Goal: Complete application form: Complete application form

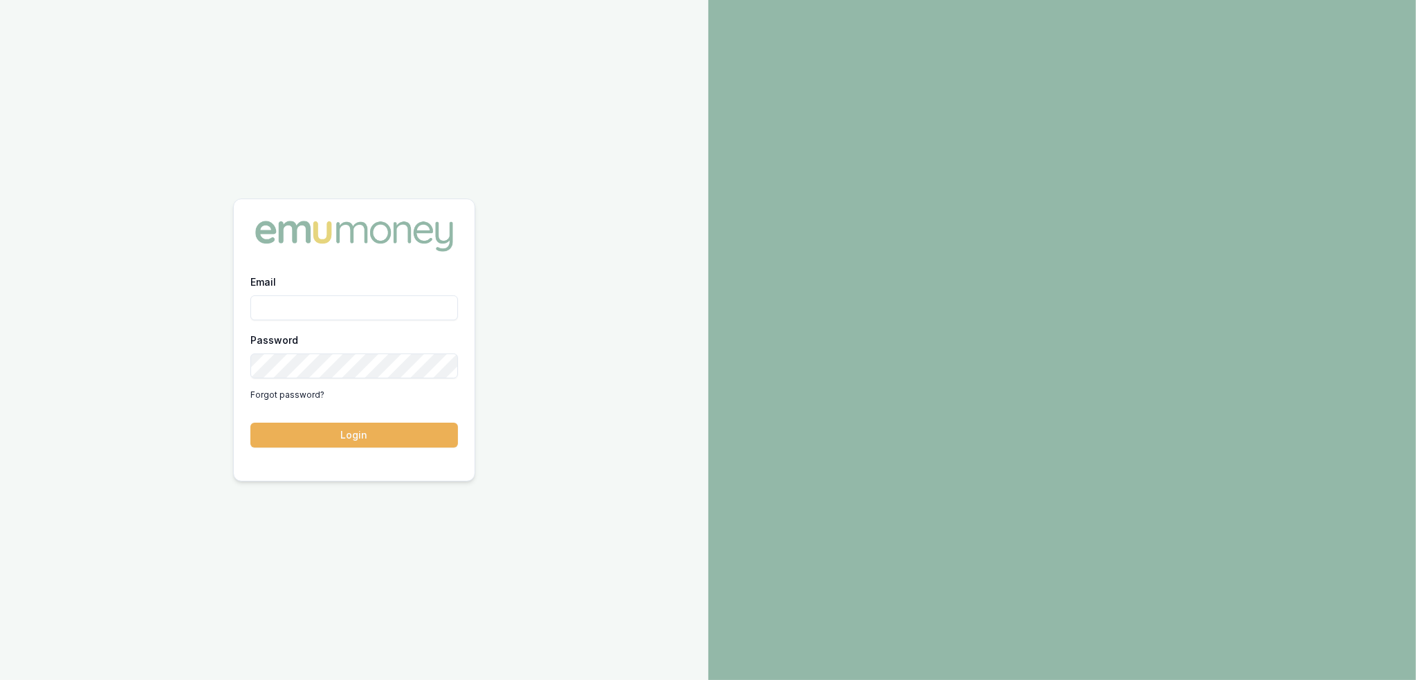
click at [308, 308] on input "Email" at bounding box center [353, 307] width 207 height 25
type input "robyn.adams@emumoney.com.au"
click at [343, 433] on button "Login" at bounding box center [353, 435] width 207 height 25
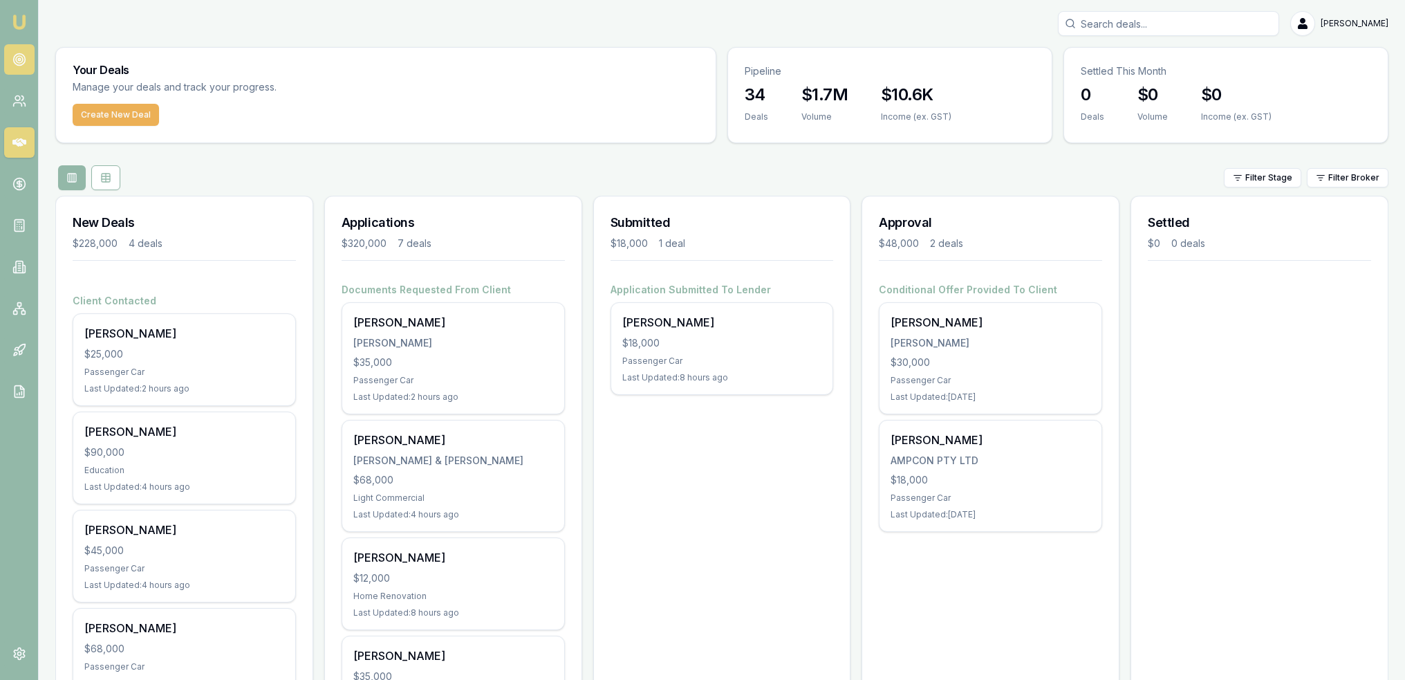
click at [17, 62] on circle at bounding box center [19, 59] width 7 height 7
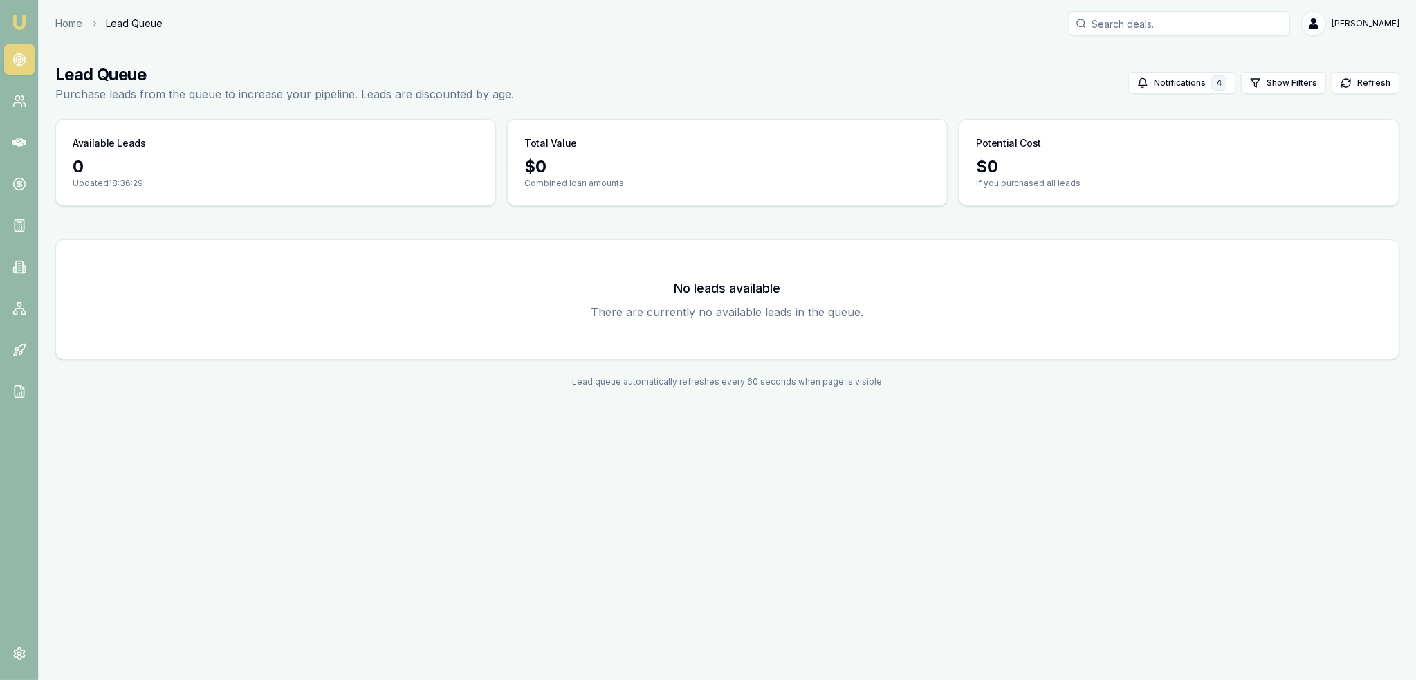
click at [21, 21] on img at bounding box center [19, 22] width 17 height 17
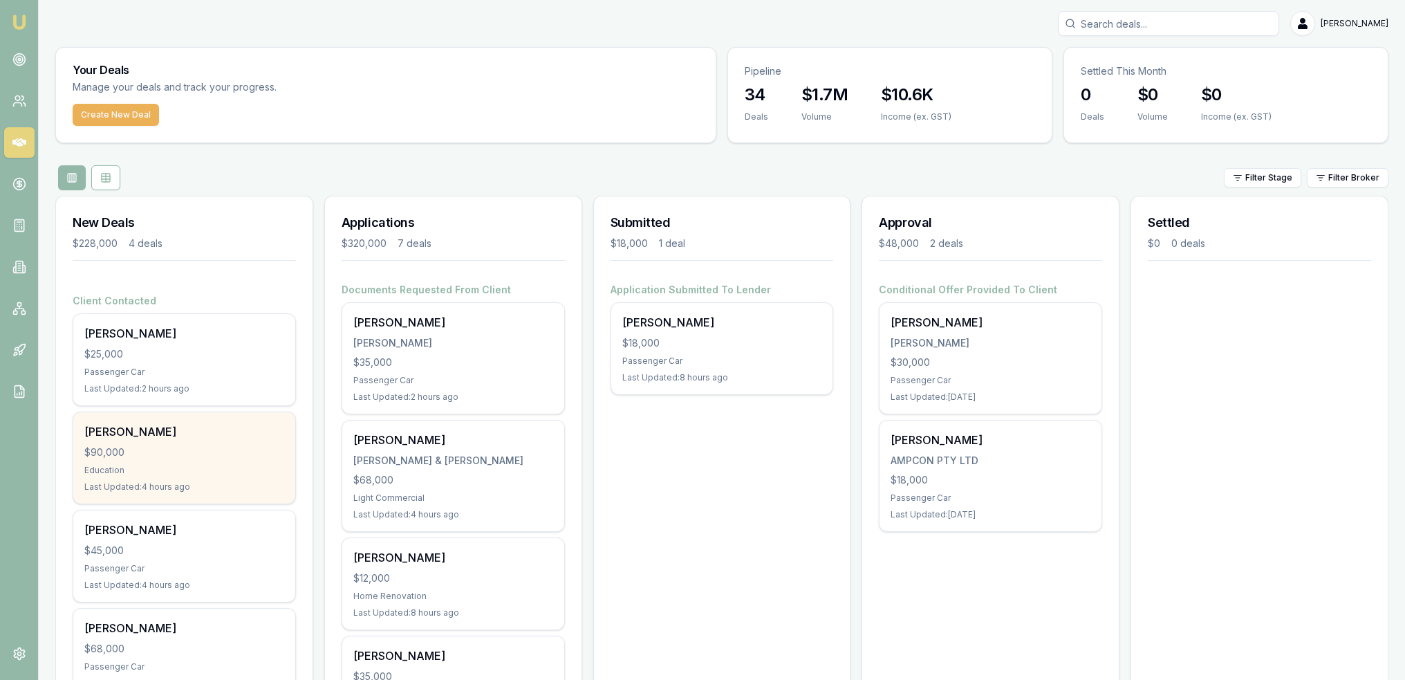
click at [149, 425] on div "Adrian Canale" at bounding box center [184, 431] width 200 height 17
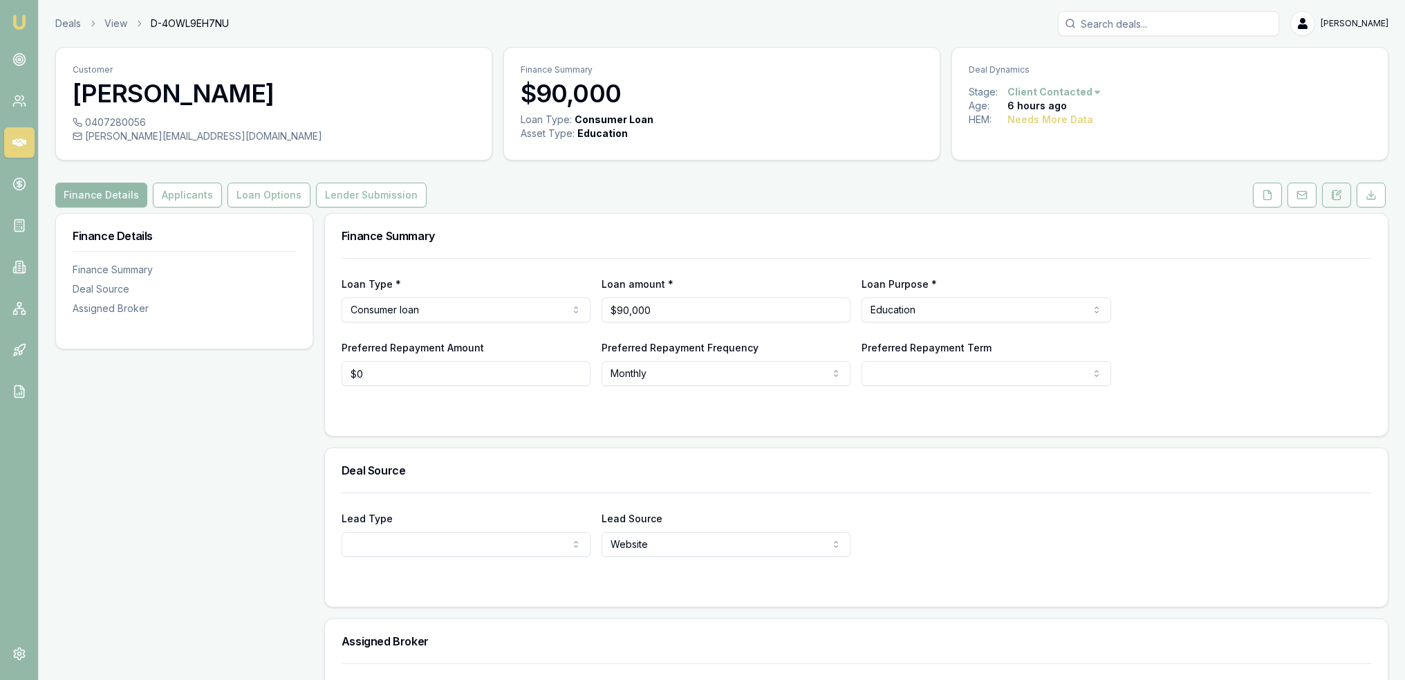
click at [1338, 194] on icon at bounding box center [1339, 193] width 4 height 4
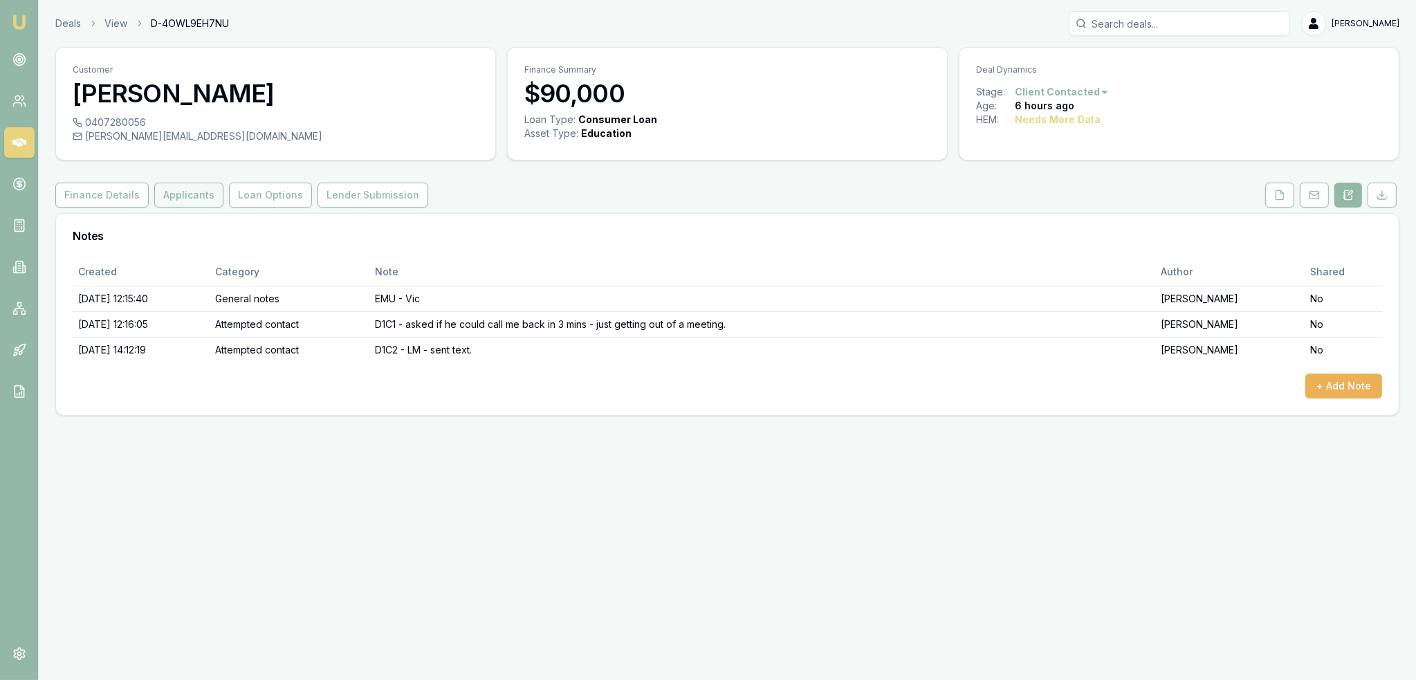
click at [184, 198] on button "Applicants" at bounding box center [188, 195] width 69 height 25
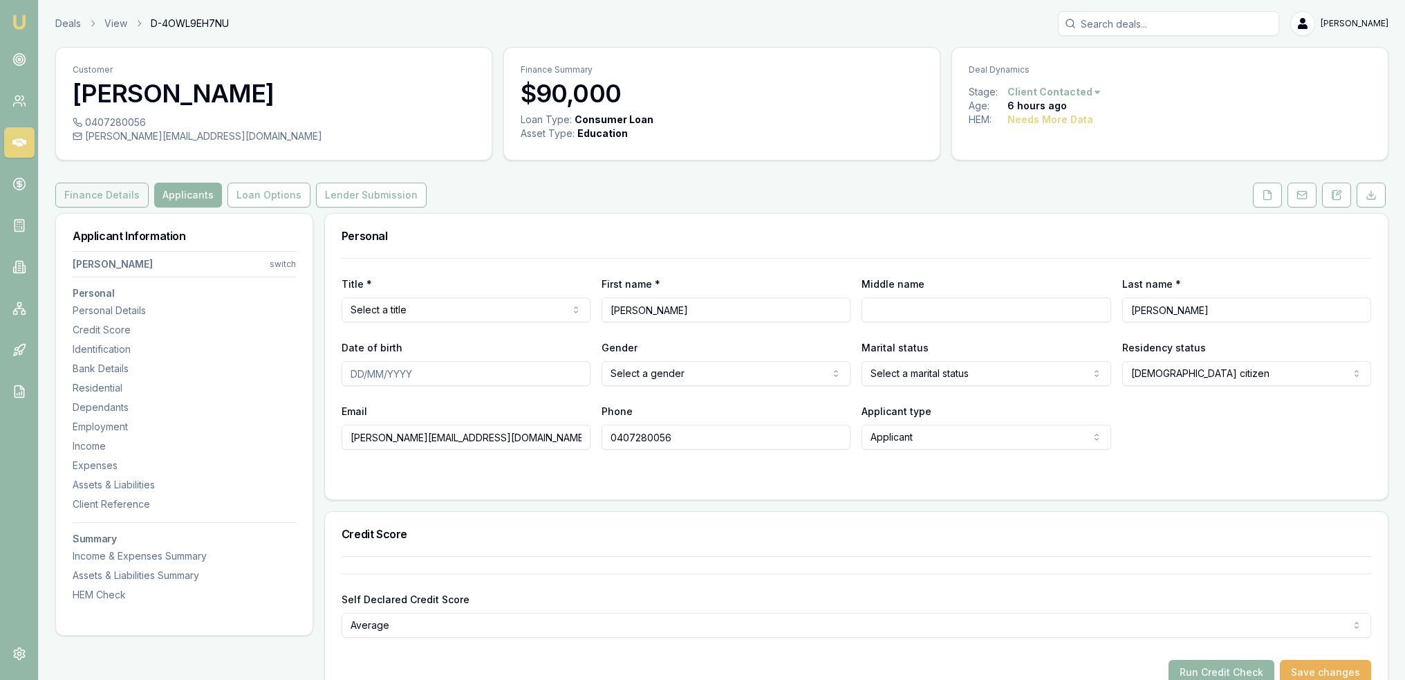
click at [118, 202] on button "Finance Details" at bounding box center [101, 195] width 93 height 25
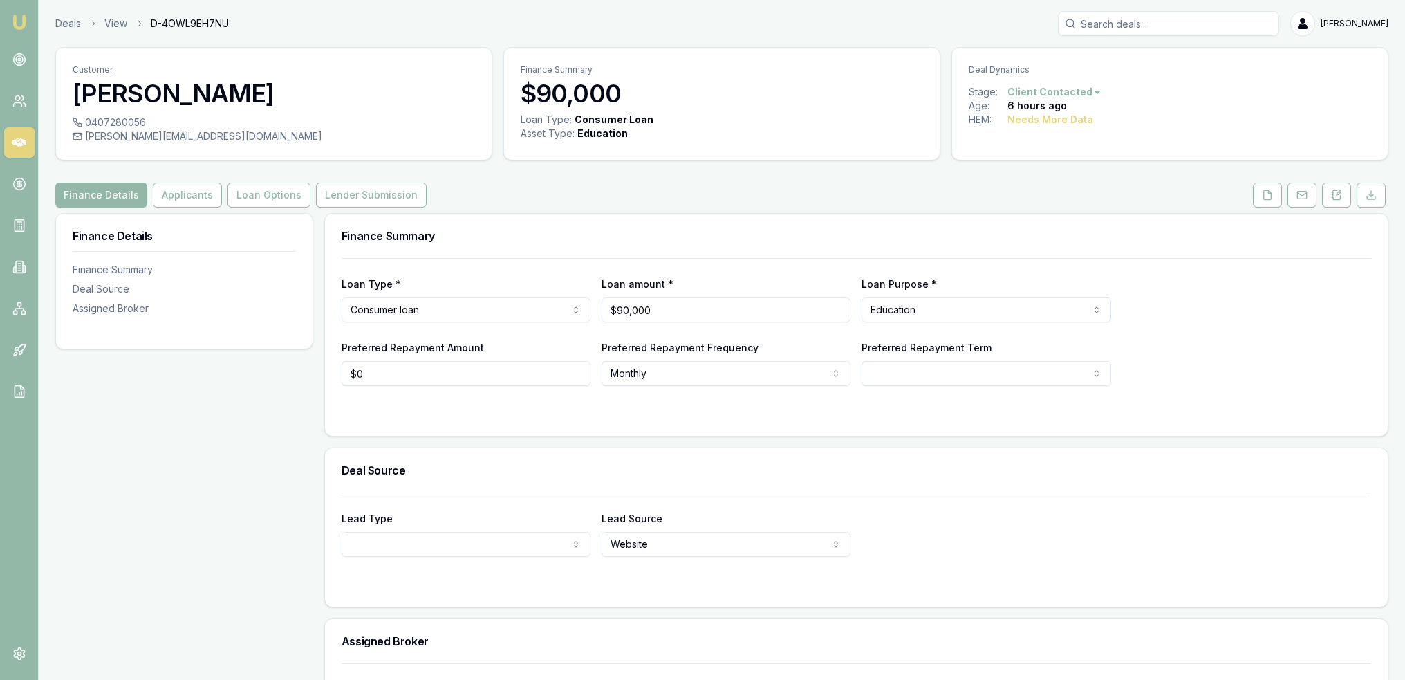
click at [935, 369] on html "Emu Broker Deals View D-4OWL9EH7NU Robyn Adams Toggle Menu Customer Adrian Cana…" at bounding box center [702, 340] width 1405 height 680
select select "84"
type input "0"
click at [470, 371] on input "0" at bounding box center [466, 373] width 249 height 25
click at [326, 372] on div "Loan Type * Consumer loan Consumer loan Consumer asset Commercial loan Commerci…" at bounding box center [856, 347] width 1063 height 178
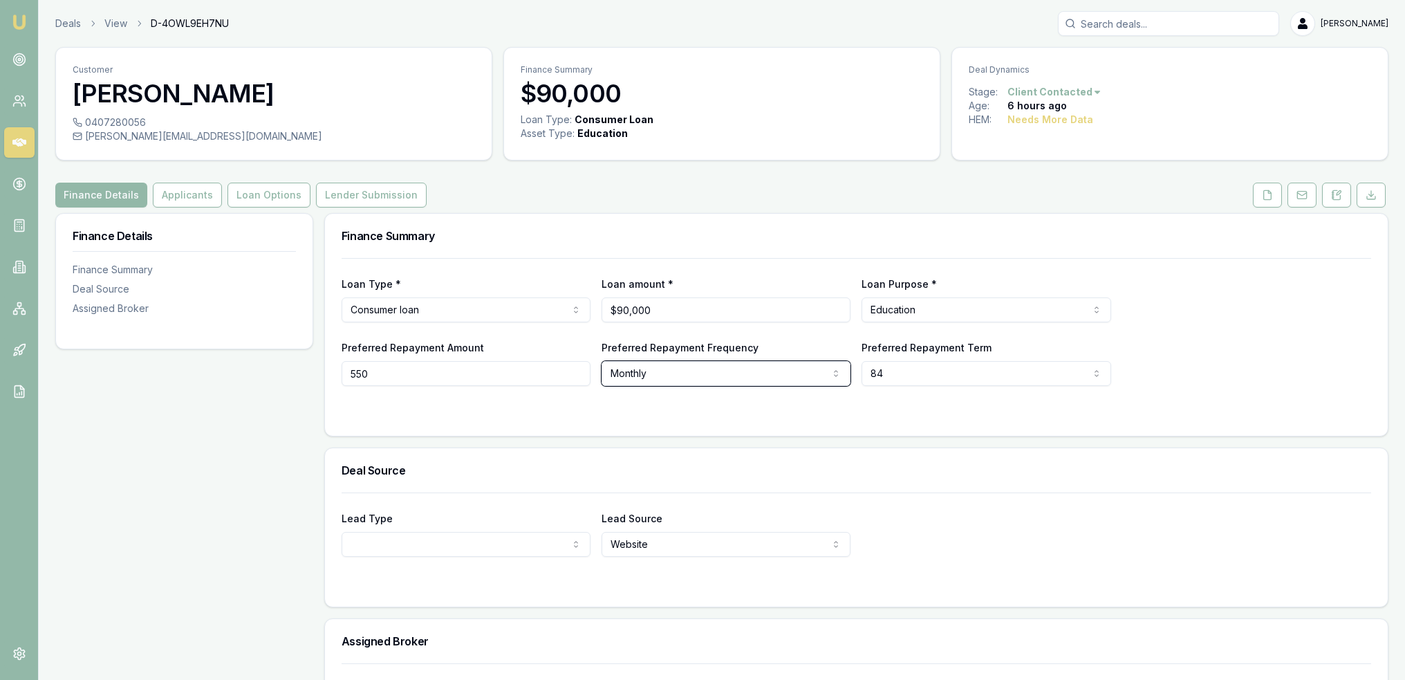
type input "$550"
select select "WEEKLY"
click at [533, 405] on form "Loan Type * Consumer loan Consumer loan Consumer asset Commercial loan Commerci…" at bounding box center [857, 338] width 1030 height 161
click at [172, 197] on button "Applicants" at bounding box center [187, 195] width 69 height 25
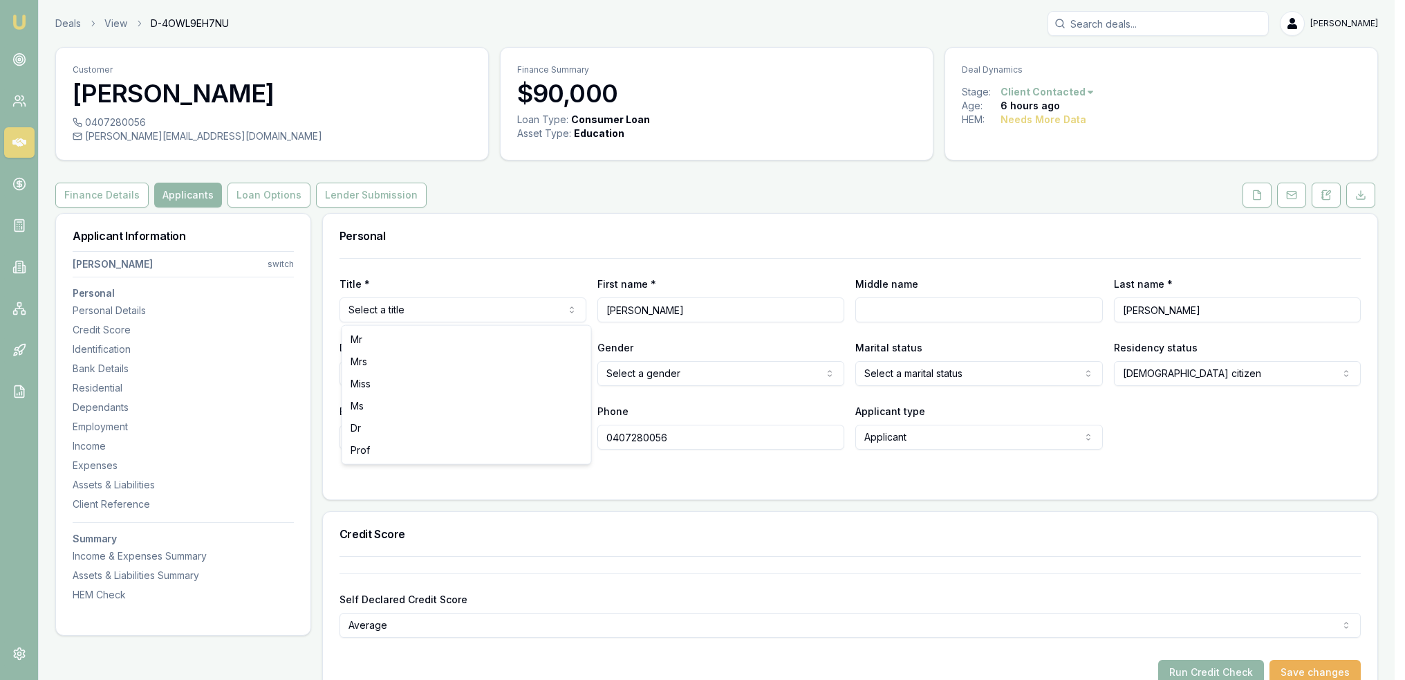
click at [439, 308] on html "Emu Broker Deals View D-4OWL9EH7NU Robyn Adams Toggle Menu Customer Adrian Cana…" at bounding box center [702, 340] width 1405 height 680
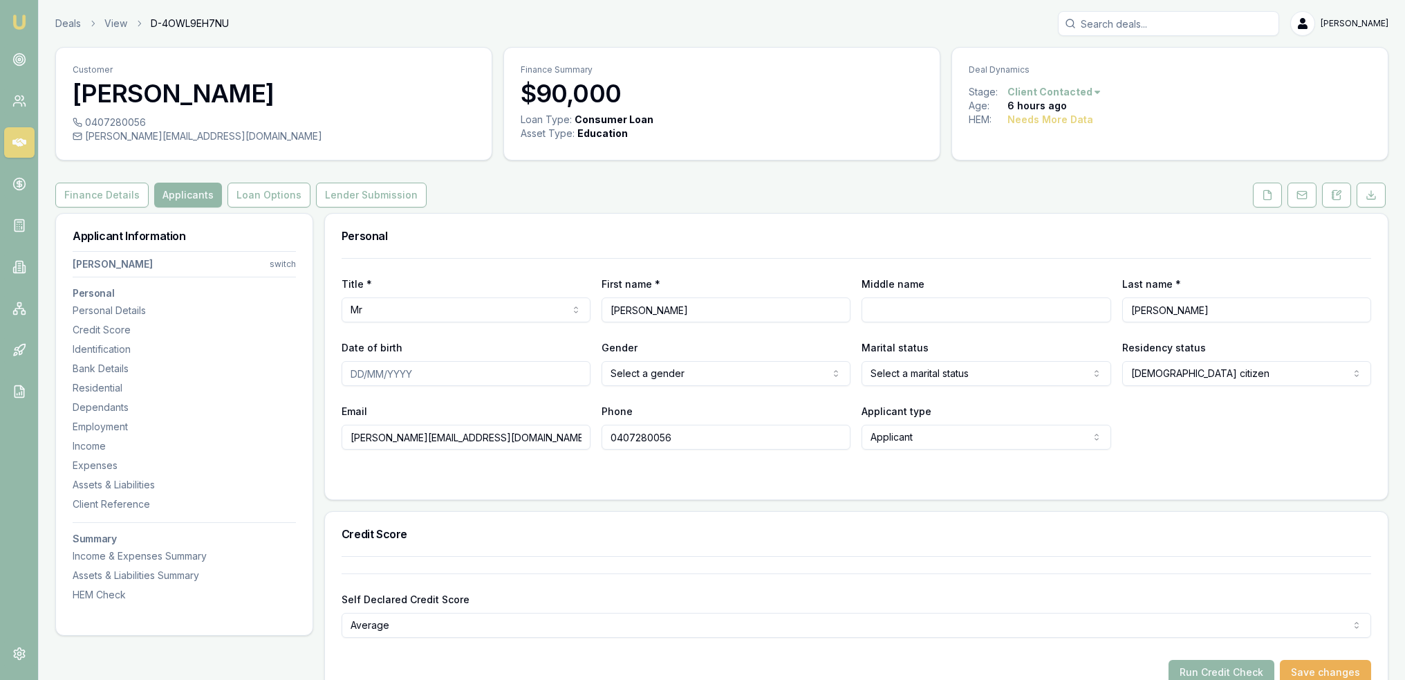
click at [930, 313] on input "Middle name" at bounding box center [986, 309] width 249 height 25
click at [350, 378] on input "Date of birth" at bounding box center [466, 373] width 249 height 25
type input "26/01/1961"
select select "MARRIED"
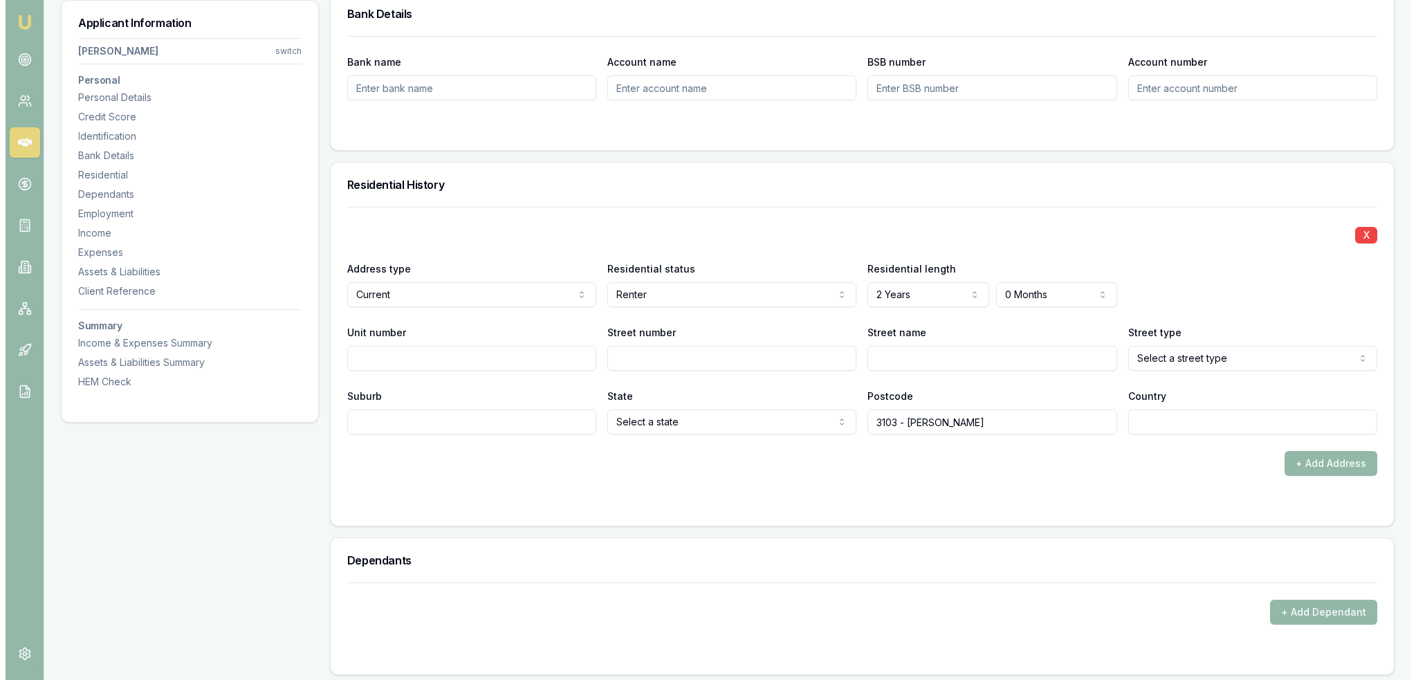
scroll to position [1176, 0]
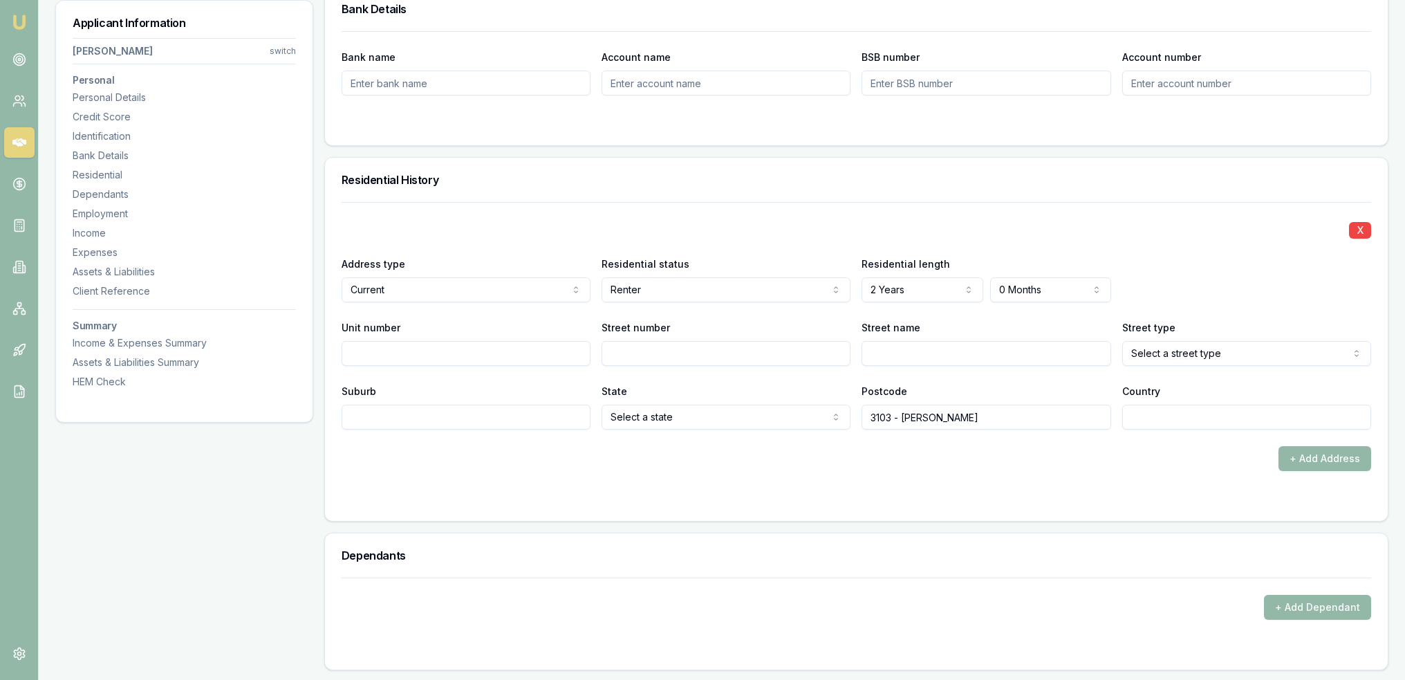
click at [681, 351] on input "Street number" at bounding box center [726, 353] width 249 height 25
type input "59"
type input "Metung"
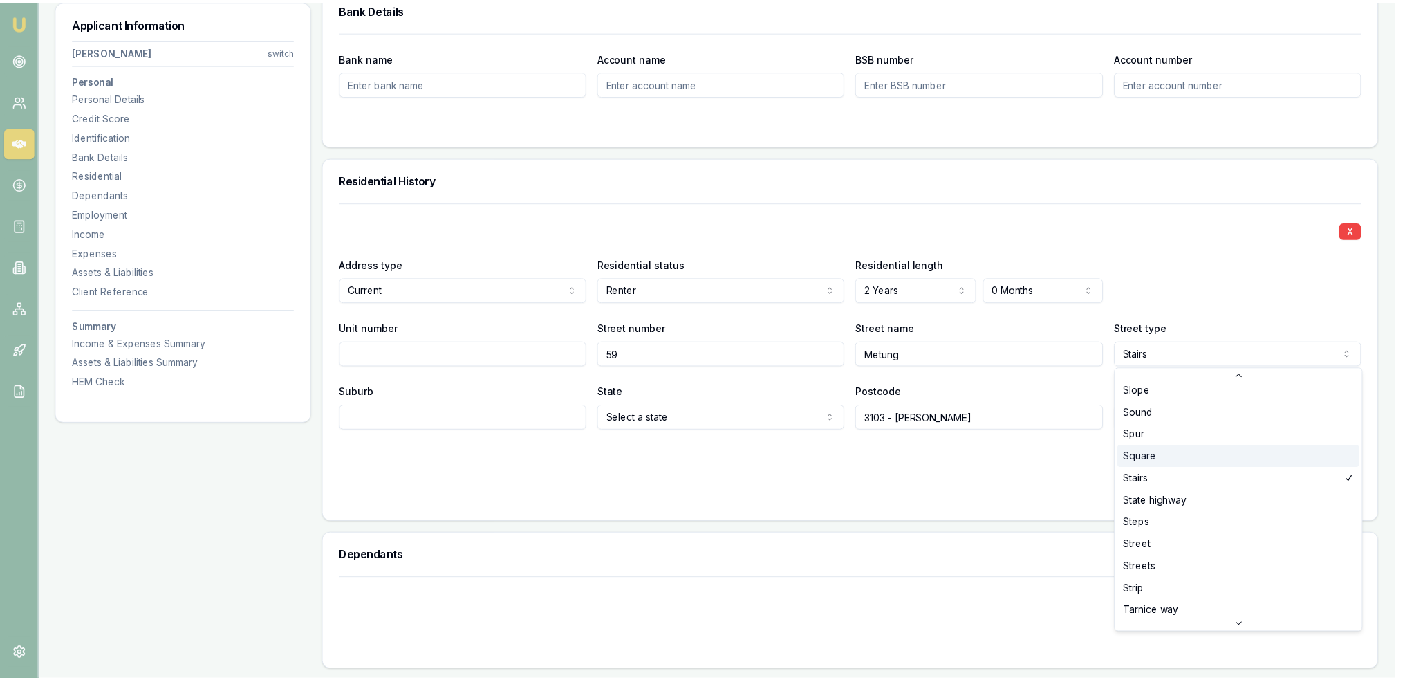
scroll to position [3649, 0]
select select "Street"
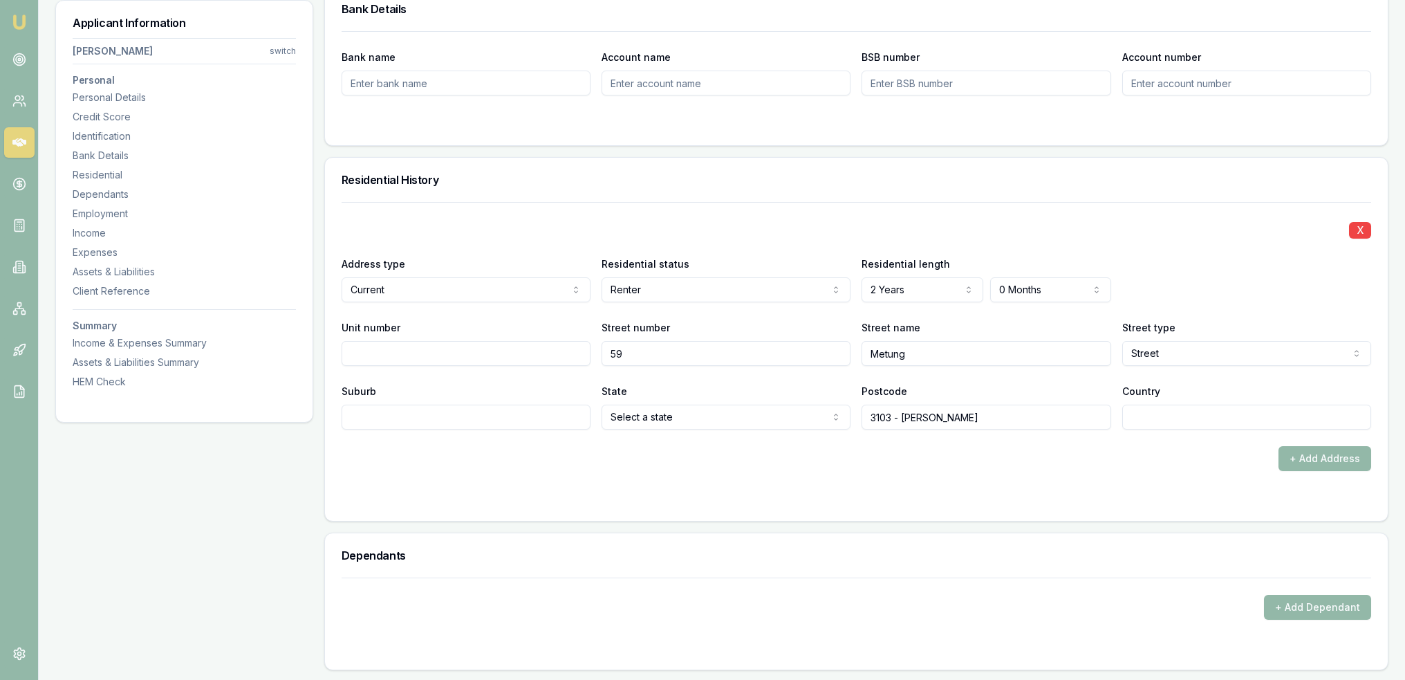
click at [449, 414] on input "Suburb" at bounding box center [466, 417] width 249 height 25
type input "Balwyn"
select select "VIC"
type input "3103"
type input "AU"
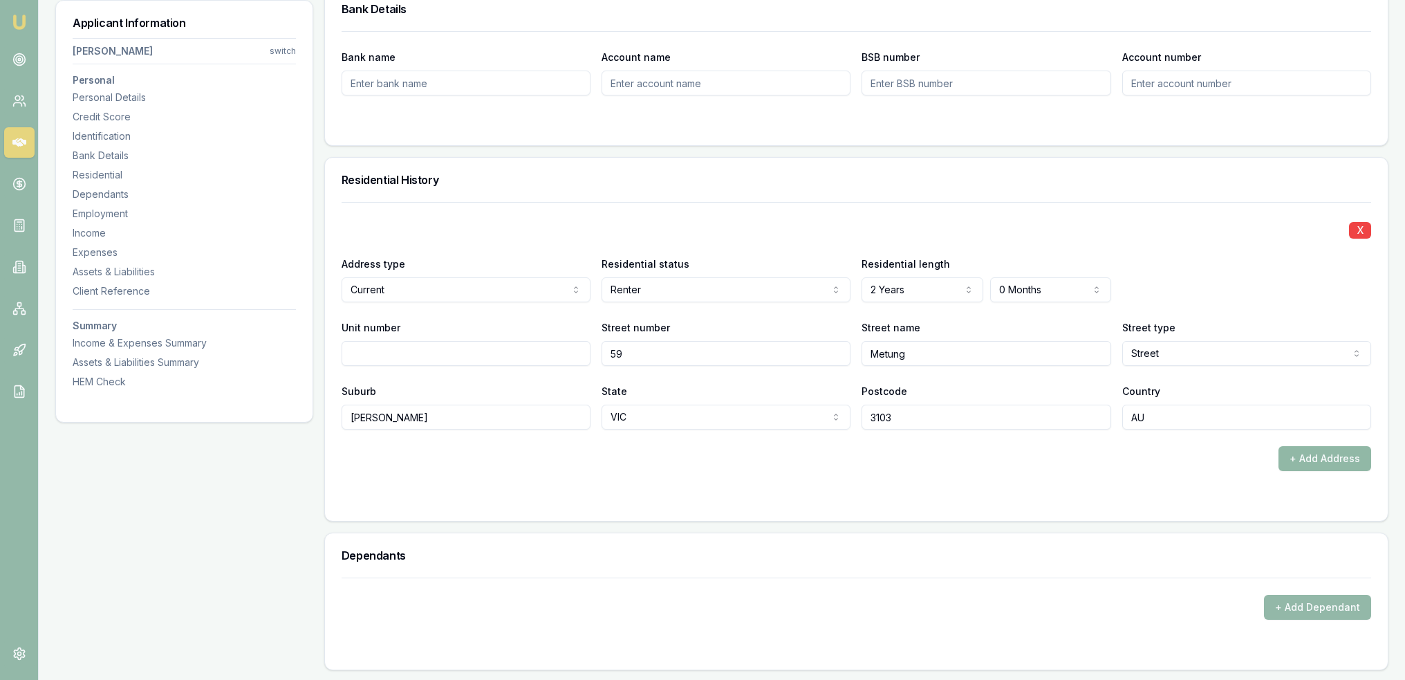
click at [1329, 454] on button "+ Add Address" at bounding box center [1325, 458] width 93 height 25
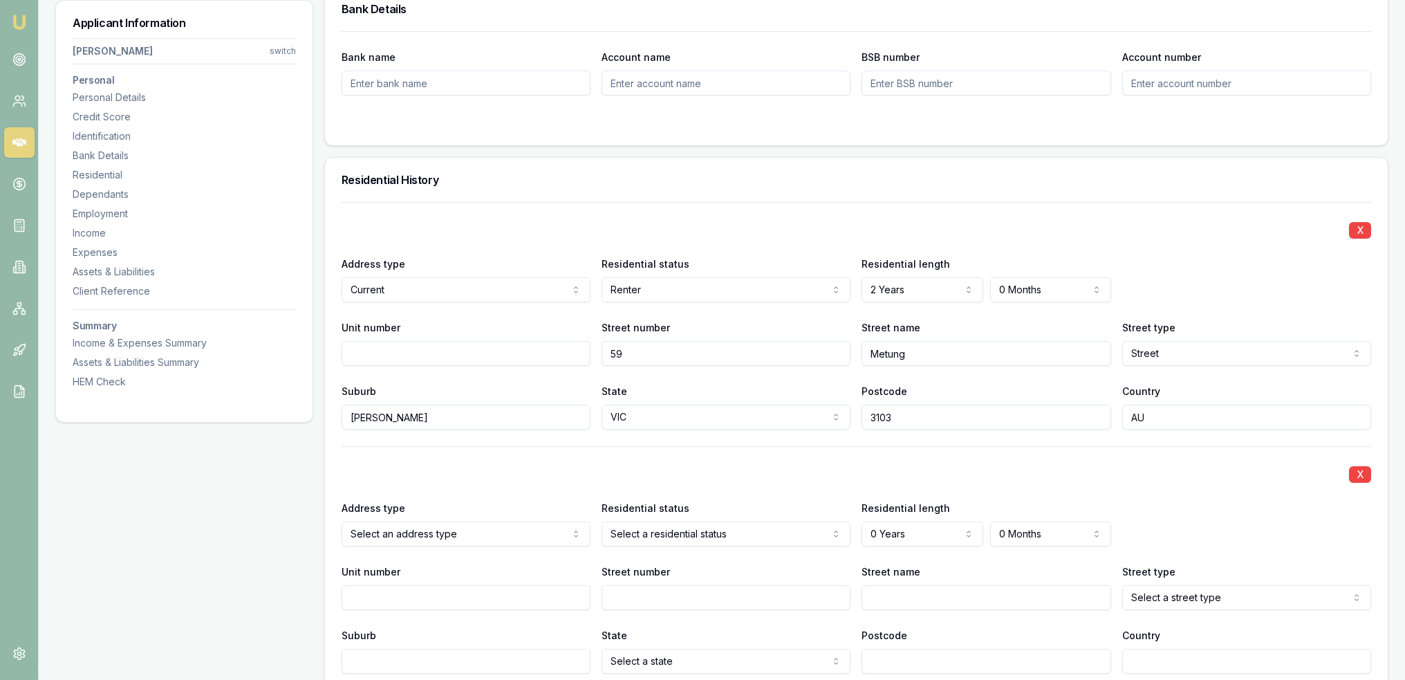
select select "PREVIOUS"
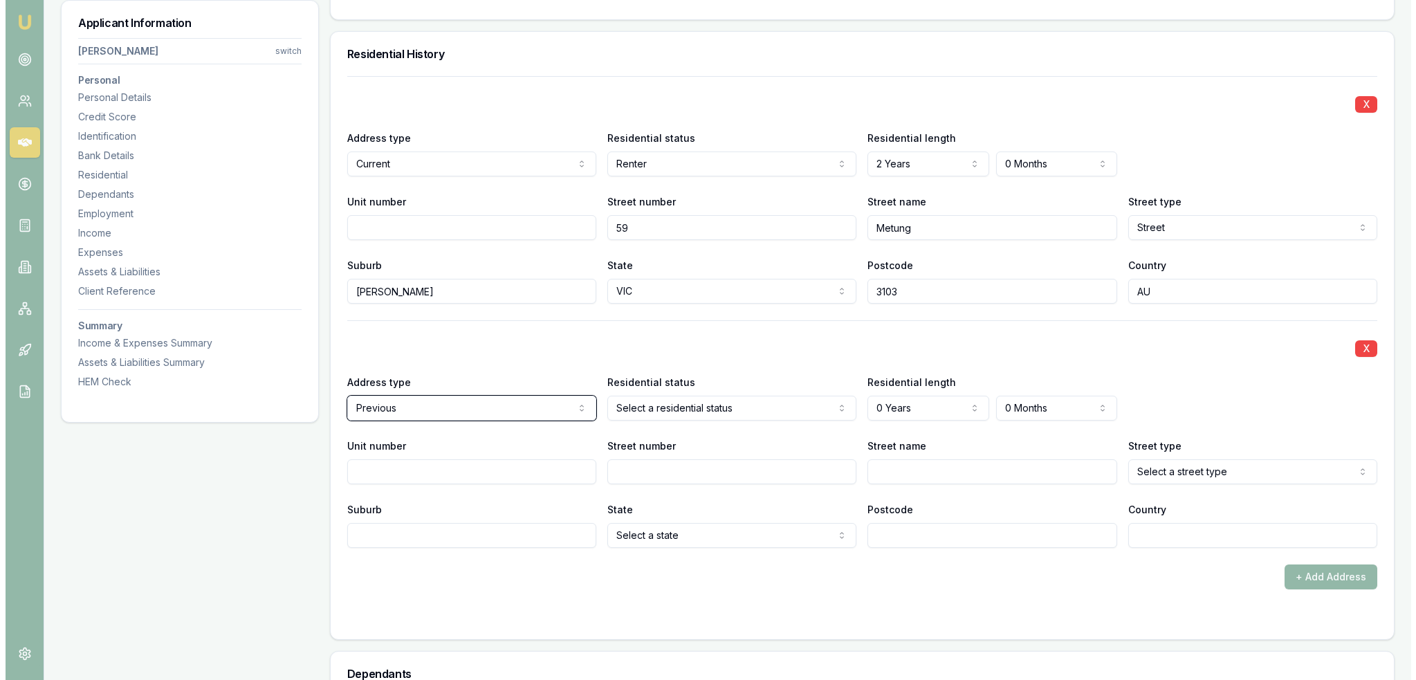
scroll to position [1314, 0]
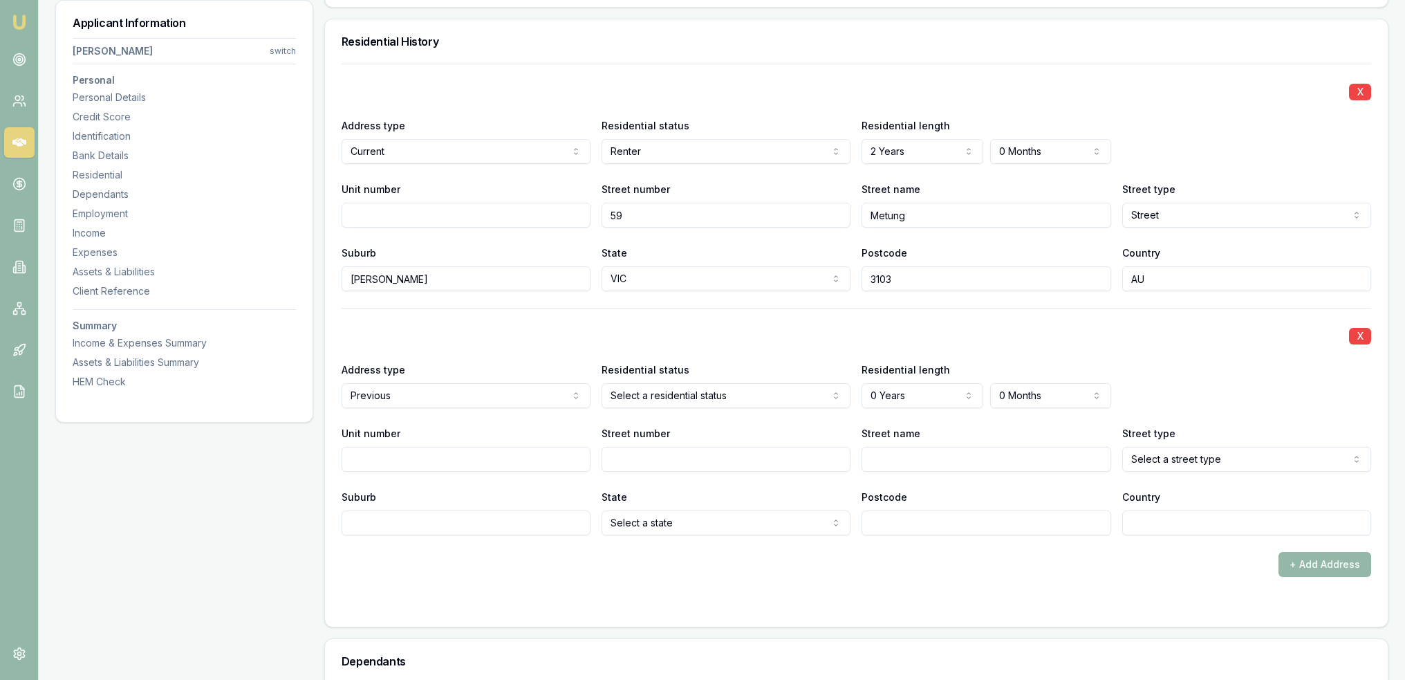
click at [681, 452] on input "Street number" at bounding box center [726, 459] width 249 height 25
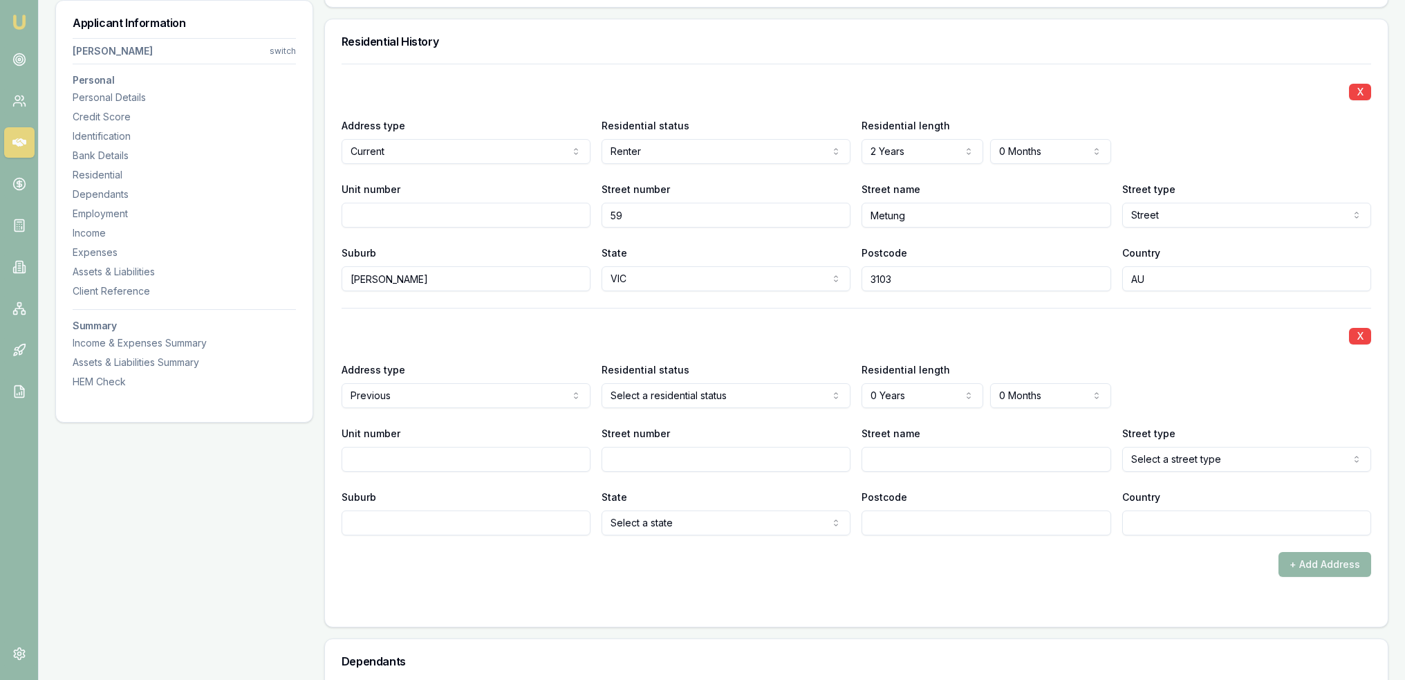
click at [653, 450] on input "Street number" at bounding box center [726, 459] width 249 height 25
type input "912"
type input "b"
type input "Bourke"
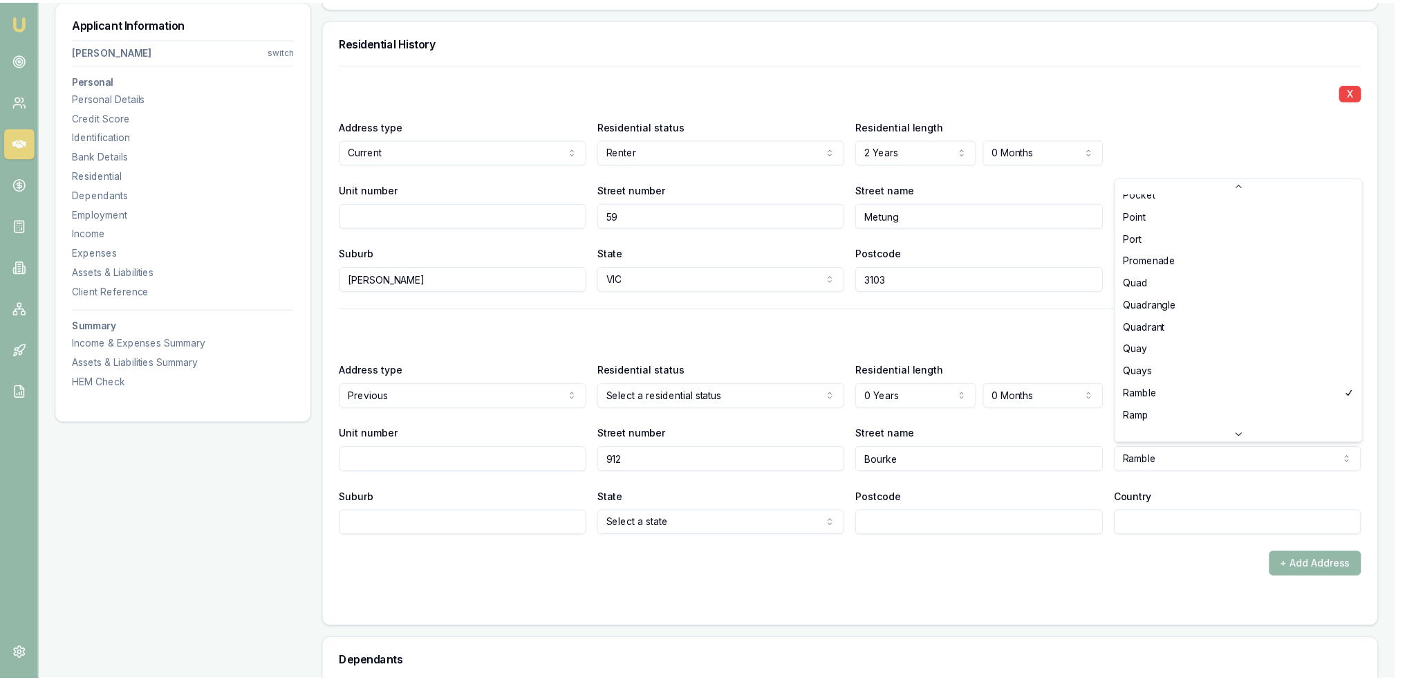
scroll to position [3217, 0]
select select "Road"
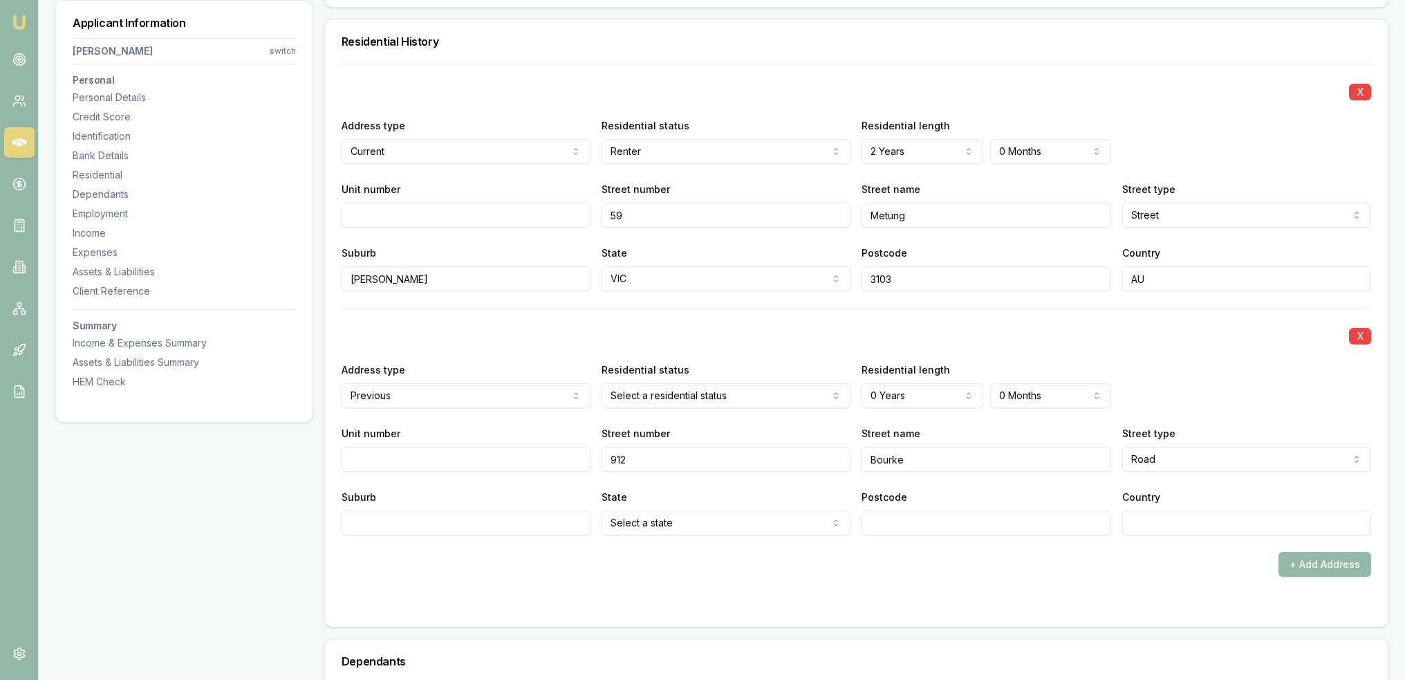
click at [484, 526] on input "Suburb" at bounding box center [466, 522] width 249 height 25
type input "Deepdene"
select select "VIC"
type input "3103"
type input "AU"
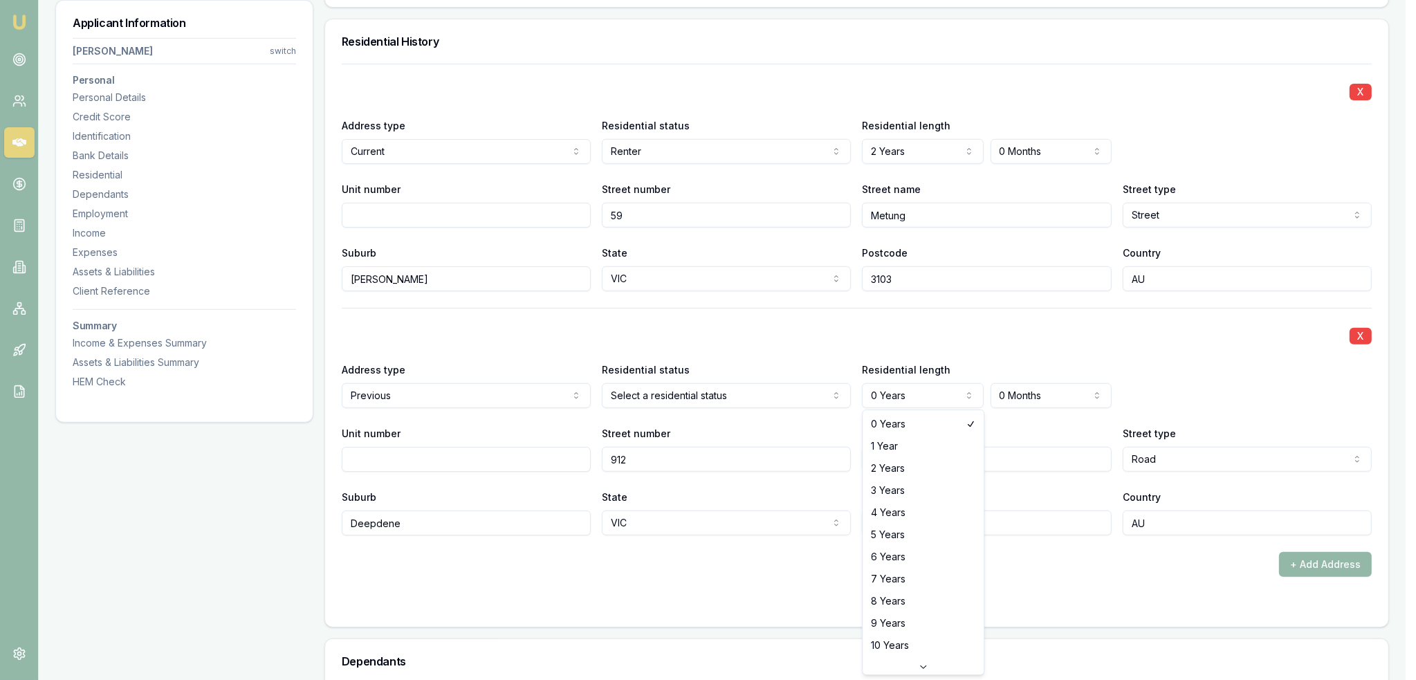
select select "2"
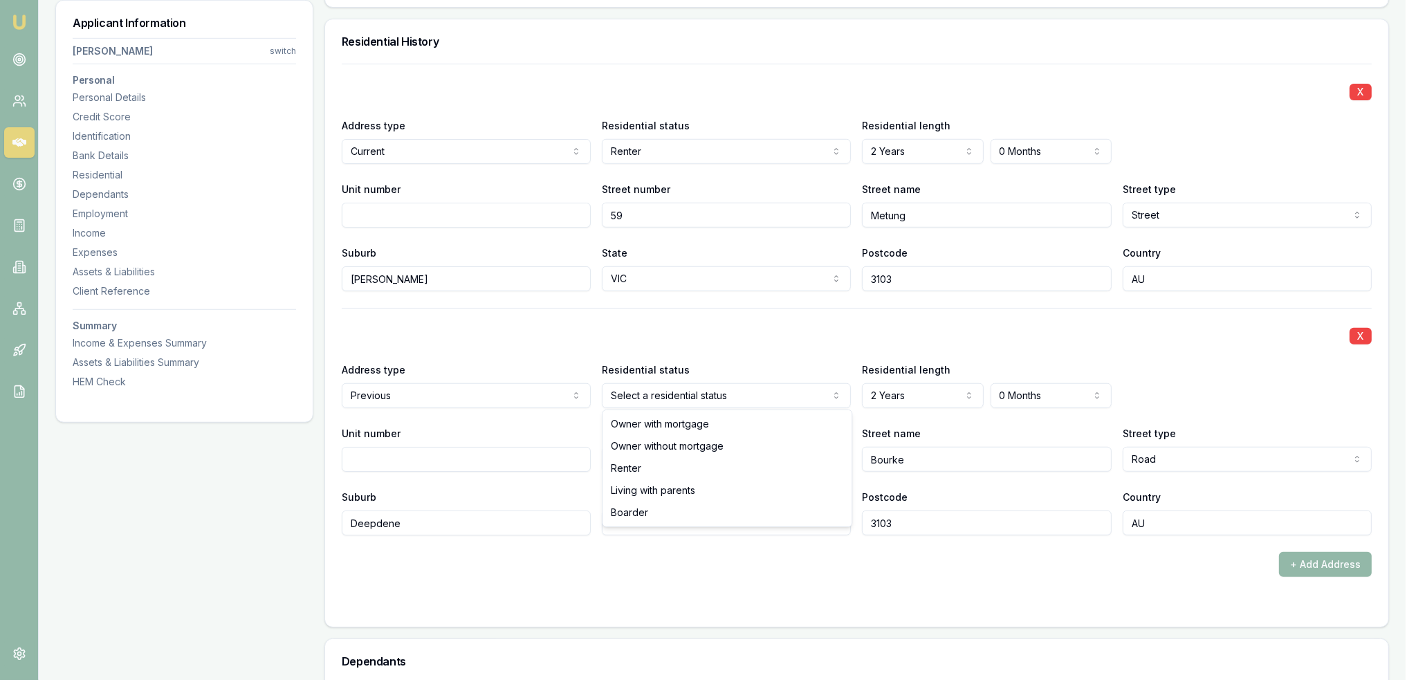
select select "RENTER"
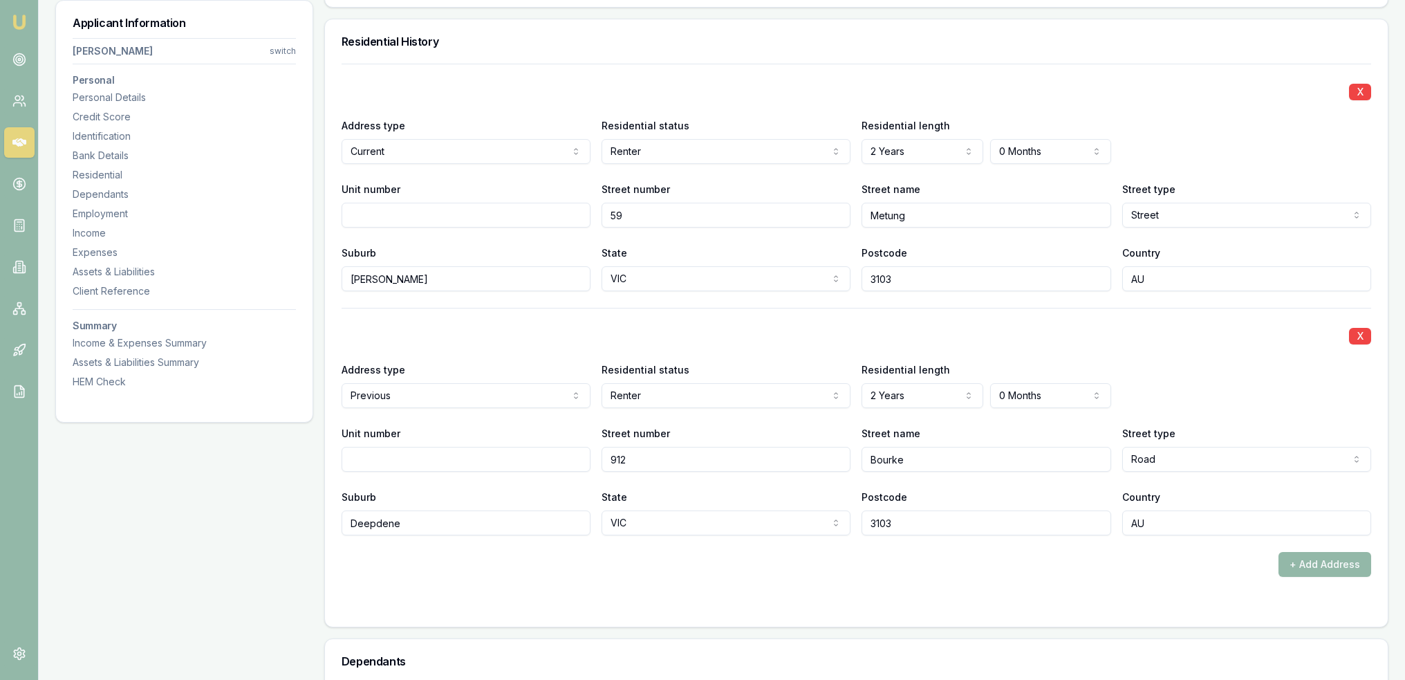
click at [788, 572] on div "+ Add Address" at bounding box center [857, 564] width 1030 height 25
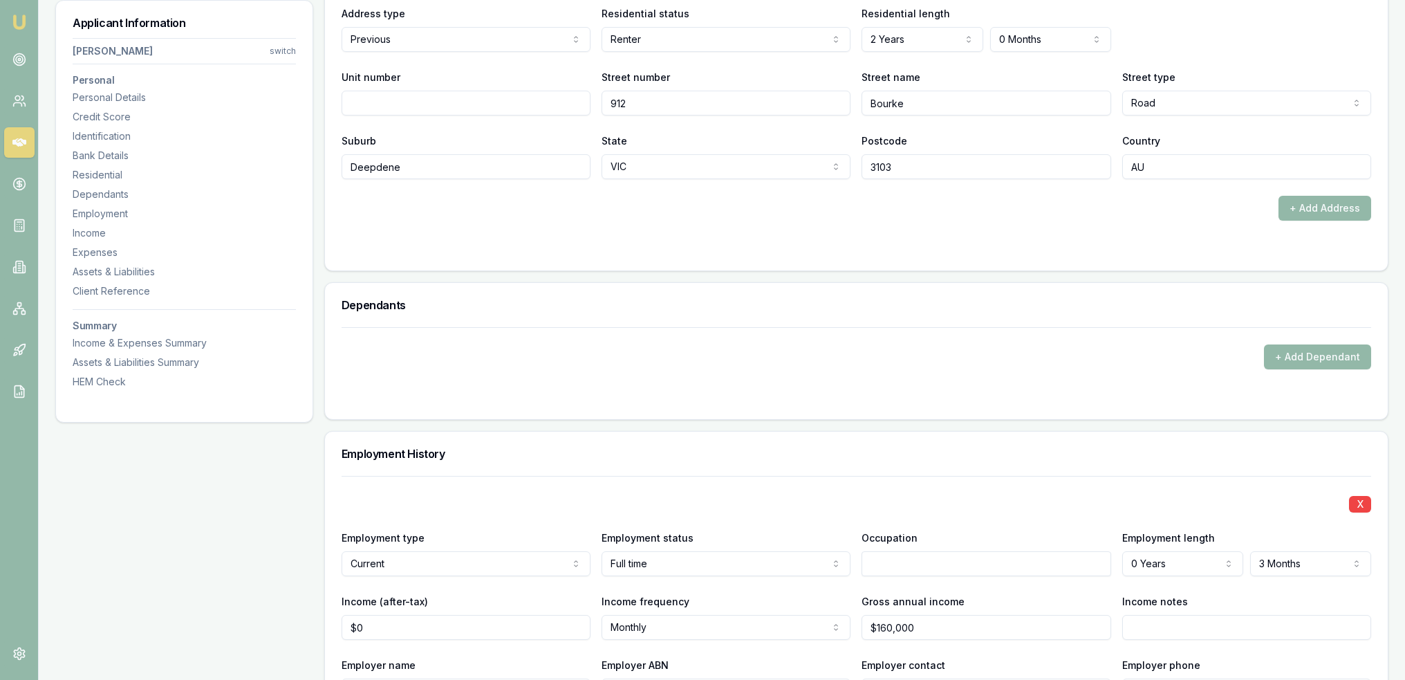
scroll to position [1729, 0]
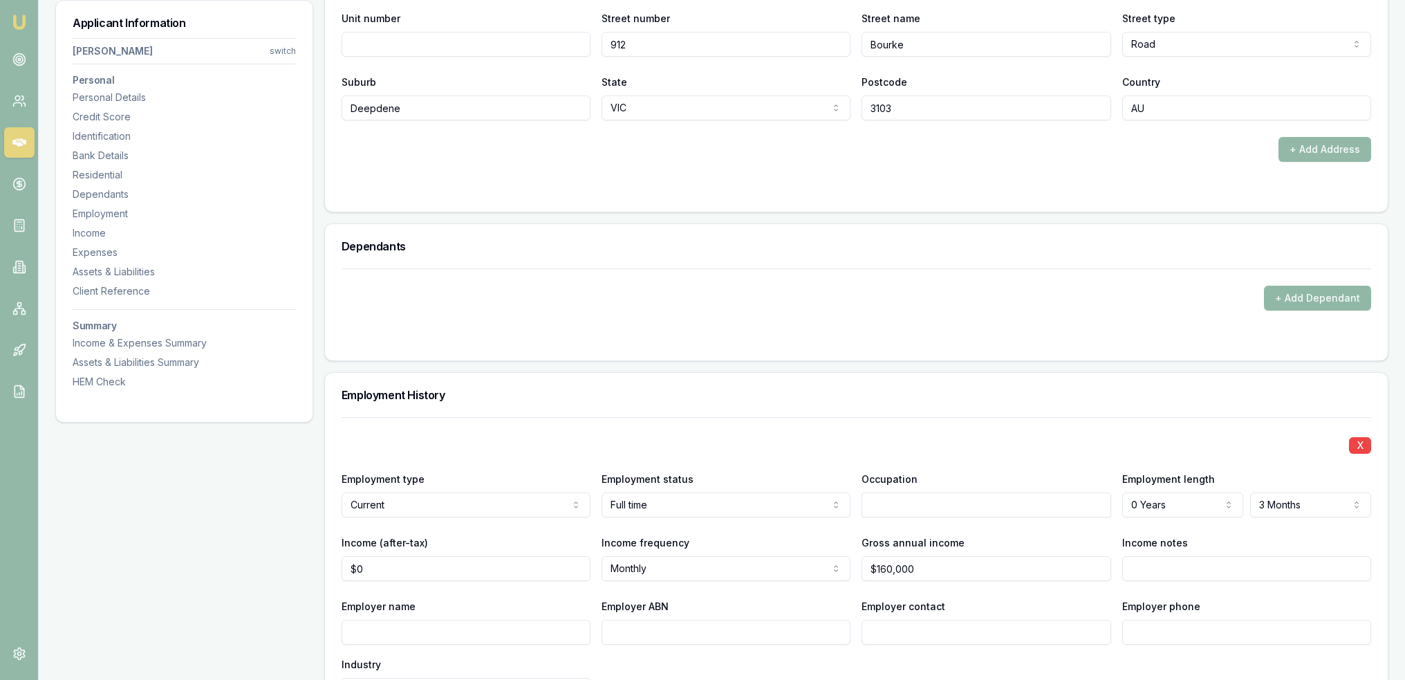
click at [1328, 299] on button "+ Add Dependant" at bounding box center [1317, 298] width 107 height 25
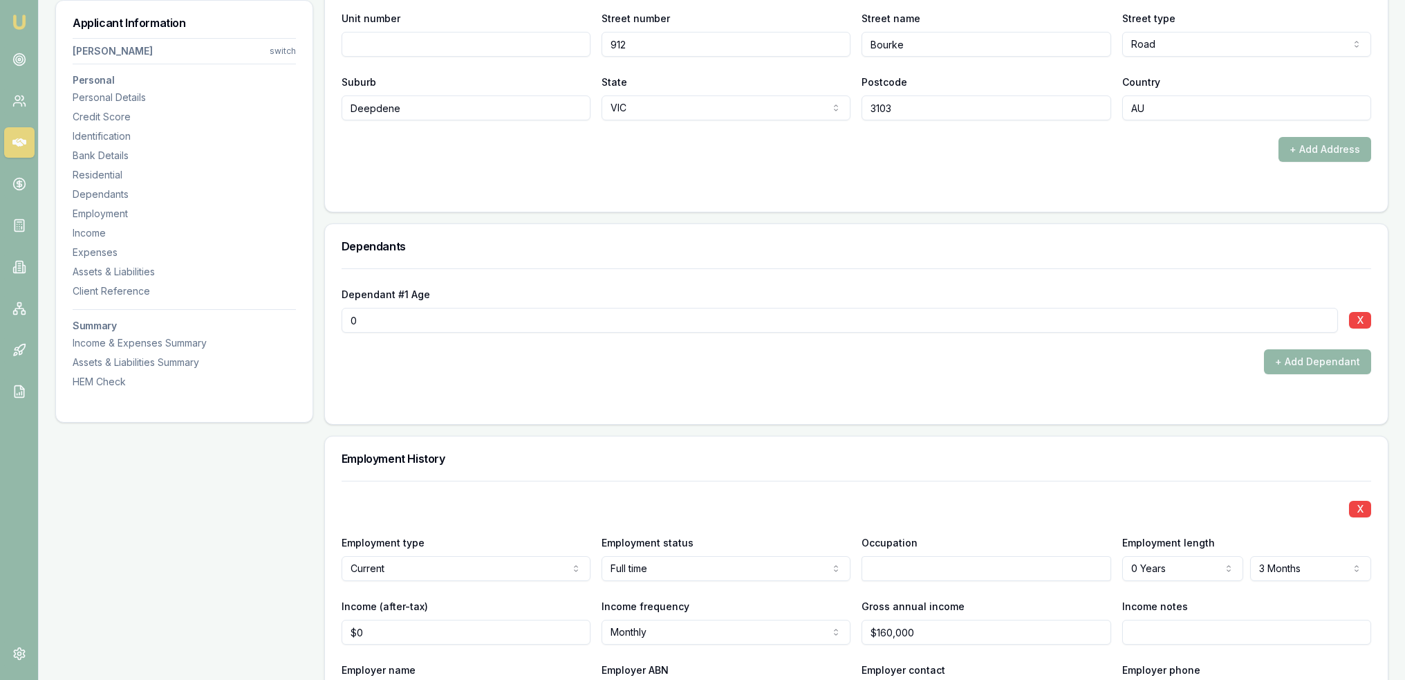
click at [342, 320] on input "0" at bounding box center [840, 320] width 997 height 25
type input "11"
click at [1322, 364] on button "+ Add Dependant" at bounding box center [1317, 361] width 107 height 25
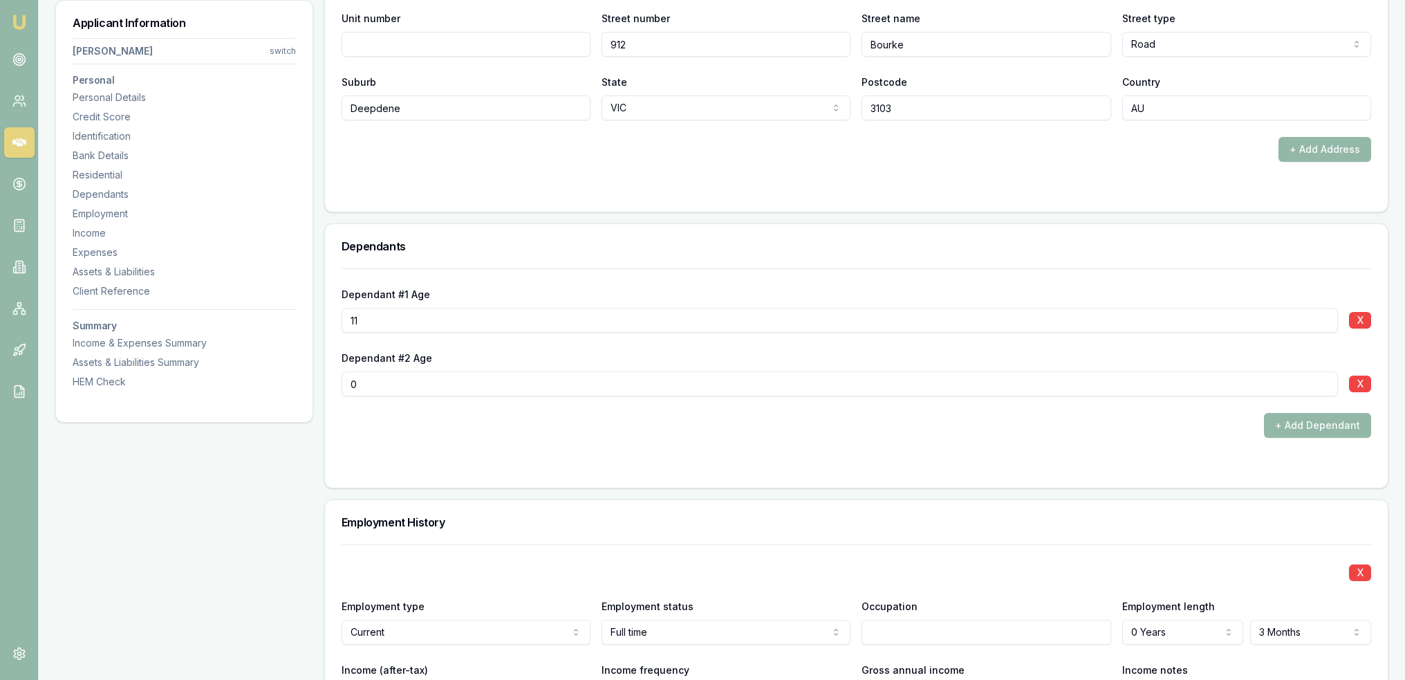
drag, startPoint x: 371, startPoint y: 378, endPoint x: 299, endPoint y: 381, distance: 72.0
click at [307, 381] on div "Applicant Information Adrian Canale switch Personal Personal Details Credit Sco…" at bounding box center [721, 484] width 1333 height 4000
type input "13"
click at [515, 450] on form "Dependant #1 Age 11 X Dependant #2 Age 13 X + Add Dependant" at bounding box center [857, 369] width 1030 height 203
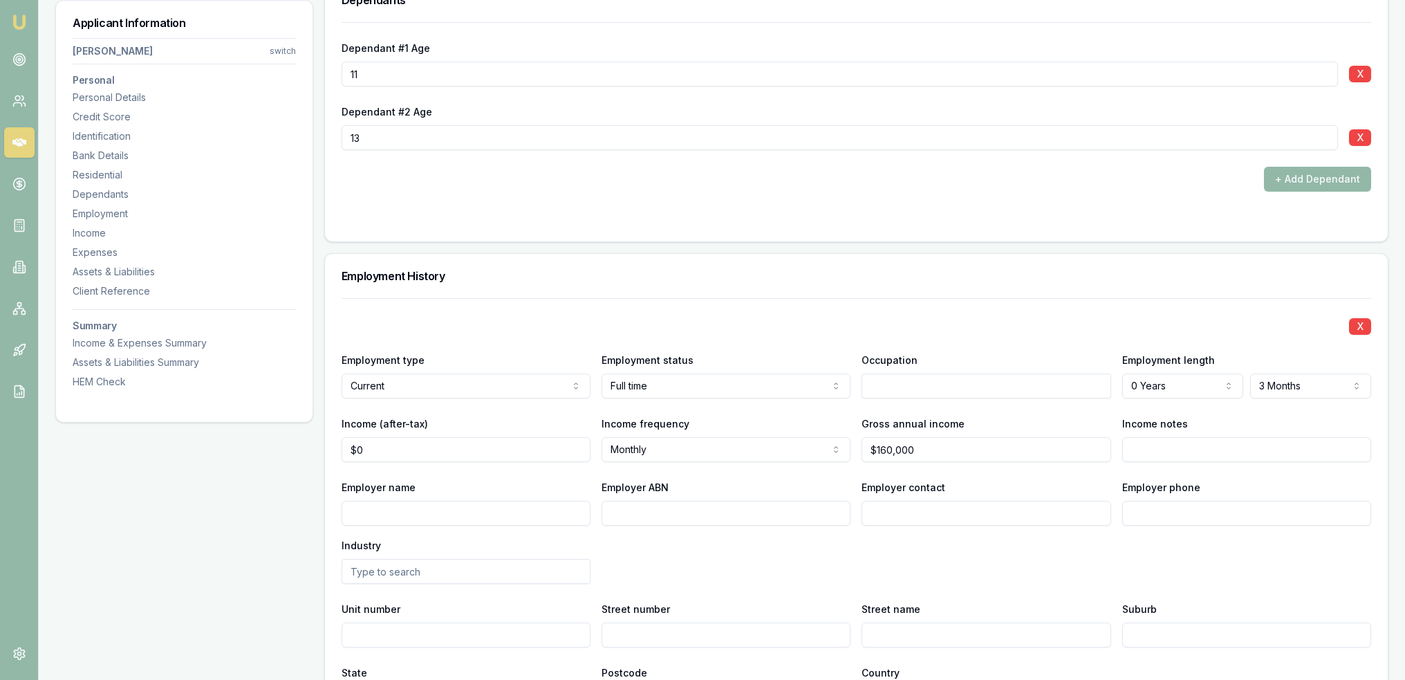
scroll to position [2006, 0]
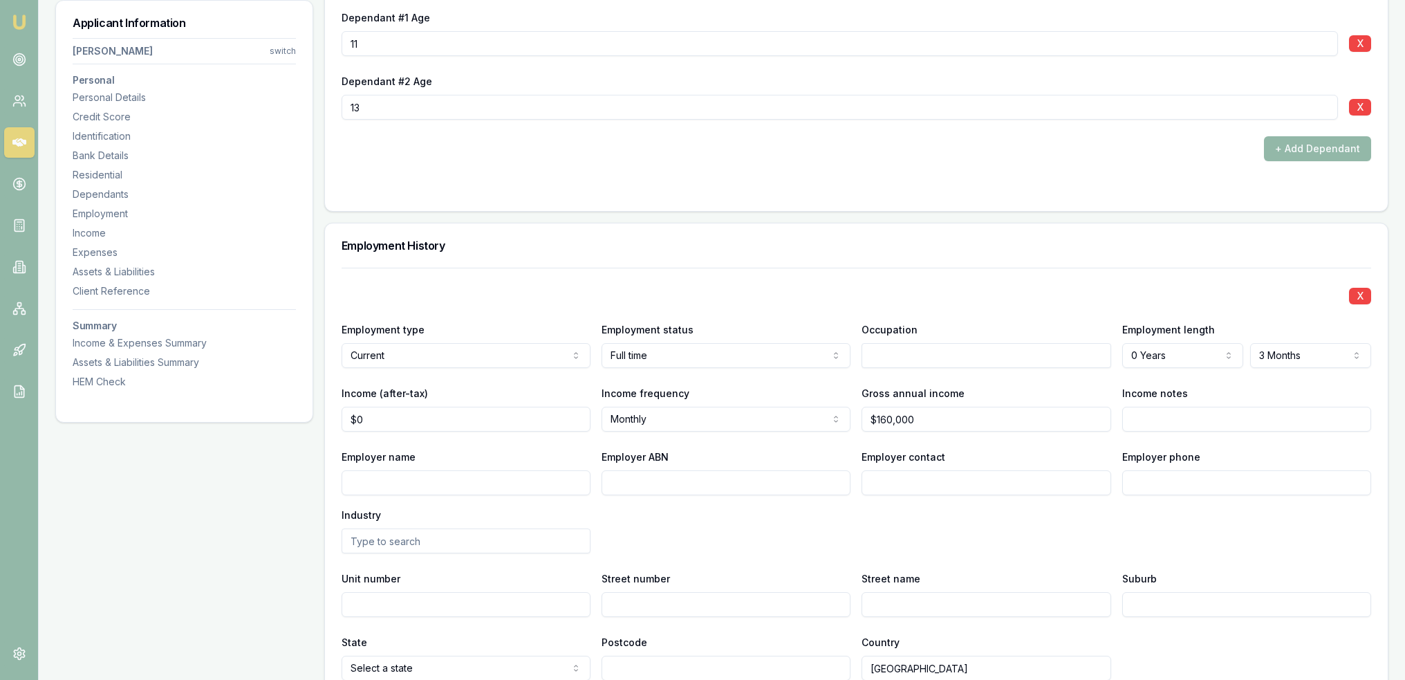
click at [932, 350] on input "text" at bounding box center [986, 355] width 249 height 25
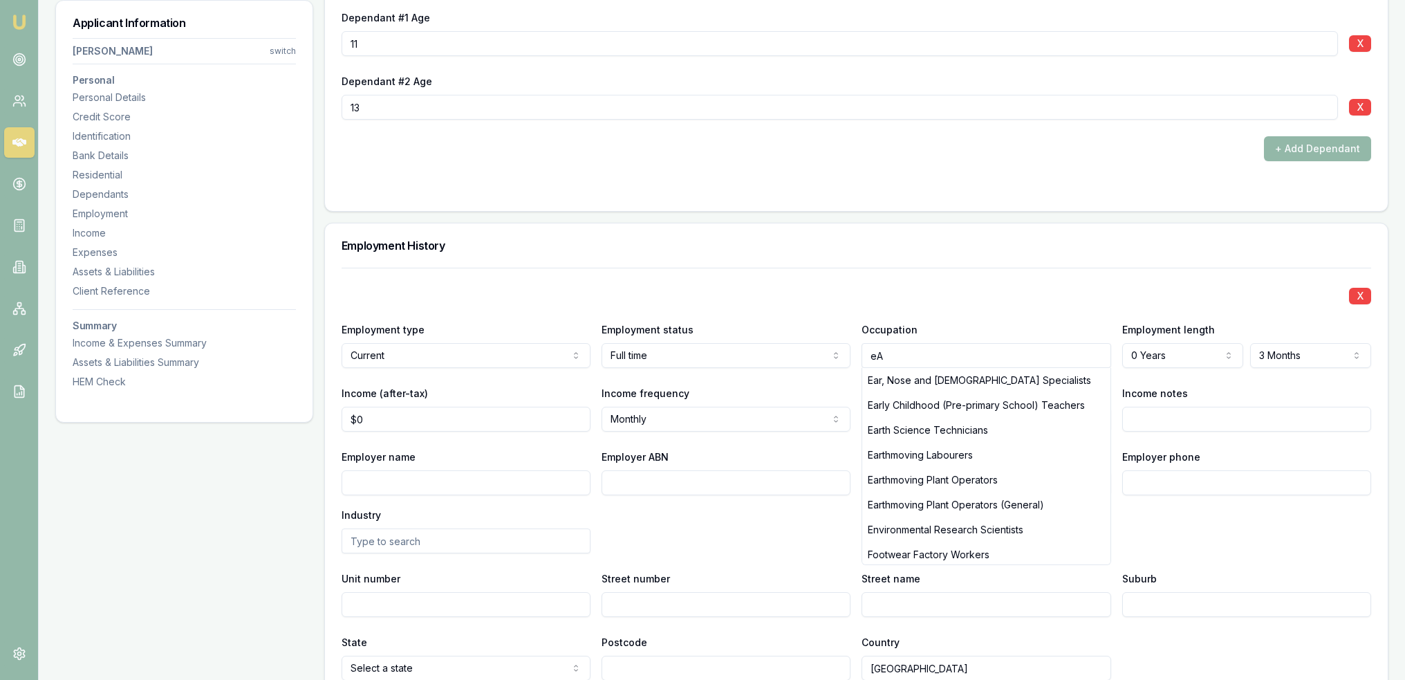
type input "e"
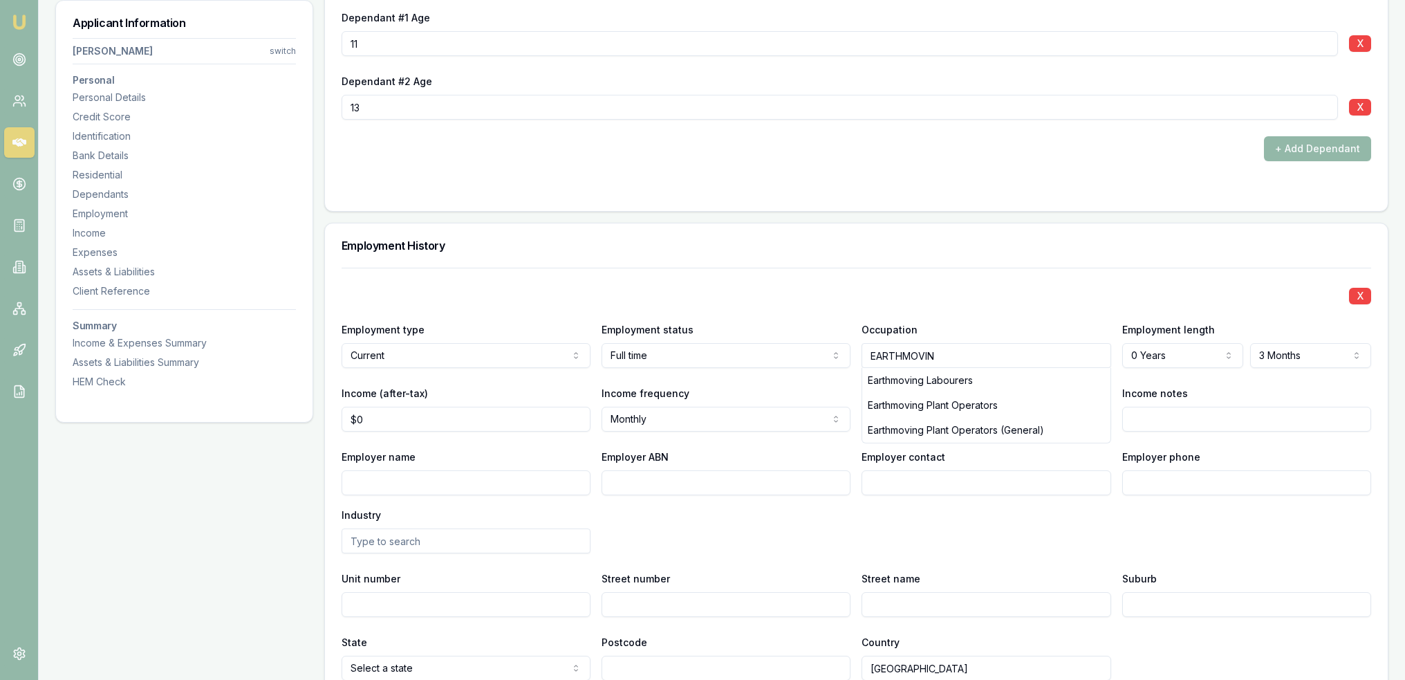
drag, startPoint x: 809, startPoint y: 349, endPoint x: 800, endPoint y: 349, distance: 9.0
click at [802, 349] on div "Employment type Current Current Previous Employment status Full time Full time …" at bounding box center [857, 344] width 1030 height 47
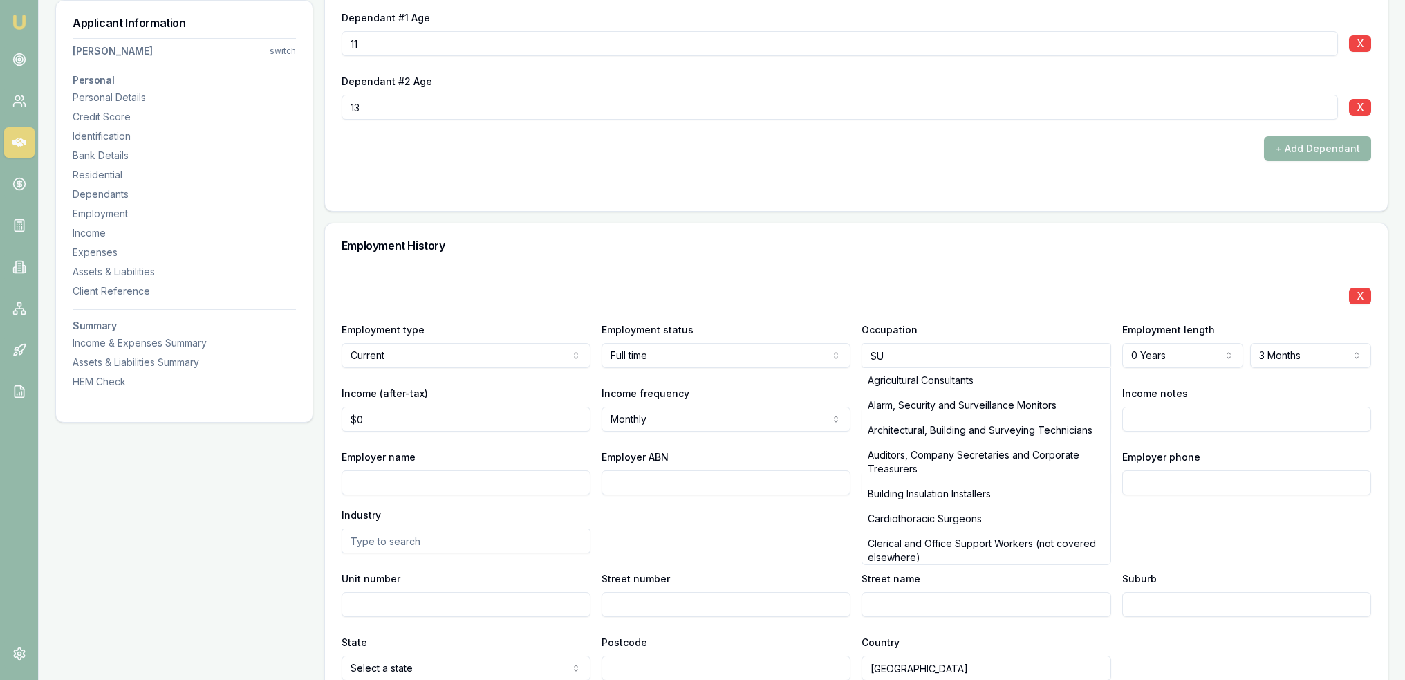
type input "S"
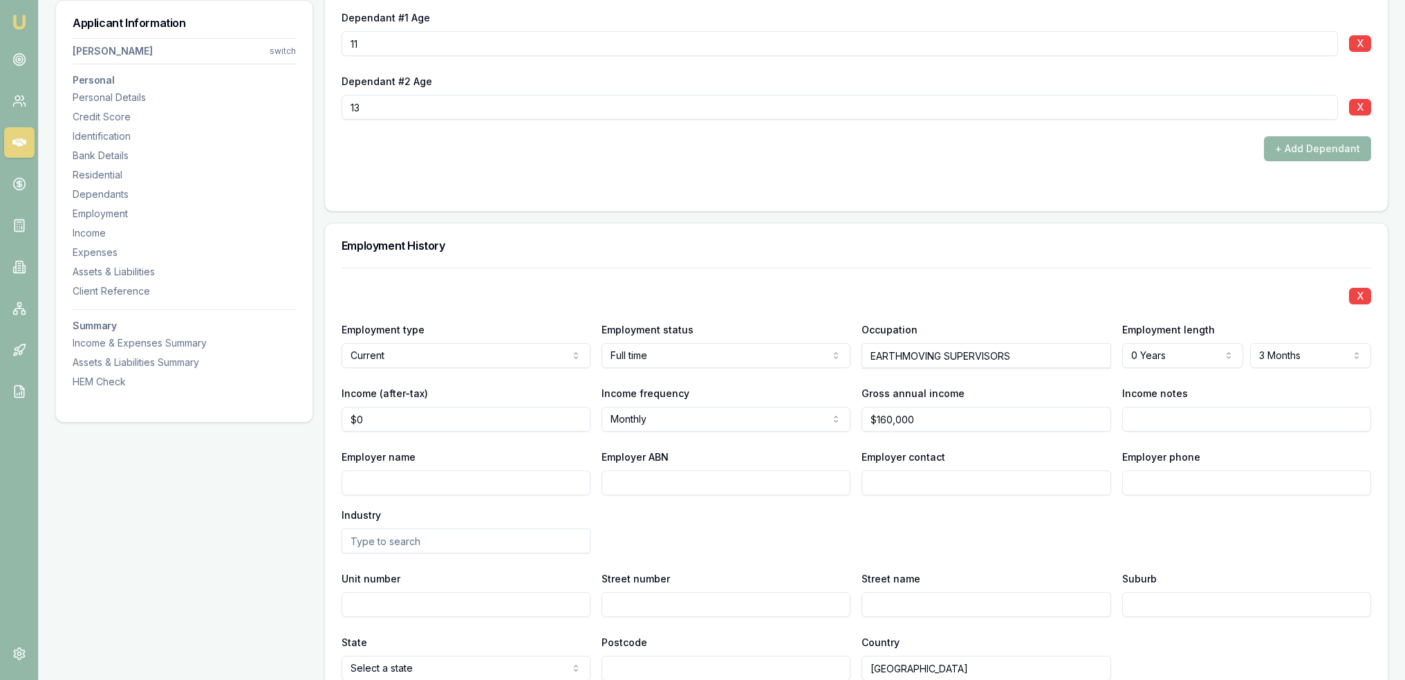
type input "EARTHMOVING SUPERVISORS"
type input "$0"
click at [856, 544] on div "Employer name Employer ABN Employer contact Employer phone Industry" at bounding box center [857, 500] width 1030 height 105
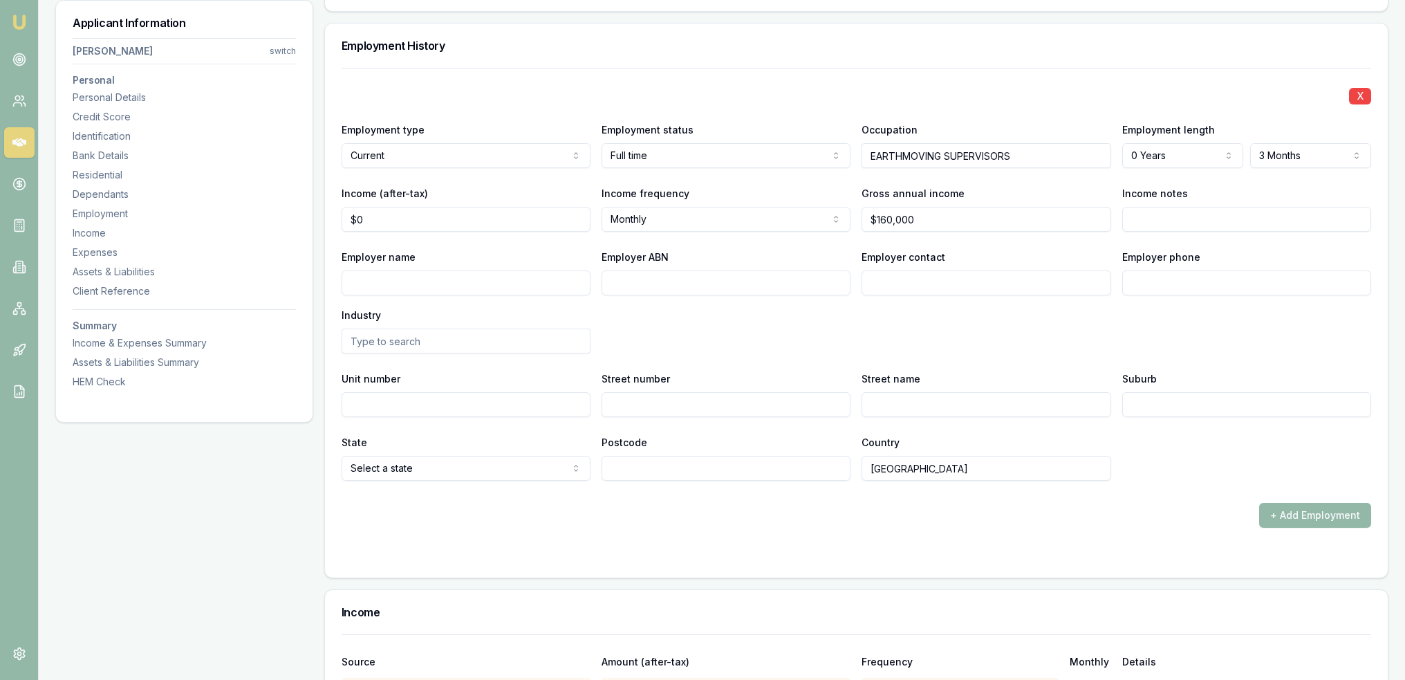
scroll to position [2213, 0]
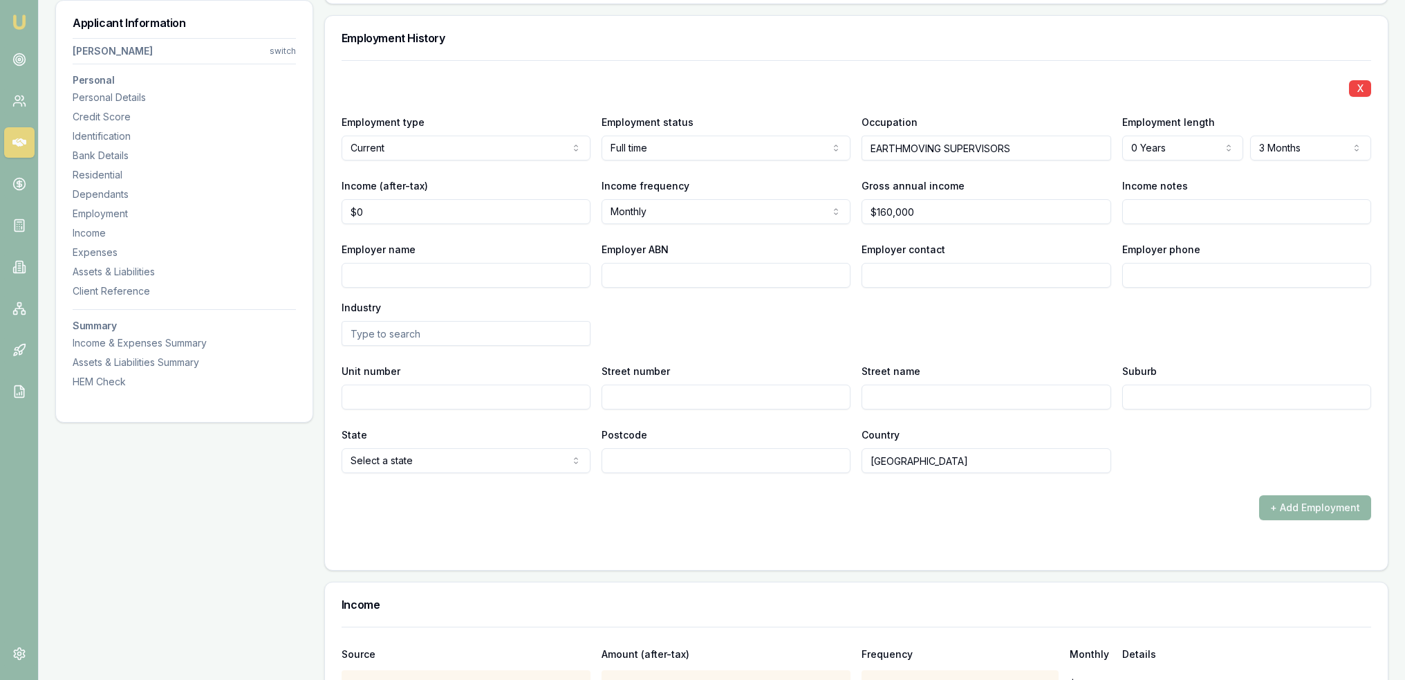
click at [1327, 503] on button "+ Add Employment" at bounding box center [1315, 507] width 112 height 25
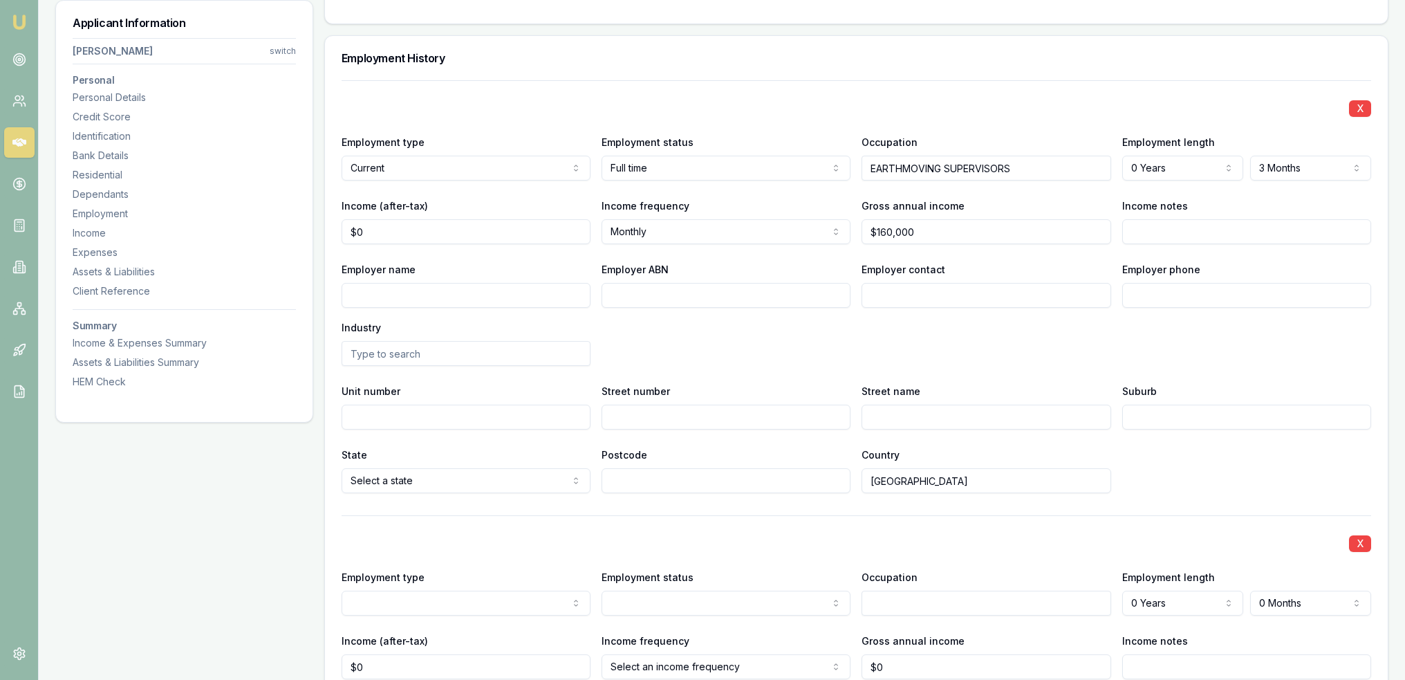
scroll to position [2352, 0]
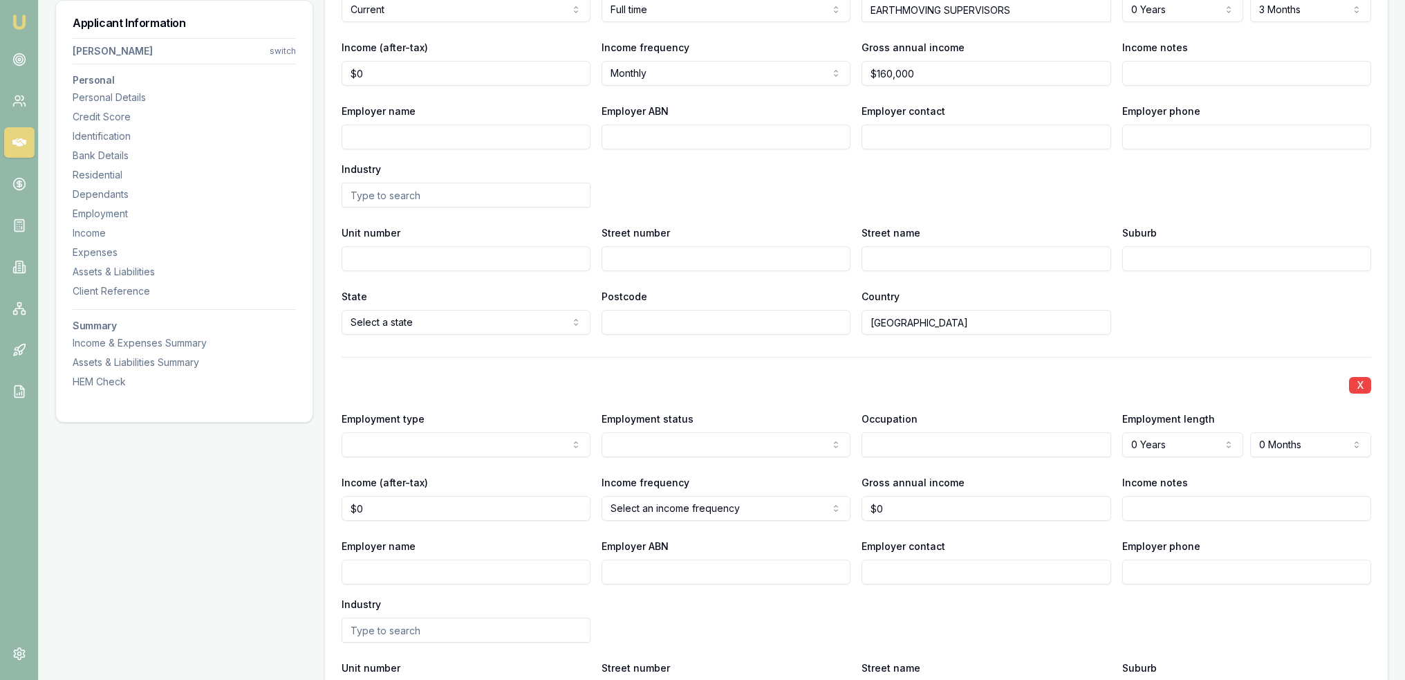
select select "PREVIOUS"
click at [446, 575] on input "Employer name" at bounding box center [466, 572] width 249 height 25
type input "d"
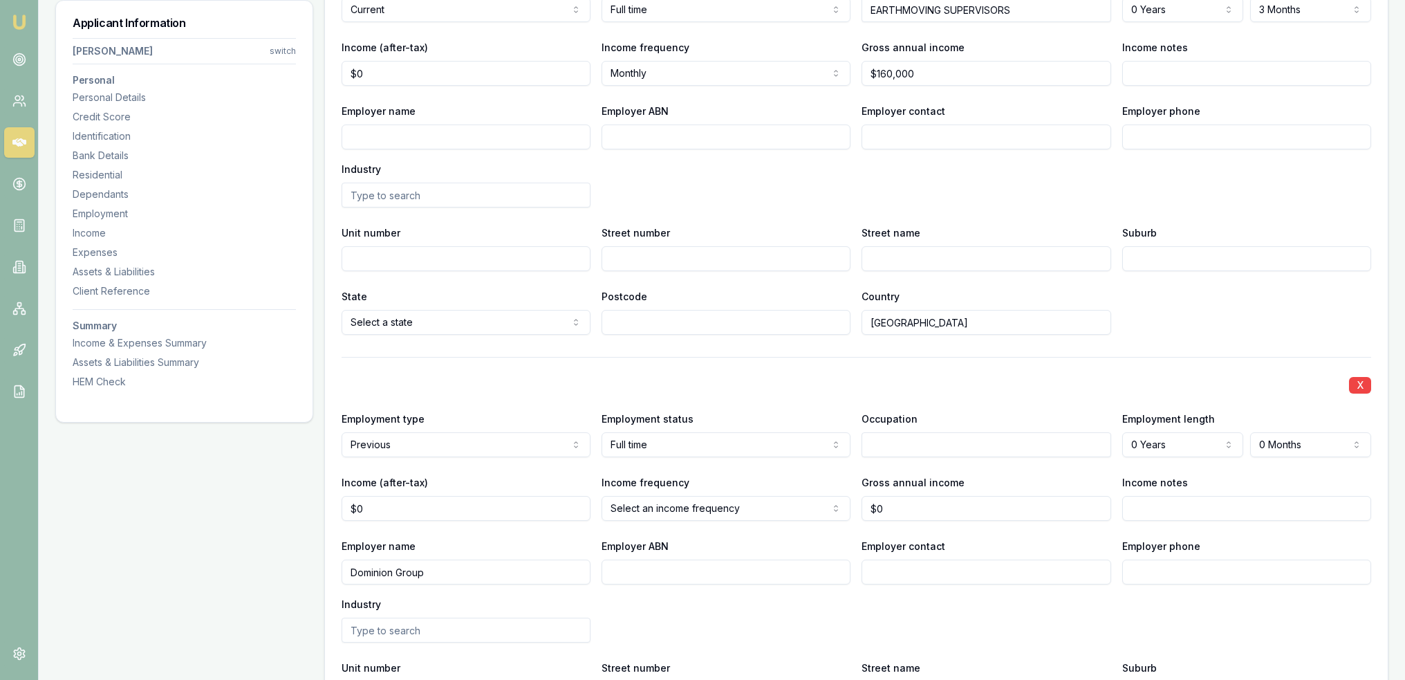
type input "Dominion Group"
click at [902, 443] on input "text" at bounding box center [986, 444] width 249 height 25
type input "Labourer supervisor"
select select "2"
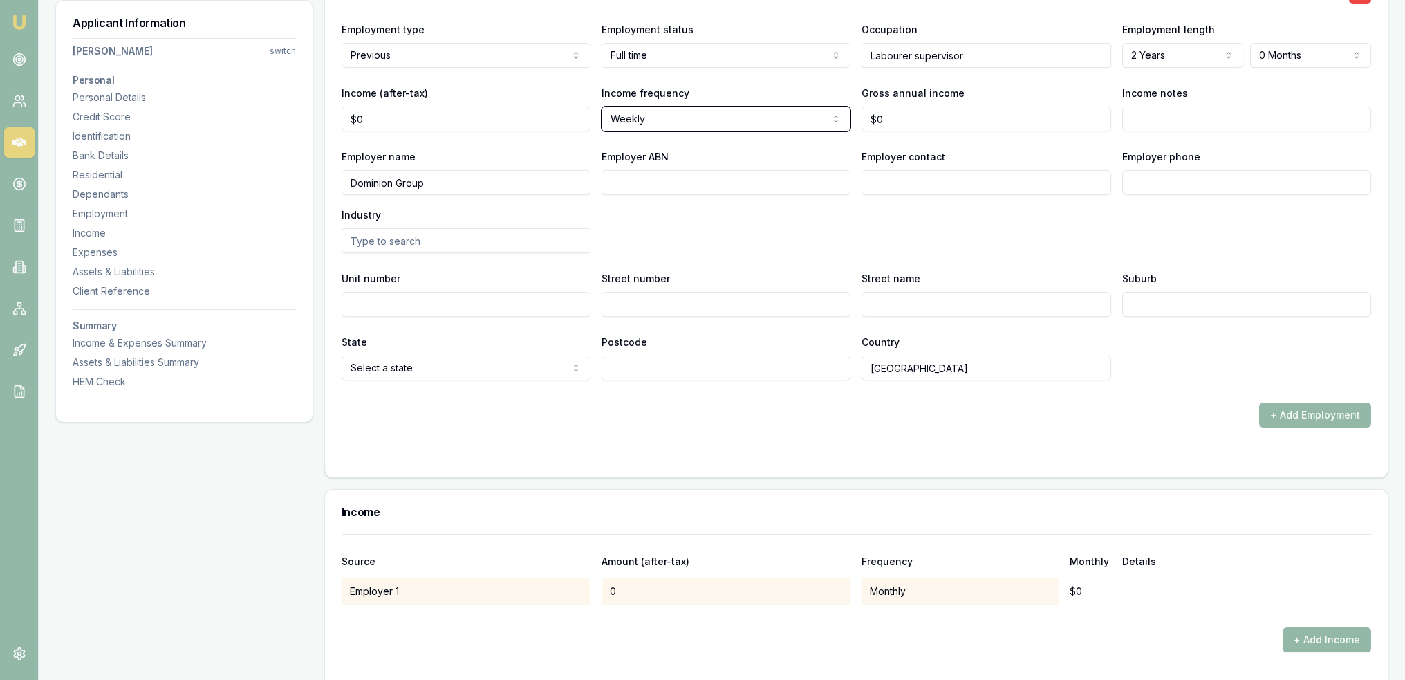
scroll to position [2767, 0]
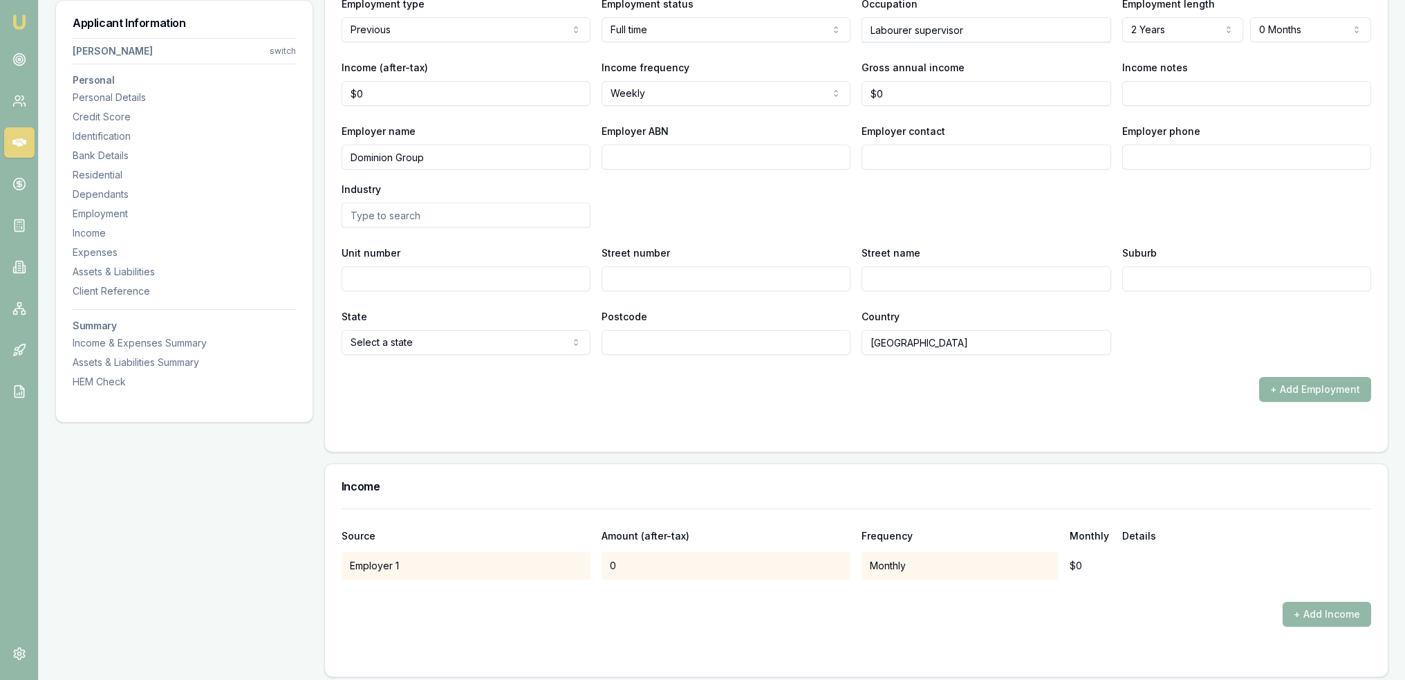
click at [1312, 385] on button "+ Add Employment" at bounding box center [1315, 389] width 112 height 25
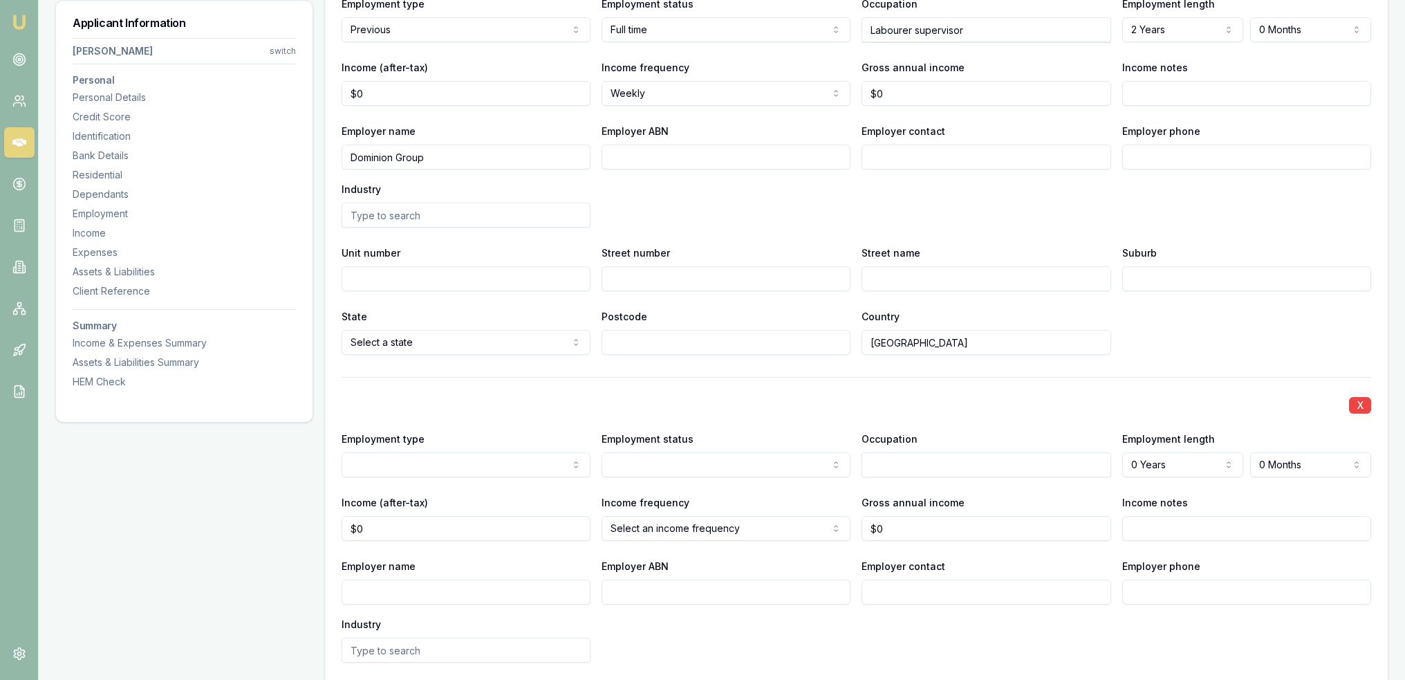
select select "PREVIOUS"
click at [907, 464] on input "text" at bounding box center [986, 464] width 249 height 25
type input "self employed"
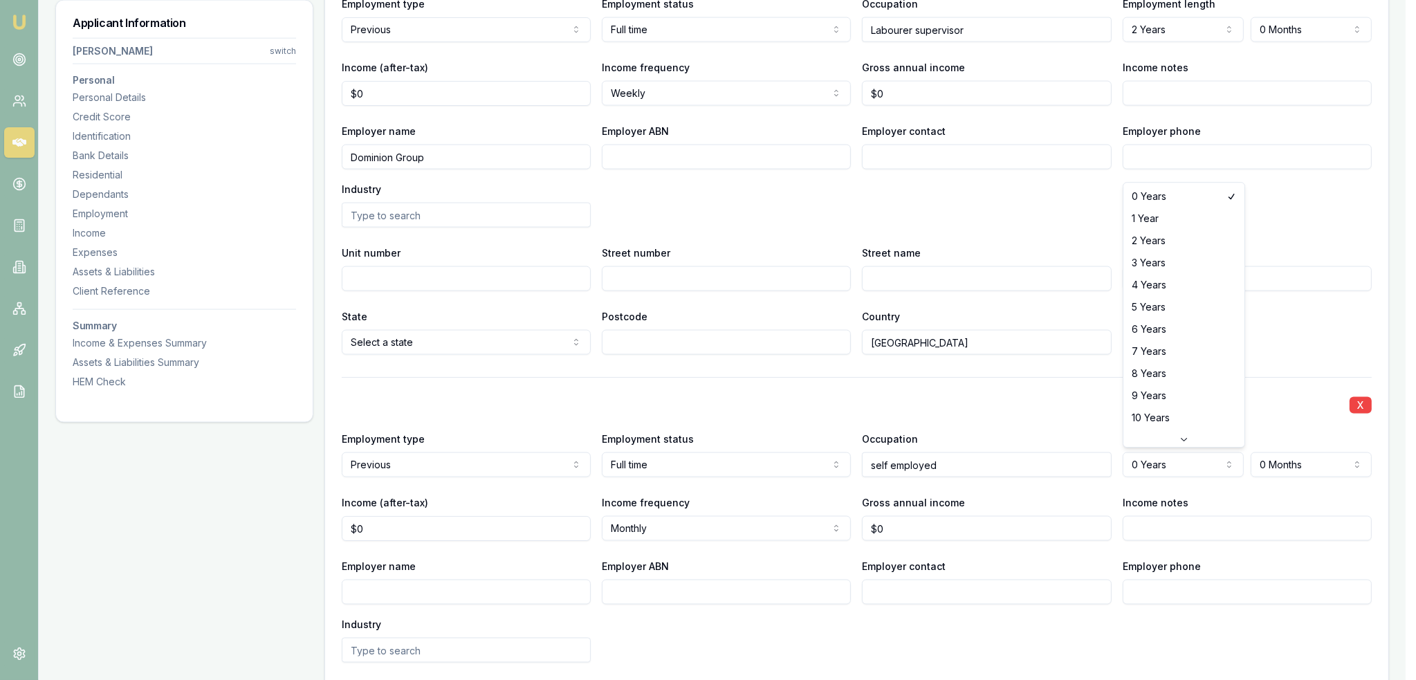
select select "2"
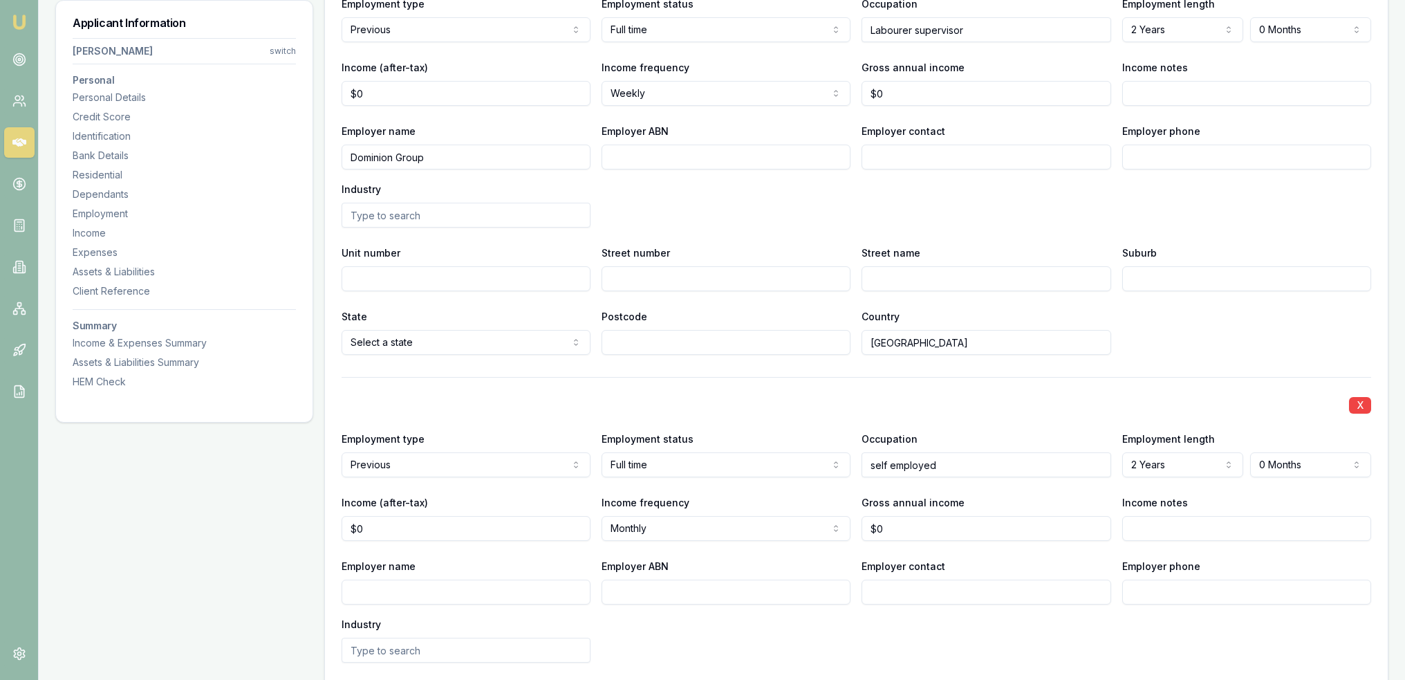
click at [1010, 414] on div "X Employment type Previous Current Previous Employment status Full time Full ti…" at bounding box center [857, 583] width 1030 height 413
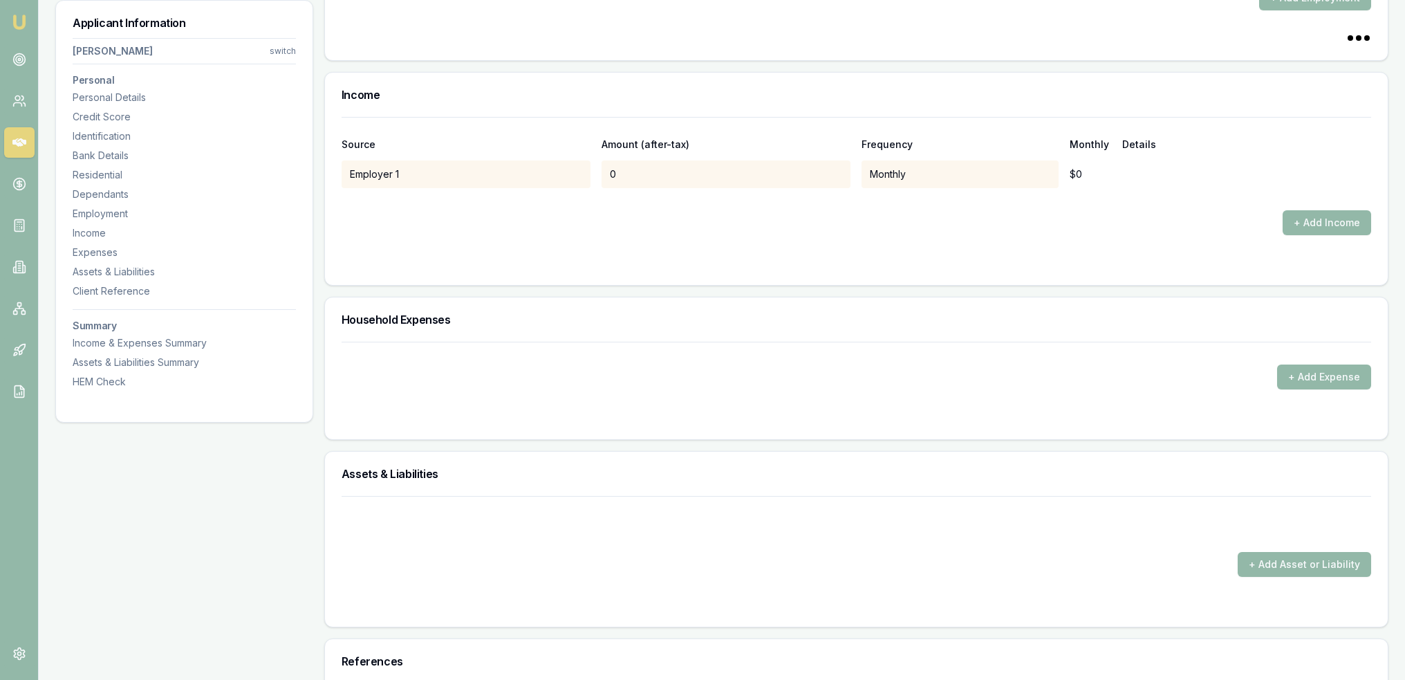
scroll to position [3596, 0]
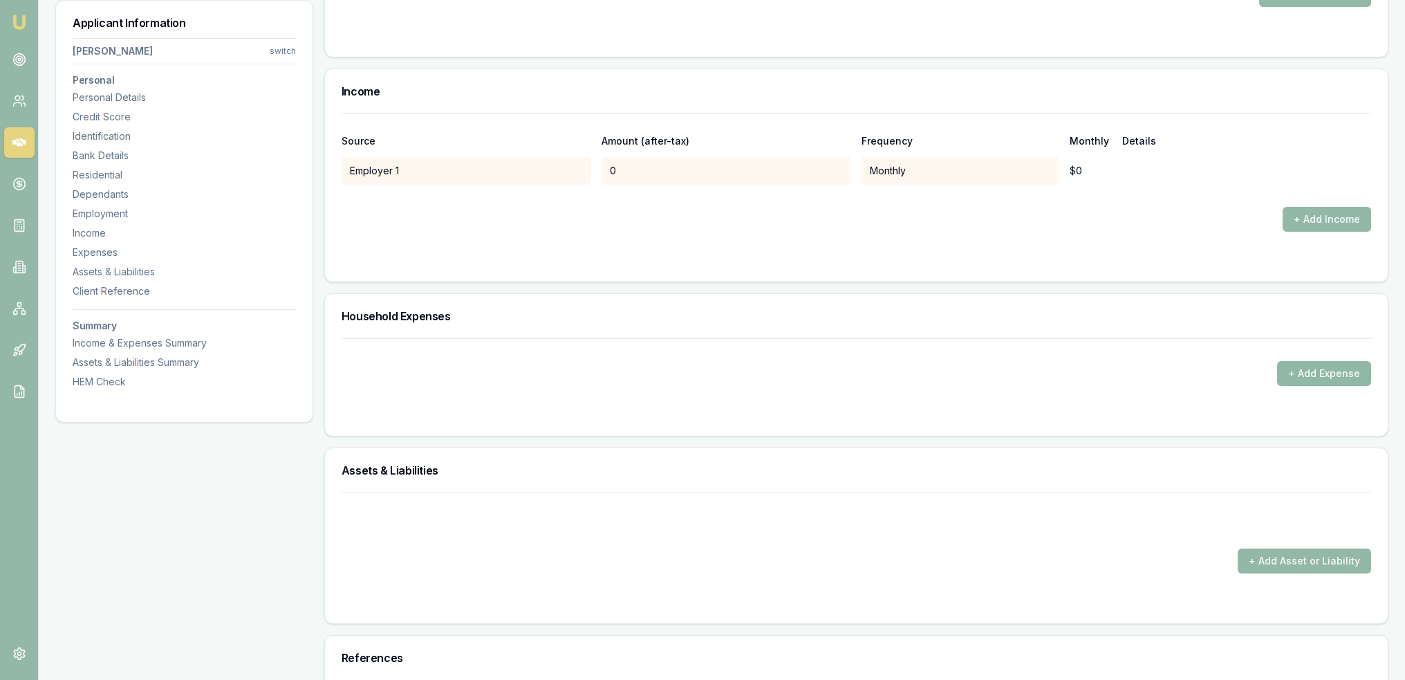
click at [1349, 371] on button "+ Add Expense" at bounding box center [1324, 373] width 94 height 25
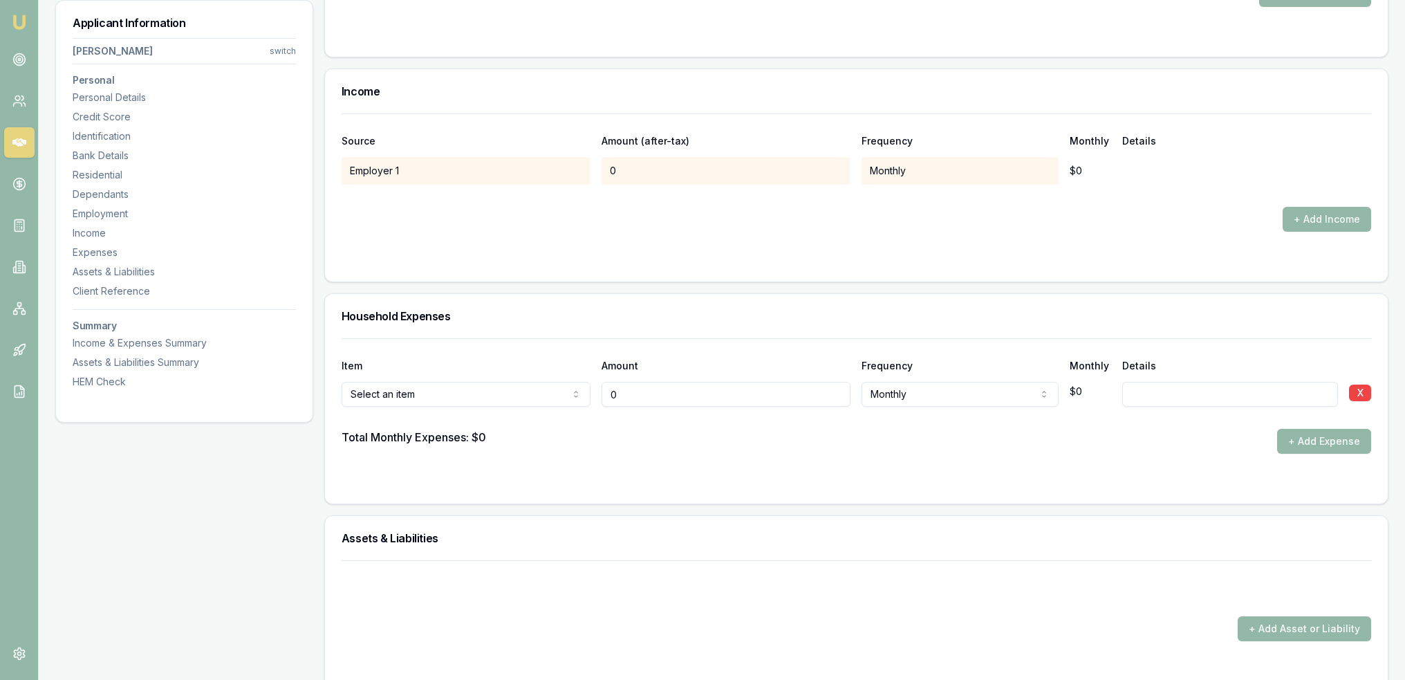
type input "$0"
click at [697, 453] on form "Item Amount Frequency Monthly Details Rent or board Rent or board Food and groc…" at bounding box center [857, 412] width 1030 height 149
type input "0"
click at [688, 385] on input "0" at bounding box center [726, 394] width 249 height 25
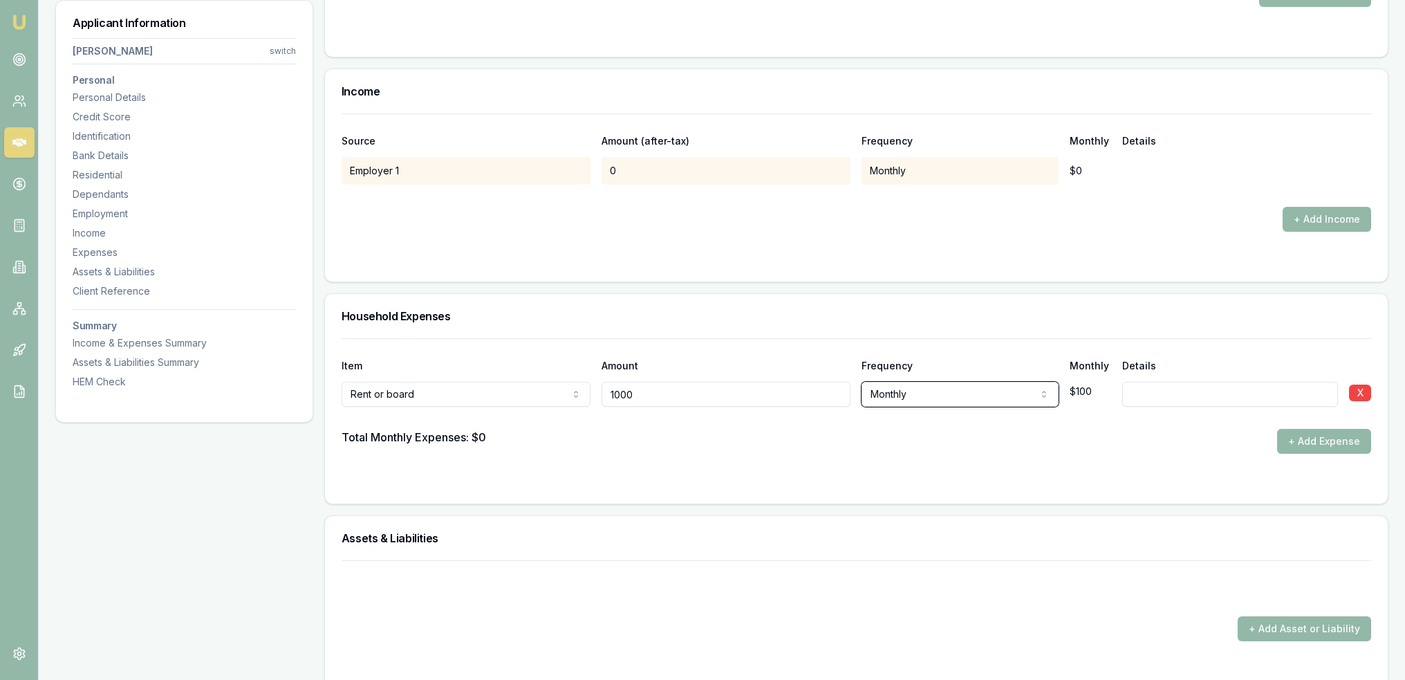
type input "$1,000"
select select "WEEKLY"
type input "2 on lease agreement"
click at [1327, 213] on button "+ Add Income" at bounding box center [1327, 219] width 89 height 25
click at [415, 194] on div at bounding box center [857, 196] width 1030 height 22
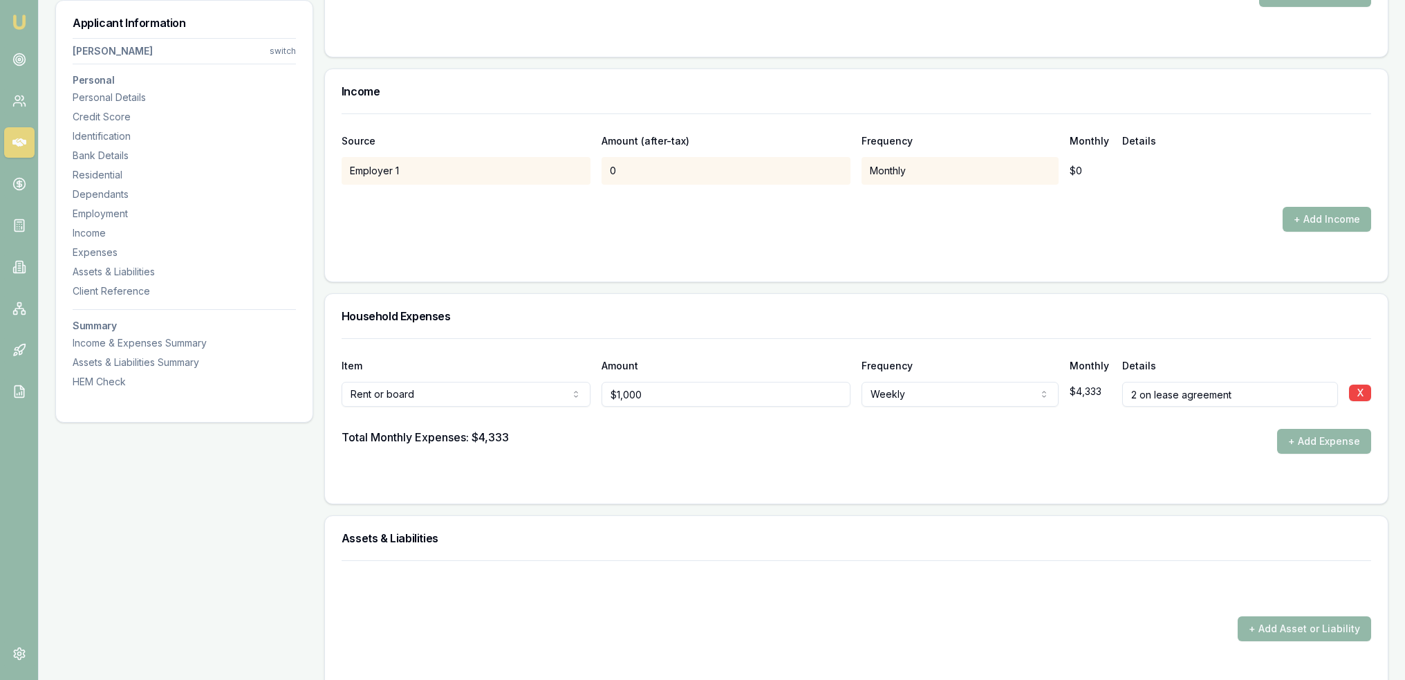
click at [1319, 216] on button "+ Add Income" at bounding box center [1327, 219] width 89 height 25
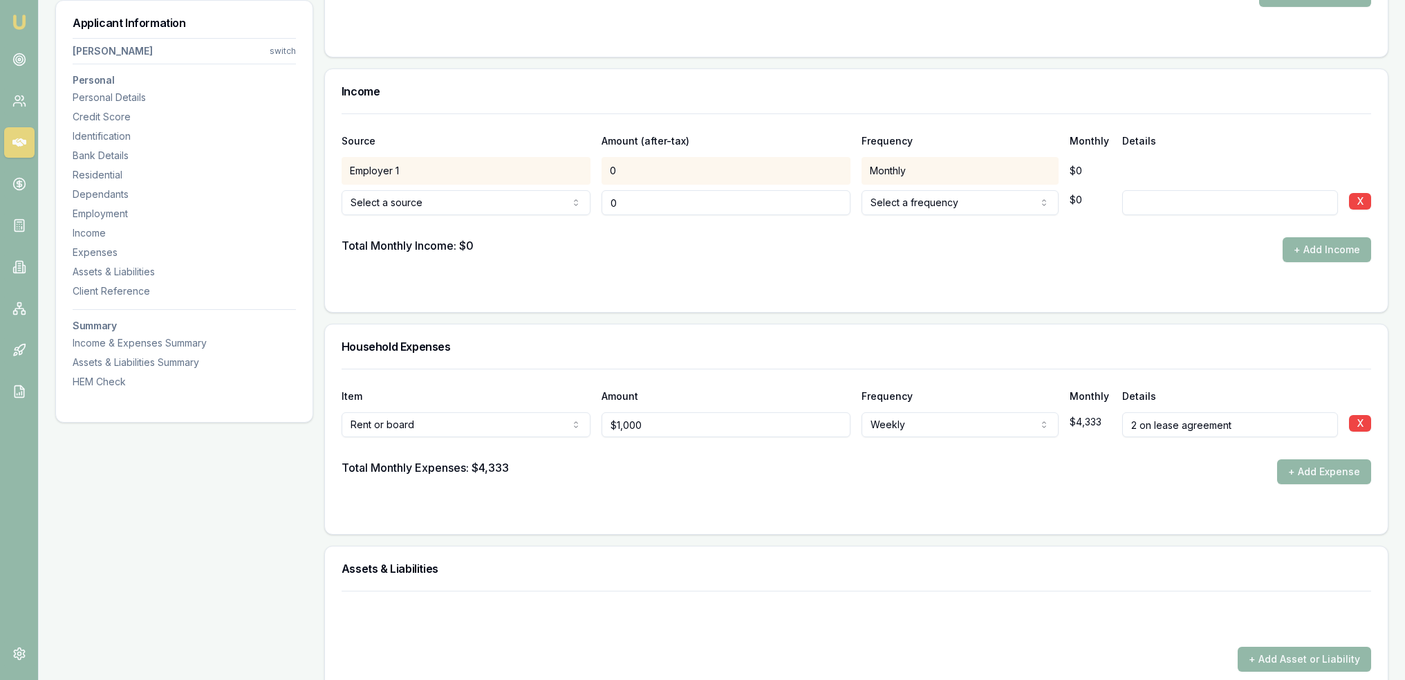
type input "$0"
click at [1187, 199] on input at bounding box center [1231, 202] width 216 height 25
type input "Studying"
type input "$0"
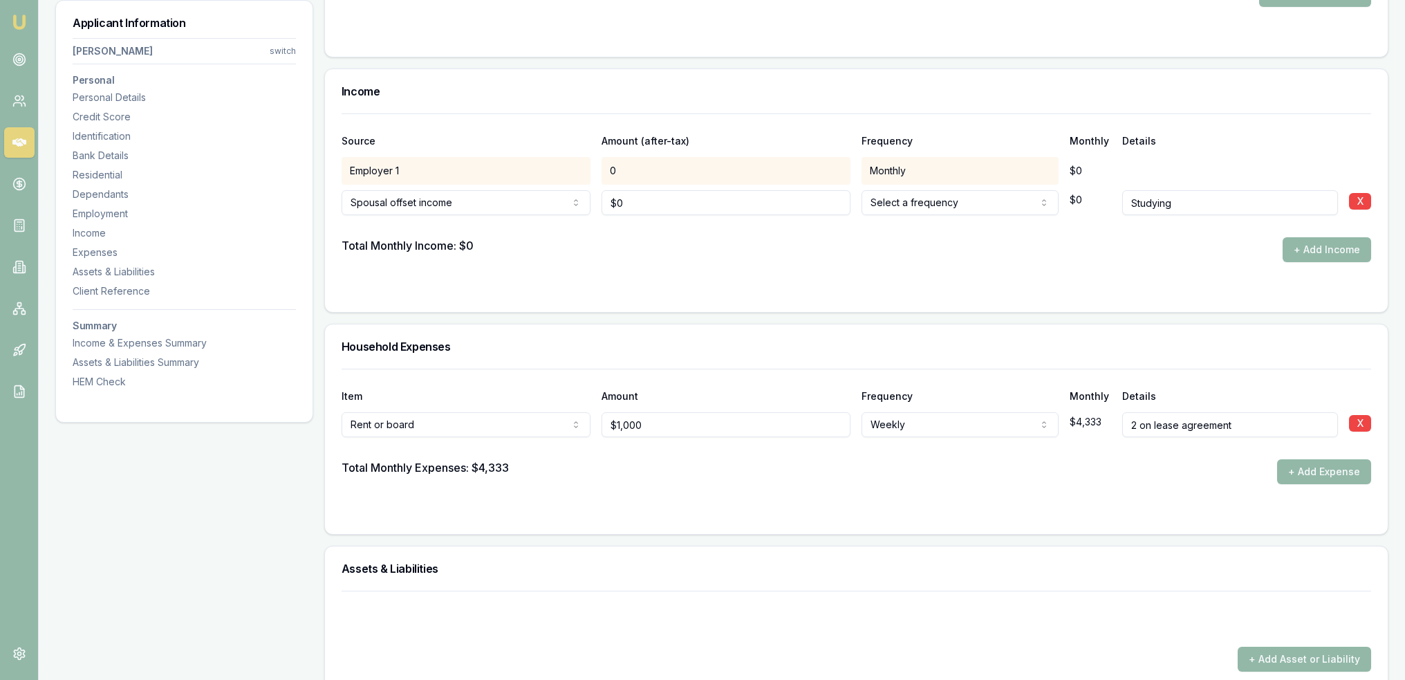
click at [1197, 203] on input "Studying" at bounding box center [1231, 202] width 216 height 25
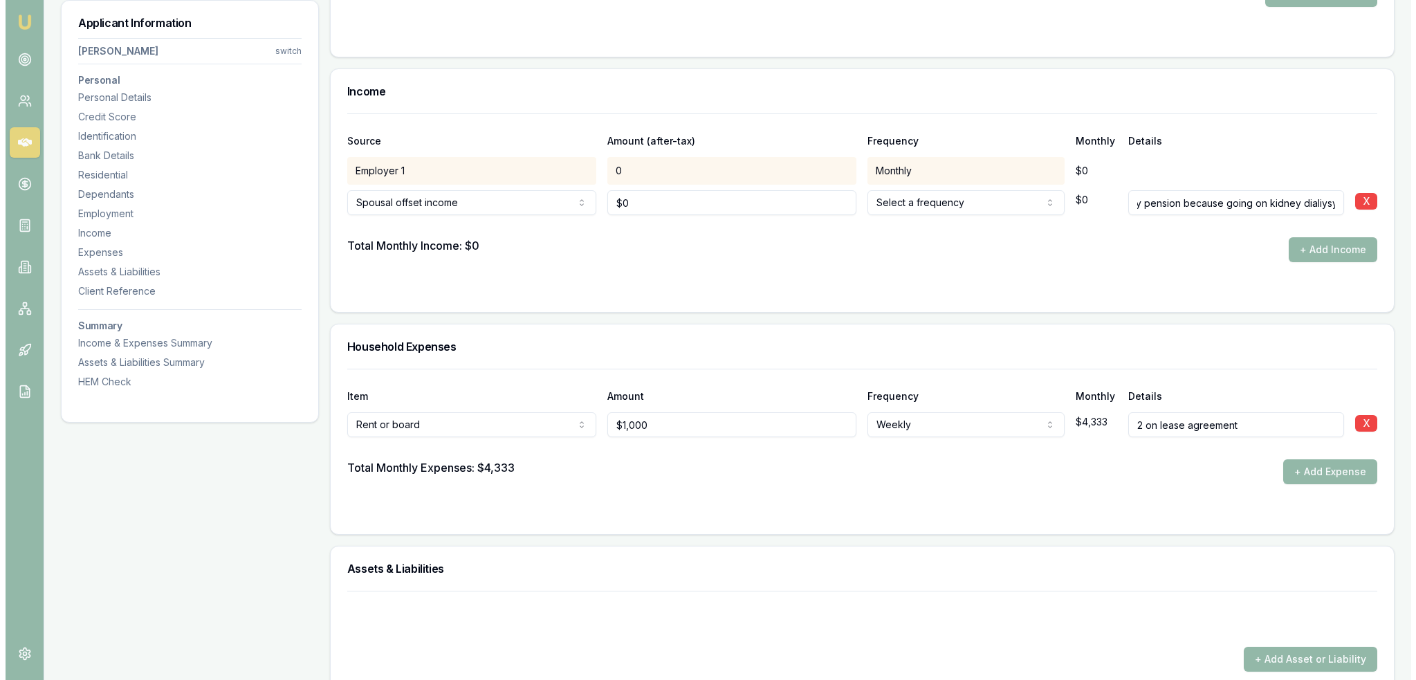
scroll to position [0, 118]
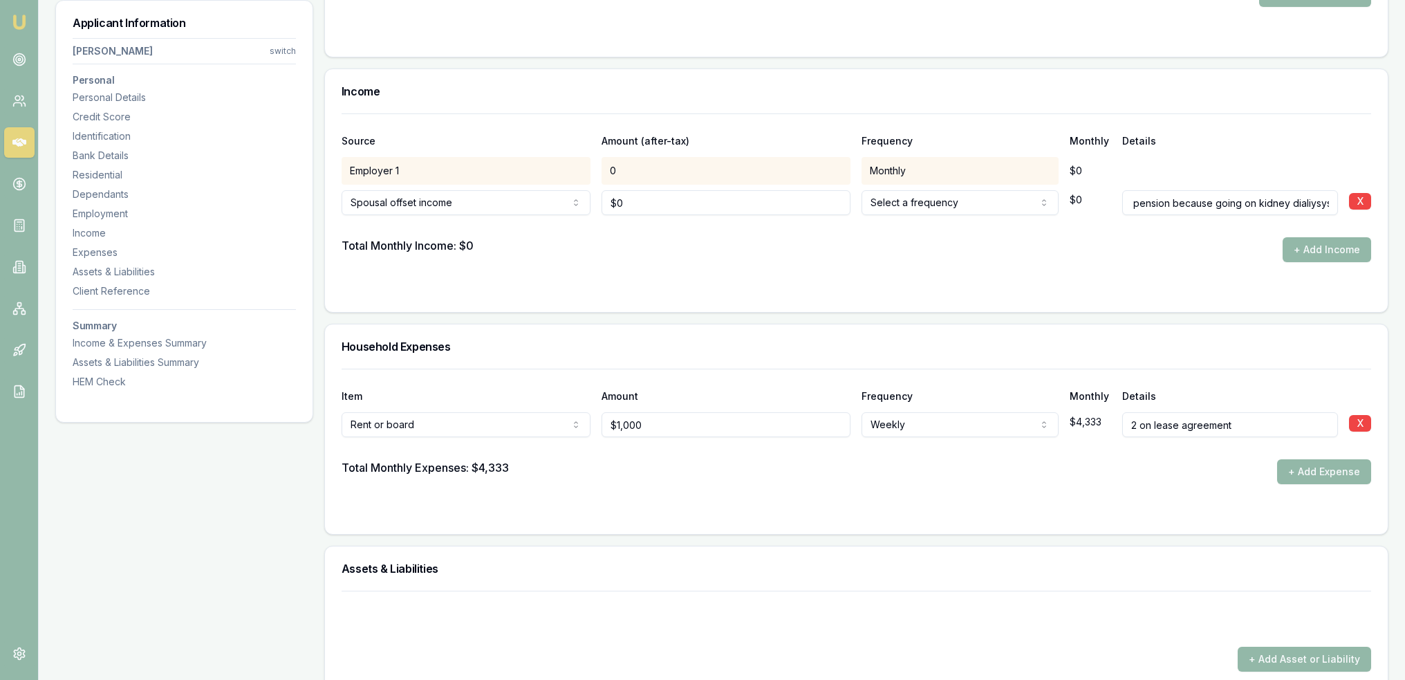
type input "Studying and on disability pension because going on kidney dialiysys"
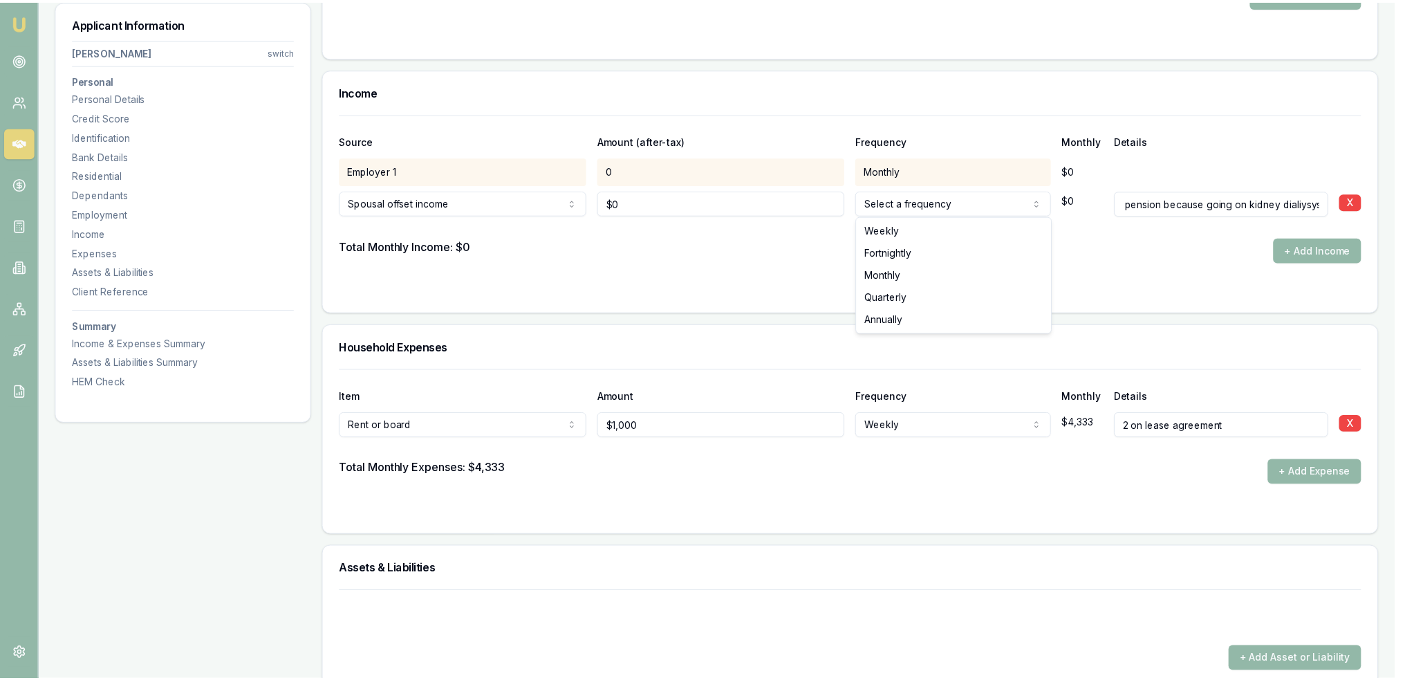
scroll to position [0, 0]
select select "FORTNIGHTLY"
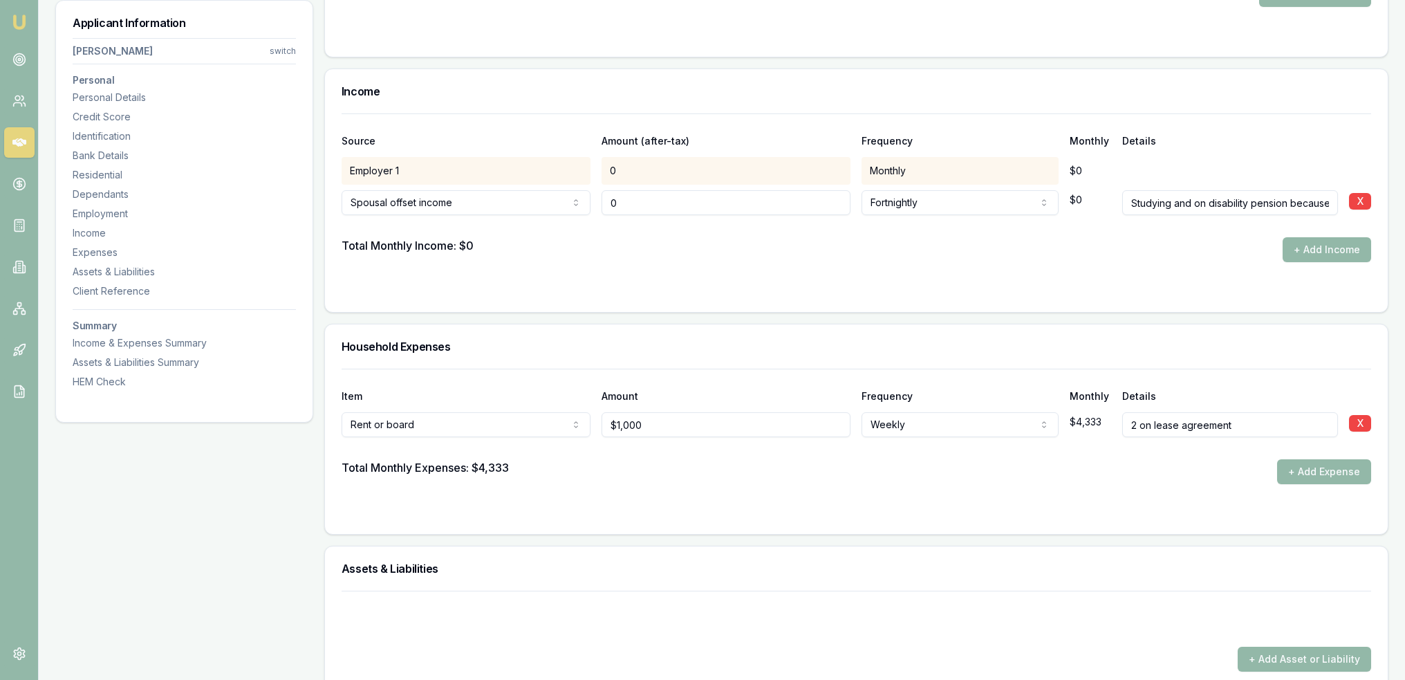
click at [584, 198] on div "Spousal offset income Spousal offset income Rental Shares Interest Centrelink F…" at bounding box center [857, 200] width 1030 height 30
type input "$820"
click at [737, 262] on form "Source Amount (after-tax) Frequency Monthly Details Employer 1 0 Monthly $0 Spo…" at bounding box center [857, 204] width 1030 height 182
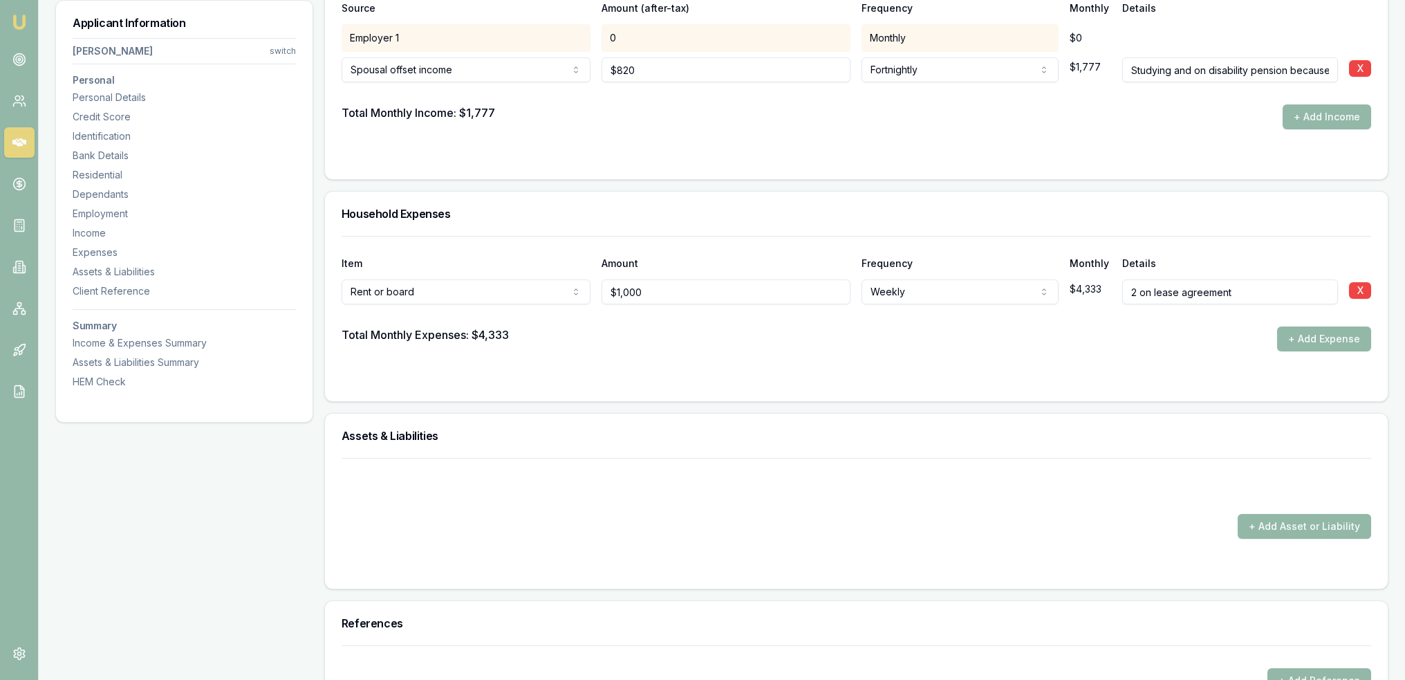
scroll to position [3735, 0]
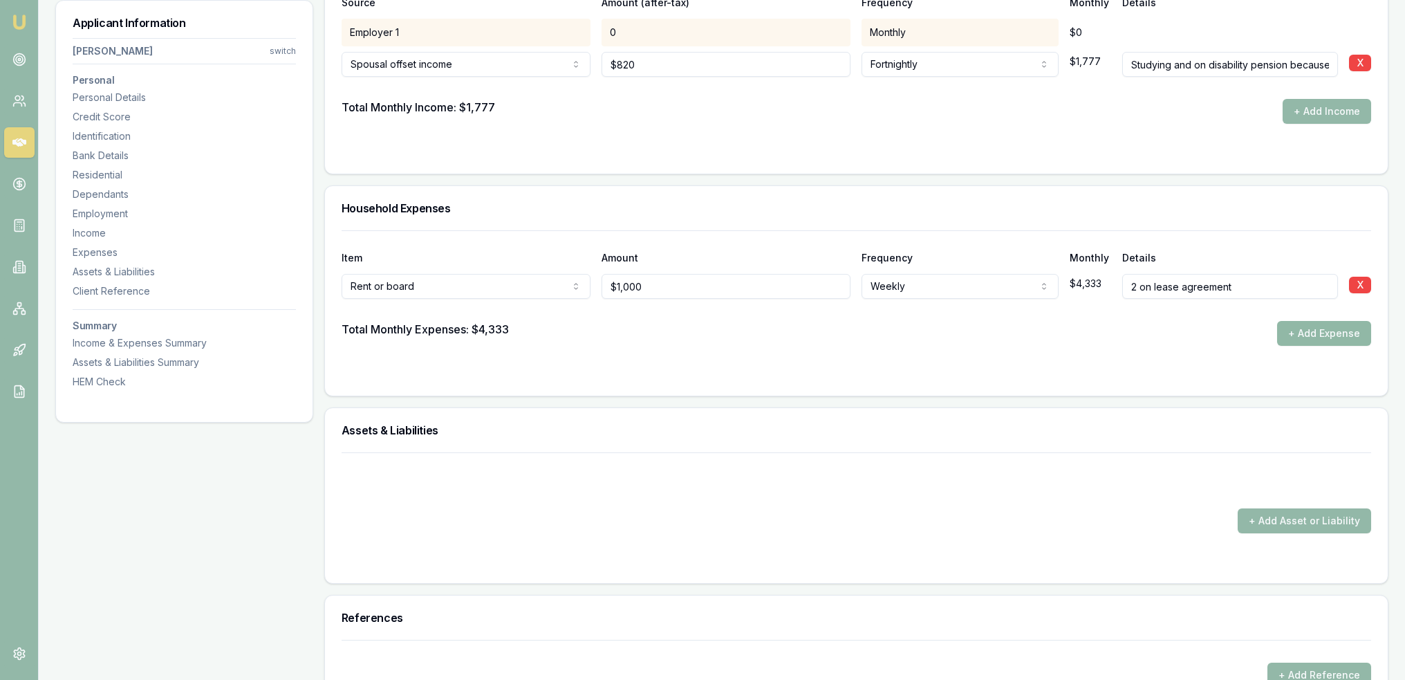
click at [1318, 329] on button "+ Add Expense" at bounding box center [1324, 333] width 94 height 25
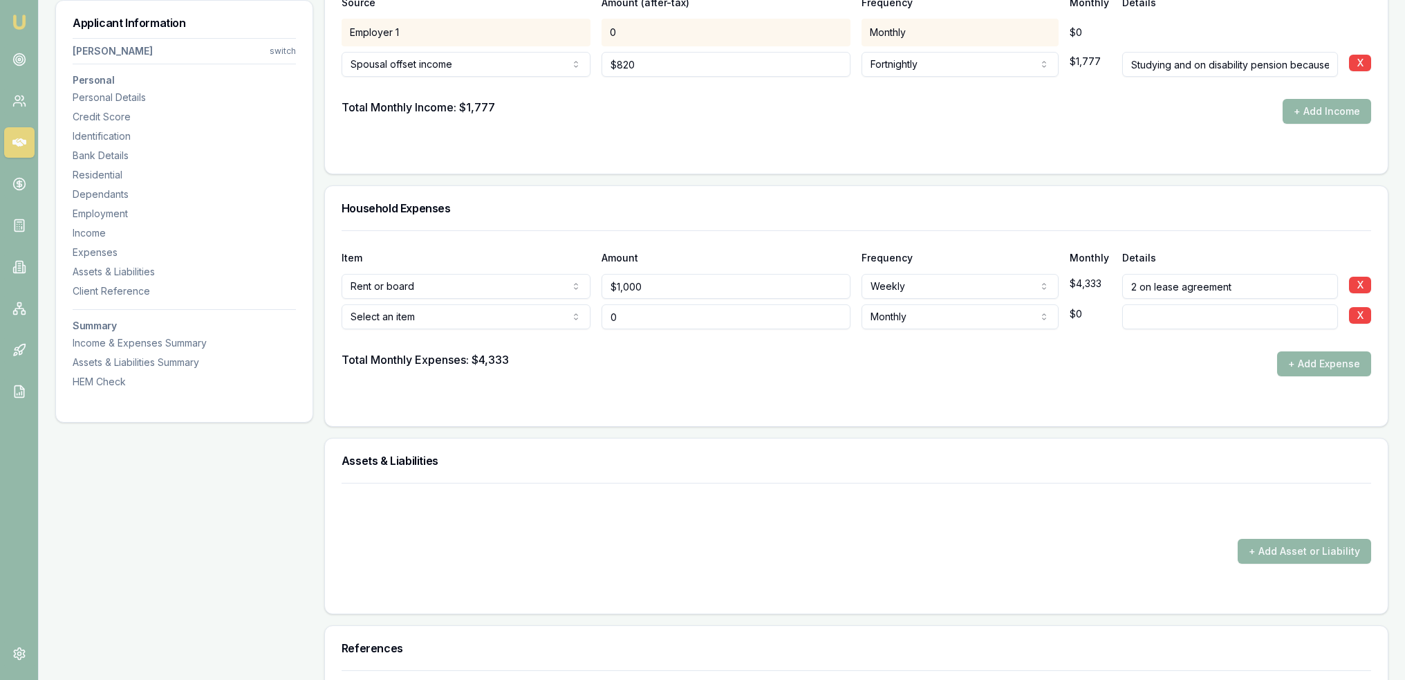
type input "$0"
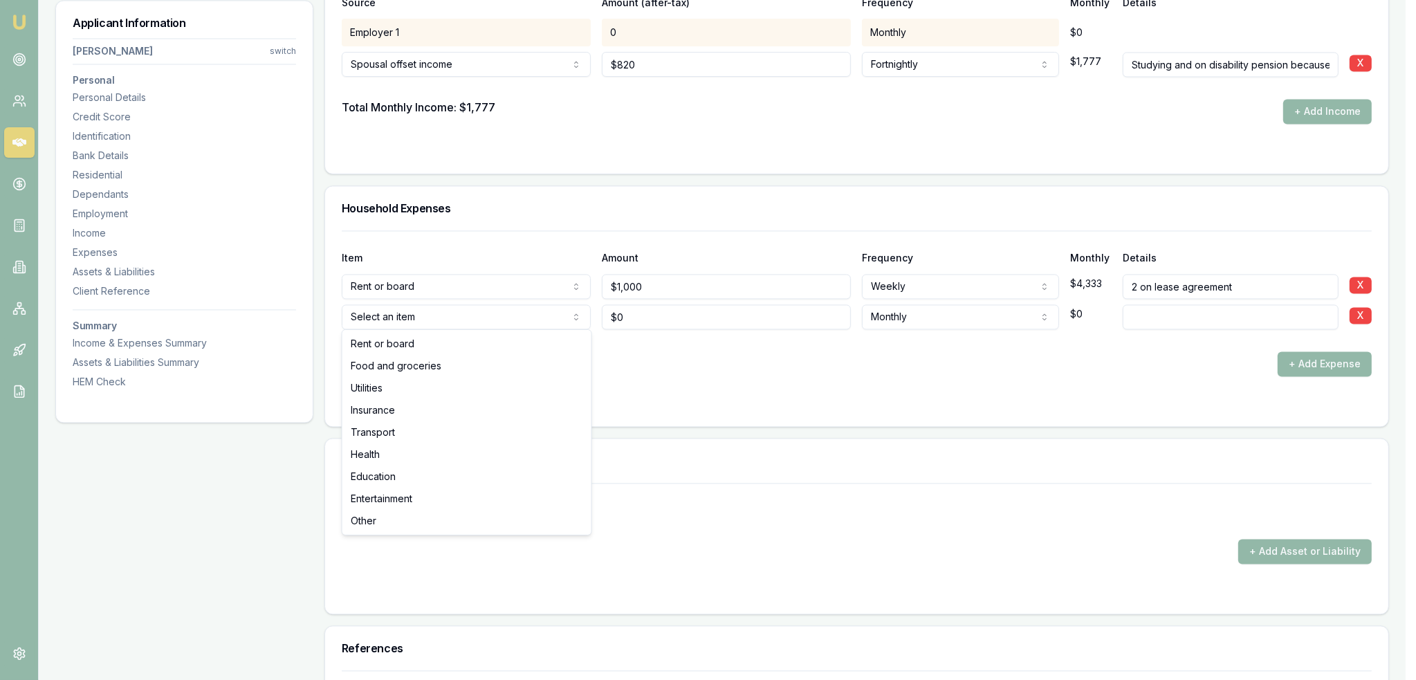
select select "FOOD_AND_GROCERIES"
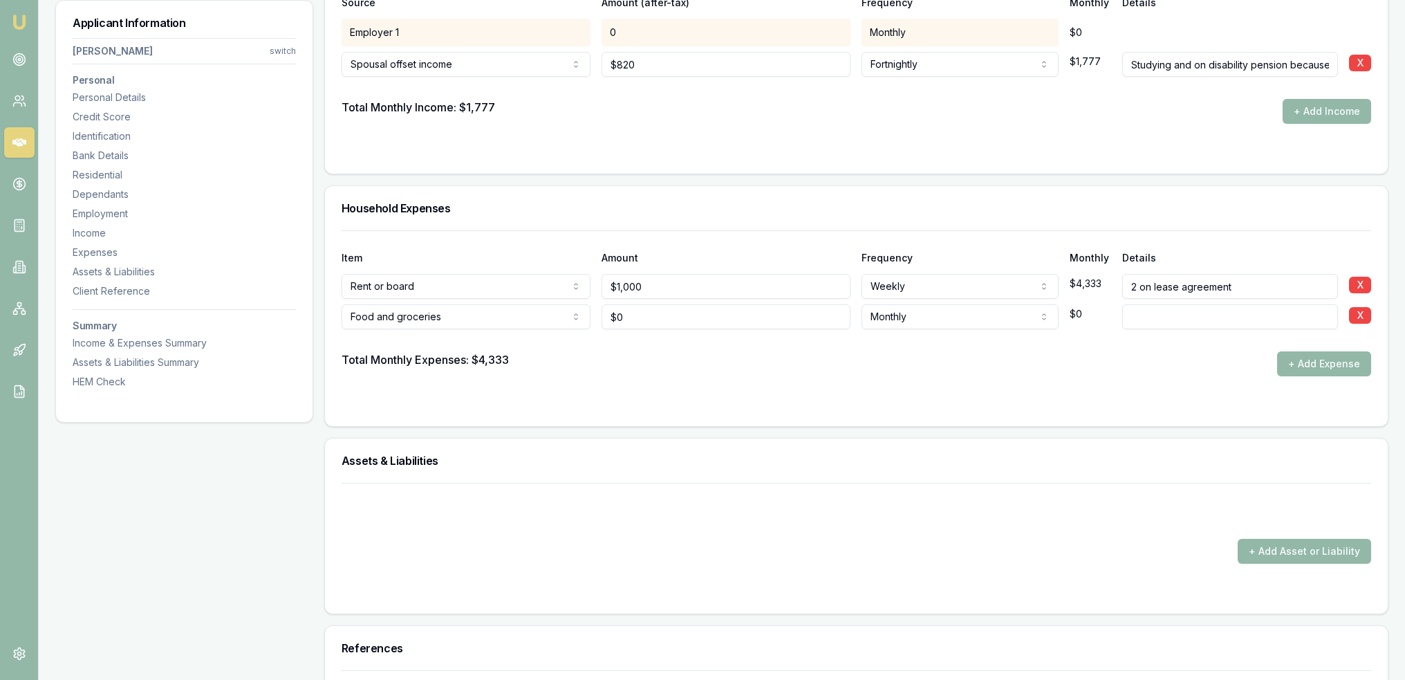
type input "0"
type input "$350"
select select "WEEKLY"
click at [1191, 373] on form "Item Amount Frequency Monthly Details Rent or board Rent or board Food and groc…" at bounding box center [857, 319] width 1030 height 179
click at [1314, 362] on button "+ Add Expense" at bounding box center [1324, 363] width 94 height 25
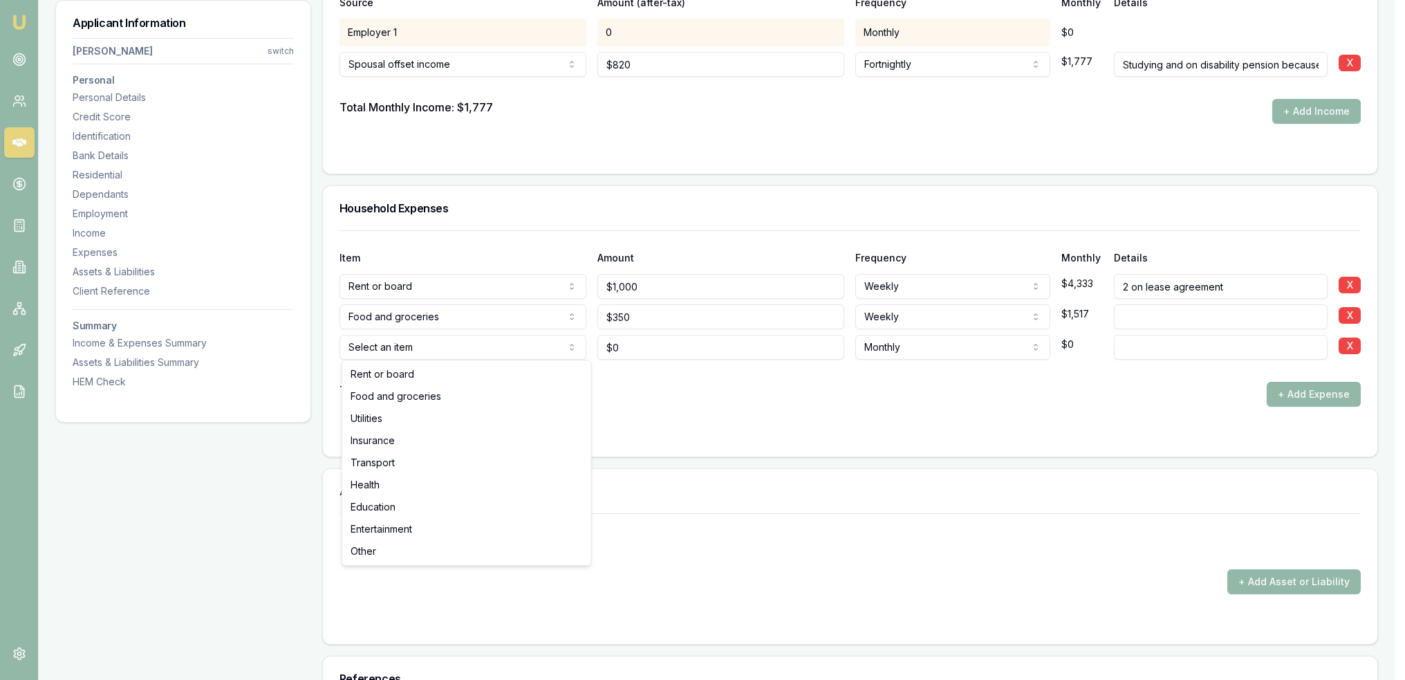
type input "$0"
select select "FOOD_AND_GROCERIES"
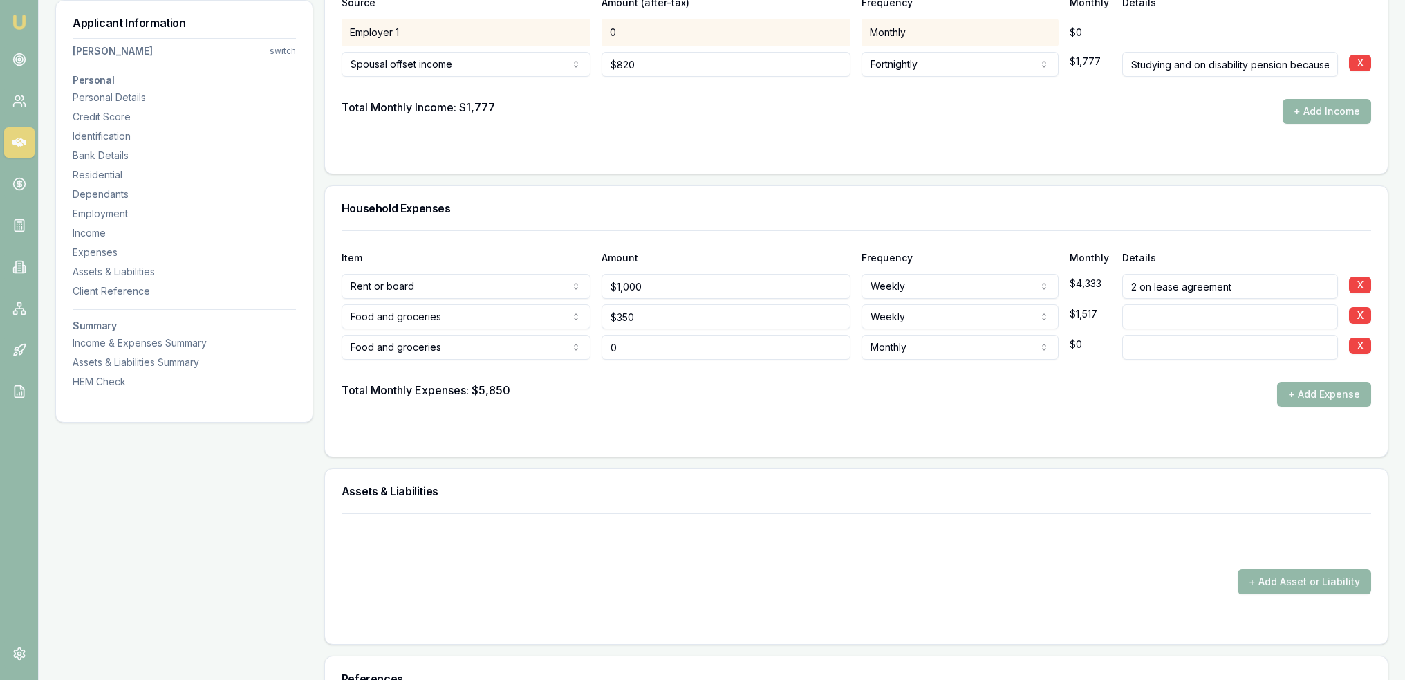
click at [632, 347] on input "0" at bounding box center [726, 347] width 249 height 25
drag, startPoint x: 632, startPoint y: 347, endPoint x: 600, endPoint y: 347, distance: 31.8
click at [600, 347] on div "Food and groceries Rent or board Food and groceries Utilities Insurance Transpo…" at bounding box center [857, 344] width 1030 height 30
type input "$70"
type input "takeaway"
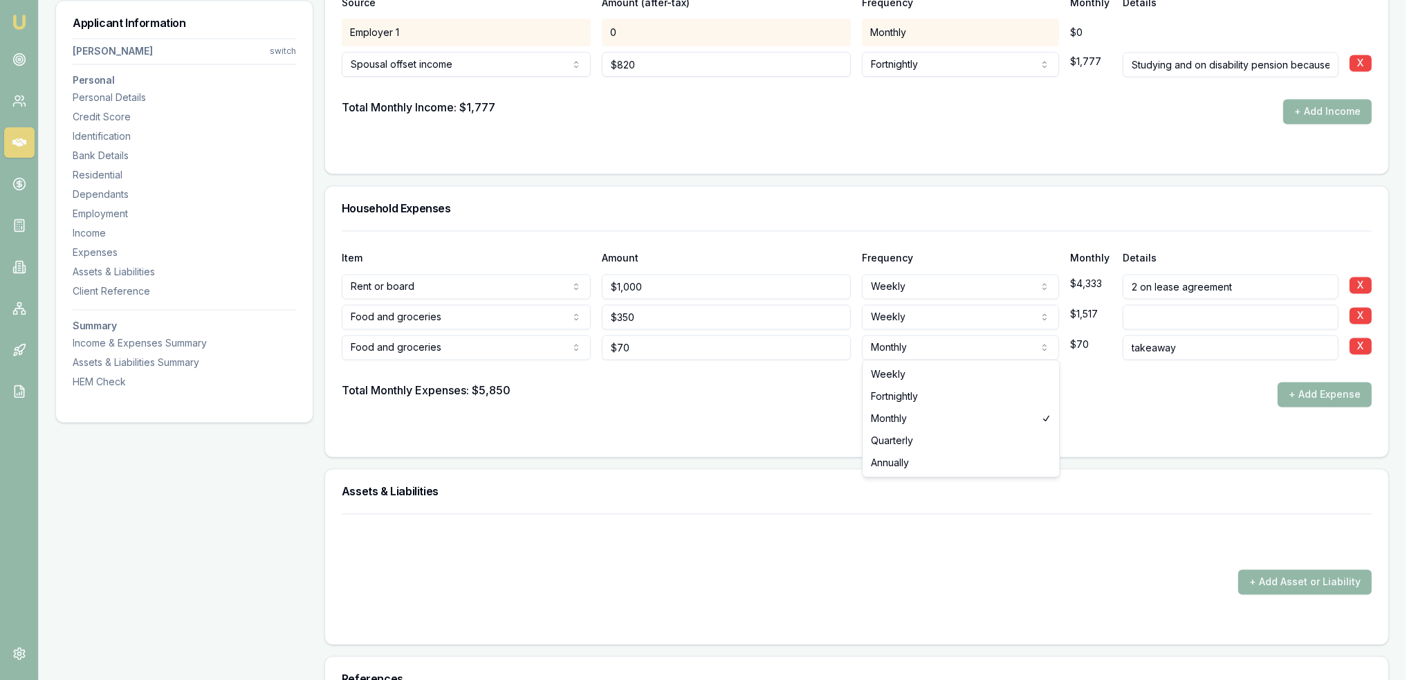
select select "WEEKLY"
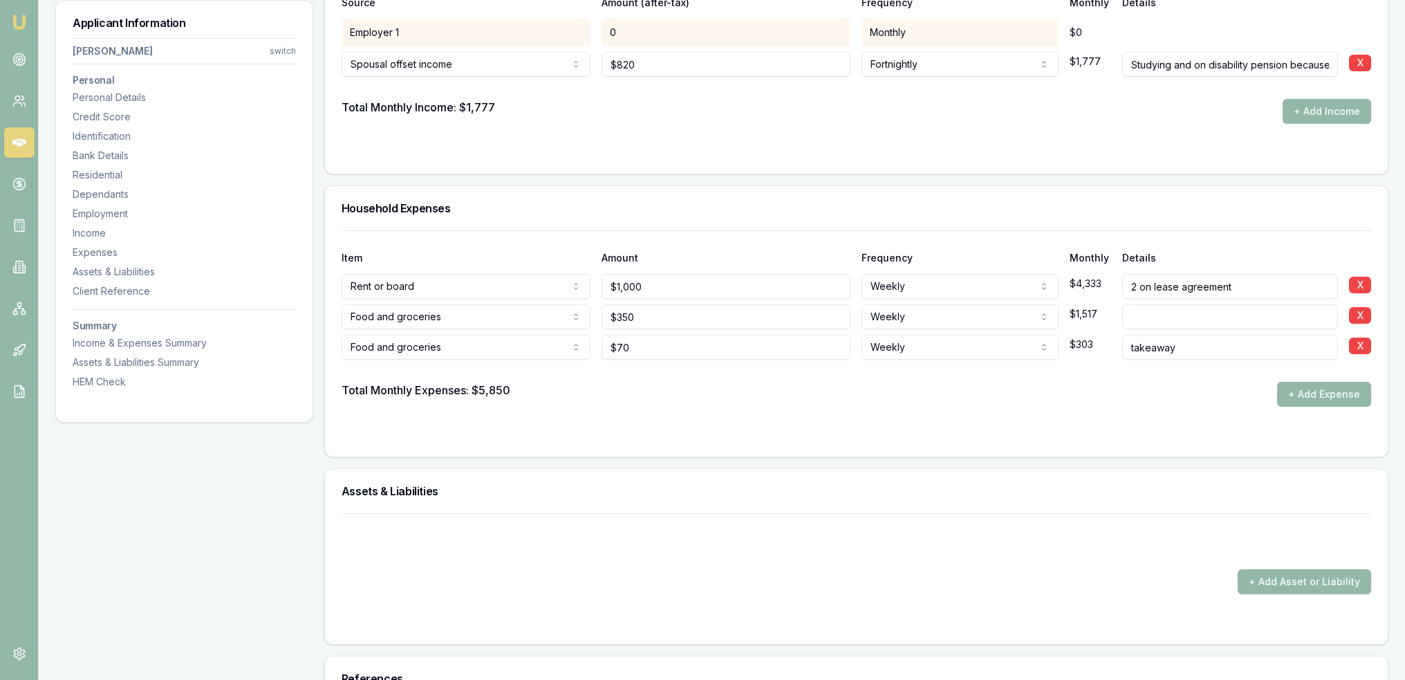
click at [1151, 416] on form "Item Amount Frequency Monthly Details Rent or board Rent or board Food and groc…" at bounding box center [857, 335] width 1030 height 210
click at [1321, 387] on button "+ Add Expense" at bounding box center [1324, 394] width 94 height 25
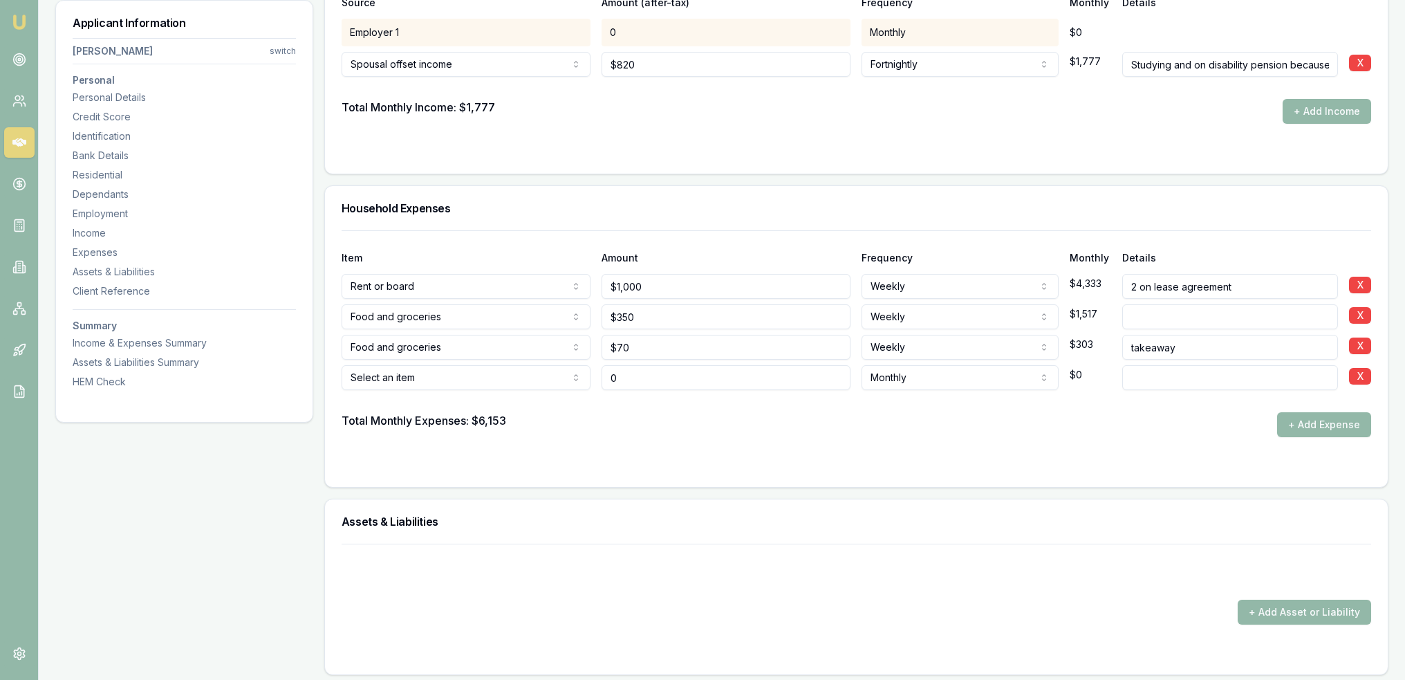
type input "$0"
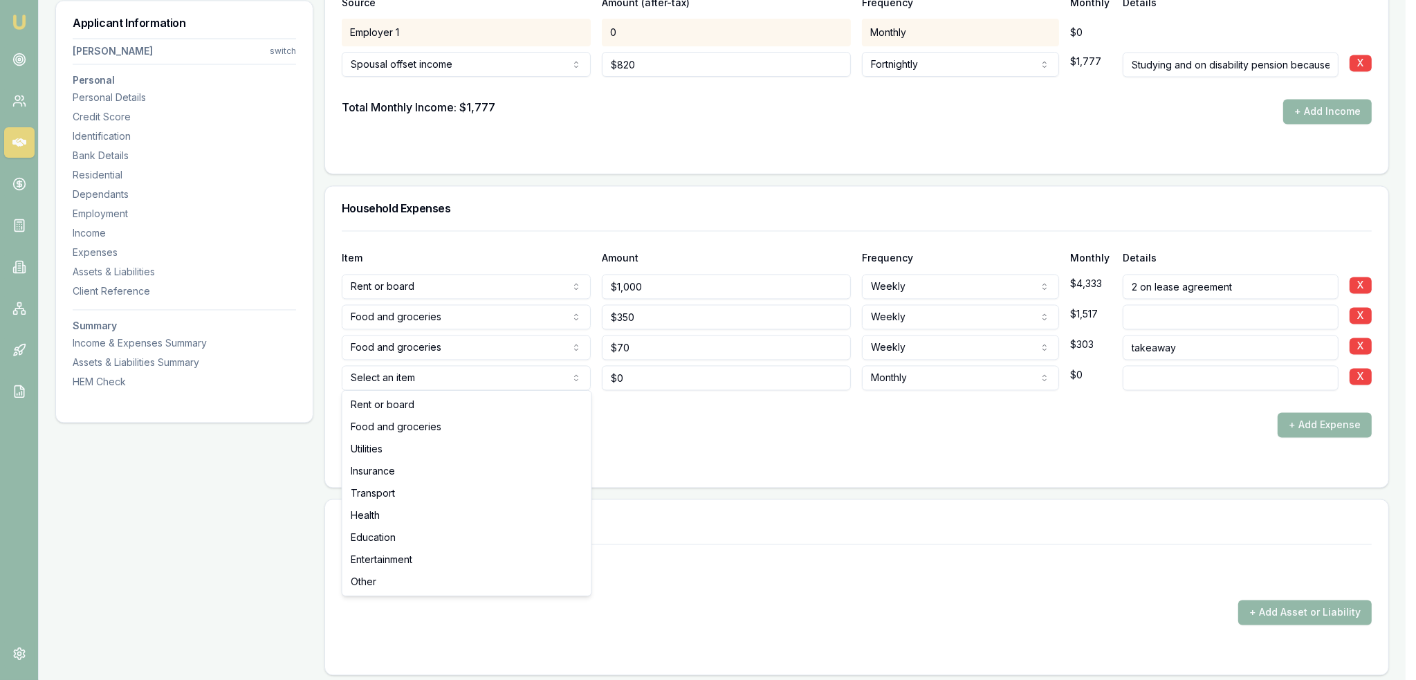
select select "UTILITIES"
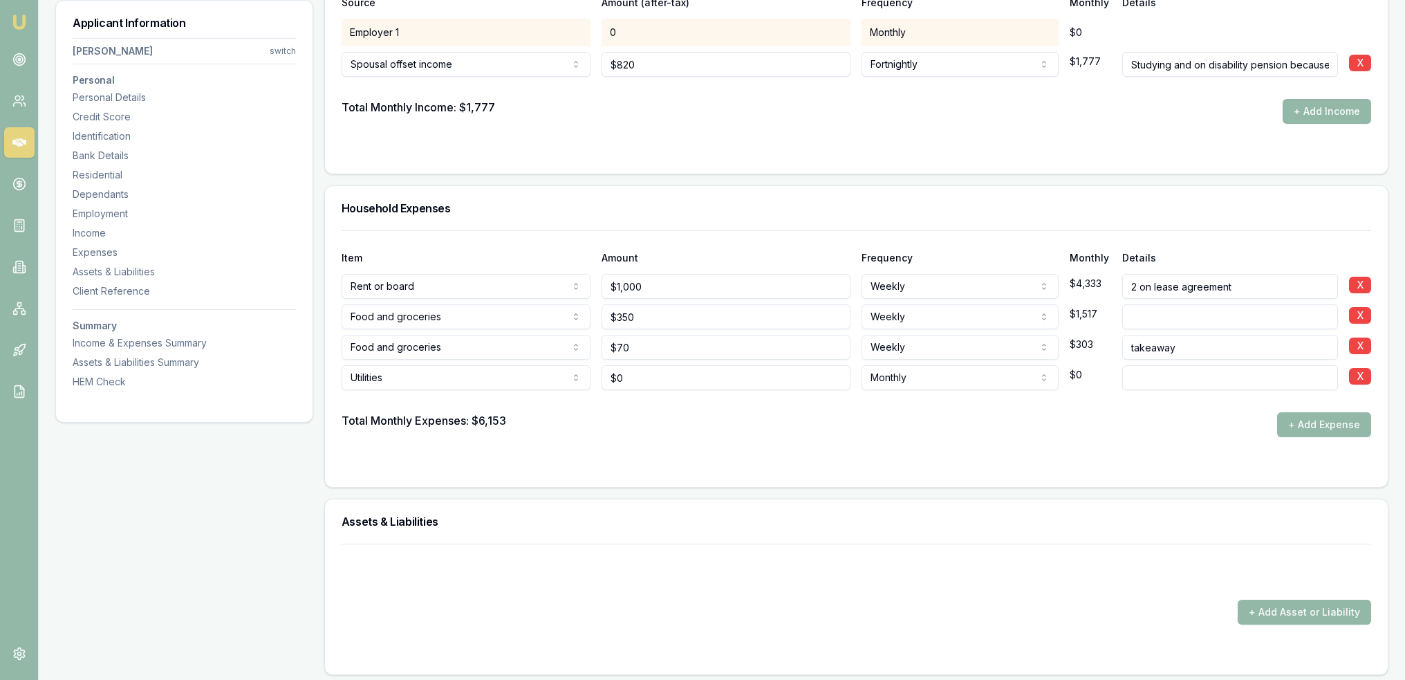
type input "0"
type input "l"
type input "Electricity"
click at [683, 378] on input "text" at bounding box center [726, 377] width 249 height 25
type input "$120"
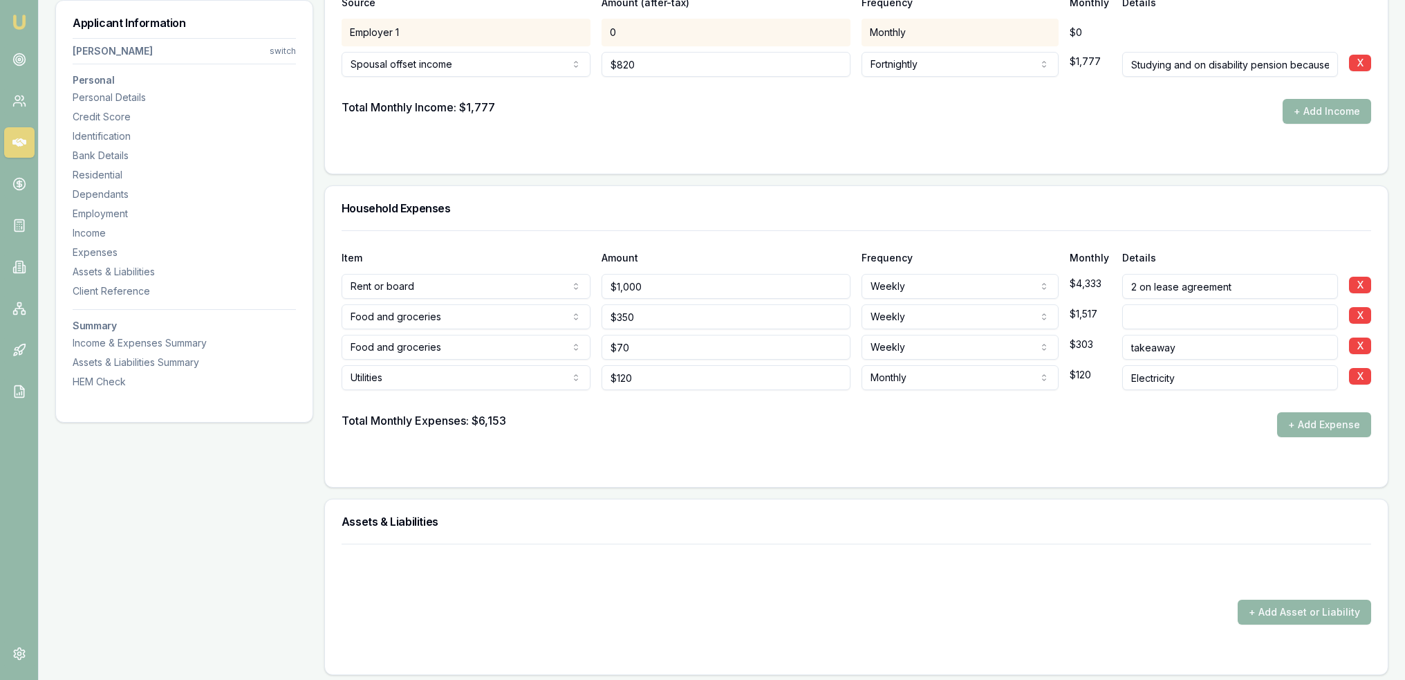
click at [890, 428] on div "Total Monthly Expenses: $6,153 + Add Expense" at bounding box center [857, 424] width 1030 height 25
click at [1312, 418] on button "+ Add Expense" at bounding box center [1324, 424] width 94 height 25
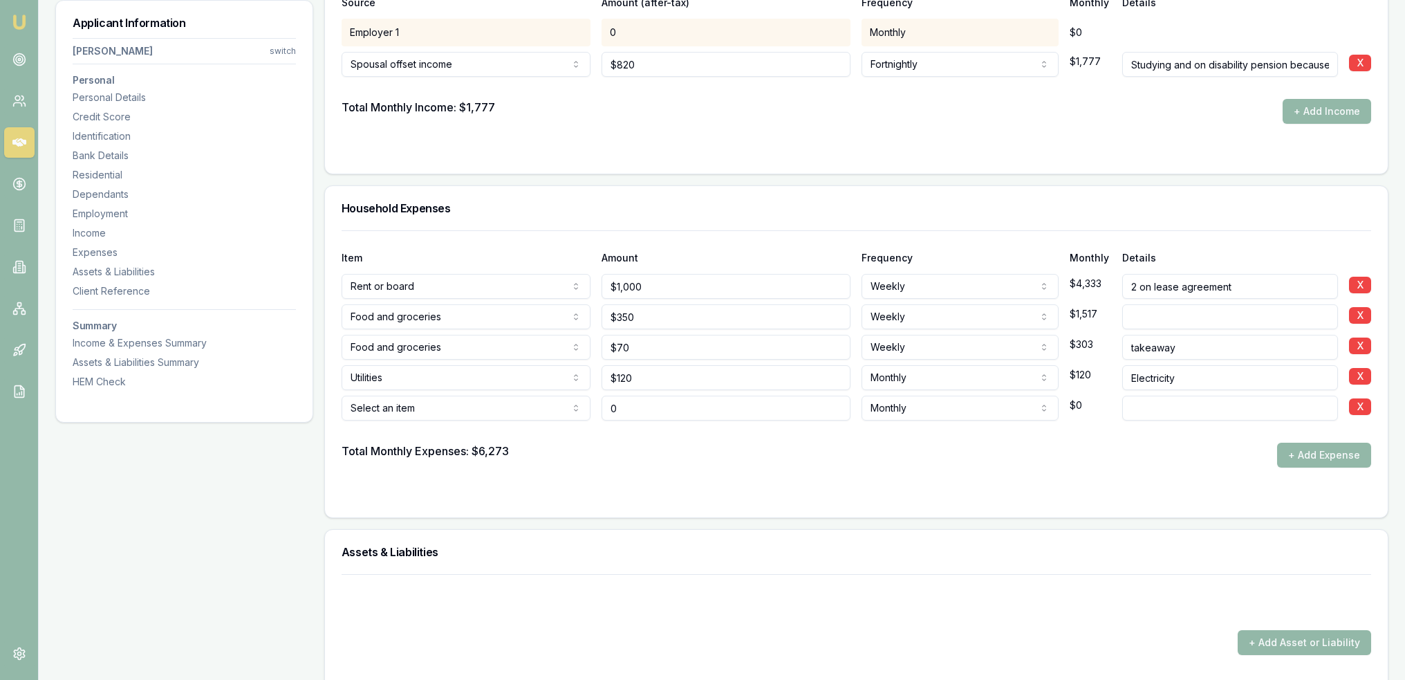
type input "$0"
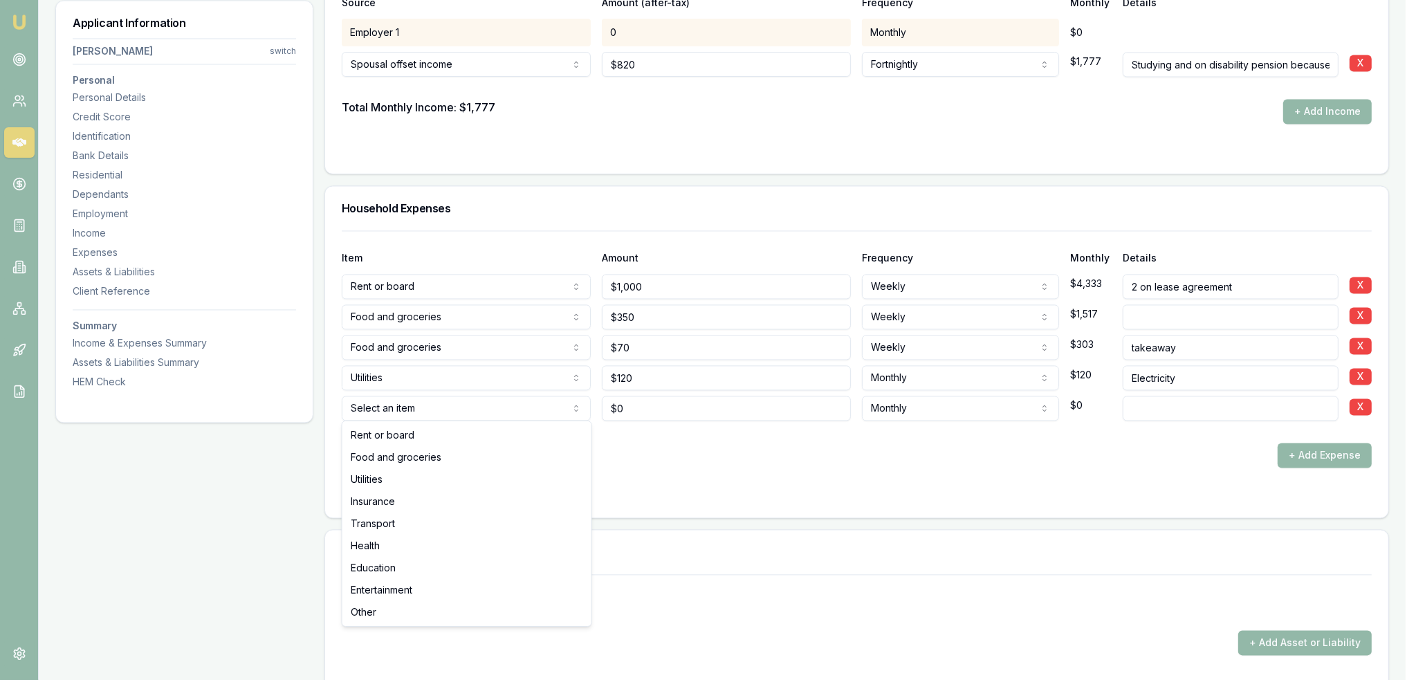
select select "UTILITIES"
drag, startPoint x: 394, startPoint y: 472, endPoint x: 869, endPoint y: 483, distance: 475.3
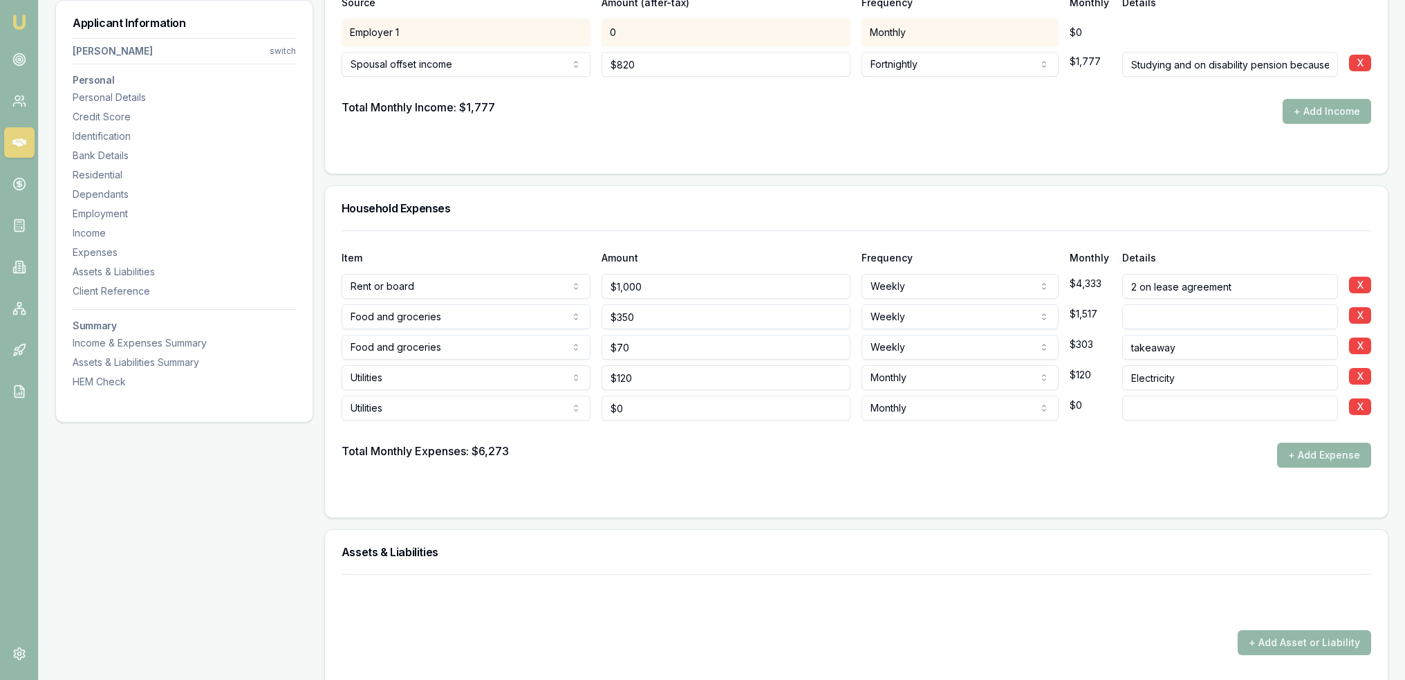
click at [1187, 409] on input at bounding box center [1231, 408] width 216 height 25
type input "Gas"
click at [637, 412] on input "0" at bounding box center [726, 408] width 249 height 25
drag, startPoint x: 631, startPoint y: 409, endPoint x: 605, endPoint y: 407, distance: 26.4
click at [605, 407] on input "0" at bounding box center [726, 408] width 249 height 25
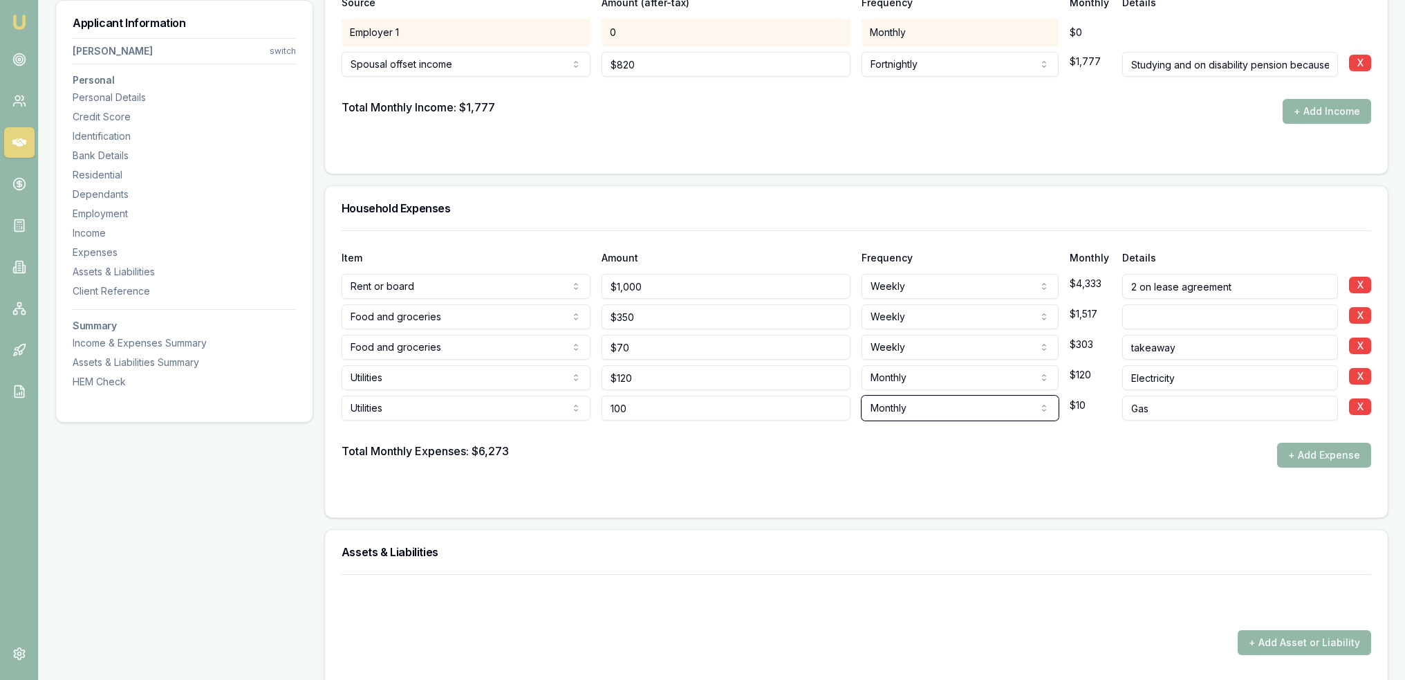
type input "$100"
drag, startPoint x: 966, startPoint y: 479, endPoint x: 1046, endPoint y: 472, distance: 79.8
click at [967, 479] on form "Item Amount Frequency Monthly Details Rent or board Rent or board Food and groc…" at bounding box center [857, 365] width 1030 height 270
click at [1333, 447] on button "+ Add Expense" at bounding box center [1324, 455] width 94 height 25
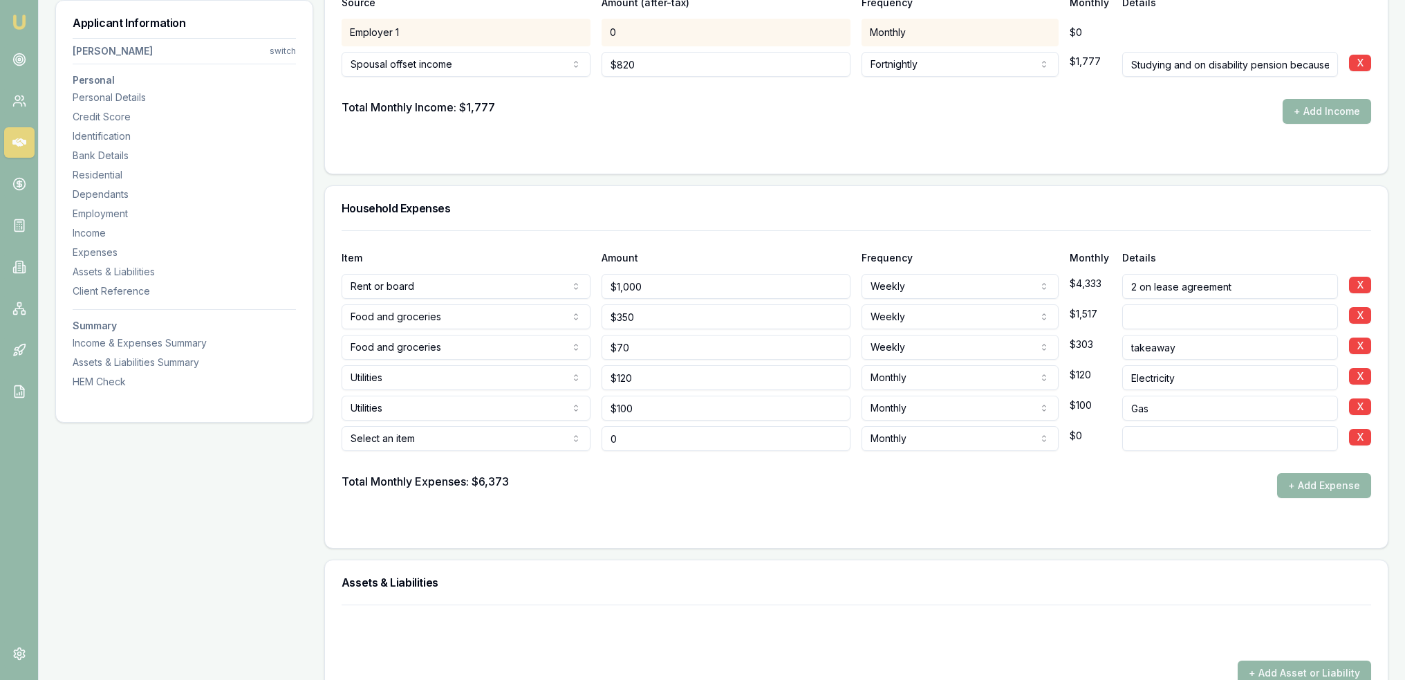
type input "$0"
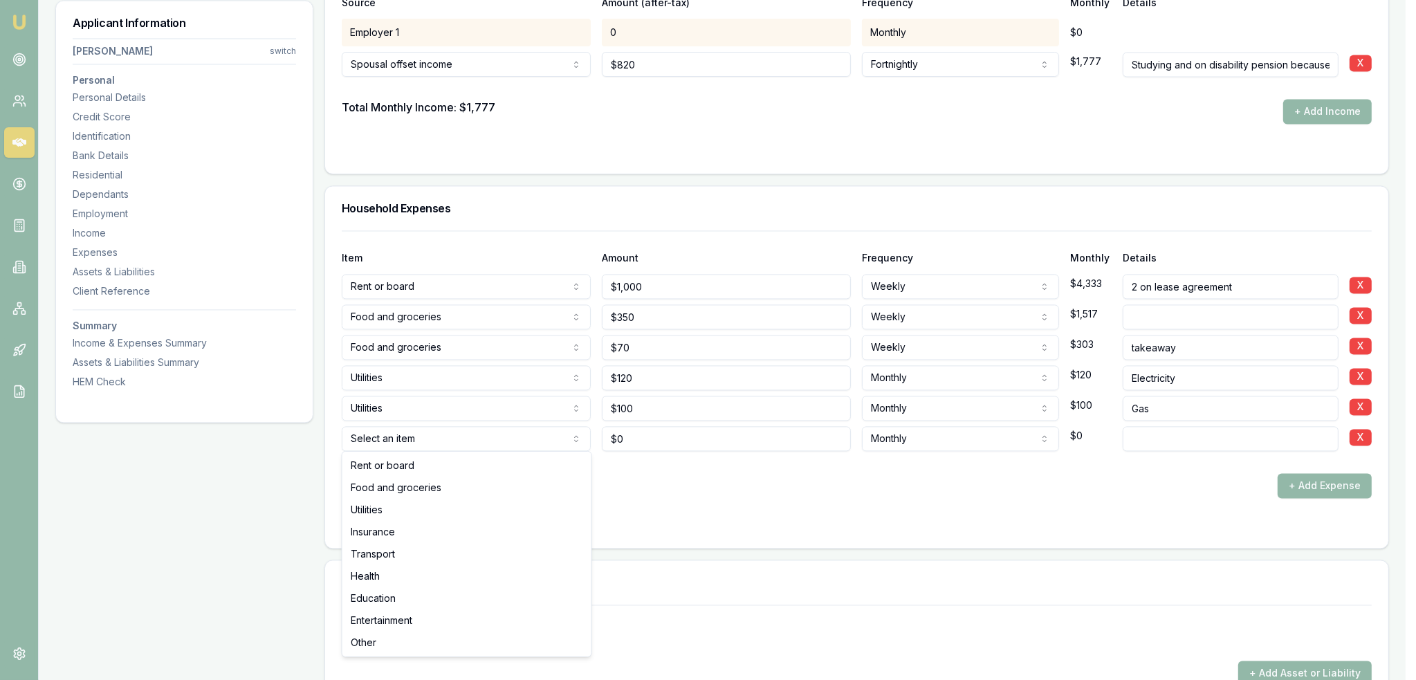
select select "UTILITIES"
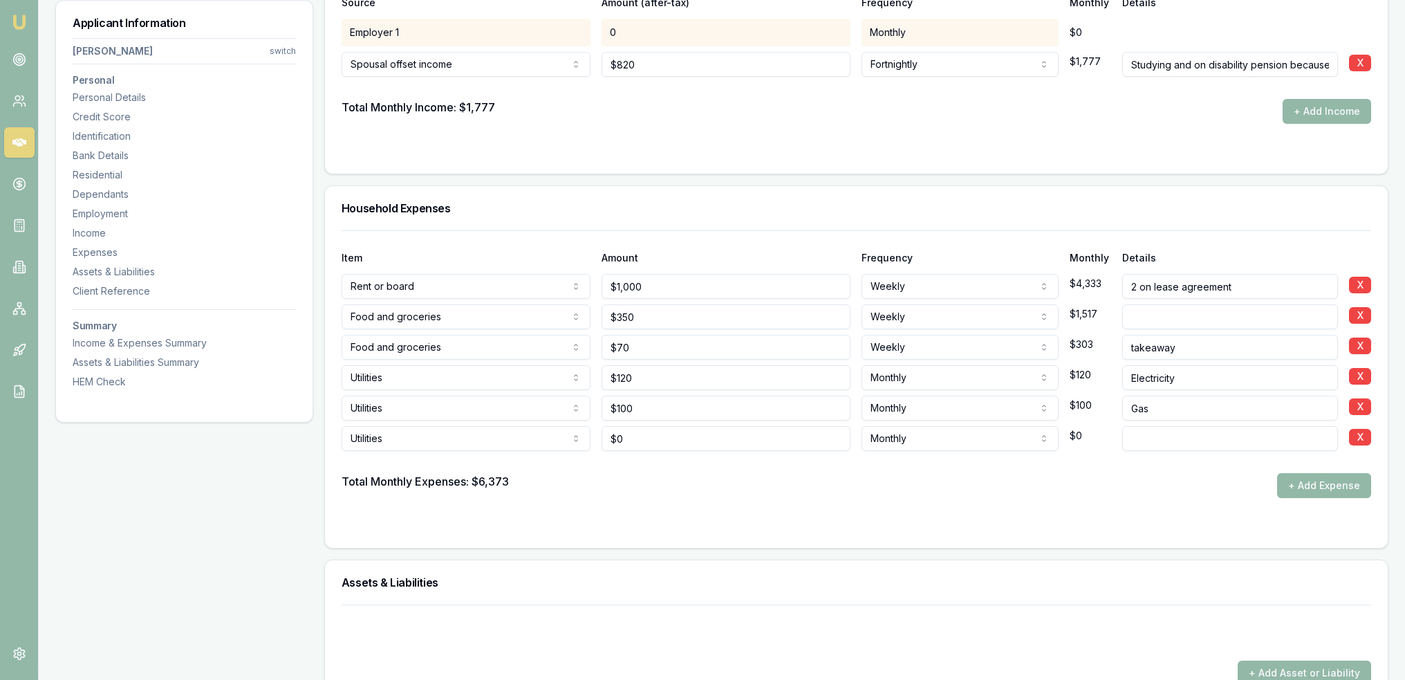
type input "0"
type input "$70"
type input "internet"
click at [1322, 481] on button "+ Add Expense" at bounding box center [1324, 485] width 94 height 25
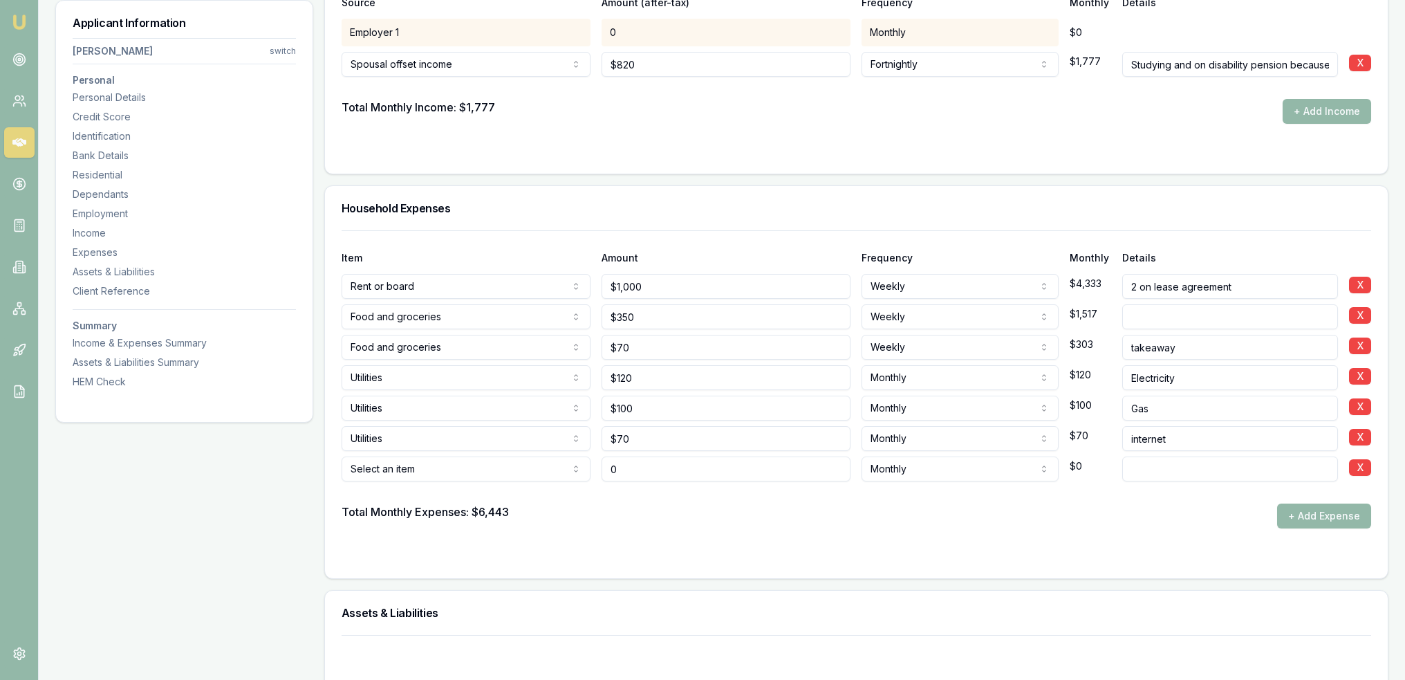
type input "$0"
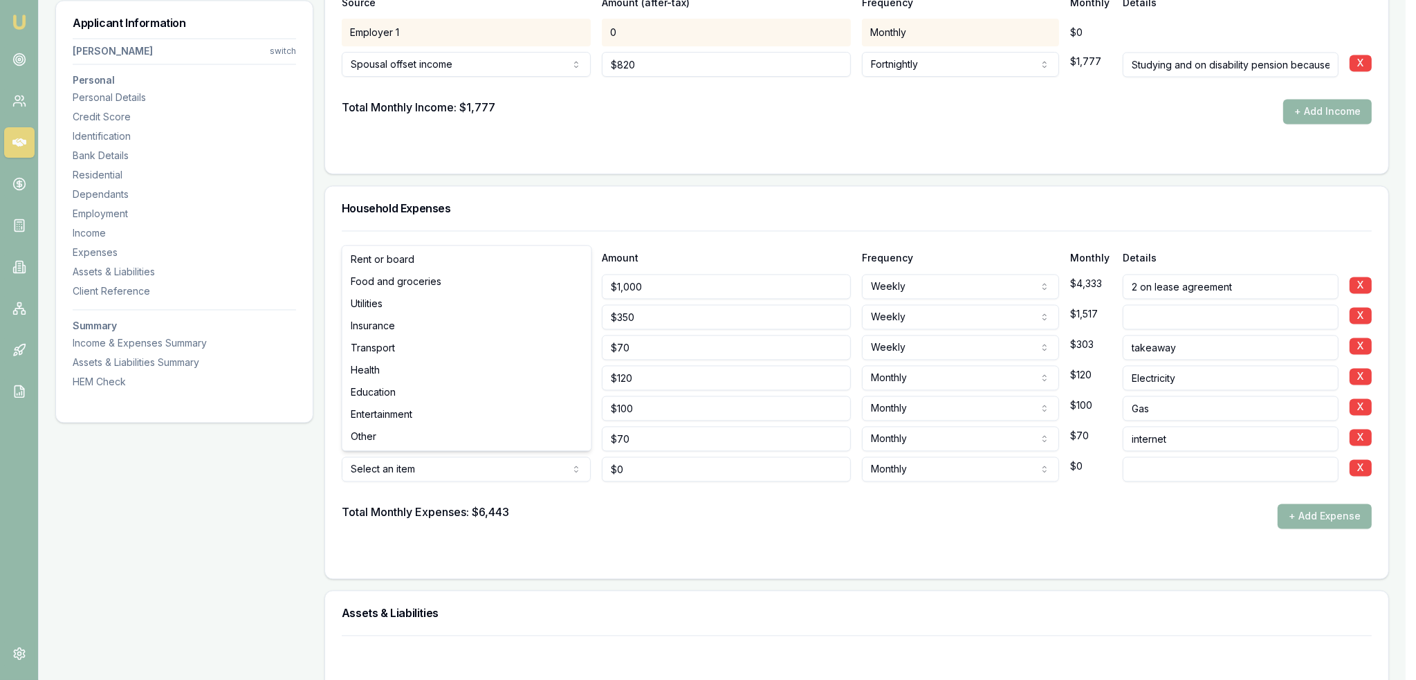
select select "UTILITIES"
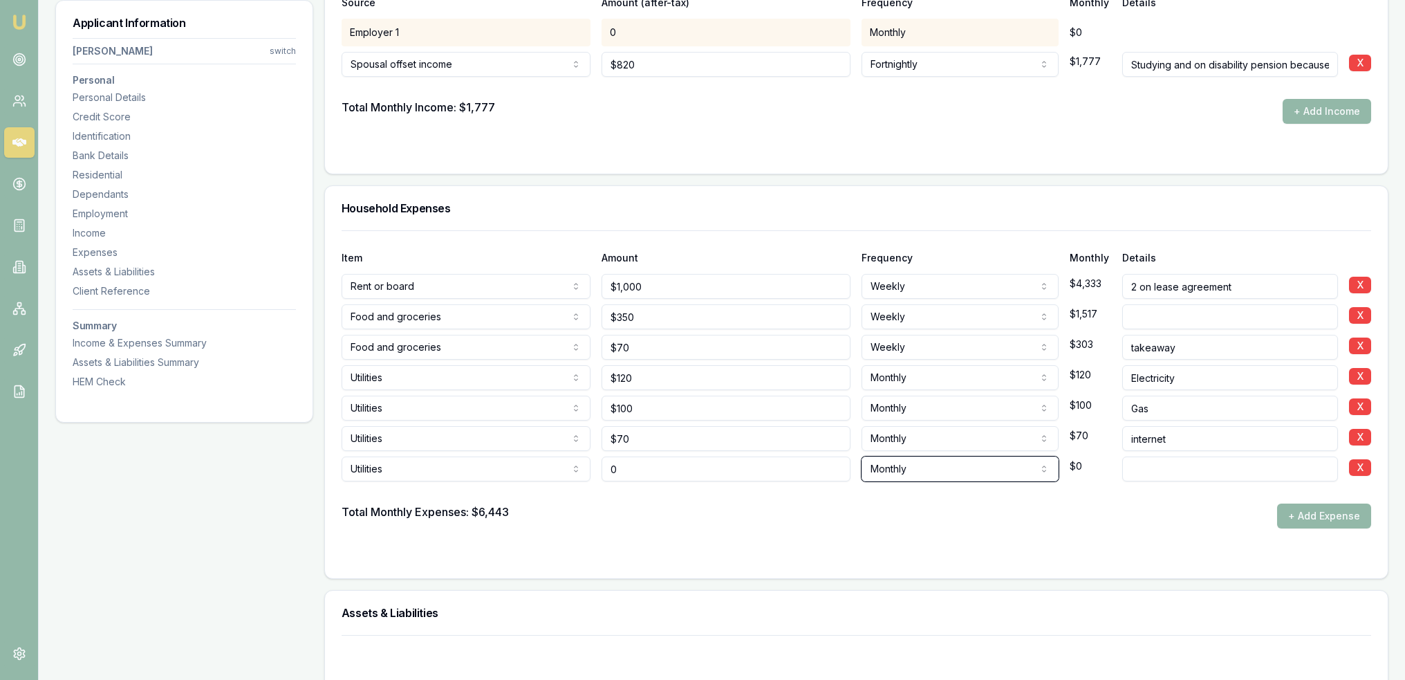
type input "$0"
type input "Adrian has company phone"
drag, startPoint x: 646, startPoint y: 475, endPoint x: 588, endPoint y: 471, distance: 58.2
click at [588, 471] on div "Utilities Rent or board Food and groceries Utilities Insurance Transport Health…" at bounding box center [857, 466] width 1030 height 30
type input "$120"
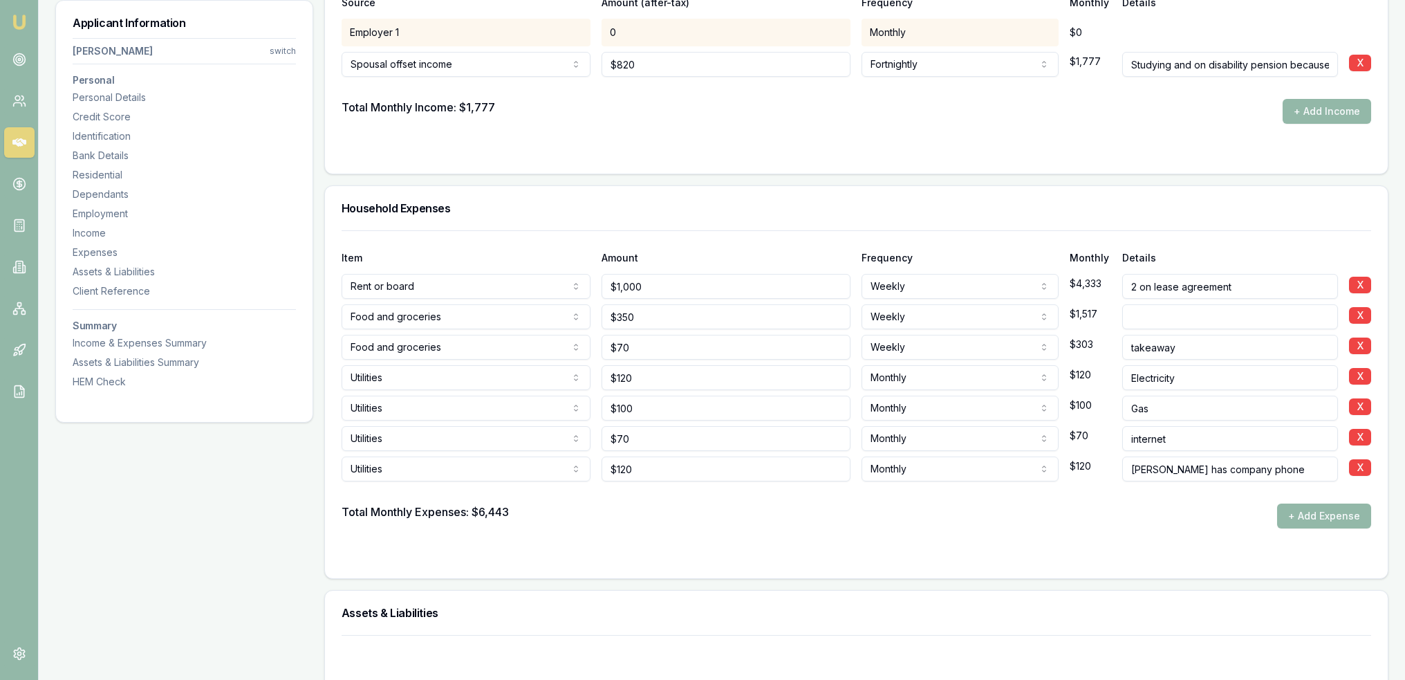
click at [607, 506] on div "Total Monthly Expenses: $6,443 + Add Expense" at bounding box center [857, 516] width 1030 height 25
drag, startPoint x: 657, startPoint y: 465, endPoint x: 581, endPoint y: 465, distance: 76.1
click at [581, 465] on div "Utilities Rent or board Food and groceries Utilities Insurance Transport Health…" at bounding box center [857, 466] width 1030 height 30
type input "$210"
click at [653, 504] on div "Total Monthly Expenses: $6,563 + Add Expense" at bounding box center [857, 516] width 1030 height 25
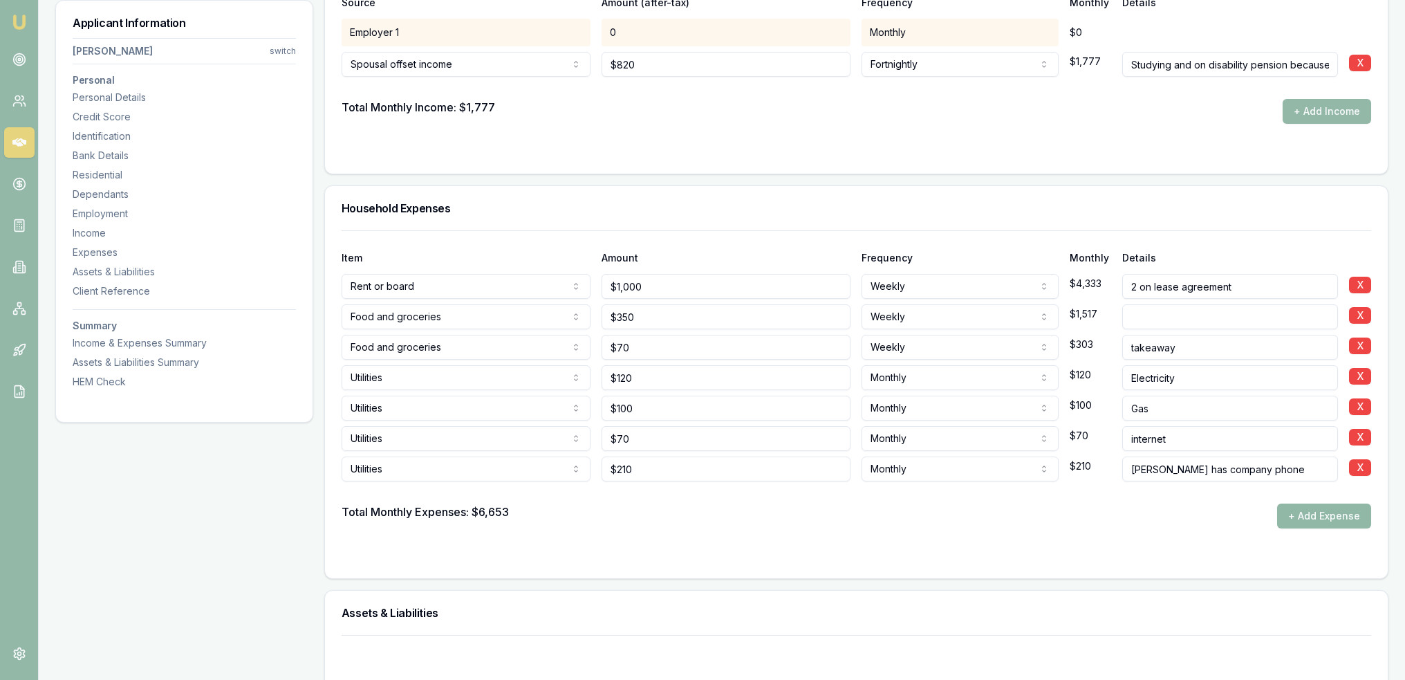
click at [1336, 511] on button "+ Add Expense" at bounding box center [1324, 516] width 94 height 25
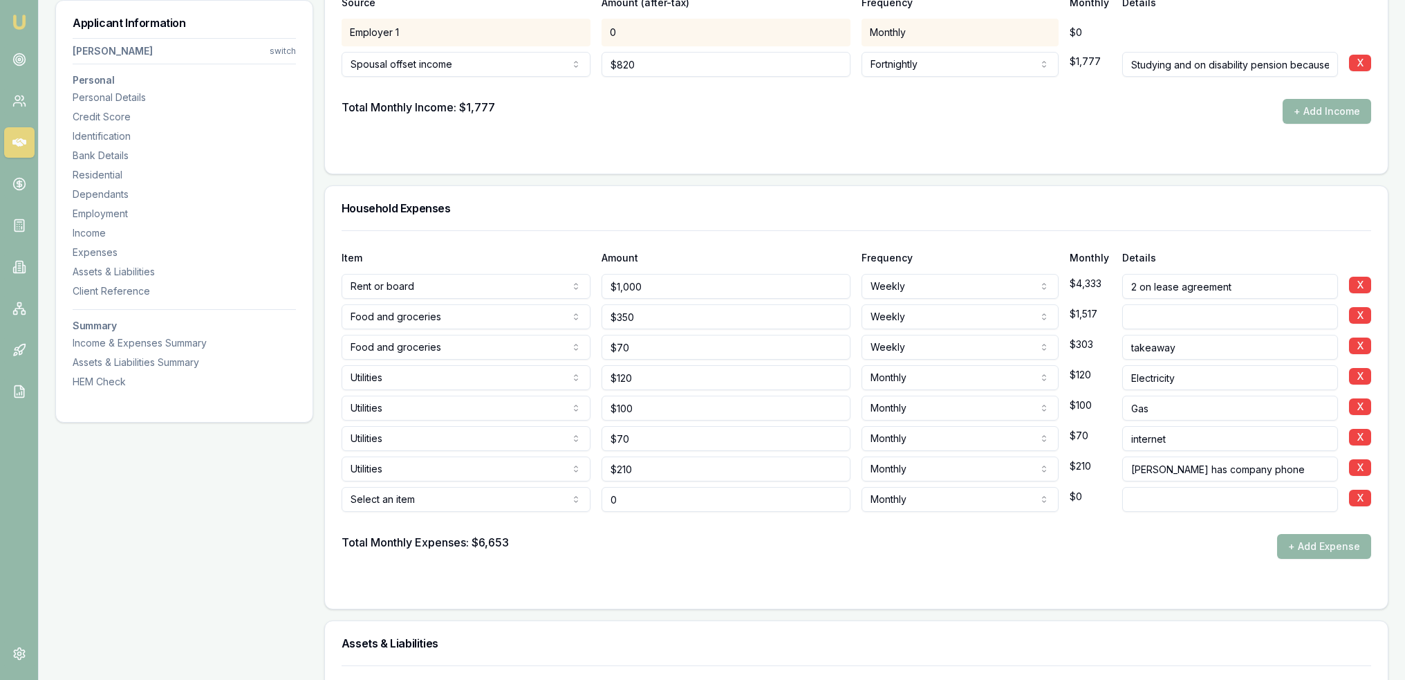
type input "$0"
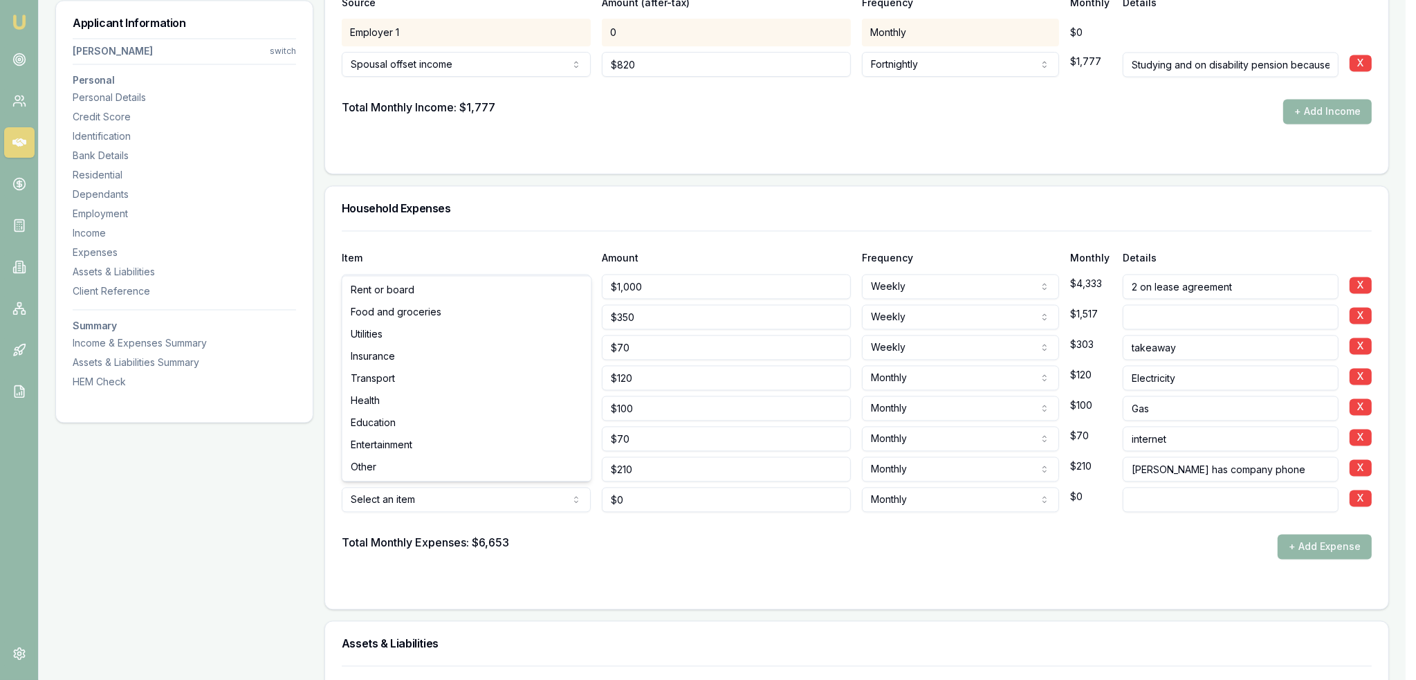
select select "INSURANCE"
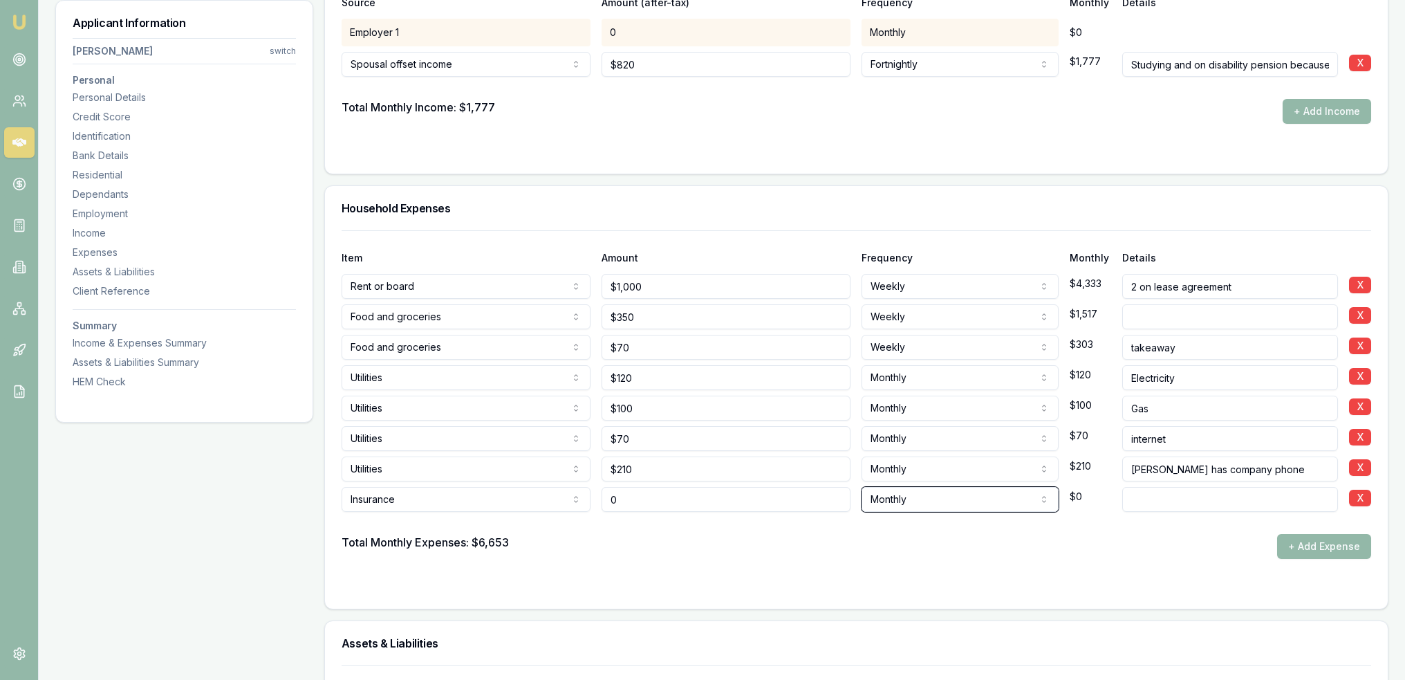
type input "$0"
type input "o"
type input "l"
type input "No insurances for car or home"
click at [766, 554] on div "Total Monthly Expenses: $6,653 + Add Expense" at bounding box center [857, 546] width 1030 height 25
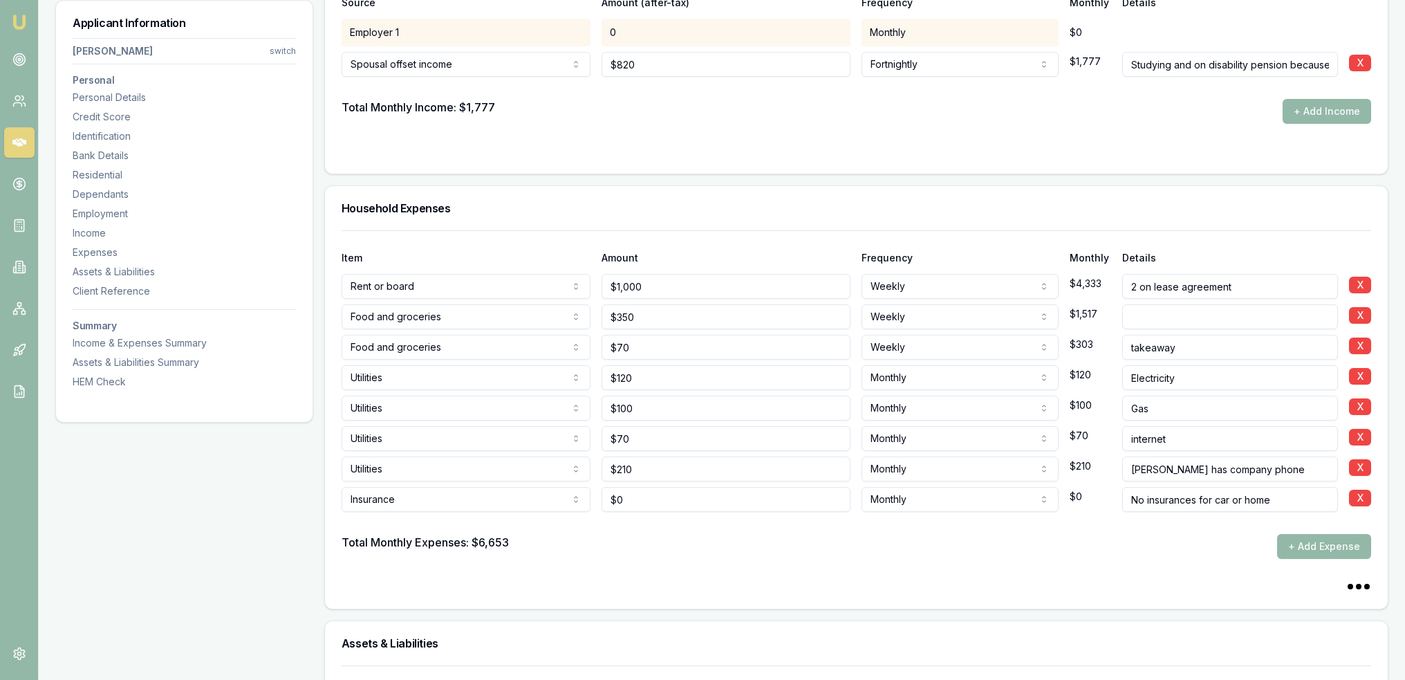
click at [1308, 534] on button "+ Add Expense" at bounding box center [1324, 546] width 94 height 25
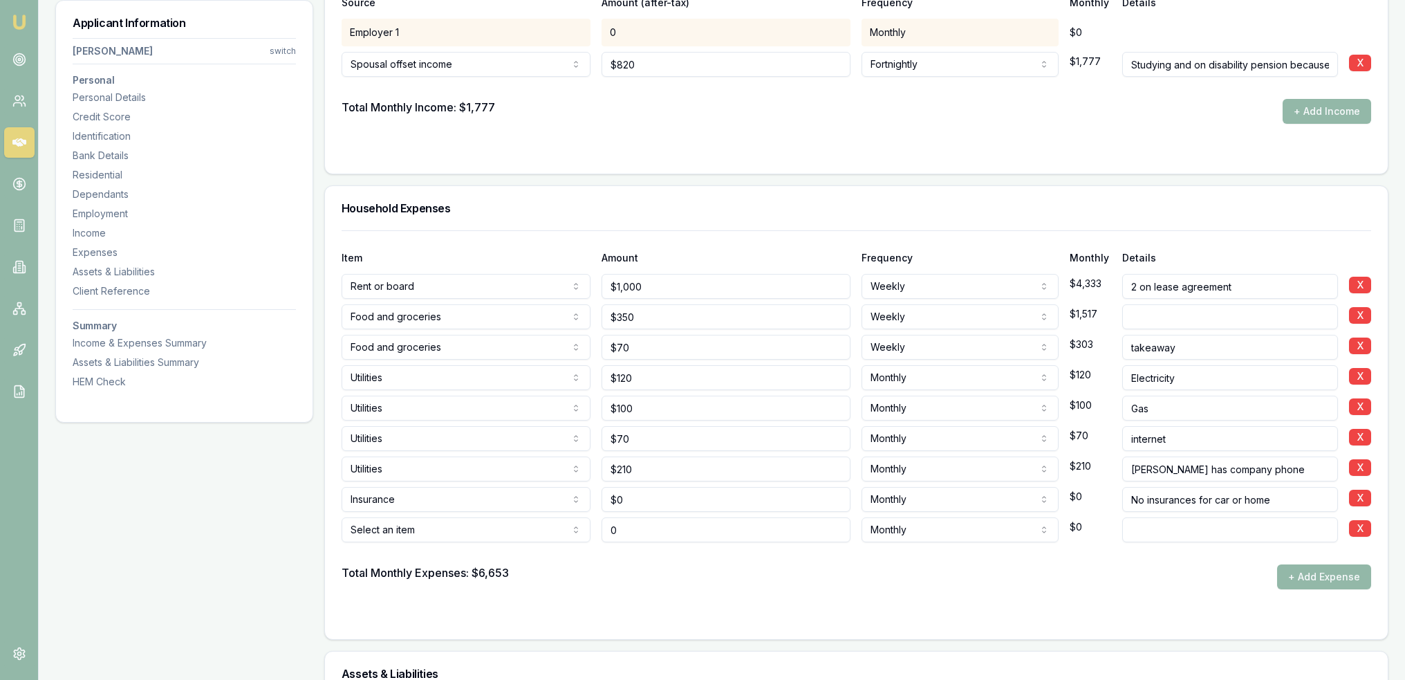
type input "$0"
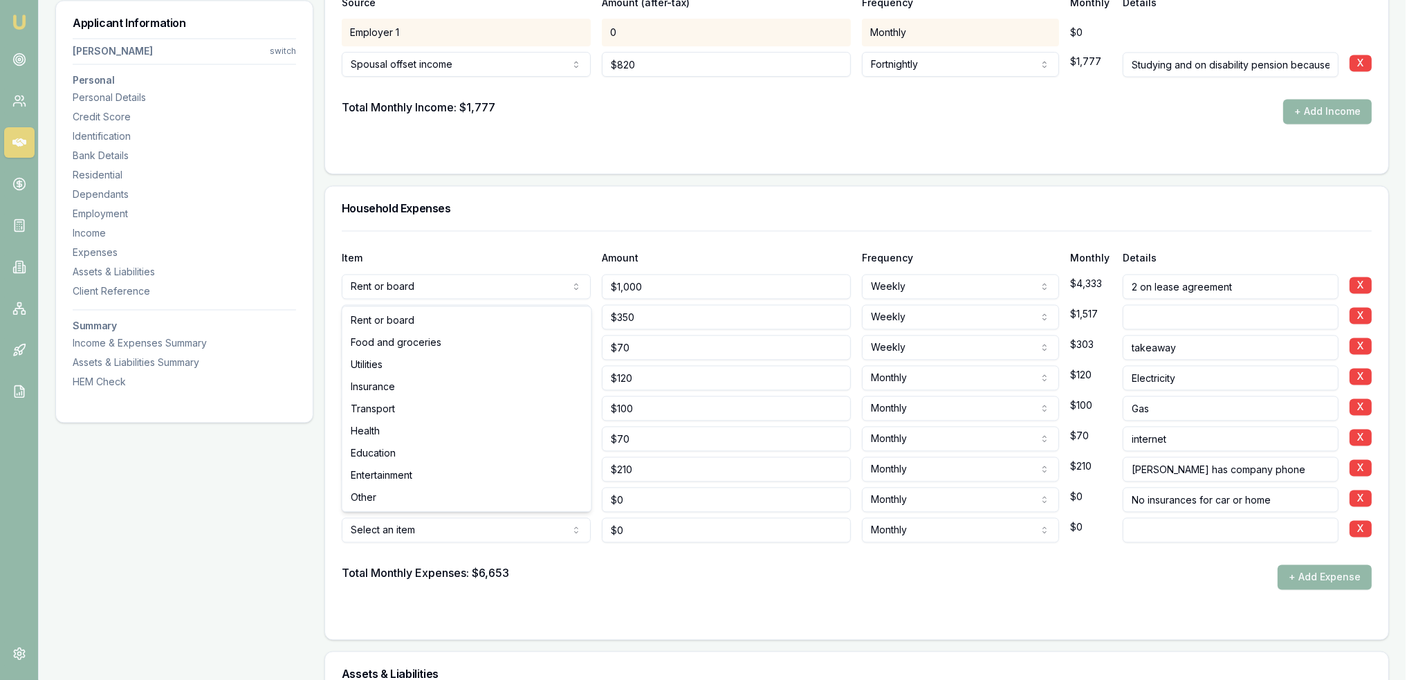
select select "TRANSPORT"
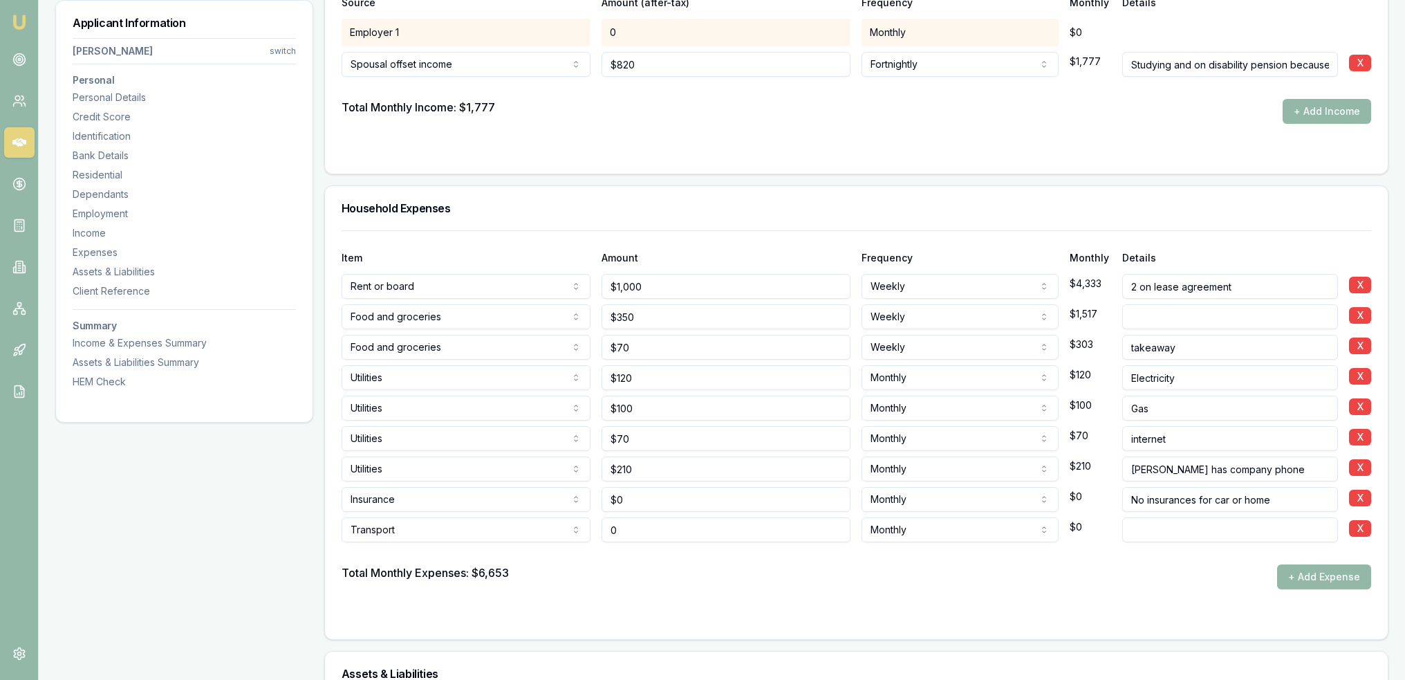
drag, startPoint x: 640, startPoint y: 528, endPoint x: 573, endPoint y: 528, distance: 67.8
click at [573, 528] on div "Transport Rent or board Food and groceries Utilities Insurance Transport Health…" at bounding box center [857, 527] width 1030 height 30
type input "$800"
select select "ANNUALLY"
click at [656, 555] on div at bounding box center [857, 553] width 1030 height 22
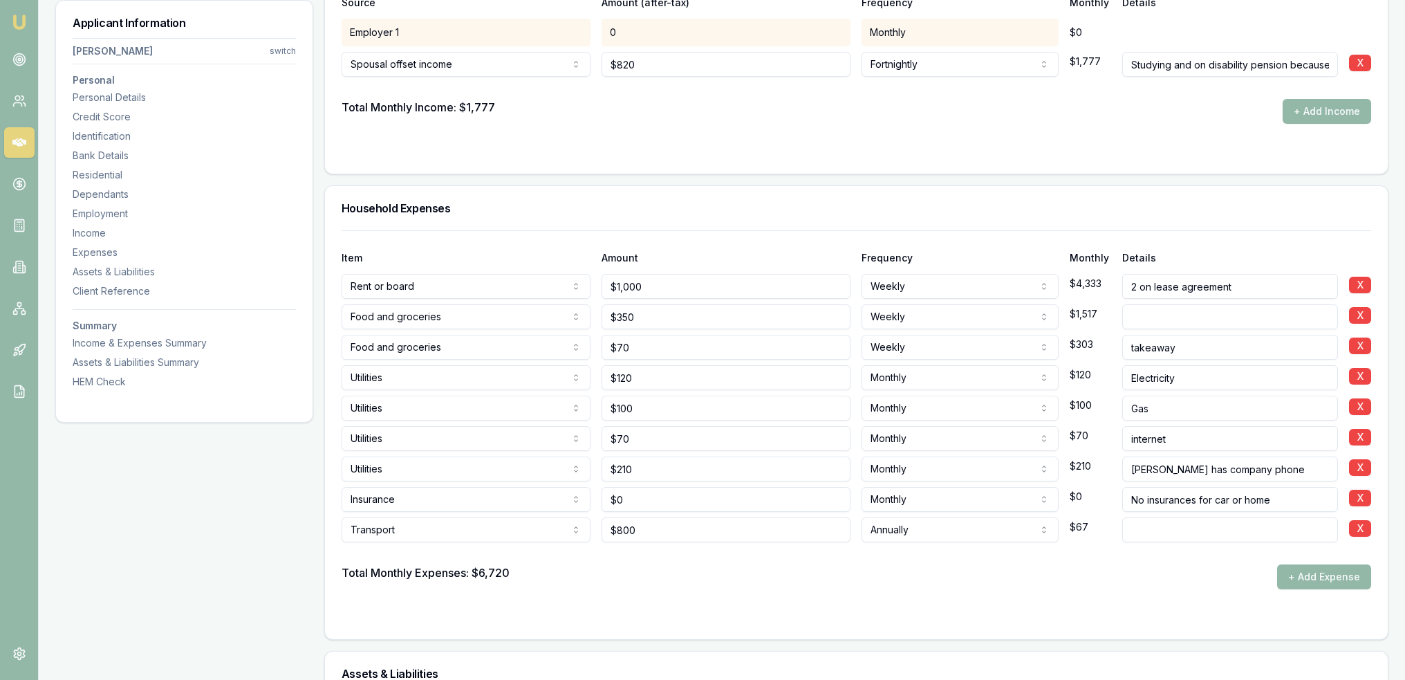
click at [1156, 527] on input at bounding box center [1231, 529] width 216 height 25
type input "Pension discount"
drag, startPoint x: 597, startPoint y: 537, endPoint x: 569, endPoint y: 542, distance: 28.0
click at [569, 542] on div "Item Amount Frequency Monthly Details Rent or board Rent or board Food and groc…" at bounding box center [857, 409] width 1030 height 359
type input "$300"
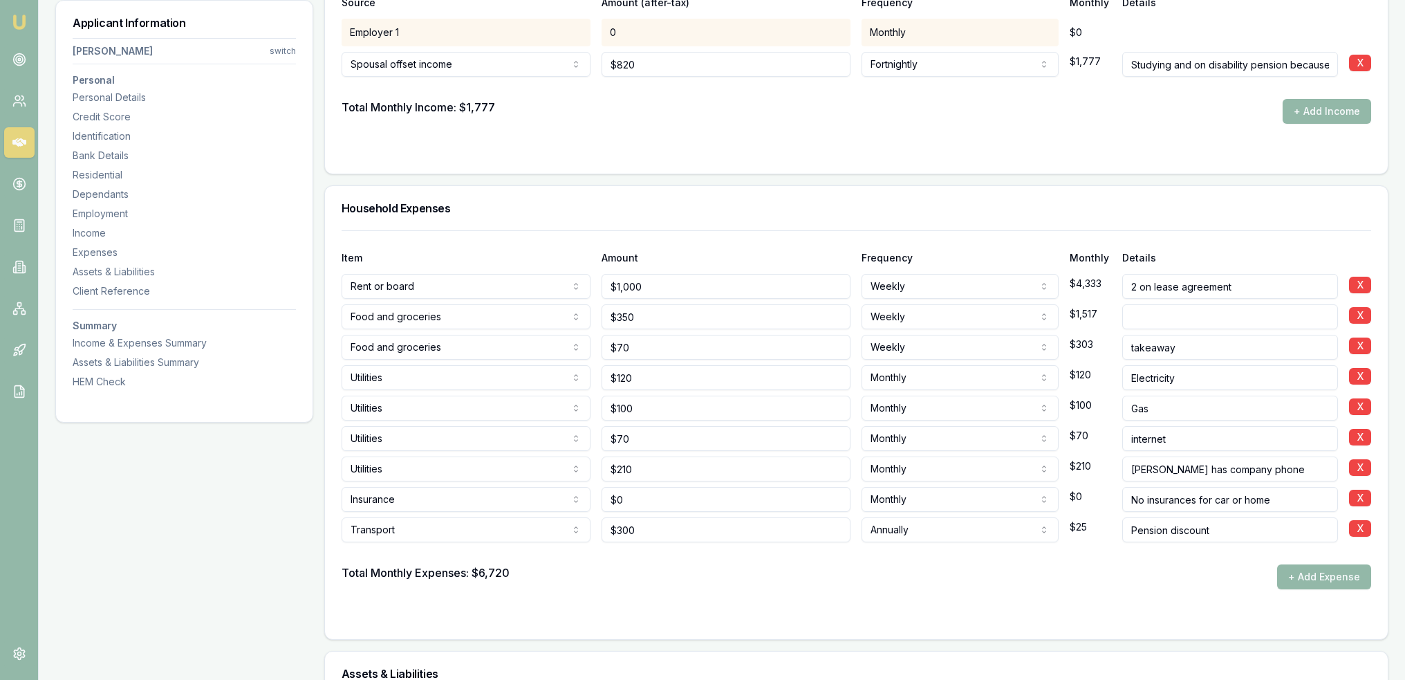
click at [742, 569] on div "Total Monthly Expenses: $6,720 + Add Expense" at bounding box center [857, 576] width 1030 height 25
click at [1313, 582] on button "+ Add Expense" at bounding box center [1324, 576] width 94 height 25
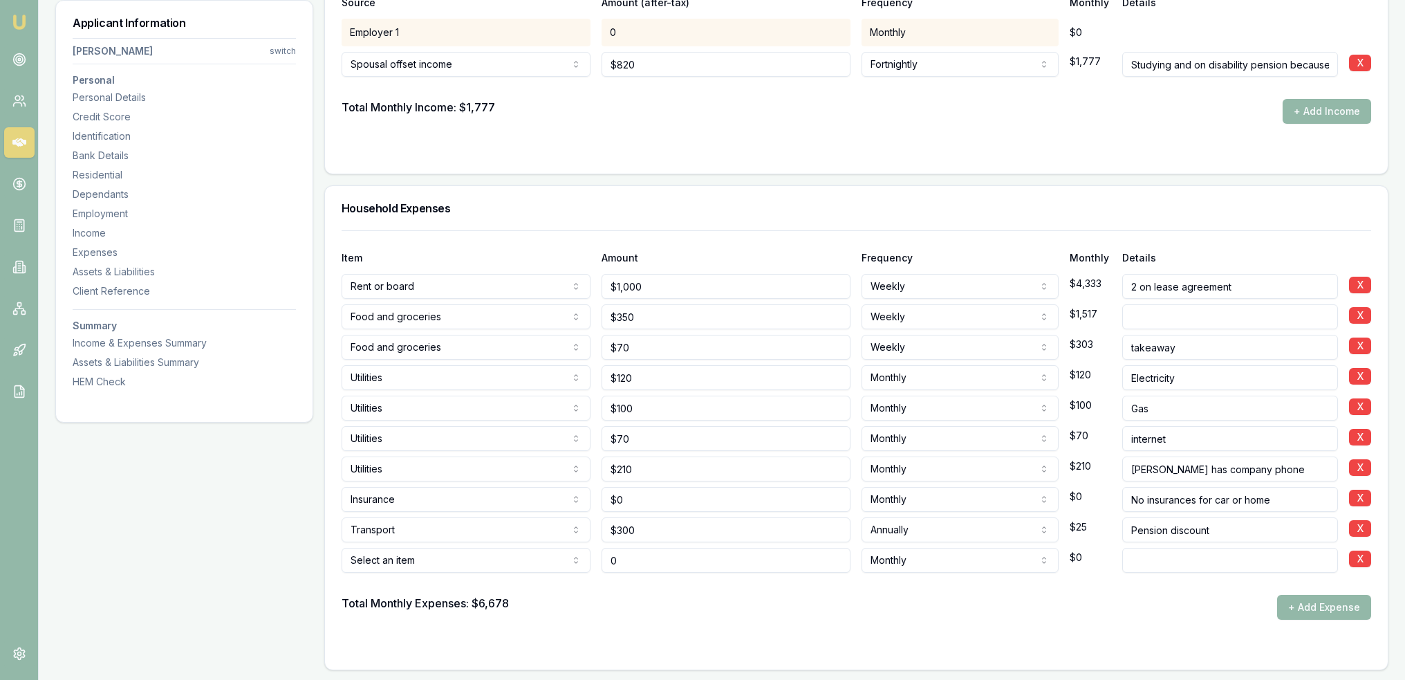
type input "$0"
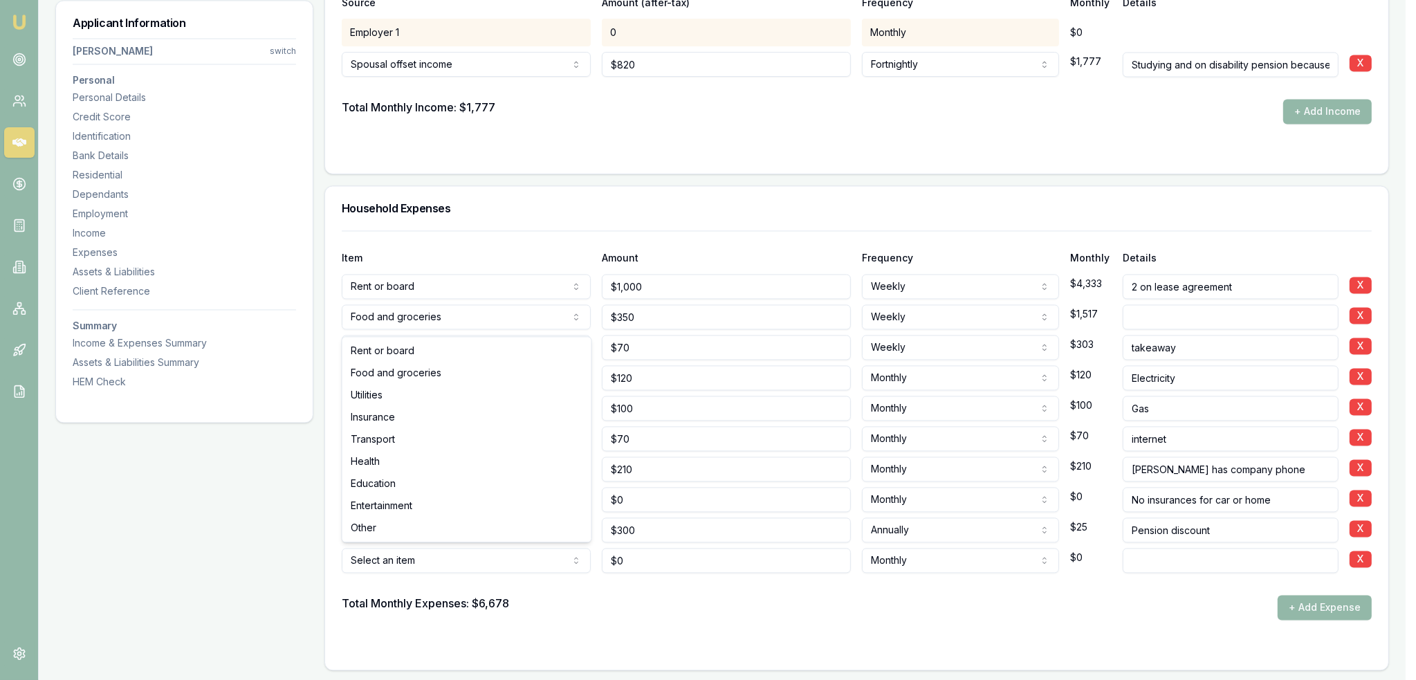
select select "TRANSPORT"
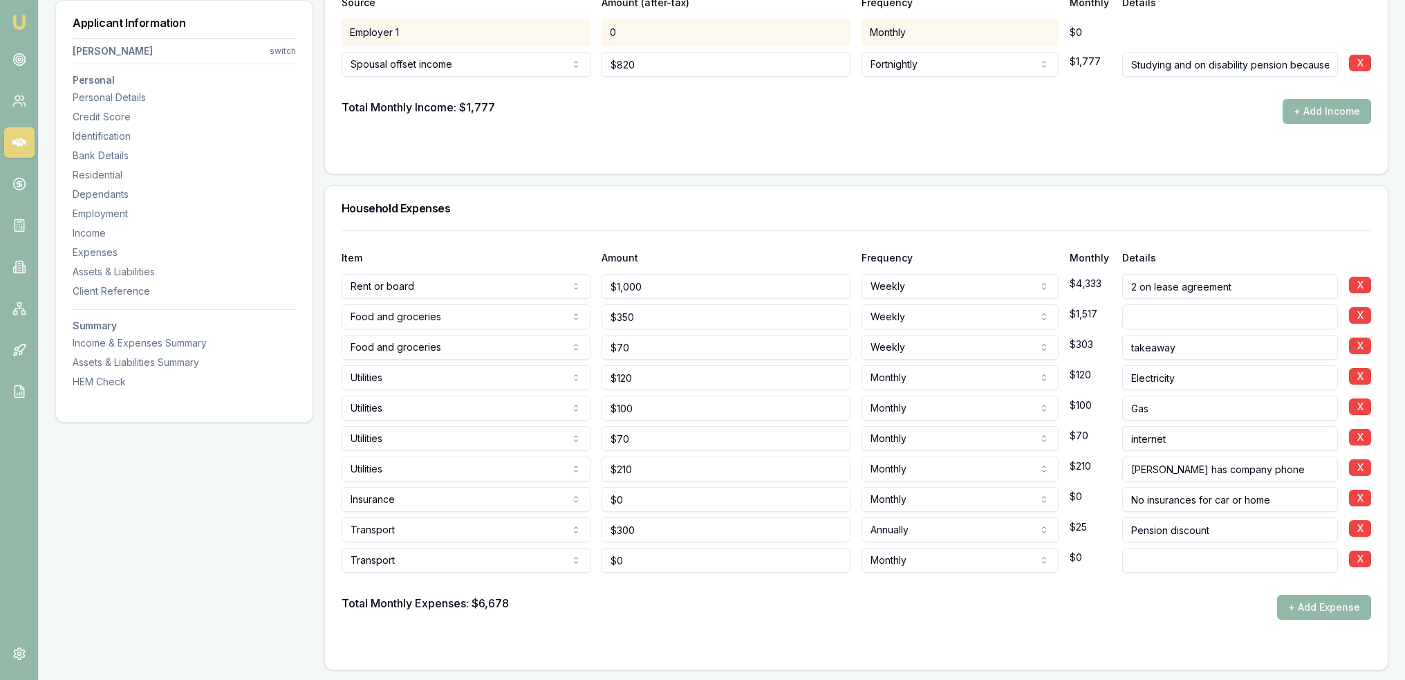
click at [784, 597] on div "Total Monthly Expenses: $6,678 + Add Expense" at bounding box center [857, 607] width 1030 height 25
type input "B"
type input "Fuel"
click at [728, 619] on form "Item Amount Frequency Monthly Details Rent or board Rent or board Food and groc…" at bounding box center [857, 441] width 1030 height 423
type input "0"
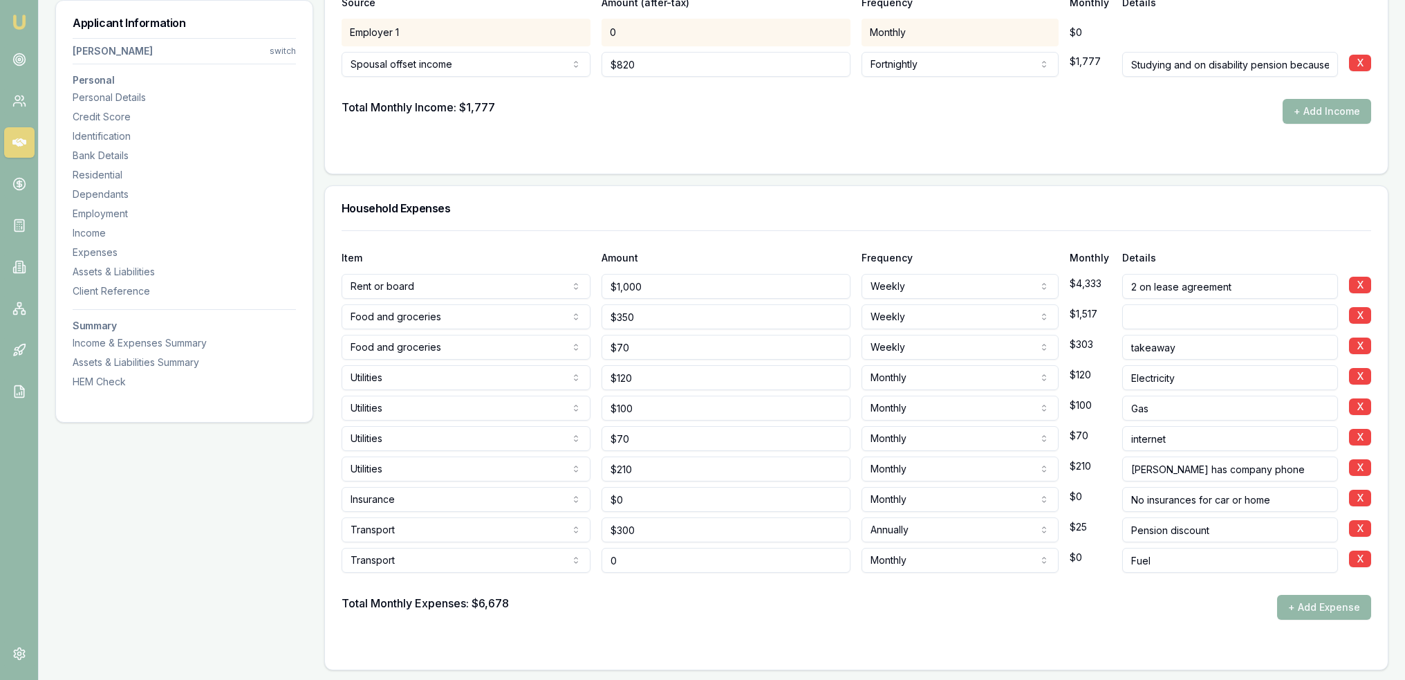
click at [658, 562] on input "0" at bounding box center [726, 560] width 249 height 25
type input "$50"
select select "FORTNIGHTLY"
click at [727, 604] on div "Total Monthly Expenses: $6,678 + Add Expense" at bounding box center [857, 607] width 1030 height 25
click at [1312, 603] on button "+ Add Expense" at bounding box center [1324, 607] width 94 height 25
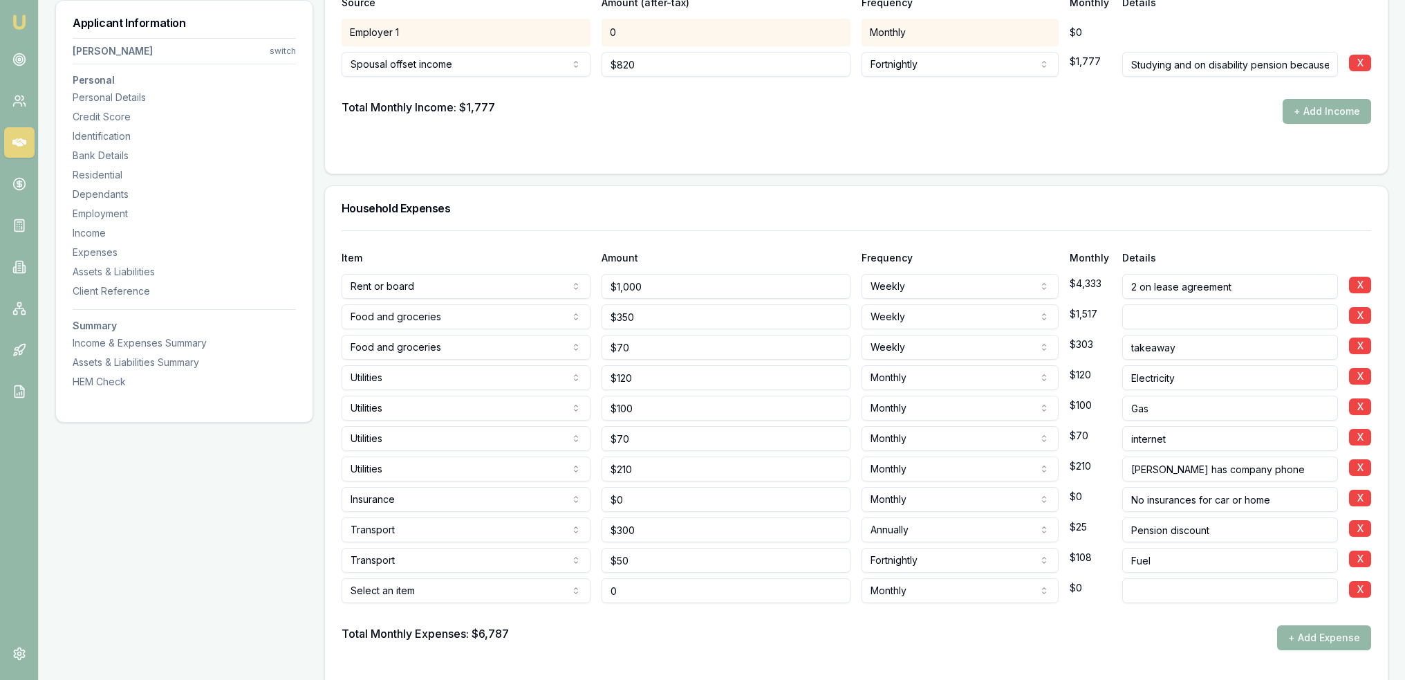
type input "$0"
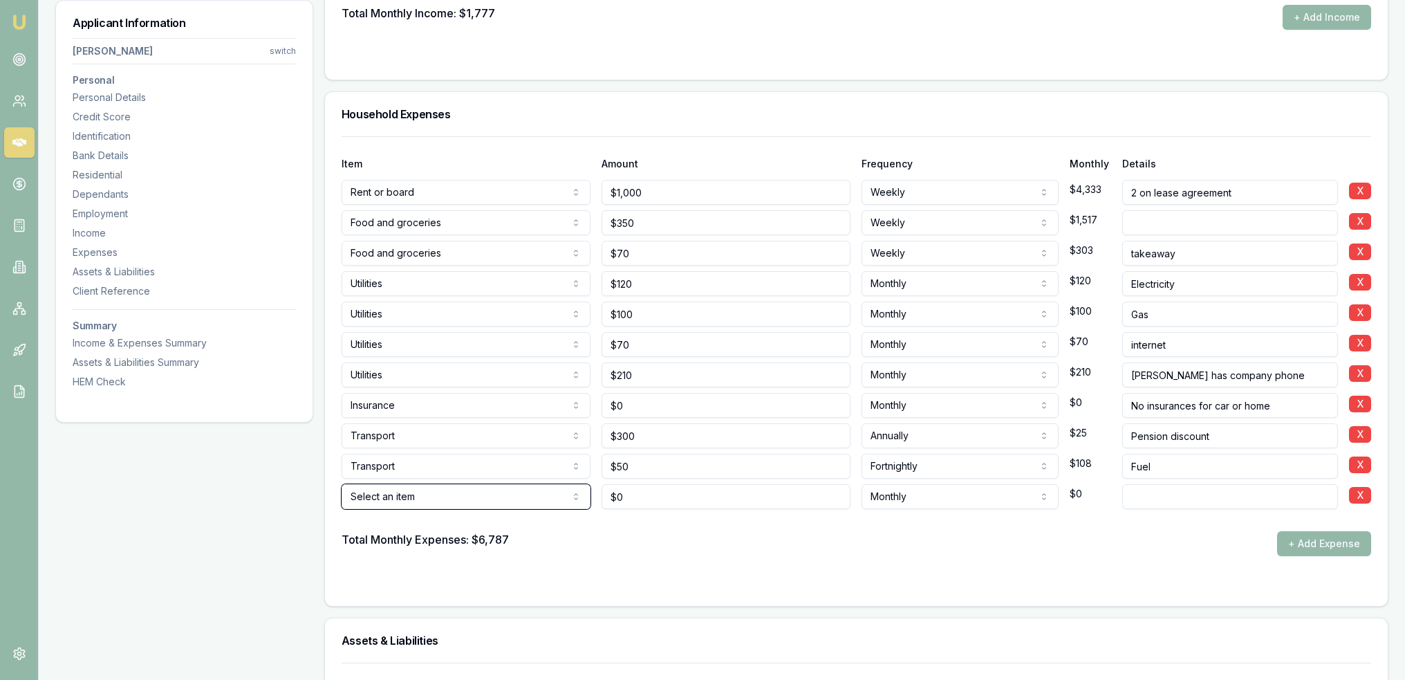
scroll to position [3942, 0]
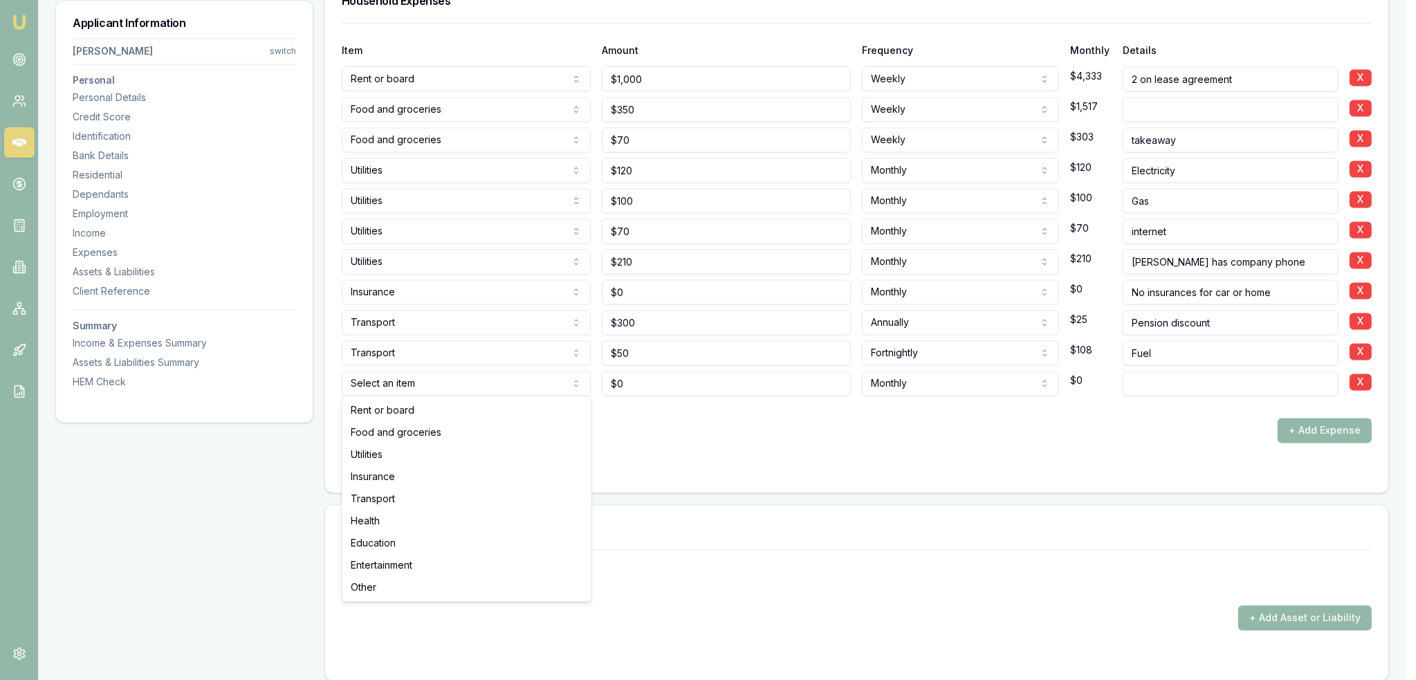
select select "EDUCATION"
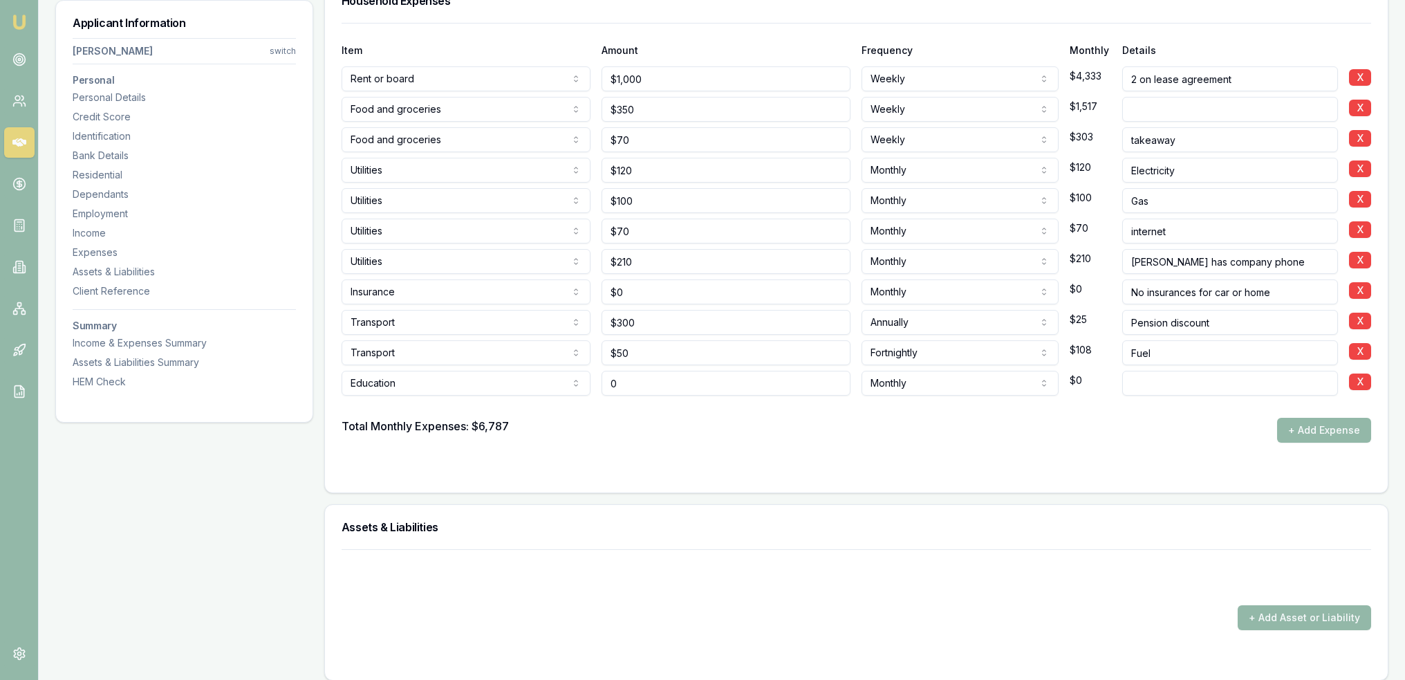
drag, startPoint x: 689, startPoint y: 379, endPoint x: 566, endPoint y: 373, distance: 122.6
click at [566, 373] on div "Education Rent or board Food and groceries Utilities Insurance Transport Health…" at bounding box center [857, 380] width 1030 height 30
type input "$500"
click at [1249, 380] on input at bounding box center [1231, 383] width 216 height 25
type input "Health insurance - BUPA"
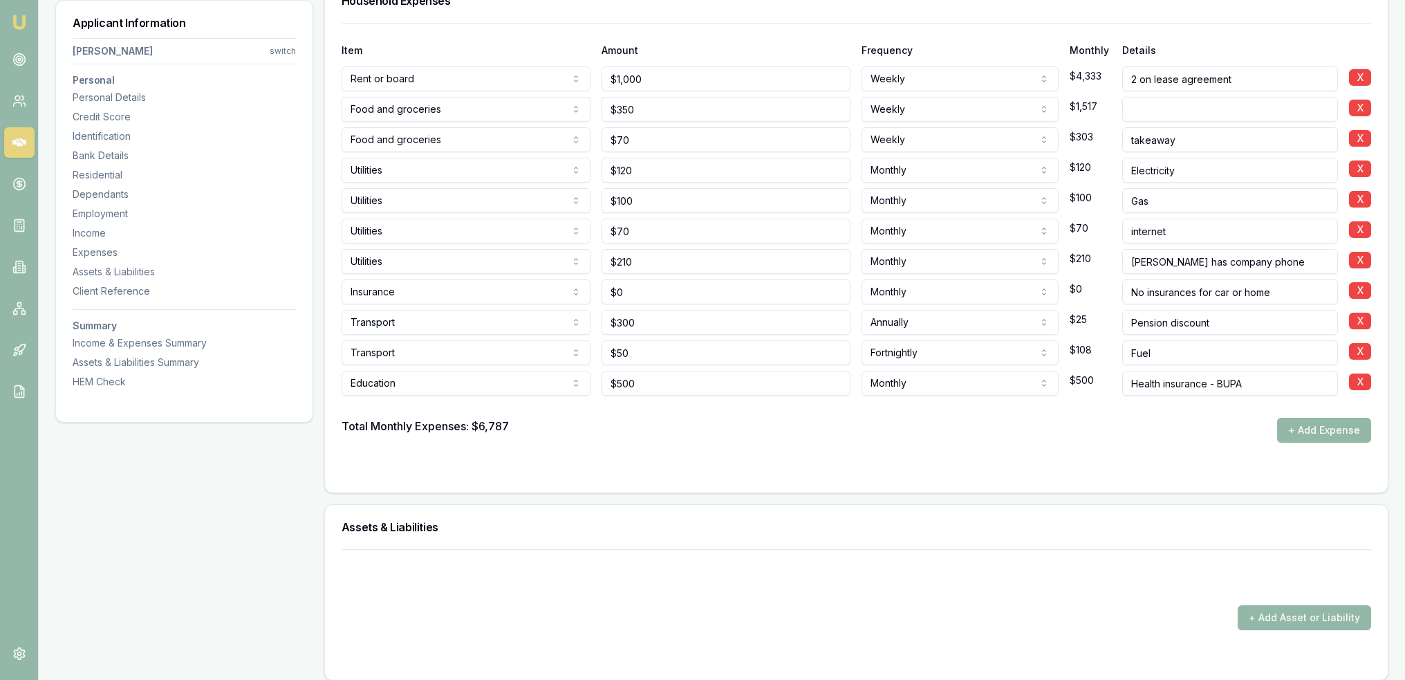
click at [1218, 403] on div at bounding box center [857, 407] width 1030 height 22
click at [1310, 432] on button "+ Add Expense" at bounding box center [1324, 430] width 94 height 25
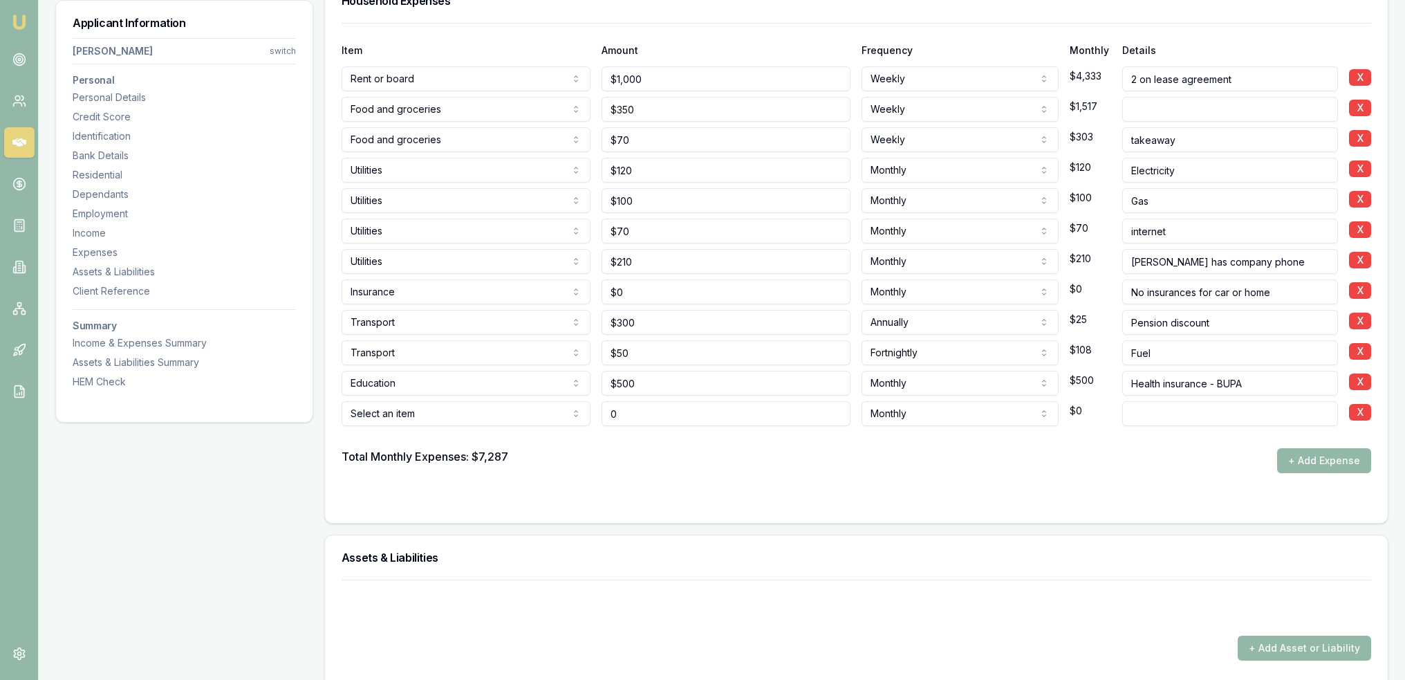
type input "$0"
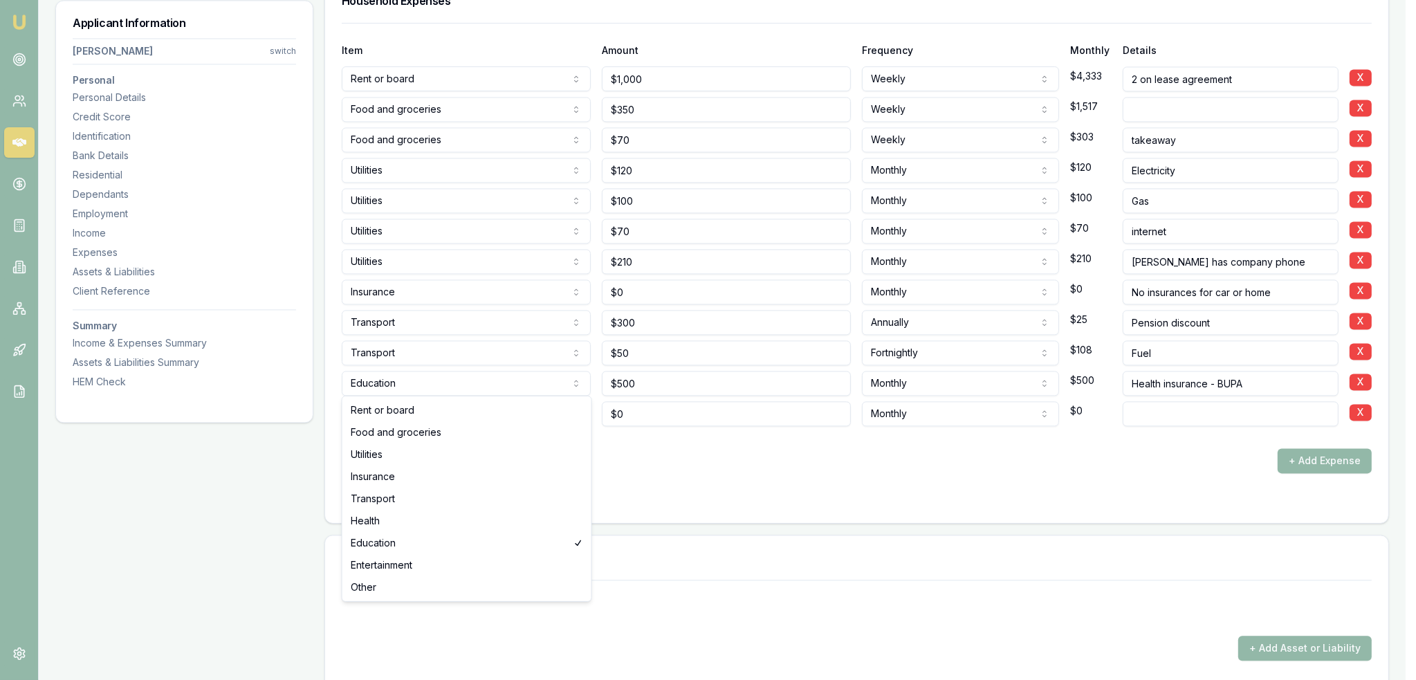
select select "HEALTH"
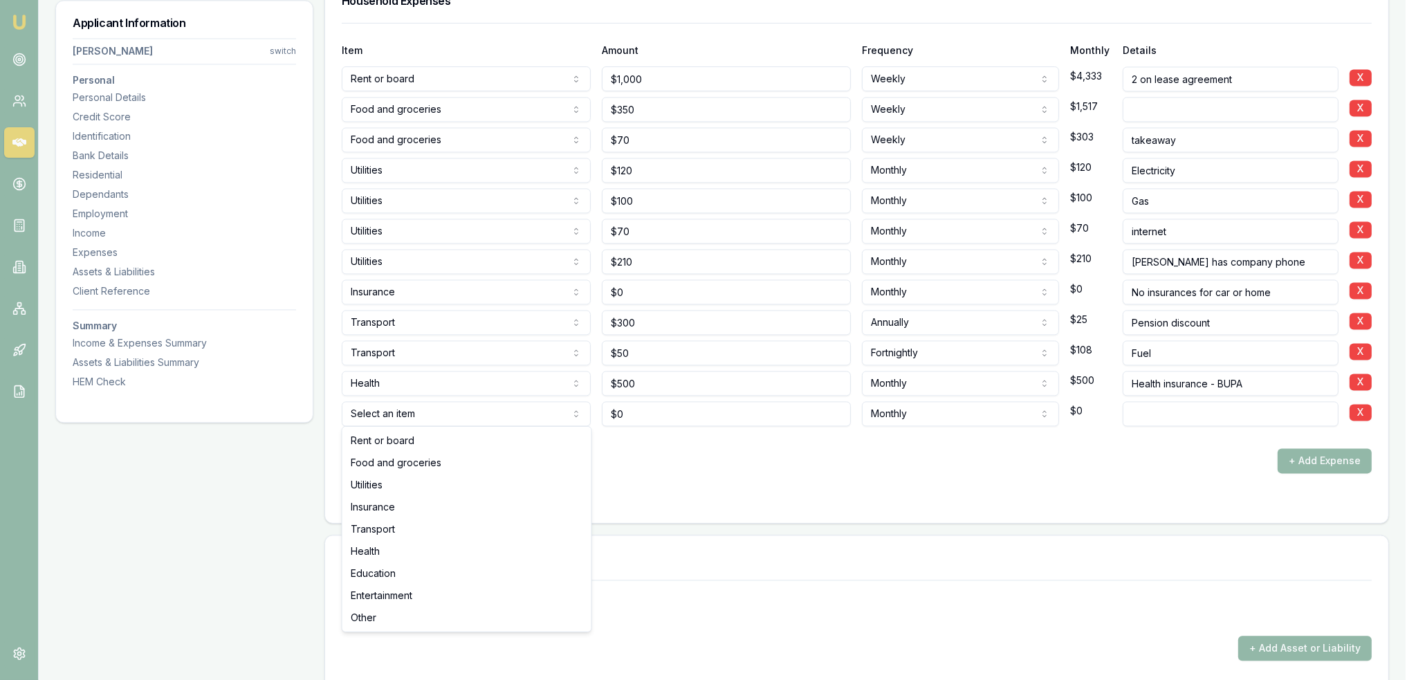
select select "EDUCATION"
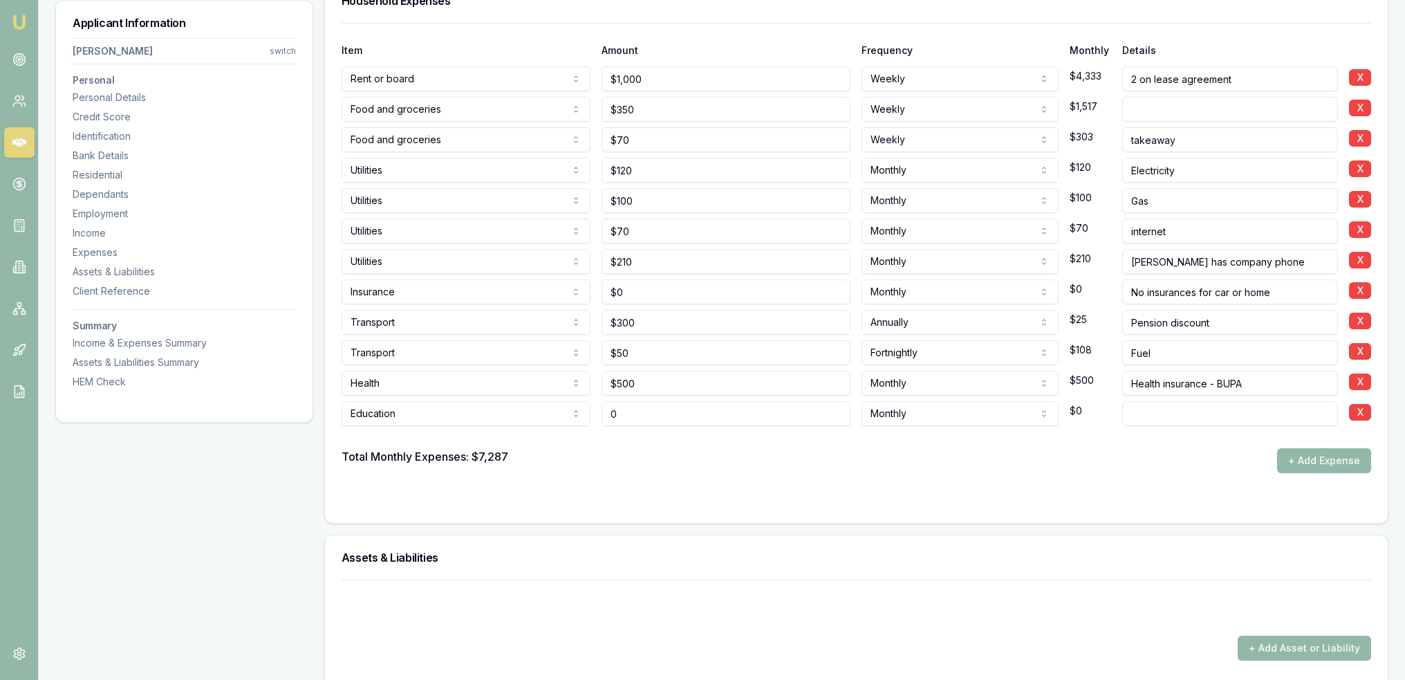
type input "$0"
click at [1144, 409] on input at bounding box center [1231, 413] width 216 height 25
type input "2 kids $40k per child/ per year"
drag, startPoint x: 549, startPoint y: 414, endPoint x: 539, endPoint y: 414, distance: 10.4
click at [539, 414] on div "Education Rent or board Food and groceries Utilities Insurance Transport Health…" at bounding box center [857, 411] width 1030 height 30
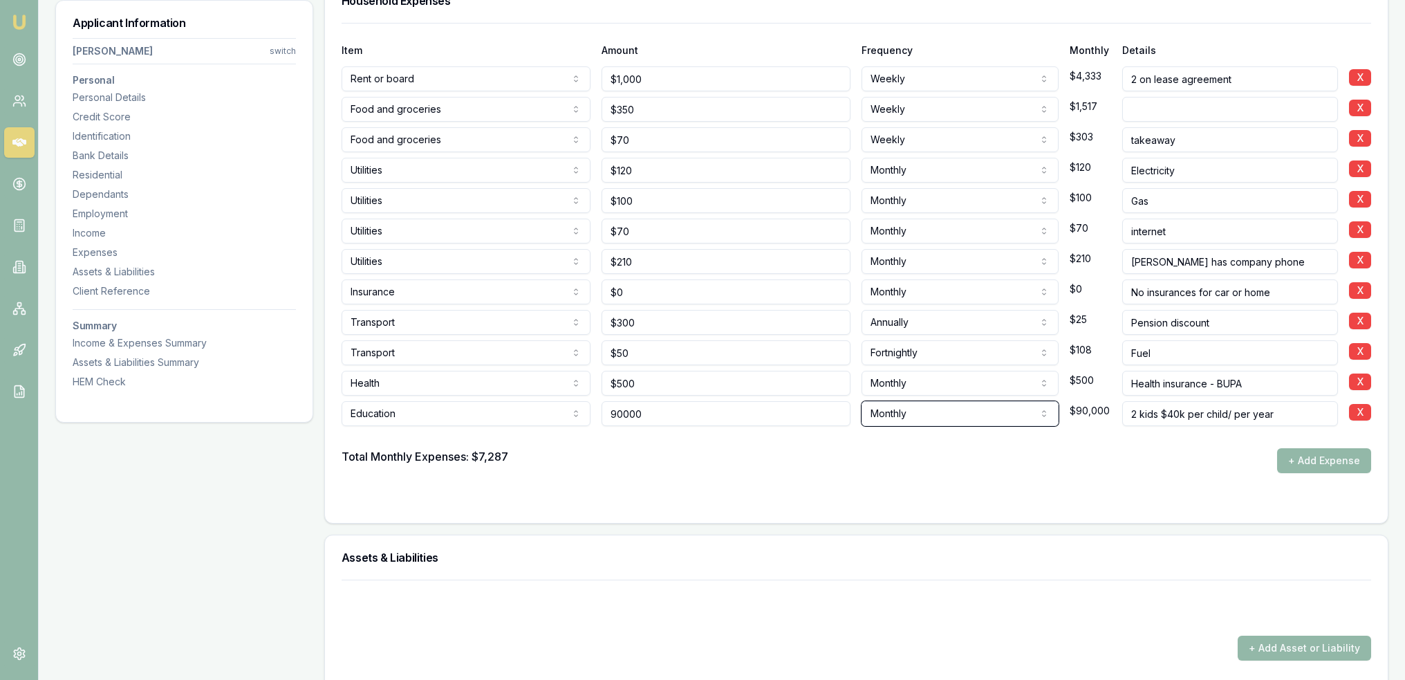
type input "$90,000"
drag, startPoint x: 587, startPoint y: 418, endPoint x: 540, endPoint y: 418, distance: 47.0
click at [541, 418] on div "Education Rent or board Food and groceries Utilities Insurance Transport Health…" at bounding box center [857, 411] width 1030 height 30
type input "$80,000"
click at [766, 443] on div at bounding box center [857, 437] width 1030 height 22
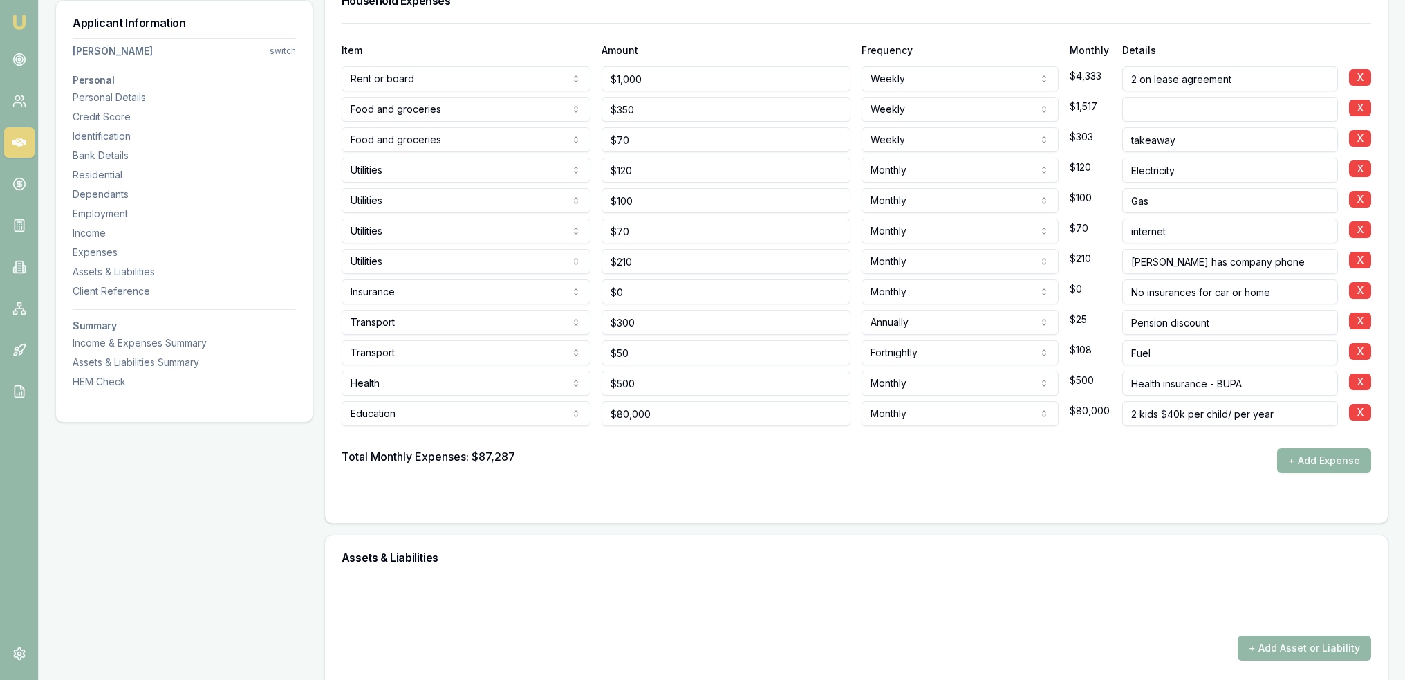
click at [1316, 459] on button "+ Add Expense" at bounding box center [1324, 460] width 94 height 25
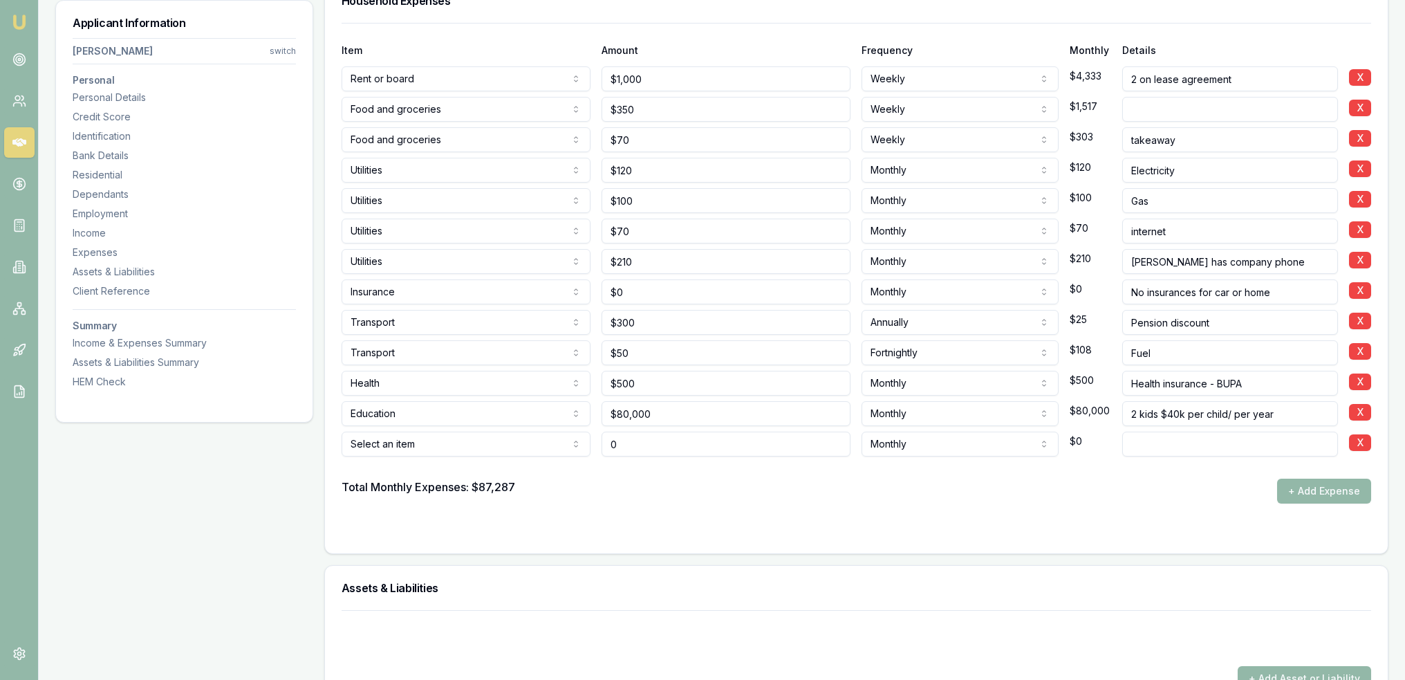
type input "$0"
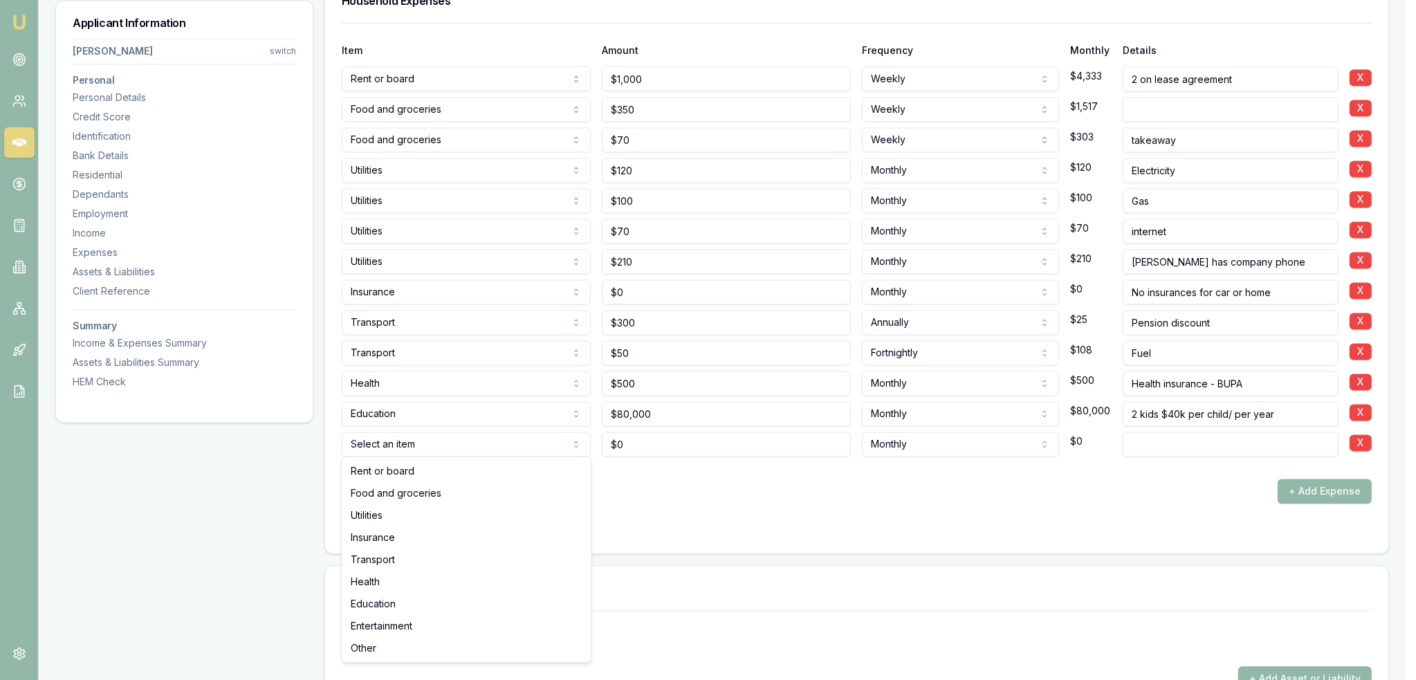
select select "EDUCATION"
drag, startPoint x: 391, startPoint y: 607, endPoint x: 603, endPoint y: 470, distance: 253.0
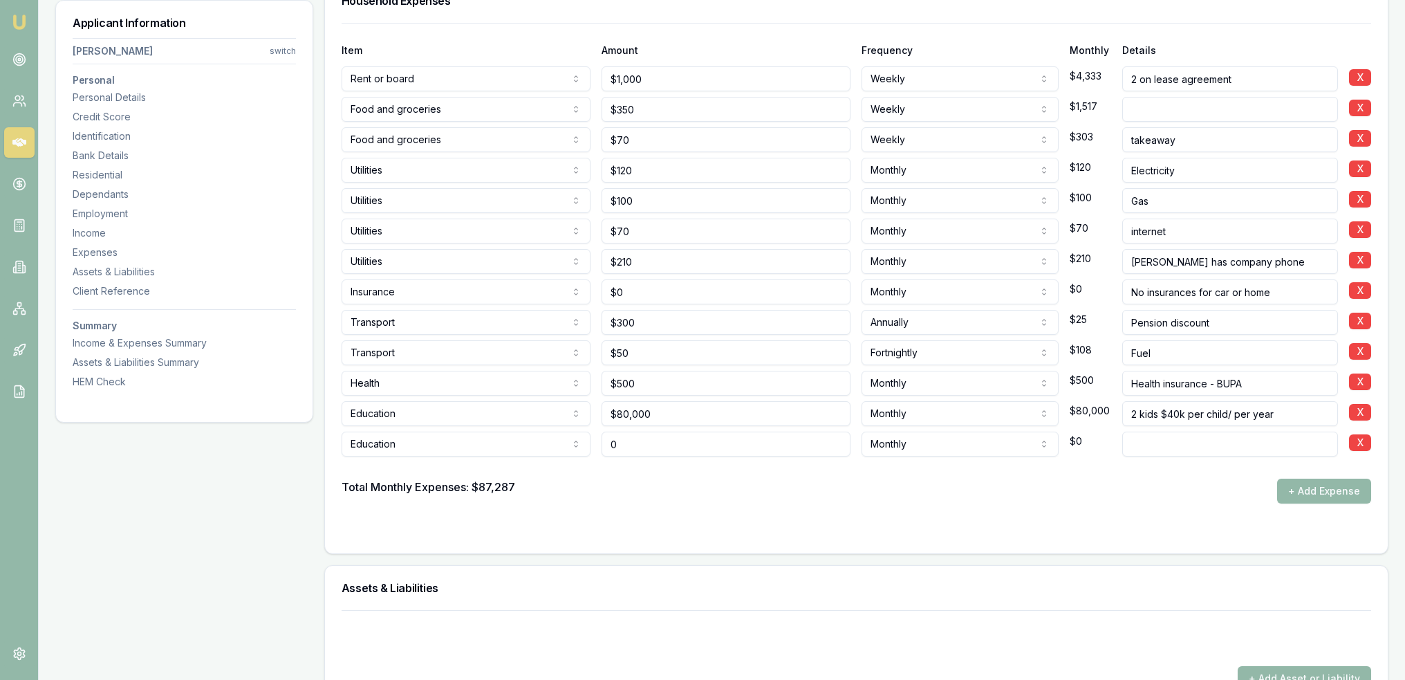
drag, startPoint x: 618, startPoint y: 442, endPoint x: 603, endPoint y: 444, distance: 15.4
click at [603, 444] on input "0" at bounding box center [726, 444] width 249 height 25
type input "$150"
type input "s"
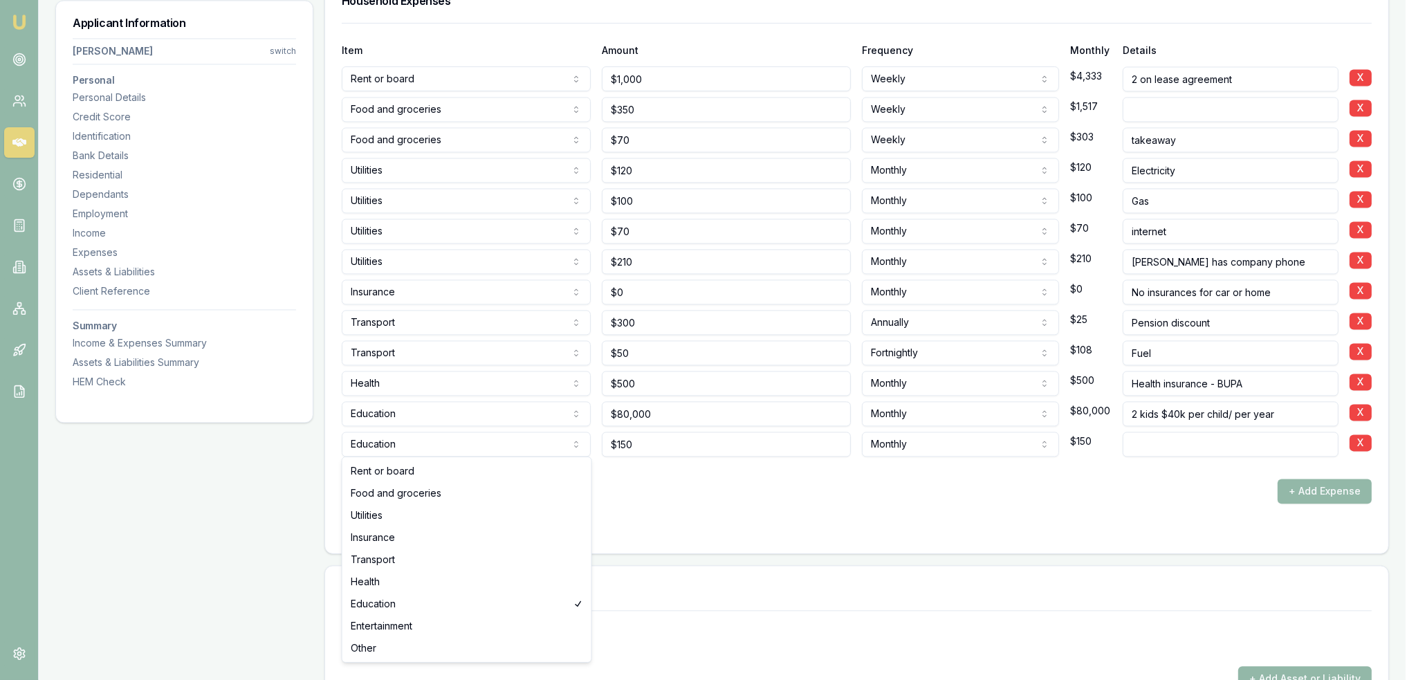
select select "ENTERTAINMENT"
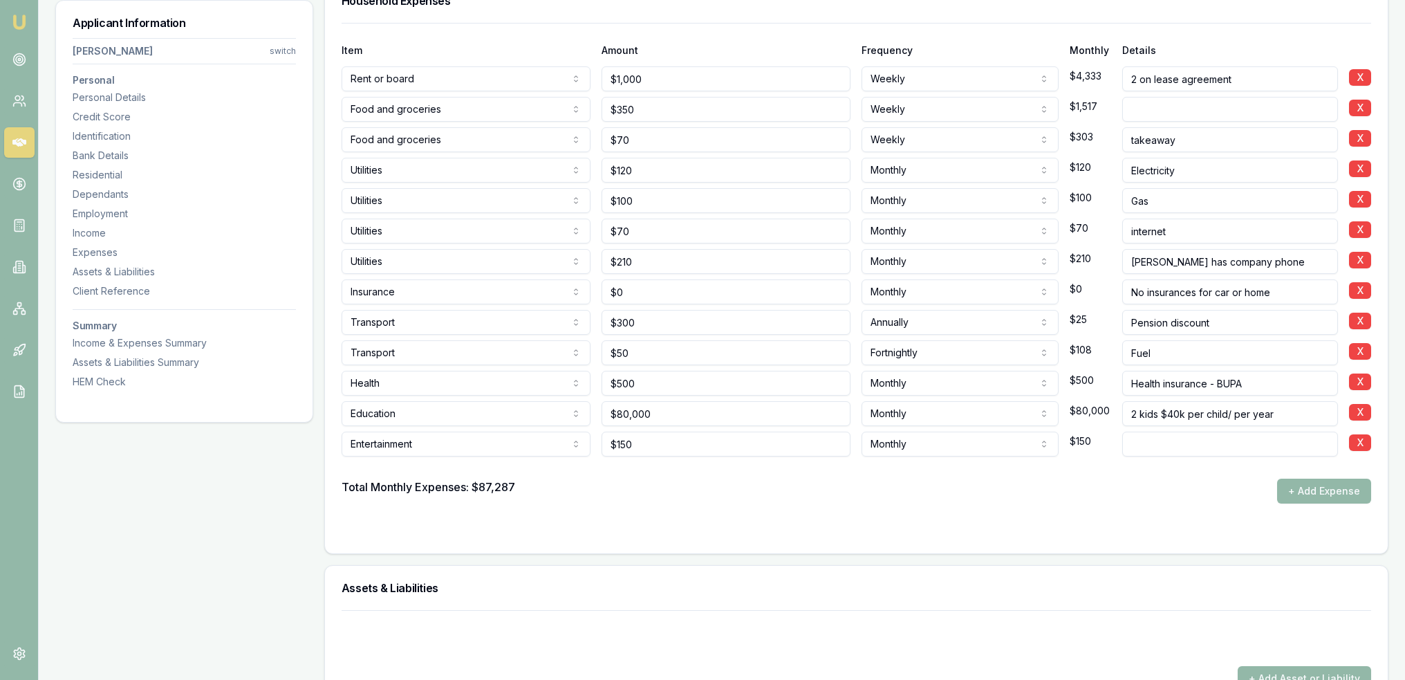
click at [1170, 434] on input at bounding box center [1231, 444] width 216 height 25
type input "s"
type input "children activities"
click at [1065, 492] on div "Total Monthly Expenses: $87,287 + Add Expense" at bounding box center [857, 491] width 1030 height 25
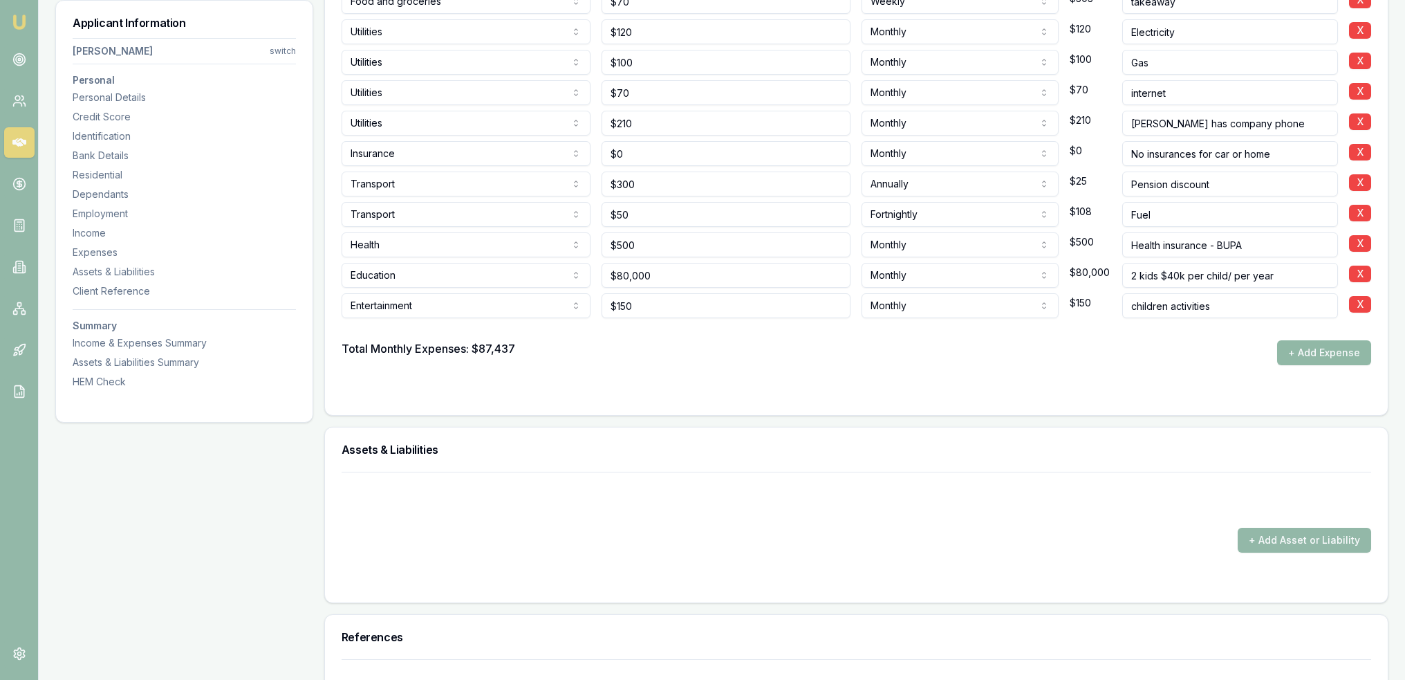
click at [1293, 345] on button "+ Add Expense" at bounding box center [1324, 352] width 94 height 25
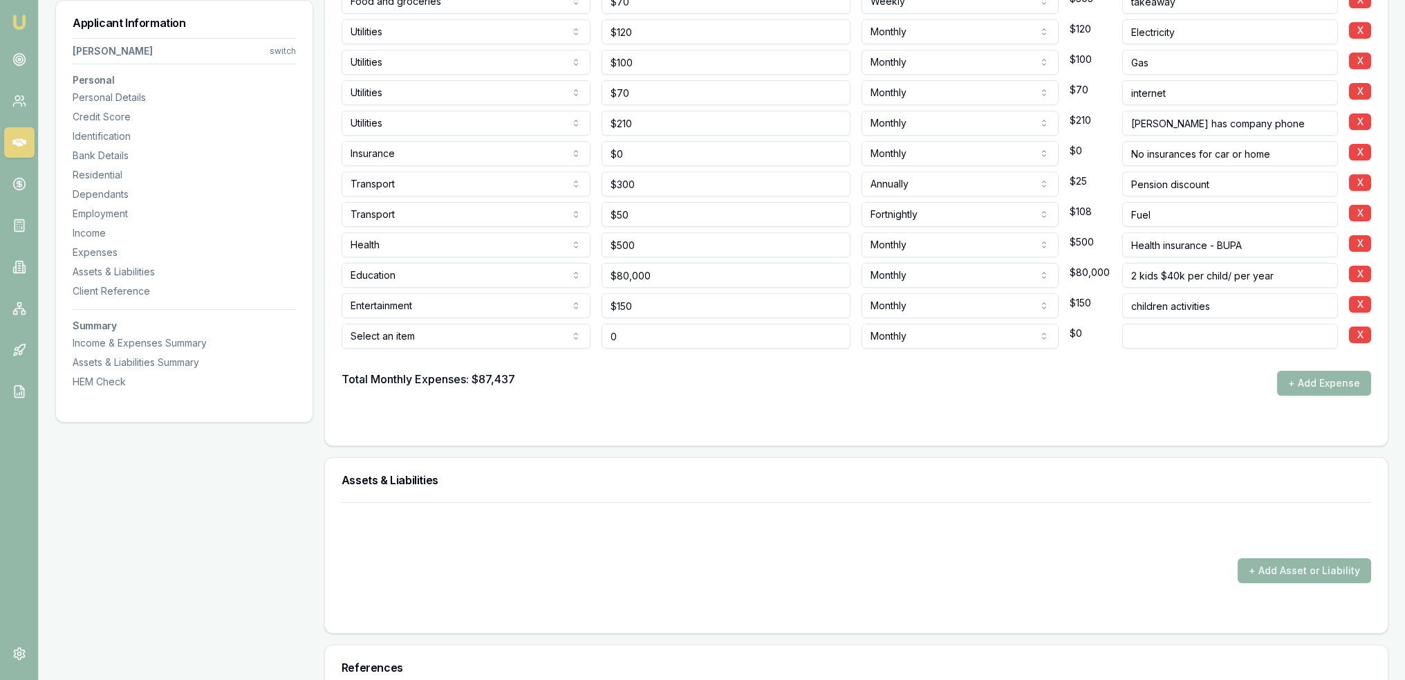
type input "$0"
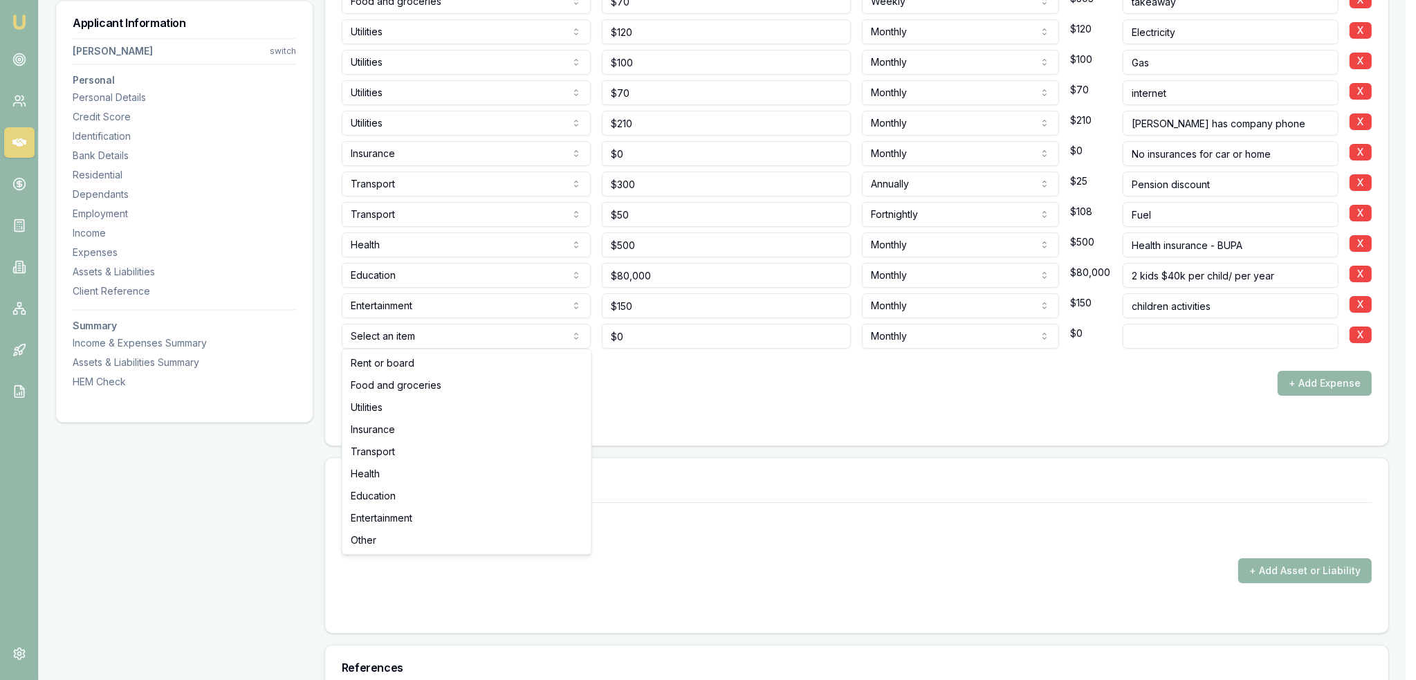
select select "ENTERTAINMENT"
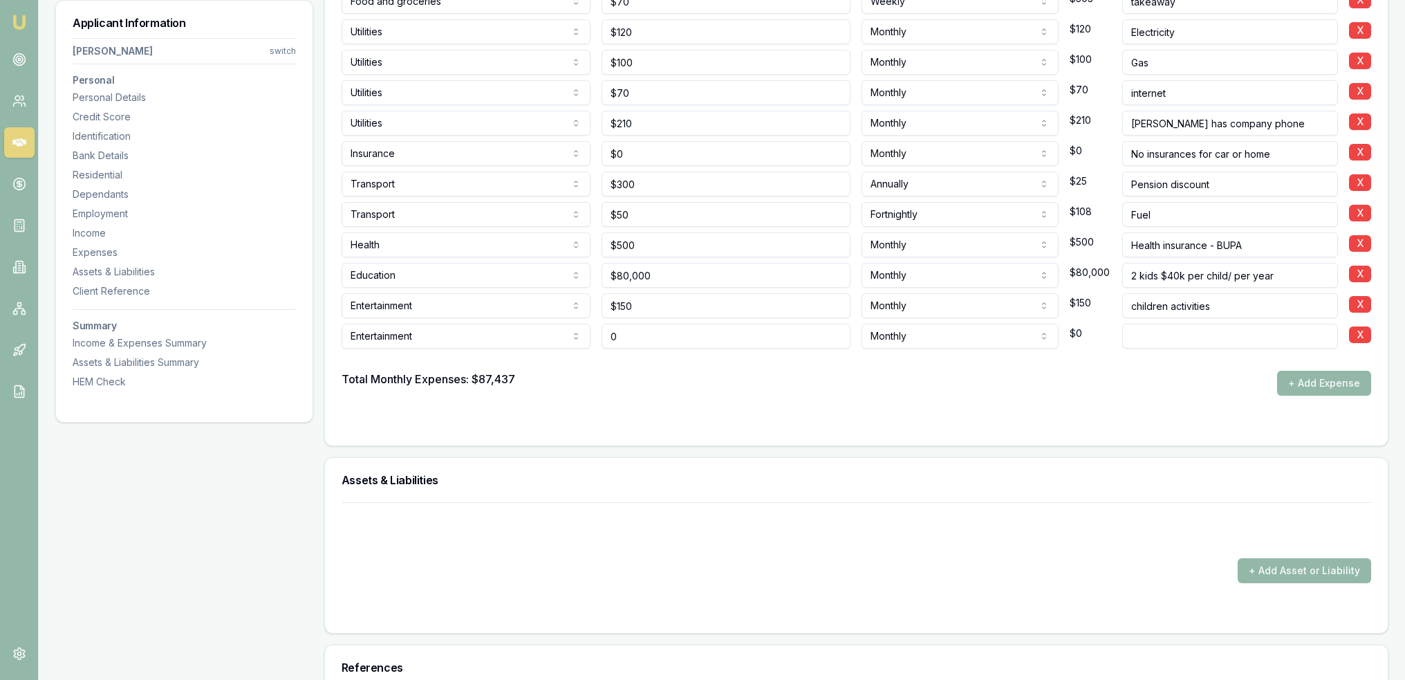
drag, startPoint x: 637, startPoint y: 334, endPoint x: 571, endPoint y: 334, distance: 66.4
click at [571, 334] on div "Entertainment Rent or board Food and groceries Utilities Insurance Transport He…" at bounding box center [857, 333] width 1030 height 30
type input "$19"
click at [1154, 342] on input at bounding box center [1231, 336] width 216 height 25
type input "Streaming"
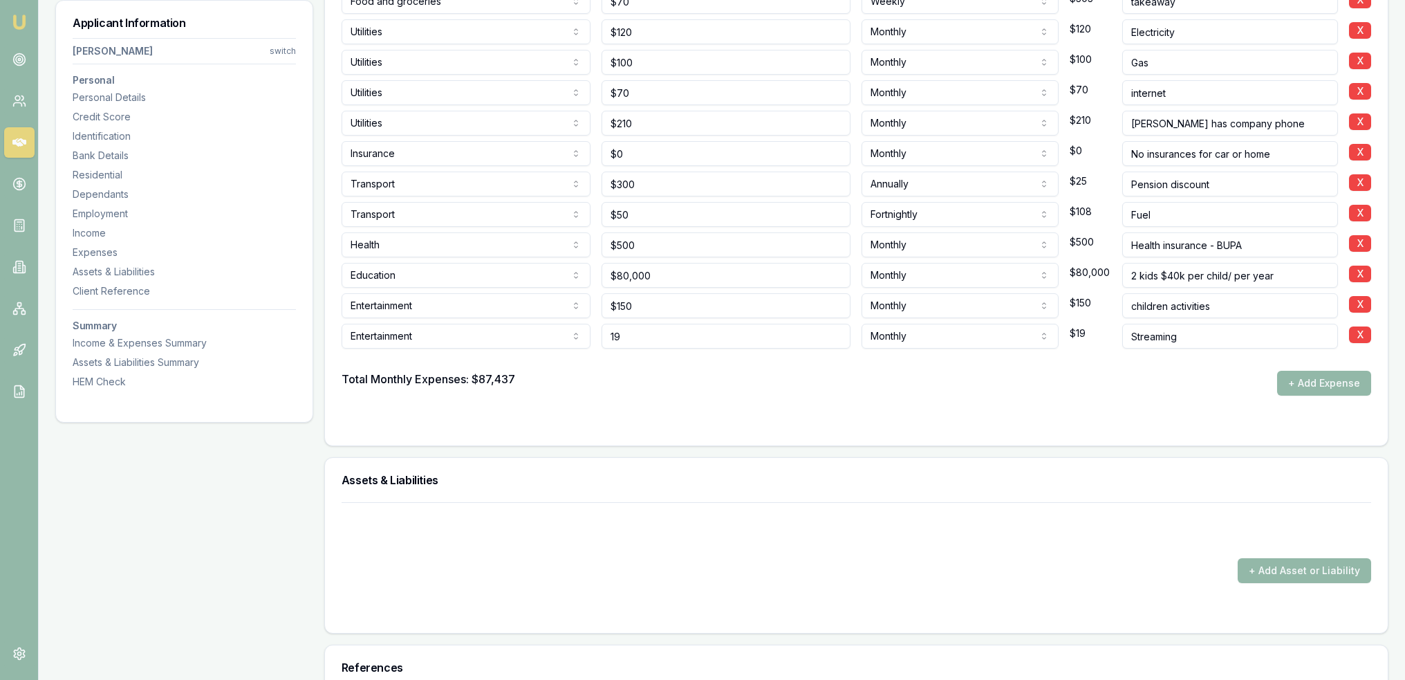
drag, startPoint x: 685, startPoint y: 340, endPoint x: 602, endPoint y: 337, distance: 83.0
click at [602, 337] on input "19" at bounding box center [726, 336] width 249 height 25
type input "$43"
click at [684, 386] on div "Total Monthly Expenses: $87,437 + Add Expense" at bounding box center [857, 383] width 1030 height 25
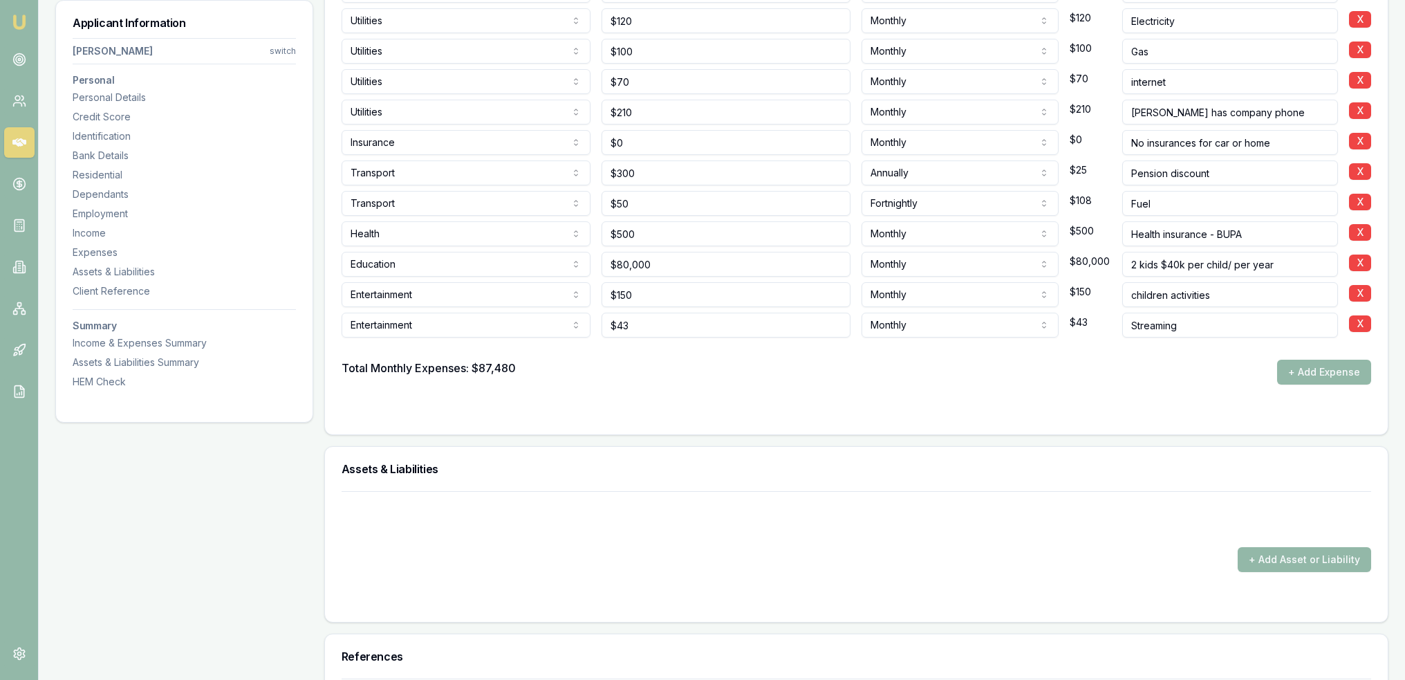
scroll to position [4011, 0]
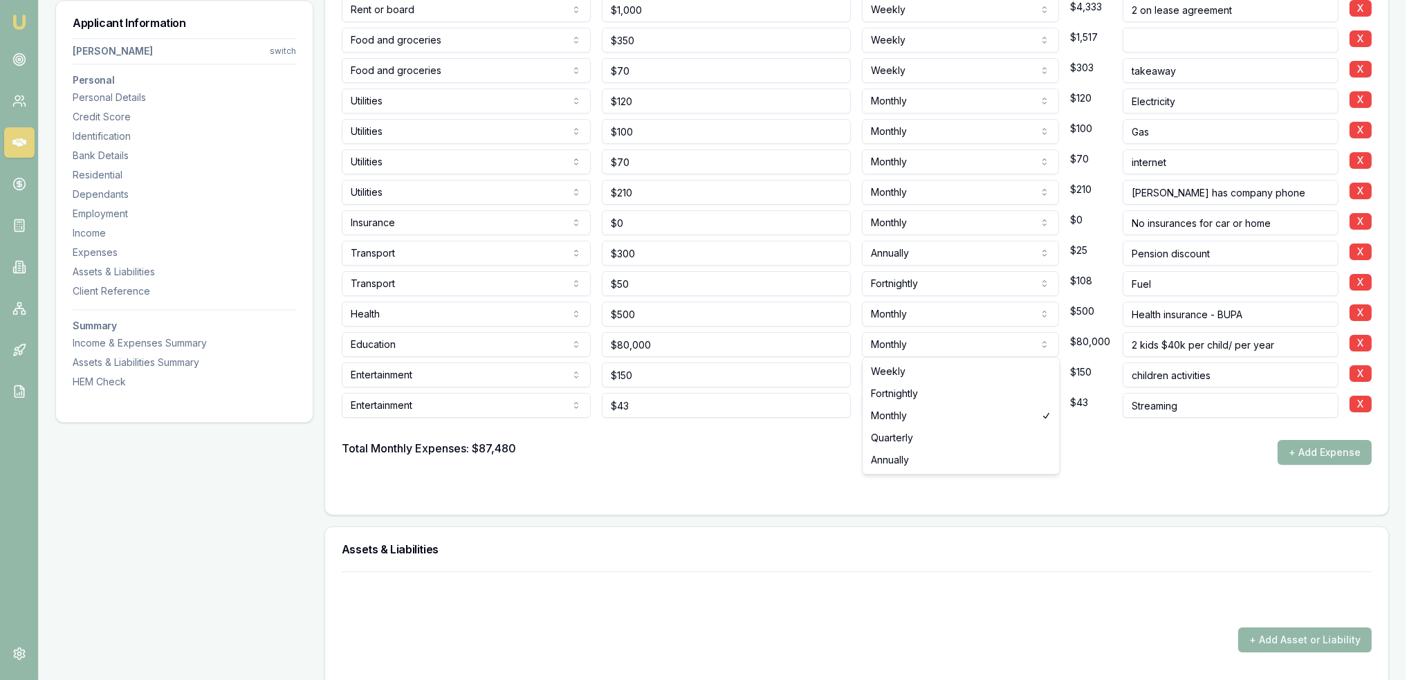
select select "ANNUALLY"
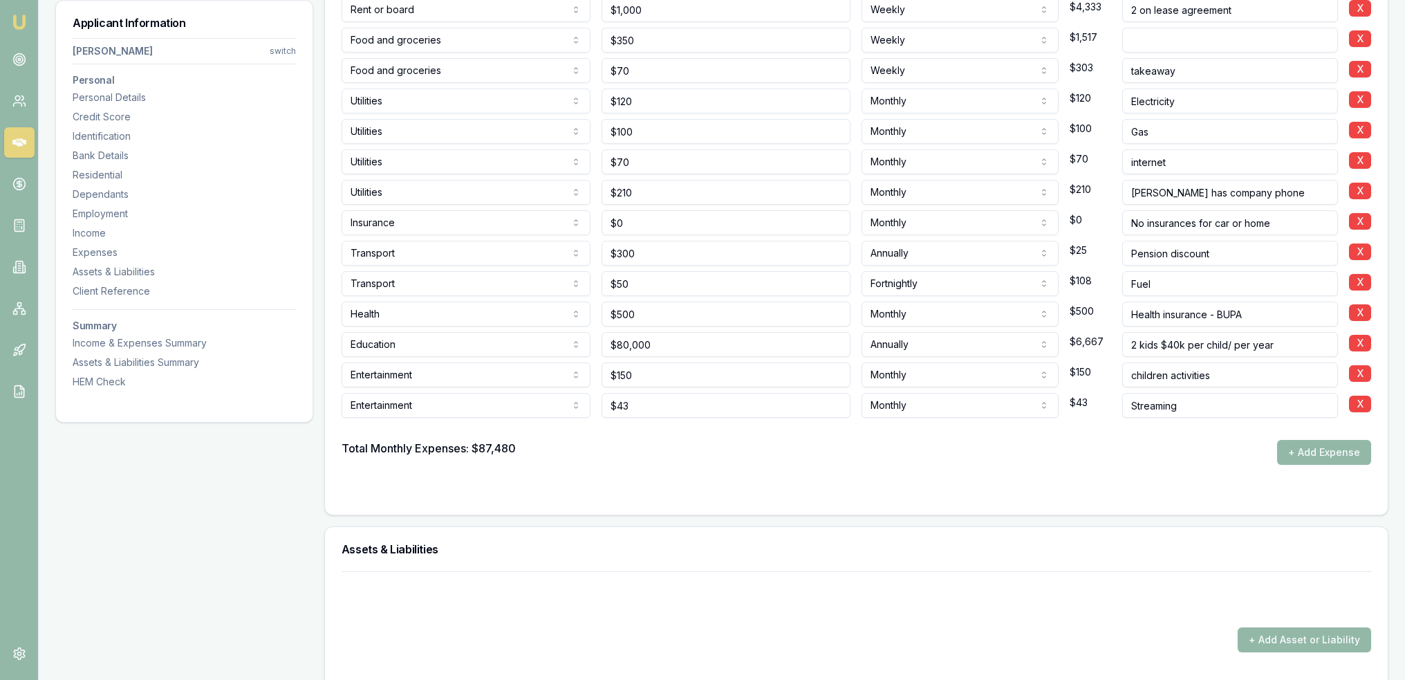
click at [770, 468] on form "Item Amount Frequency Monthly Details Rent or board Rent or board Food and groc…" at bounding box center [857, 226] width 1030 height 544
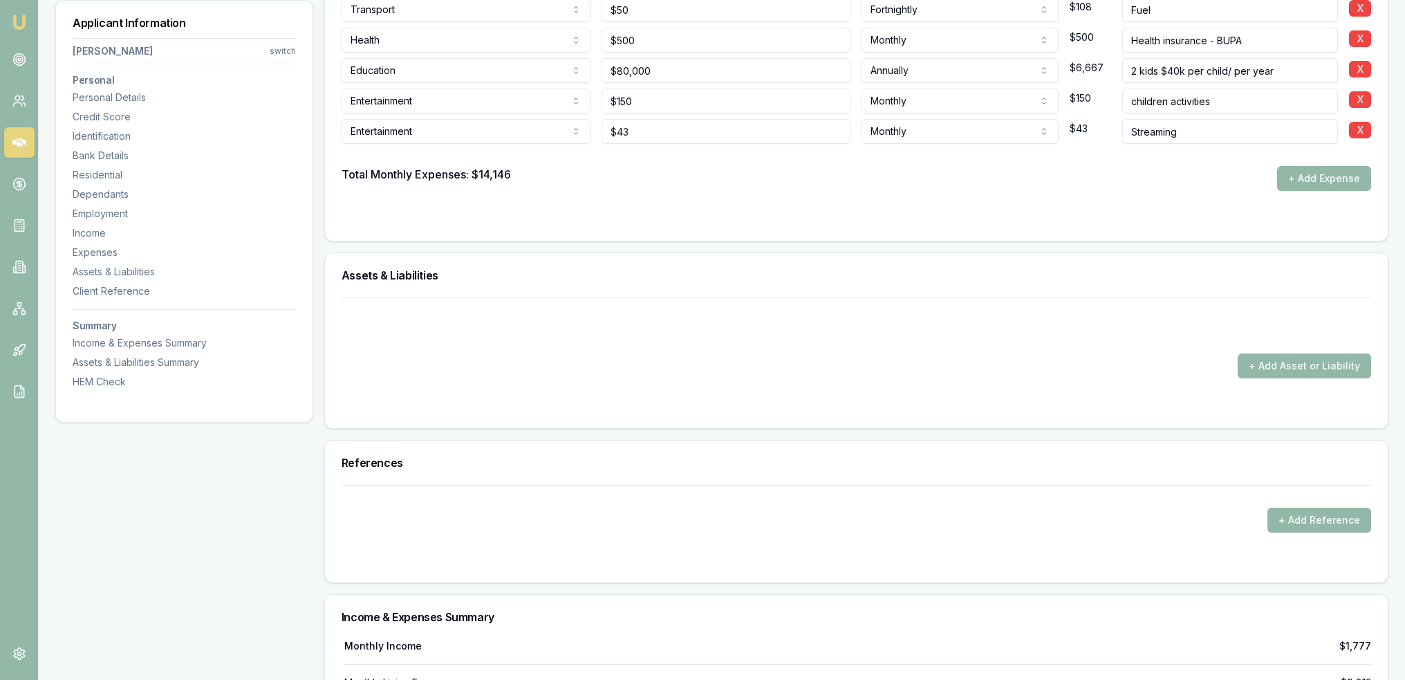
scroll to position [4288, 0]
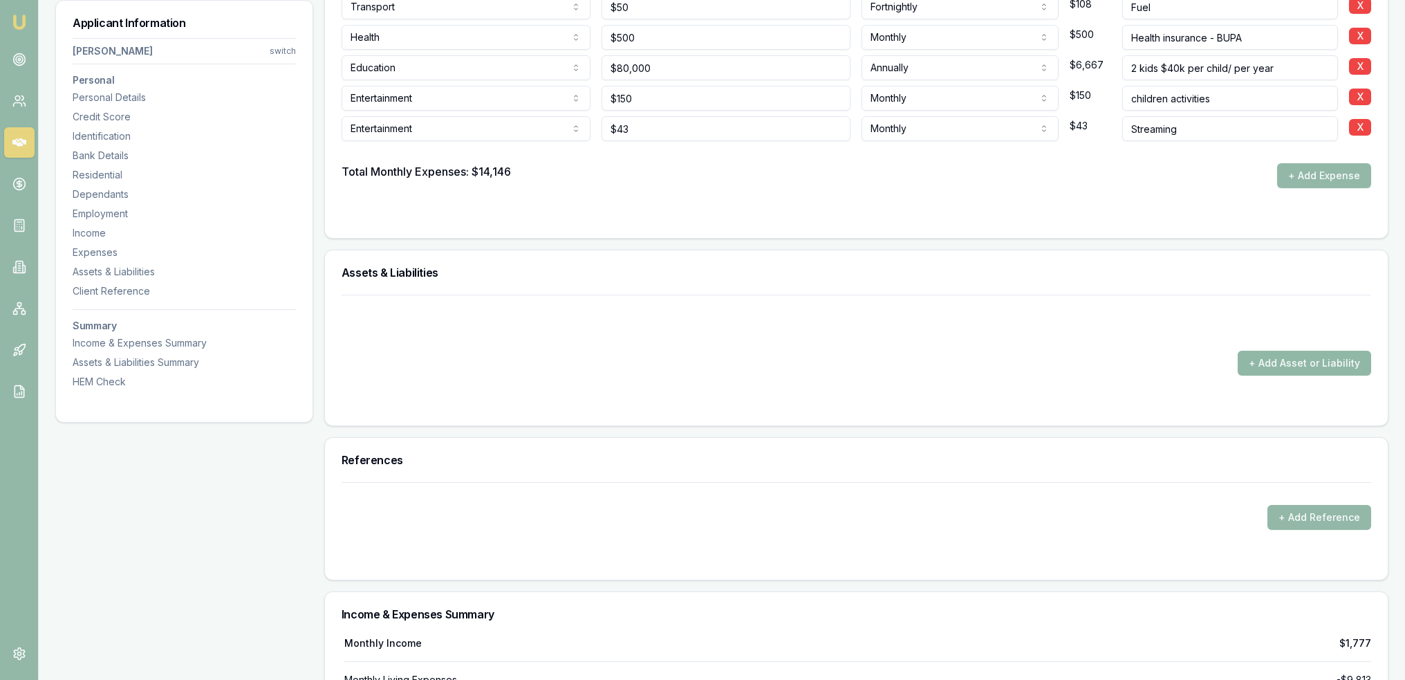
click at [1289, 365] on button "+ Add Asset or Liability" at bounding box center [1304, 363] width 133 height 25
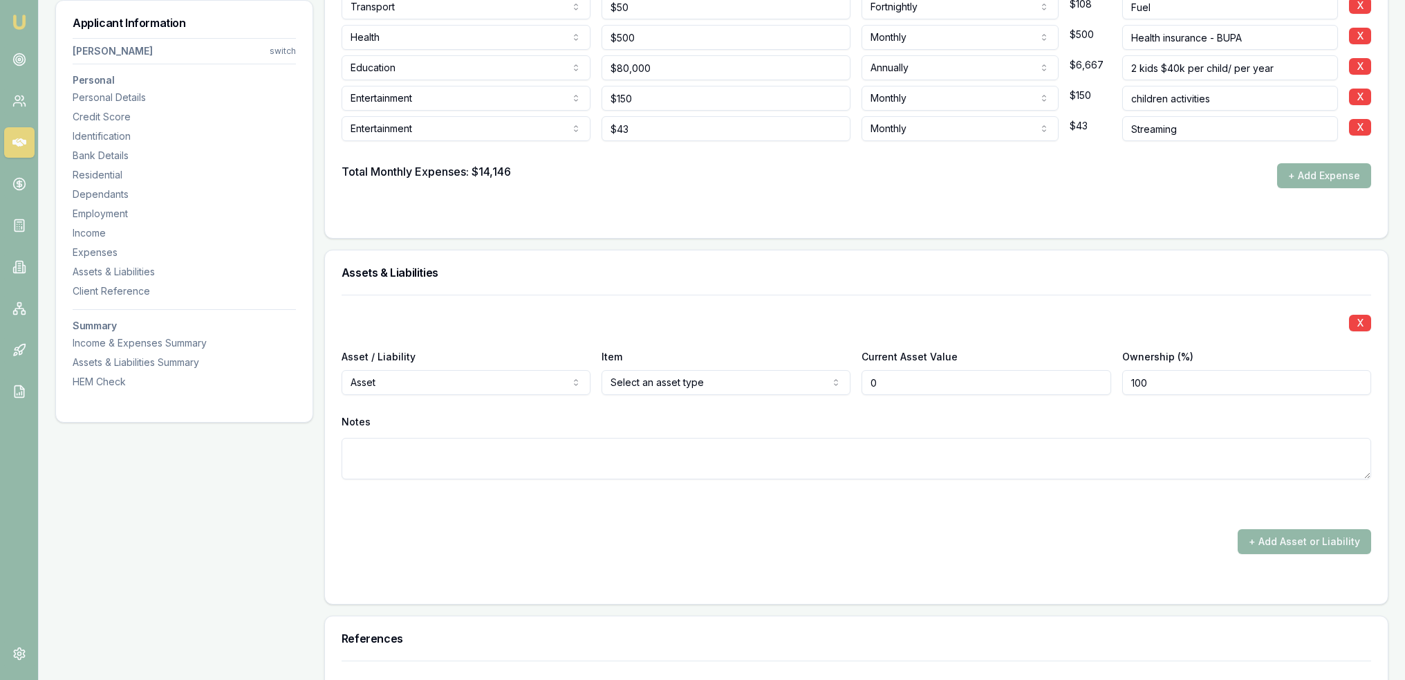
type input "$0"
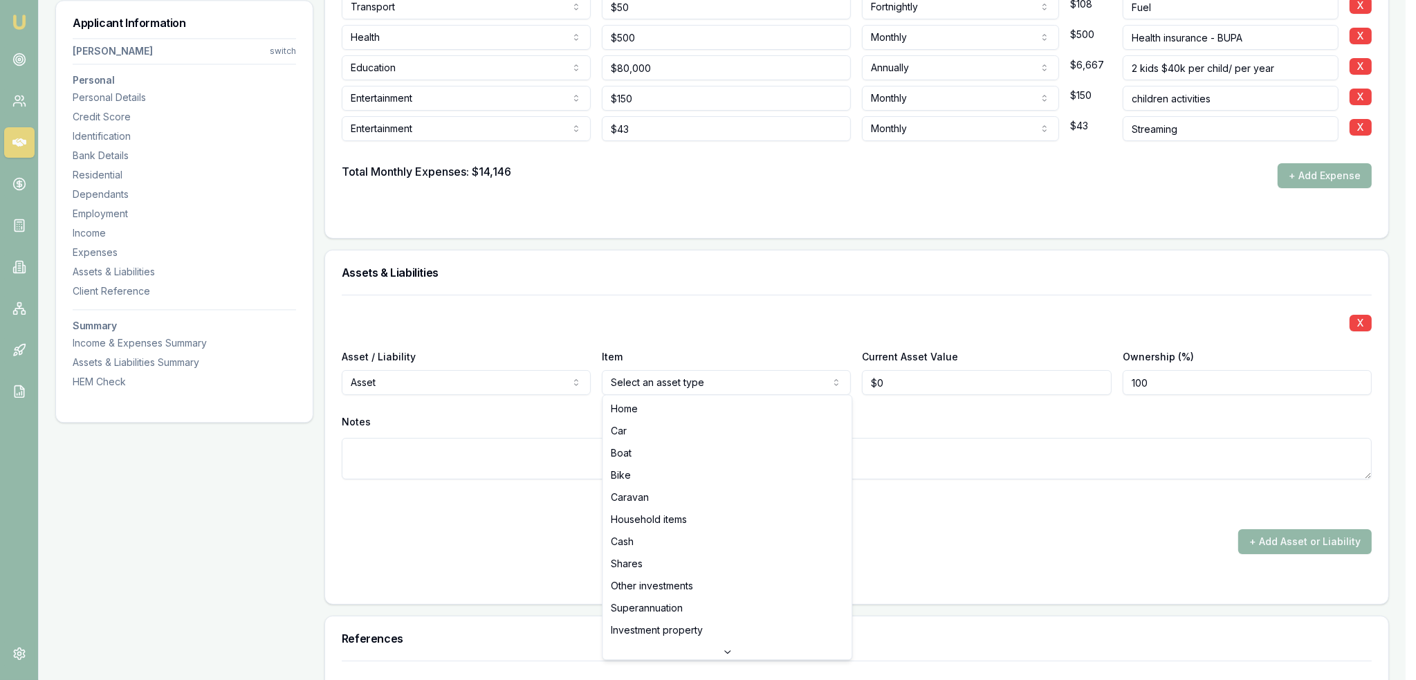
select select "CAR"
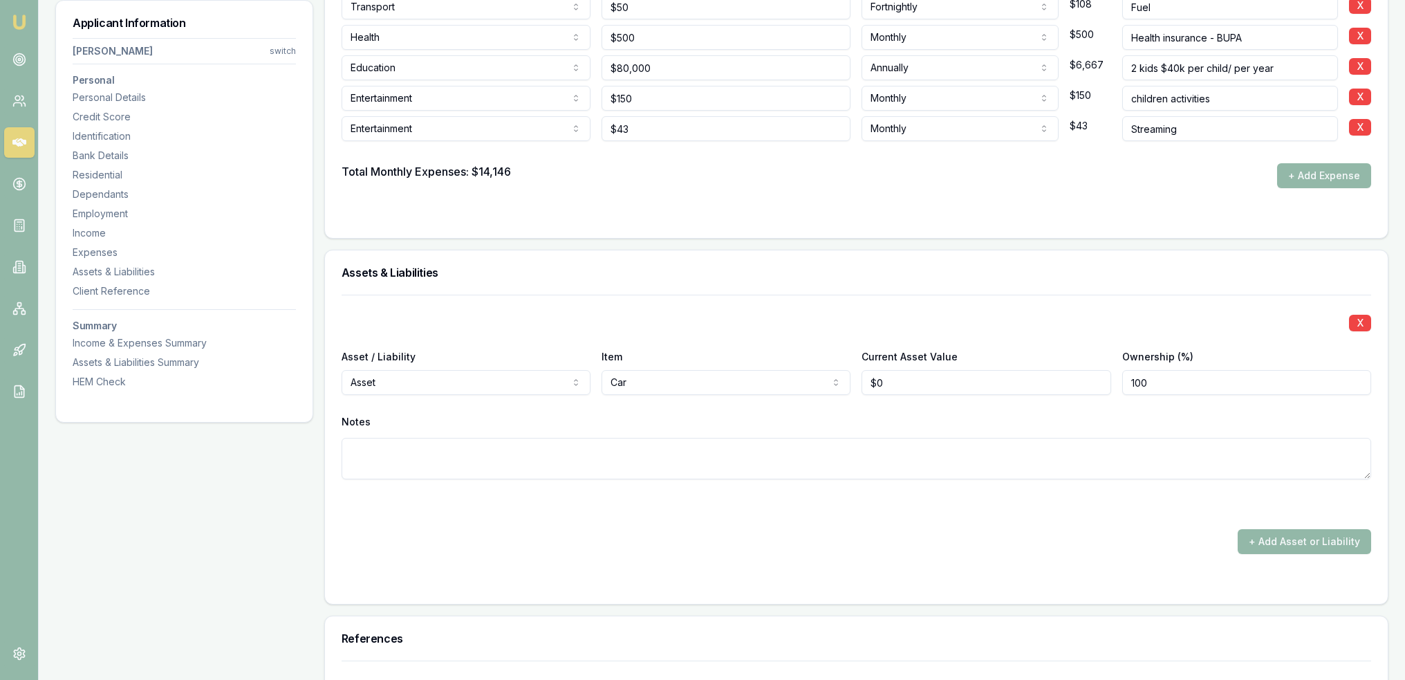
click at [625, 443] on textarea at bounding box center [857, 458] width 1030 height 41
type textarea "Hyundai i30 2013"
drag, startPoint x: 855, startPoint y: 380, endPoint x: 840, endPoint y: 380, distance: 15.2
click at [840, 380] on div "Asset / Liability Asset Asset Liability Item Car Home Car Boat Bike Caravan Hou…" at bounding box center [857, 371] width 1030 height 47
type input "$15,000"
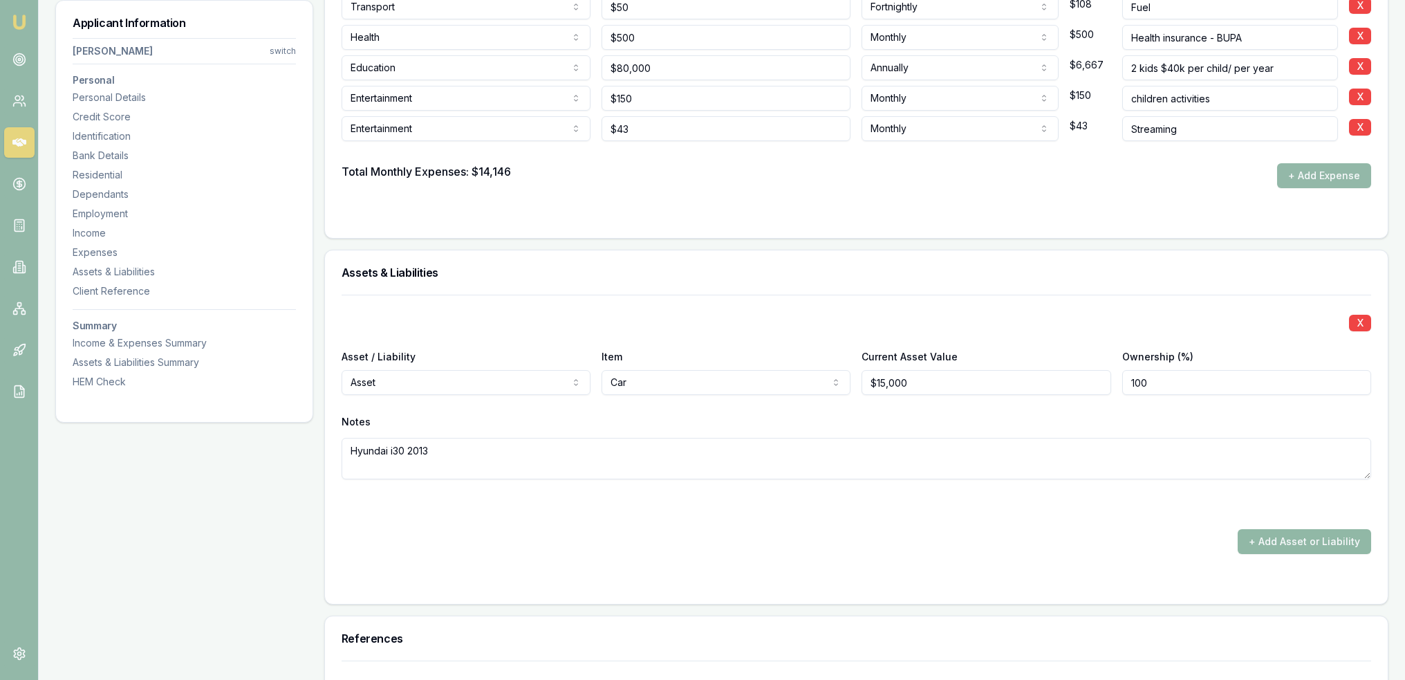
click at [1302, 536] on button "+ Add Asset or Liability" at bounding box center [1304, 541] width 133 height 25
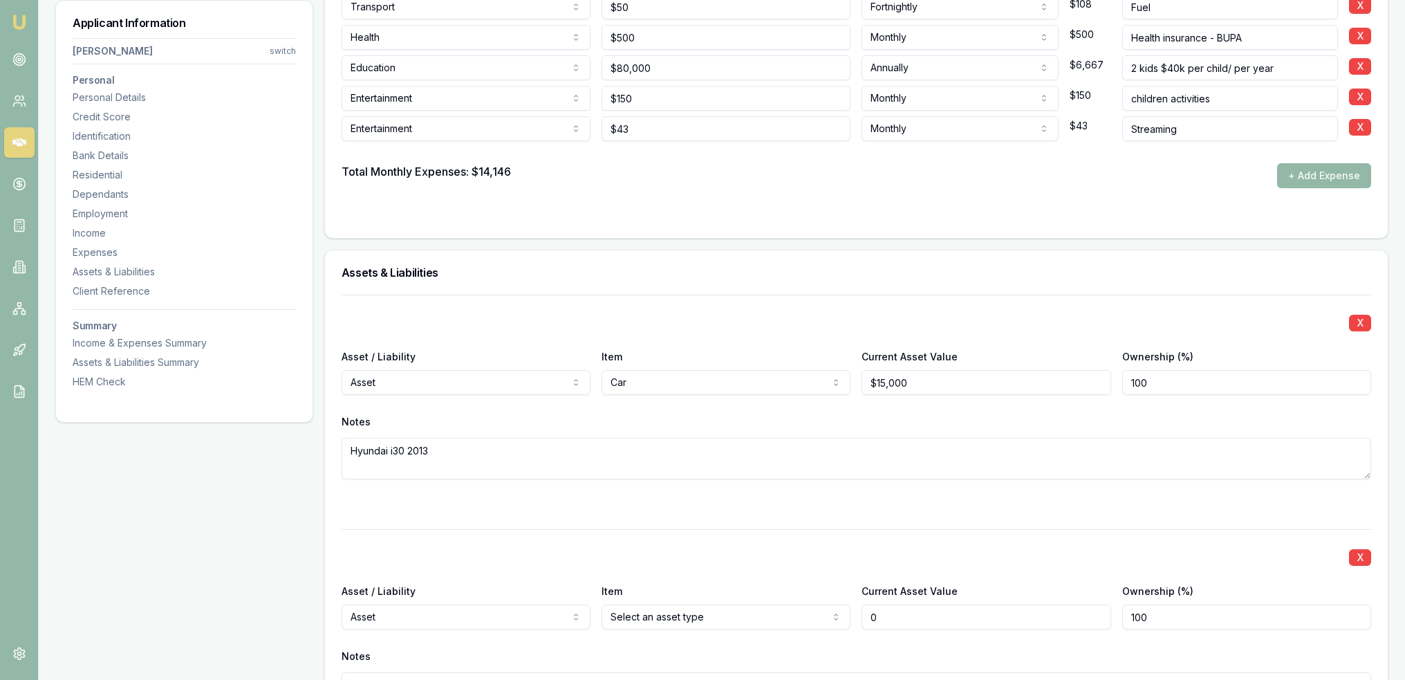
type input "$0"
click at [1004, 510] on div "X Asset / Liability Asset Asset Liability Item Car Home Car Boat Bike Caravan H…" at bounding box center [857, 542] width 1030 height 494
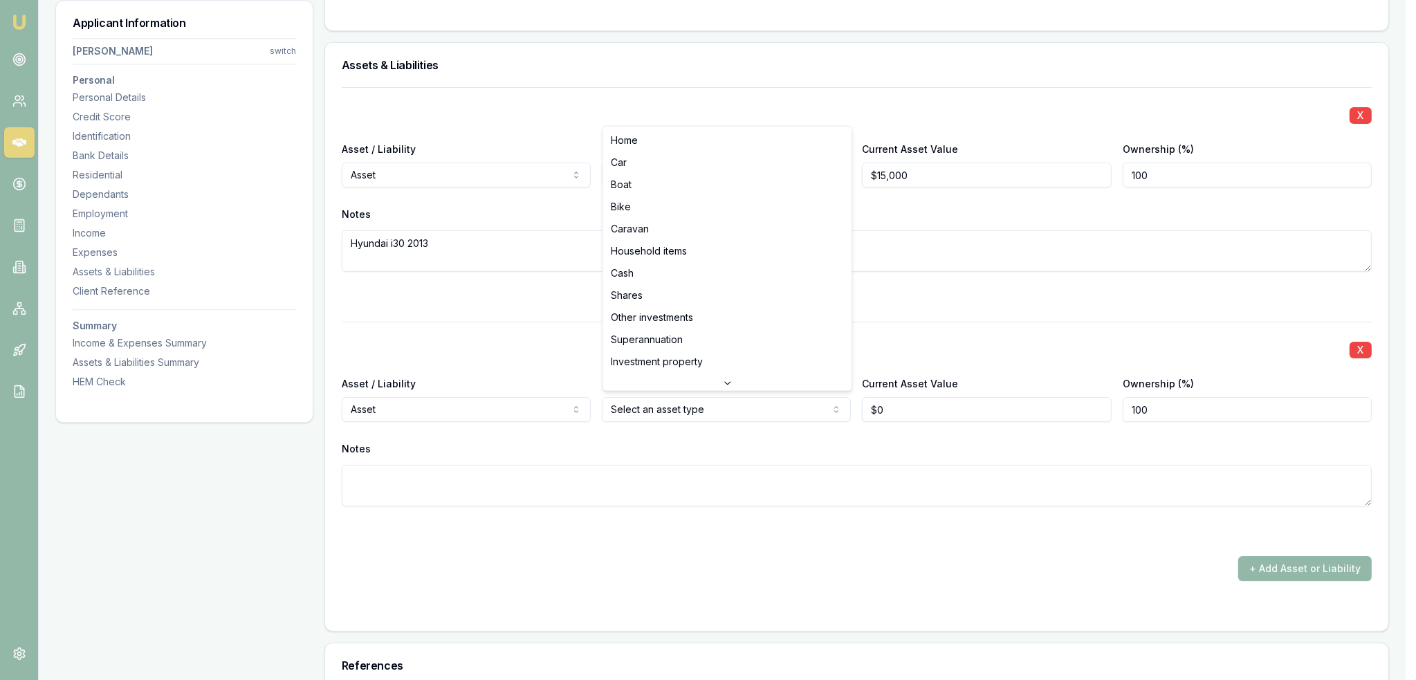
select select "HOUSEHOLD_ITEMS"
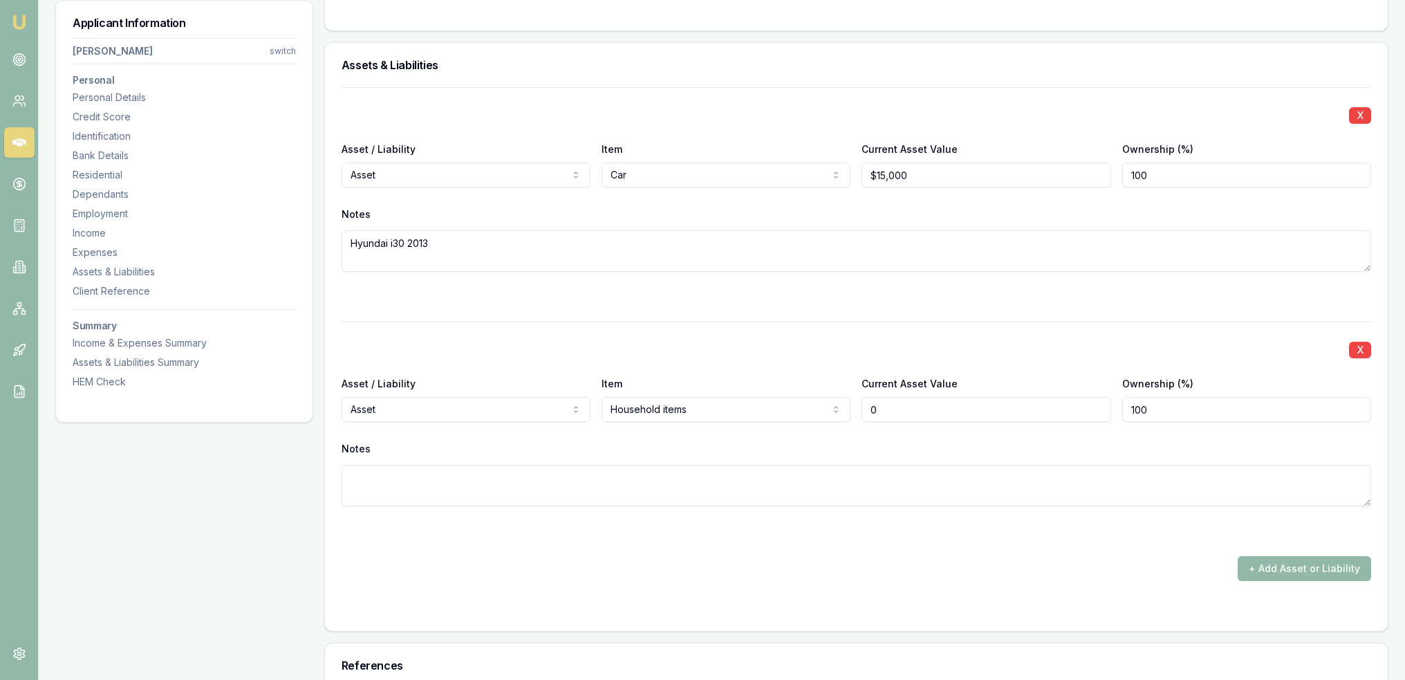
type input "$0"
click at [849, 568] on div "+ Add Asset or Liability" at bounding box center [857, 568] width 1030 height 25
drag, startPoint x: 926, startPoint y: 404, endPoint x: 835, endPoint y: 418, distance: 92.4
click at [835, 418] on div "Asset / Liability Asset Asset Liability Item Household items Home Car Boat Bike…" at bounding box center [857, 398] width 1030 height 47
click at [819, 481] on textarea at bounding box center [857, 485] width 1030 height 41
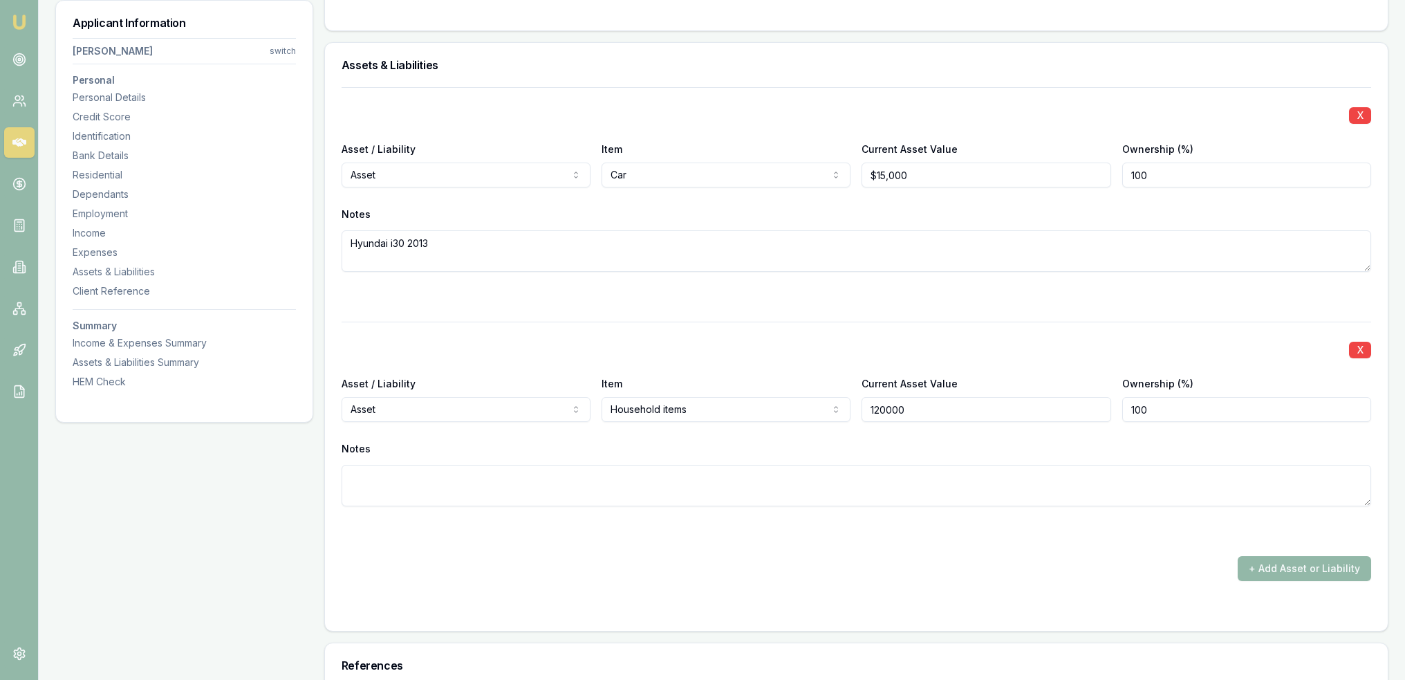
drag, startPoint x: 944, startPoint y: 403, endPoint x: 885, endPoint y: 413, distance: 59.6
click at [885, 413] on input "120000" at bounding box center [986, 409] width 249 height 25
click at [949, 397] on input "120000" at bounding box center [986, 409] width 249 height 25
drag, startPoint x: 933, startPoint y: 403, endPoint x: 869, endPoint y: 407, distance: 64.4
click at [869, 407] on input "120000" at bounding box center [986, 409] width 249 height 25
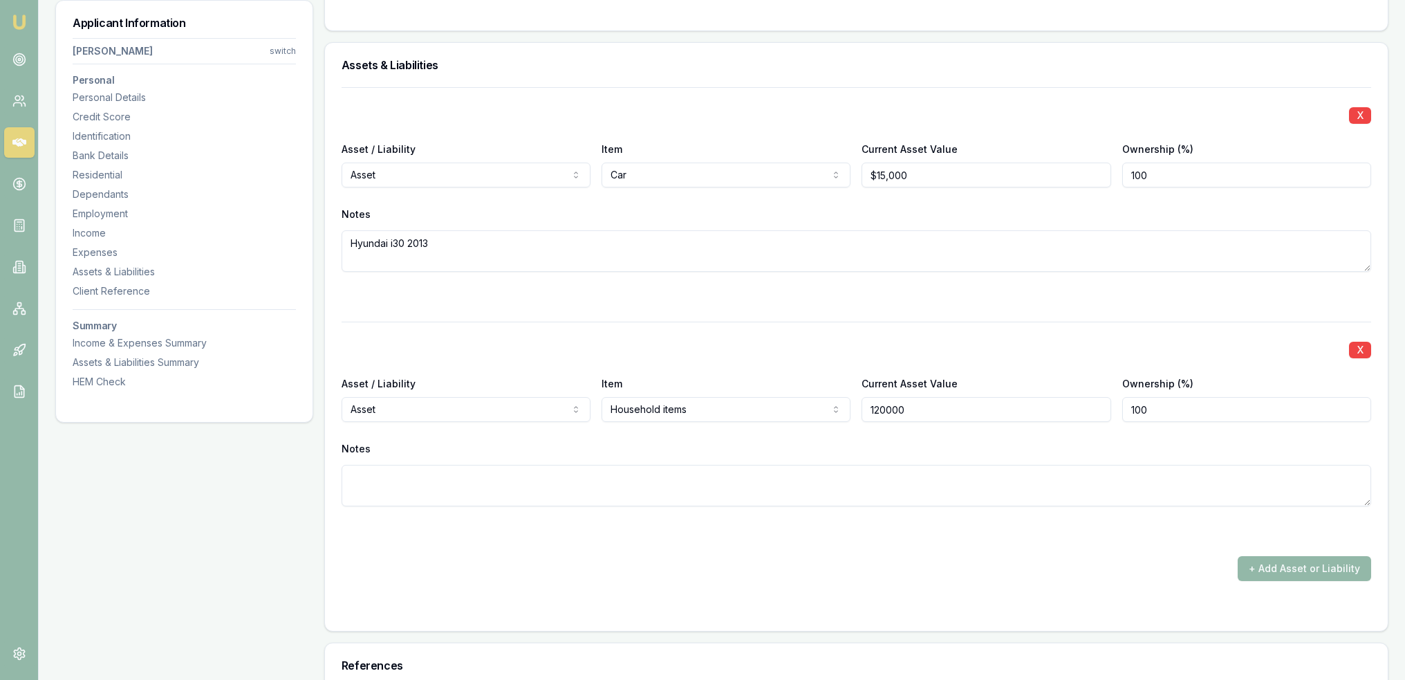
type input "$120,000"
click at [824, 443] on div "Notes" at bounding box center [857, 448] width 1030 height 21
click at [1326, 569] on button "+ Add Asset or Liability" at bounding box center [1304, 568] width 133 height 25
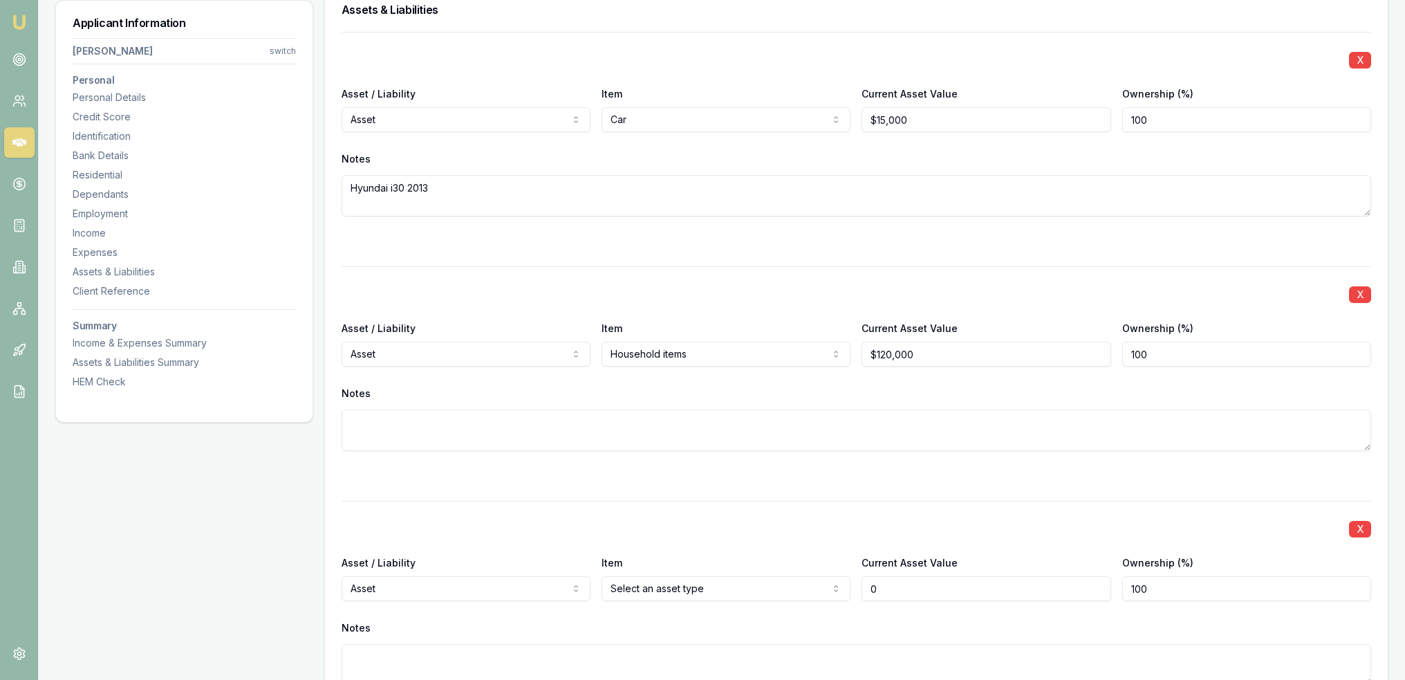
scroll to position [4634, 0]
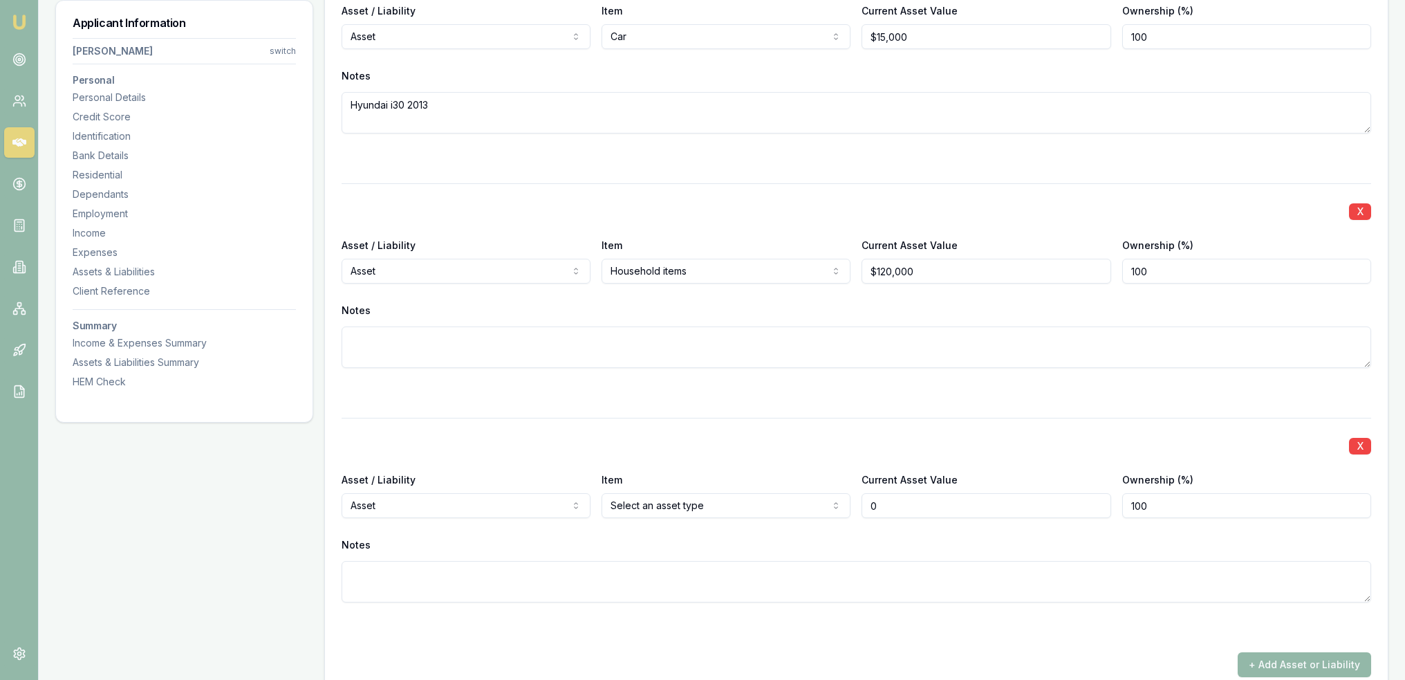
type input "$0"
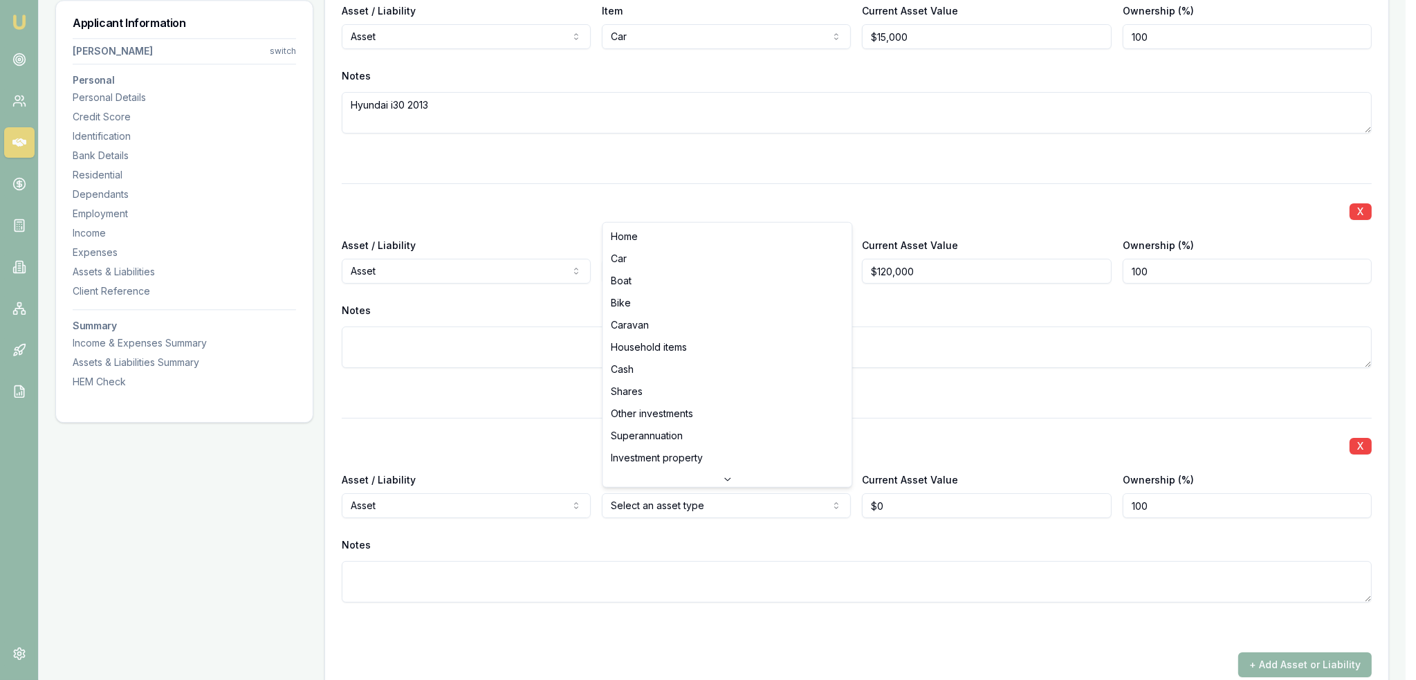
select select "CASH"
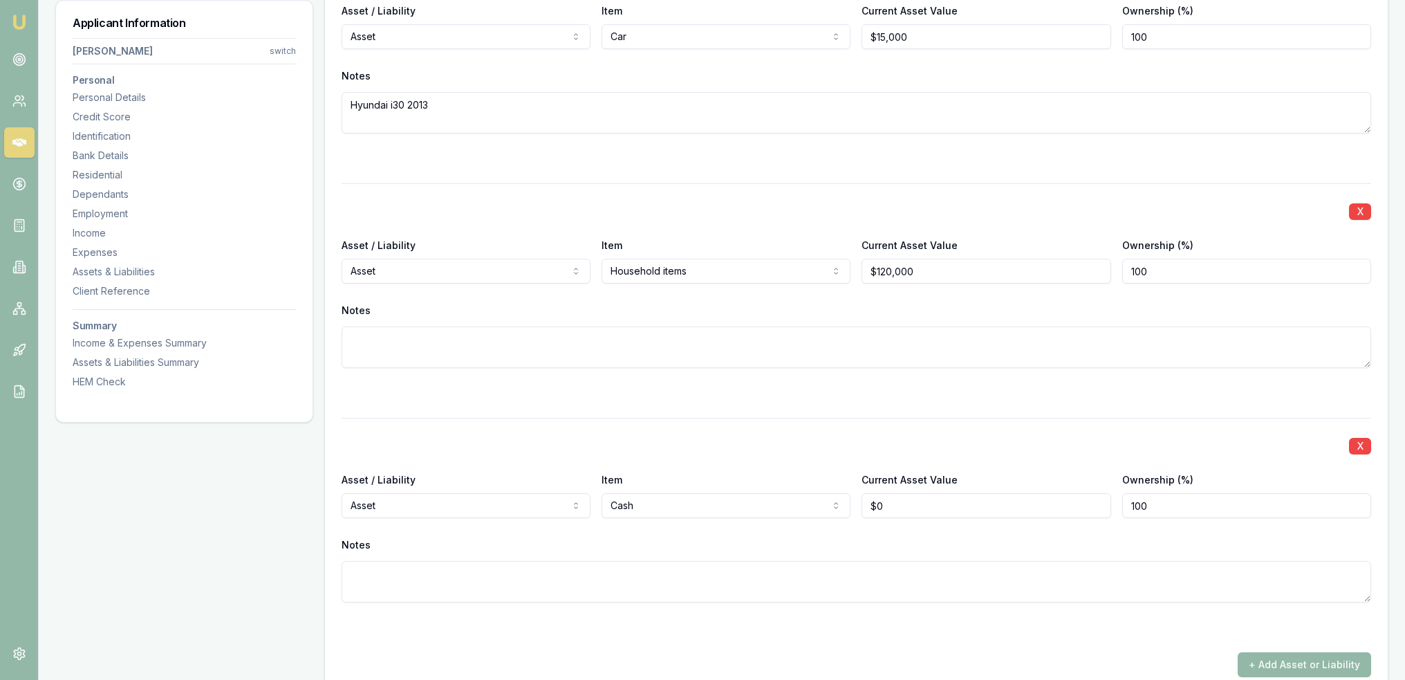
click at [704, 539] on div "Notes" at bounding box center [857, 545] width 1030 height 21
click at [750, 621] on div at bounding box center [857, 627] width 1030 height 17
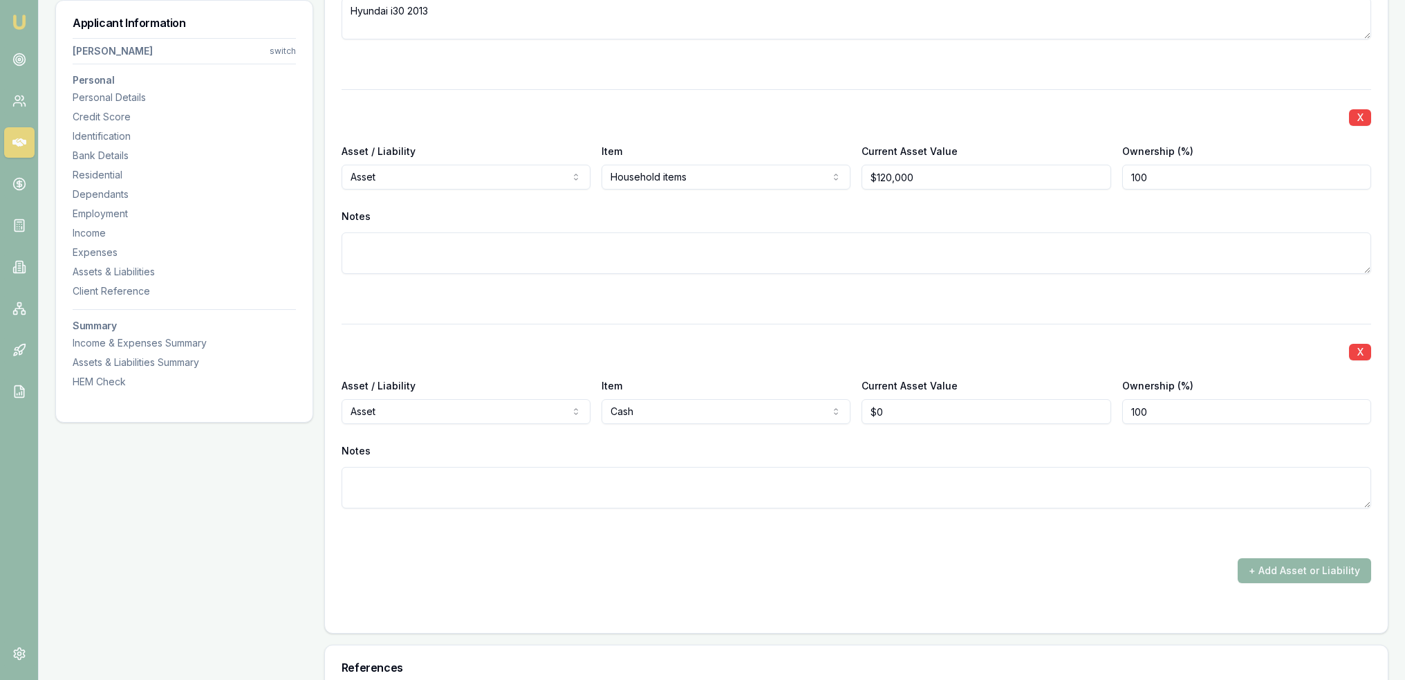
scroll to position [4841, 0]
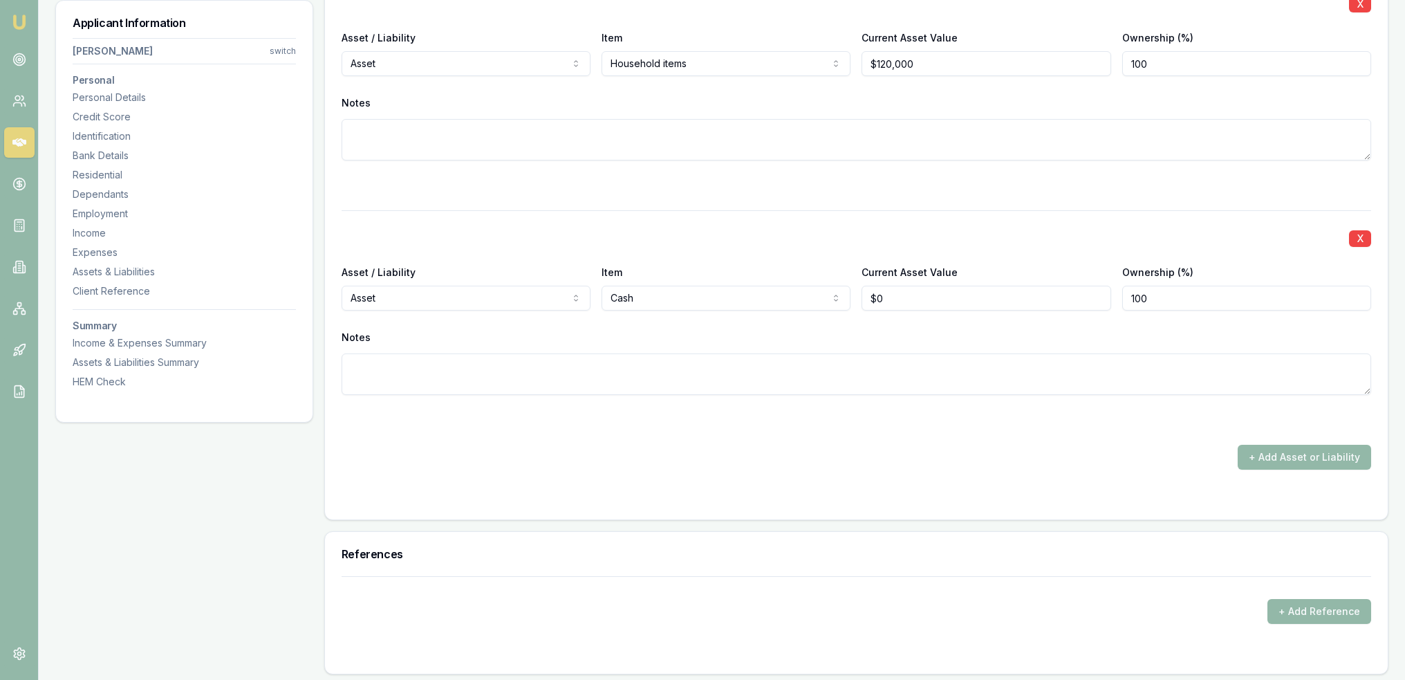
click at [805, 450] on div "+ Add Asset or Liability" at bounding box center [857, 457] width 1030 height 25
type input "0"
click at [894, 293] on input "0" at bounding box center [986, 298] width 249 height 25
click at [857, 364] on textarea at bounding box center [857, 373] width 1030 height 41
click at [814, 464] on div "+ Add Asset or Liability" at bounding box center [857, 457] width 1030 height 25
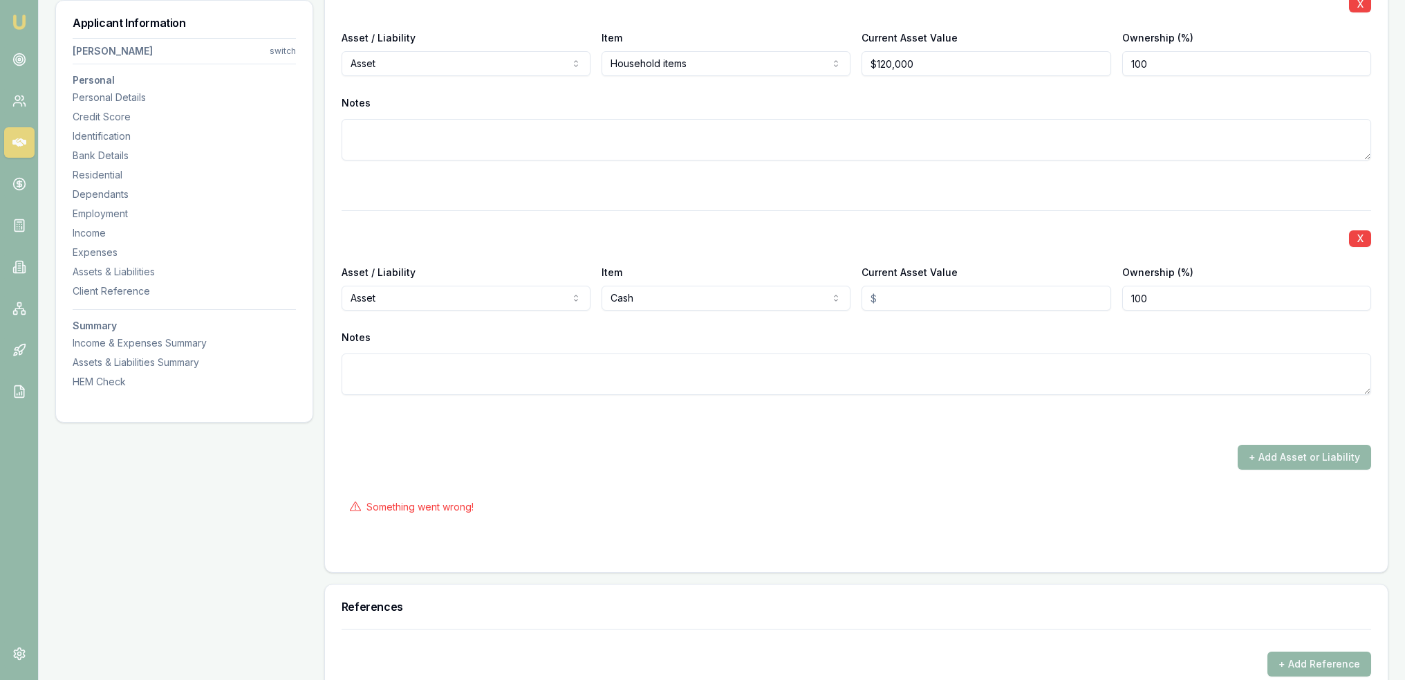
drag, startPoint x: 889, startPoint y: 290, endPoint x: 858, endPoint y: 299, distance: 31.5
click at [858, 299] on div "Asset / Liability Asset Asset Liability Item Cash Home Car Boat Bike Caravan Ho…" at bounding box center [857, 287] width 1030 height 47
click at [806, 358] on textarea at bounding box center [857, 373] width 1030 height 41
type textarea "cash on hand $500 - $1400 bank - CBA and ING"
click at [918, 292] on input "Current Asset Value" at bounding box center [986, 298] width 249 height 25
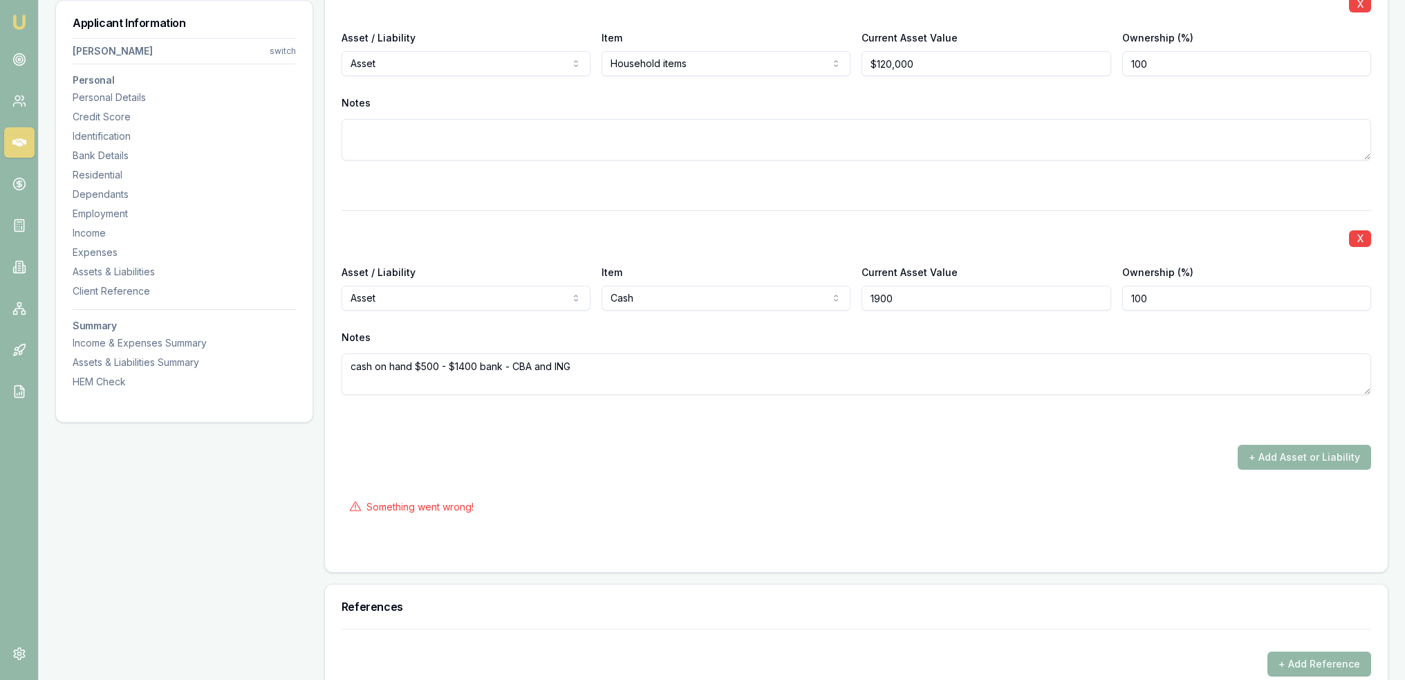
type input "$1,900"
click at [885, 463] on div "+ Add Asset or Liability" at bounding box center [857, 457] width 1030 height 25
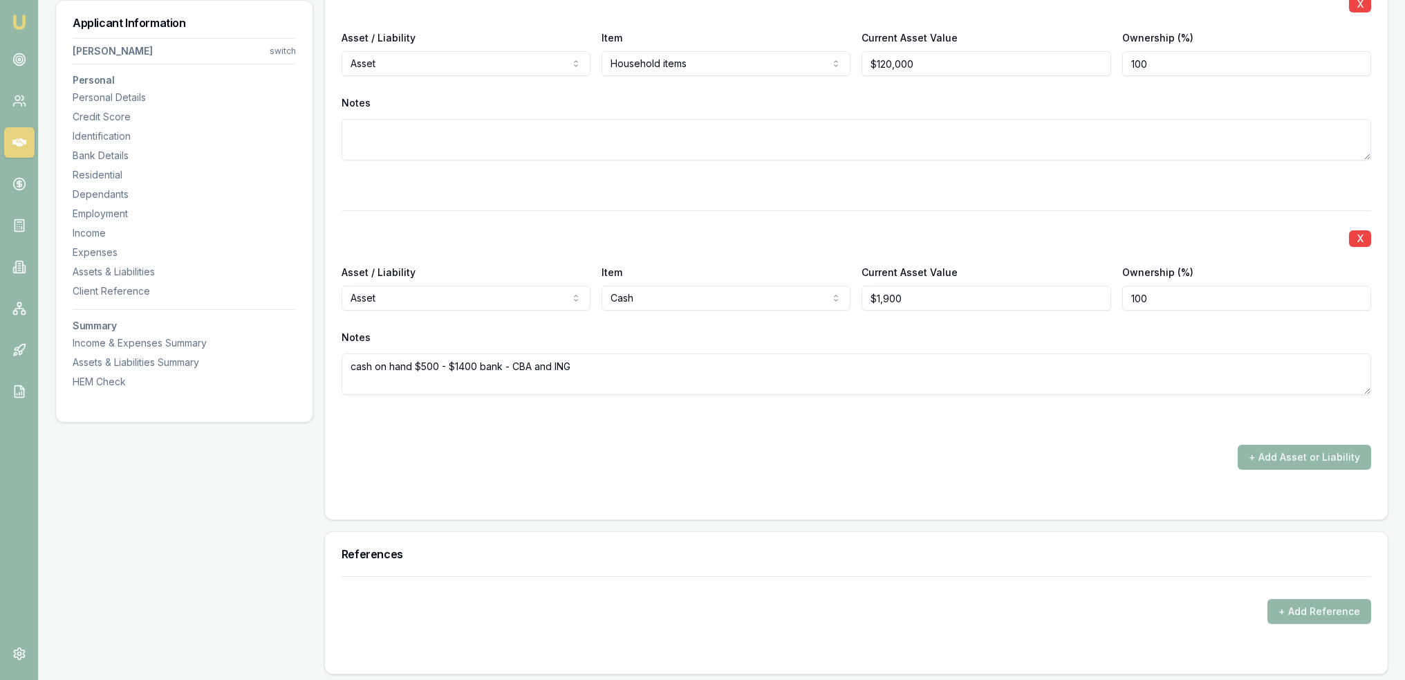
click at [878, 463] on div "+ Add Asset or Liability" at bounding box center [857, 457] width 1030 height 25
click at [1306, 448] on button "+ Add Asset or Liability" at bounding box center [1304, 457] width 133 height 25
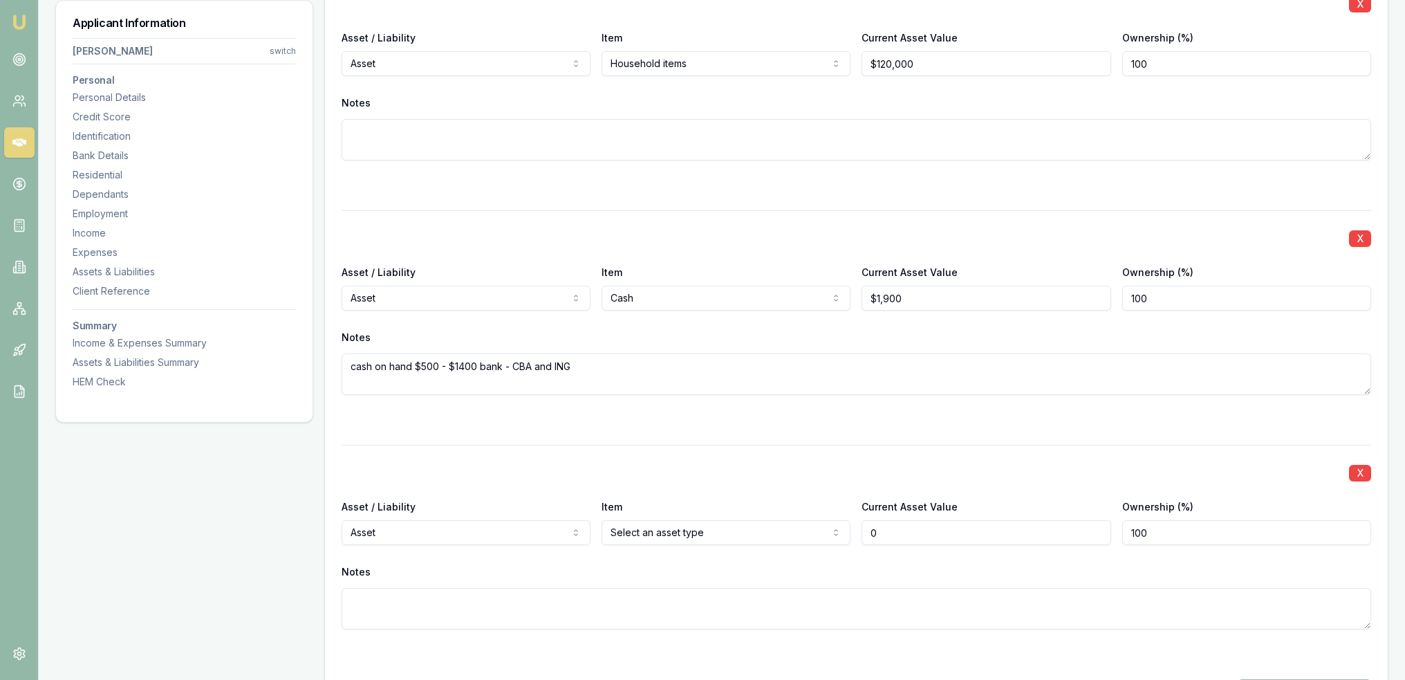
type input "$0"
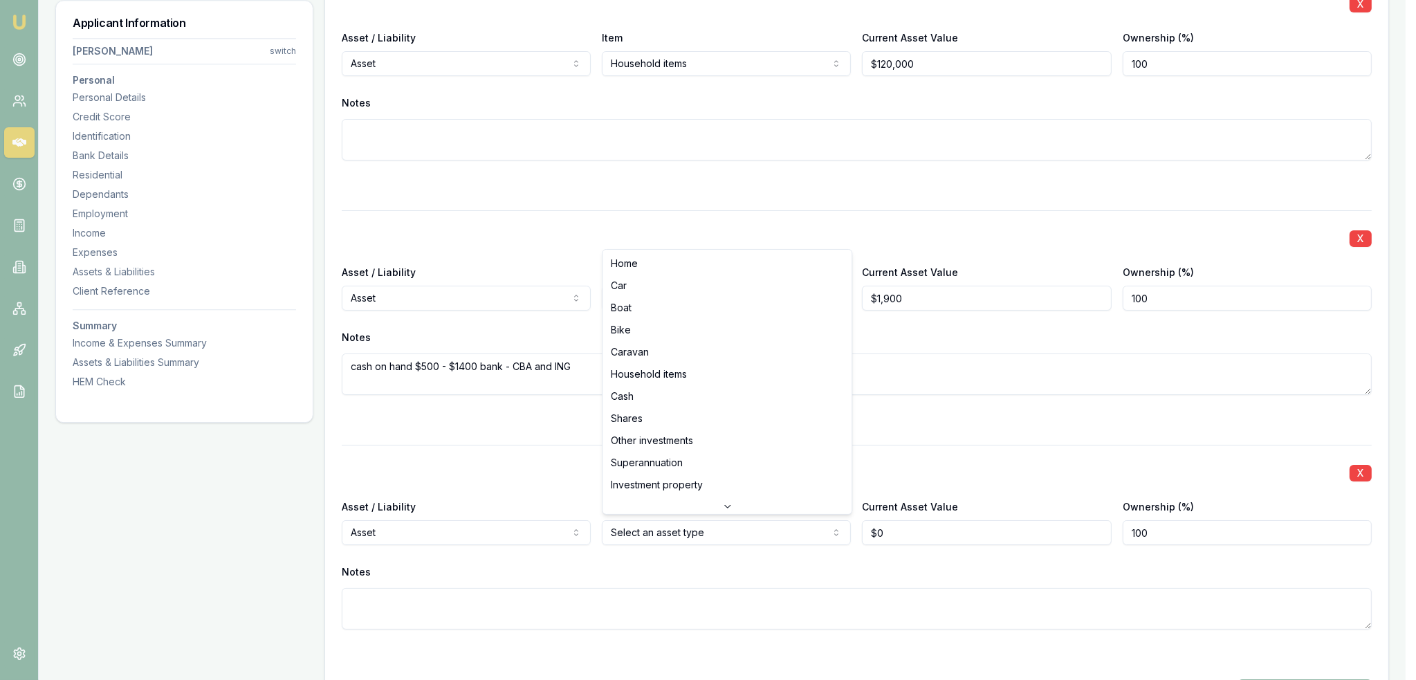
select select "SUPERANNUATION"
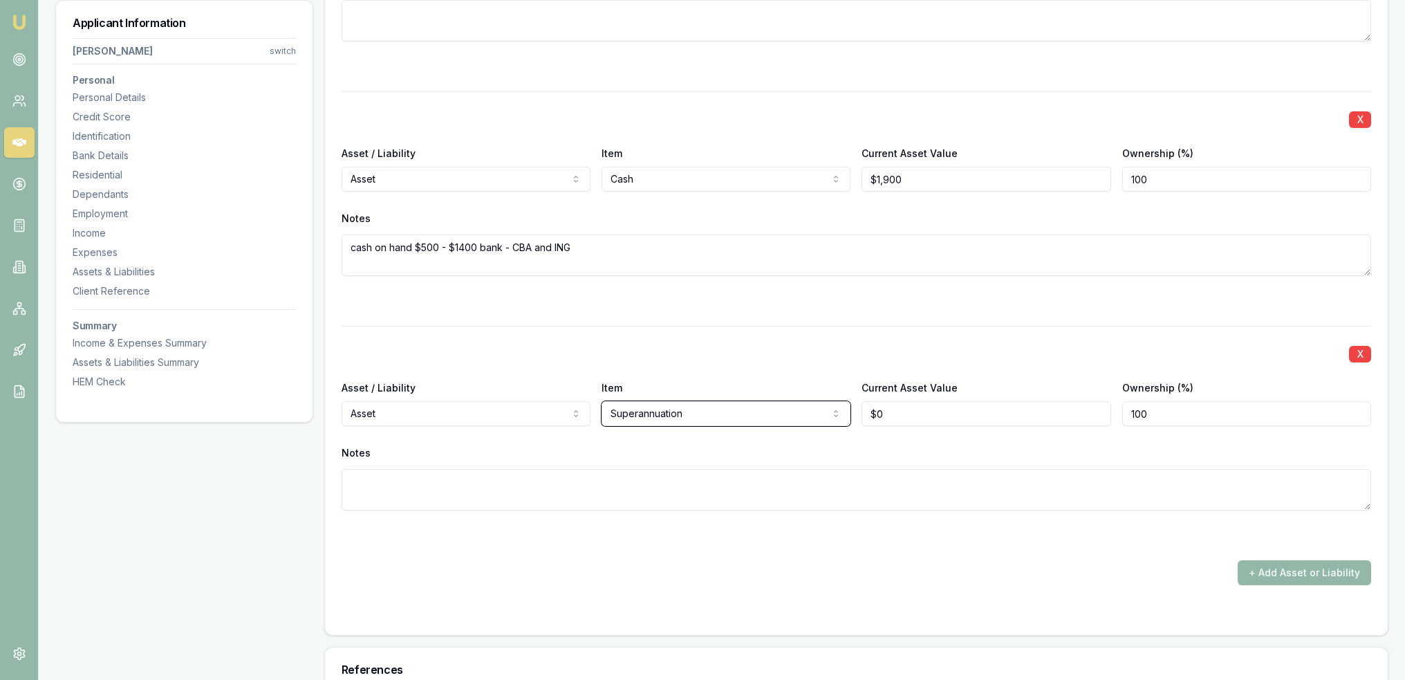
scroll to position [5118, 0]
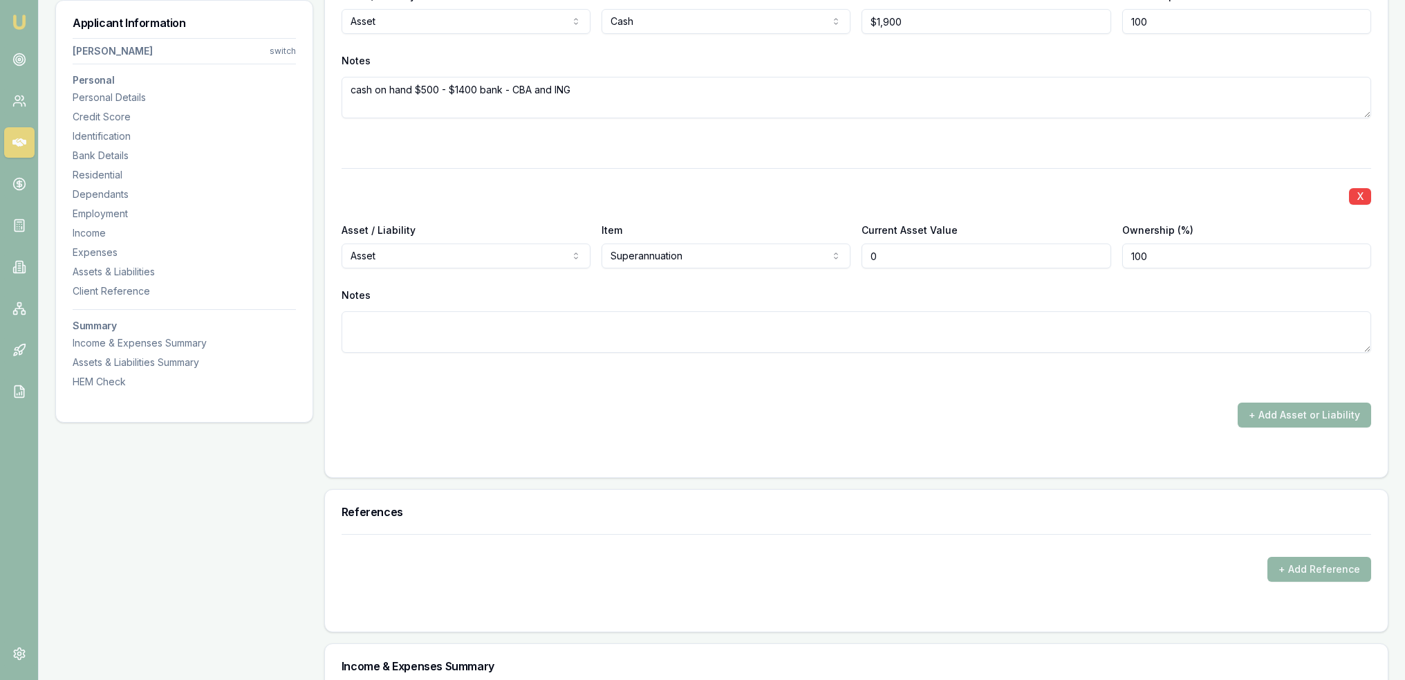
click at [901, 246] on input "0" at bounding box center [986, 255] width 249 height 25
type input "$0"
click at [603, 415] on div "+ Add Asset or Liability" at bounding box center [857, 415] width 1030 height 25
click at [891, 254] on input "0" at bounding box center [986, 255] width 249 height 25
type input "$0"
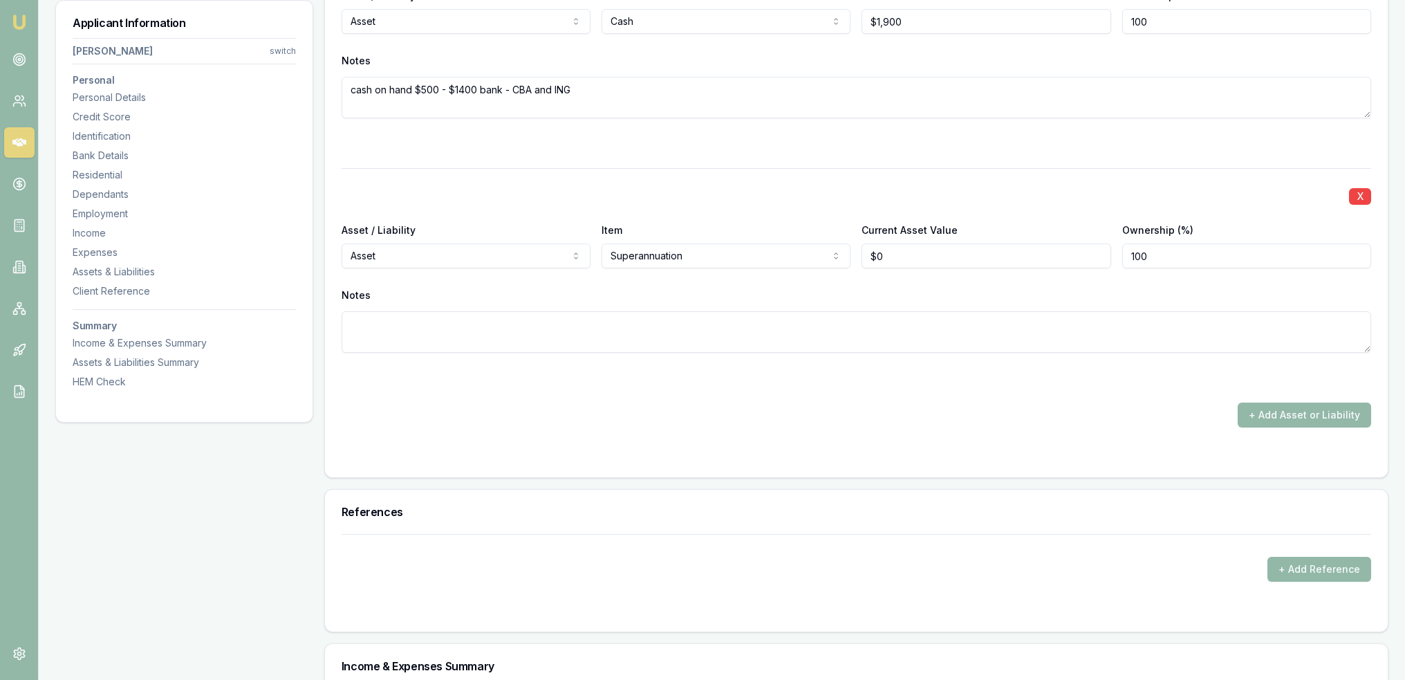
click at [634, 333] on textarea at bounding box center [857, 331] width 1030 height 41
type textarea "w"
type textarea "Wife $55,000"
drag, startPoint x: 886, startPoint y: 255, endPoint x: 818, endPoint y: 255, distance: 68.5
click at [820, 255] on div "Asset / Liability Asset Asset Liability Item Superannuation Home Car Boat Bike …" at bounding box center [857, 244] width 1030 height 47
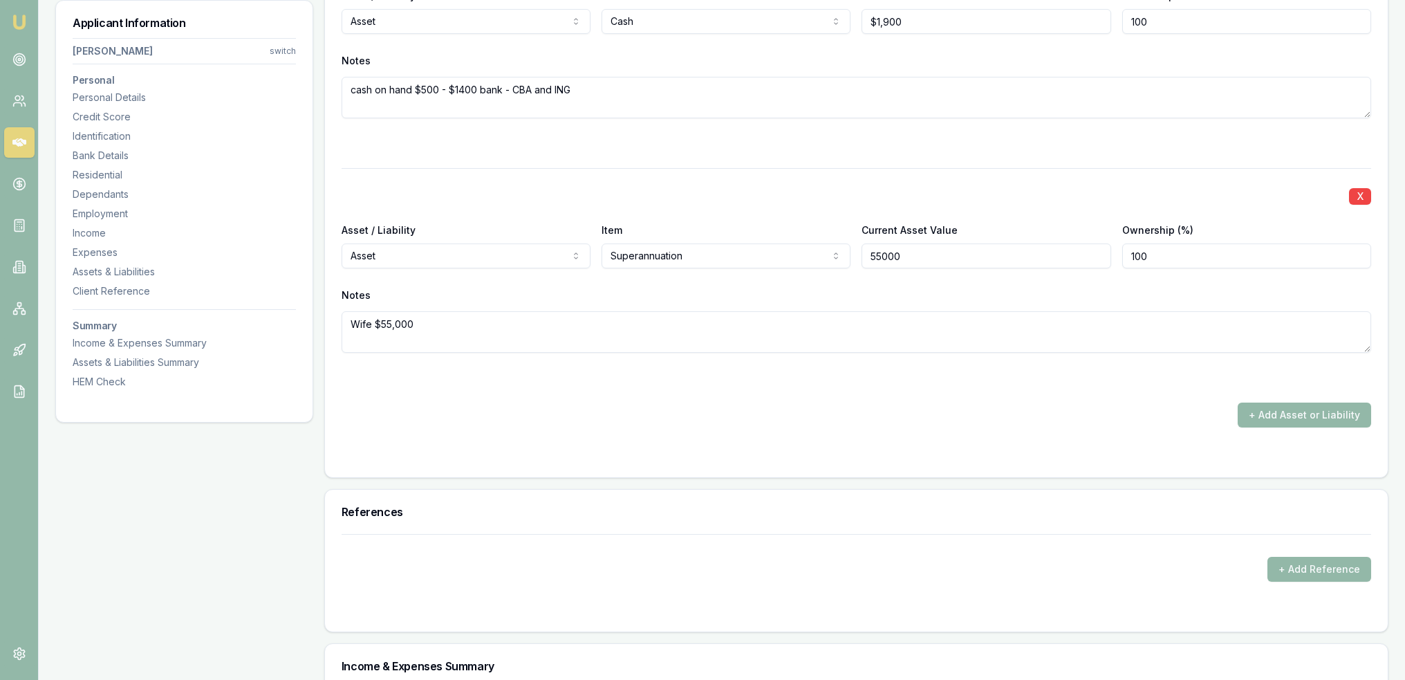
type input "$55,000"
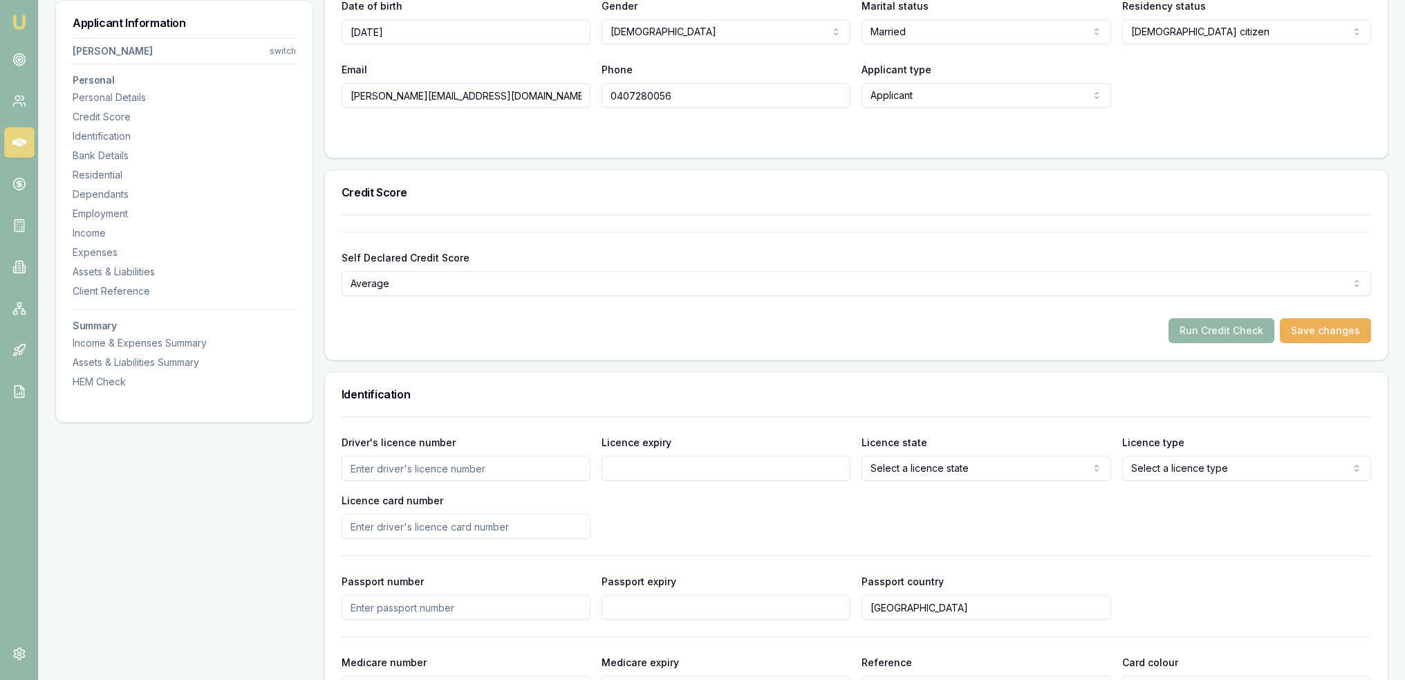
scroll to position [0, 0]
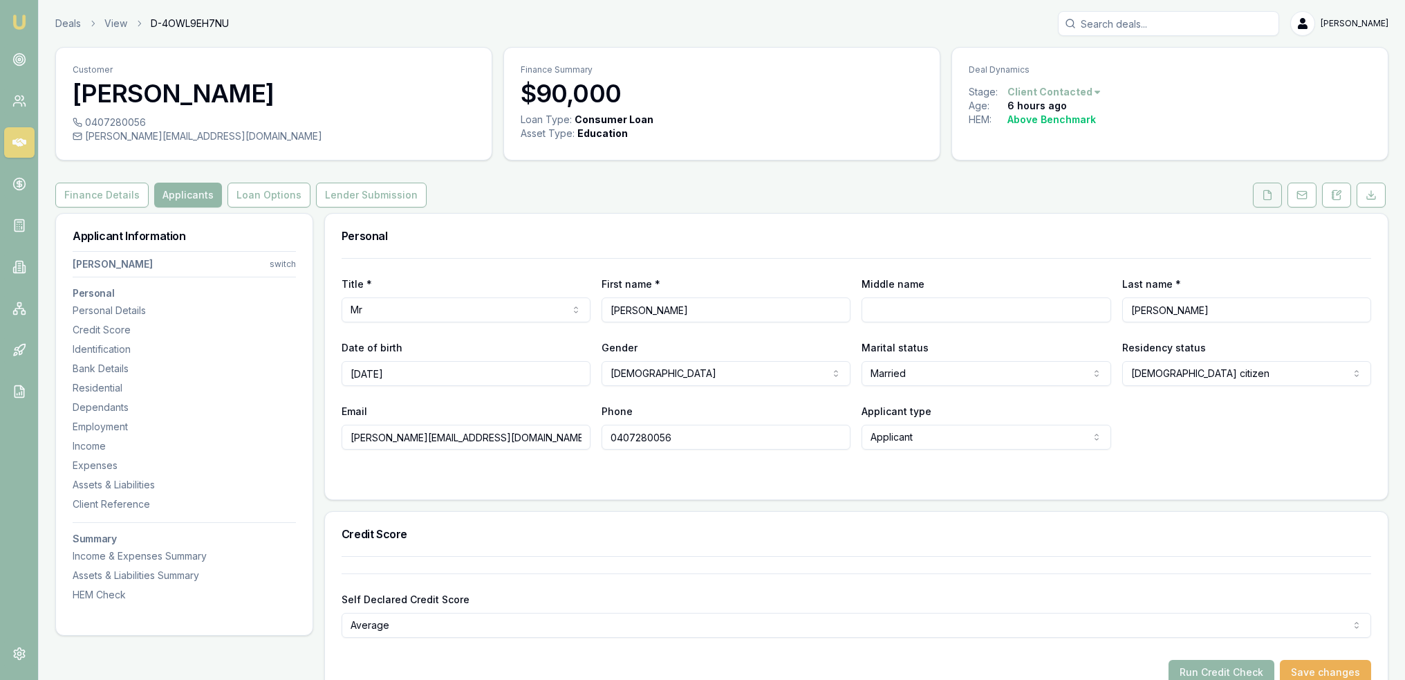
click at [1267, 198] on icon at bounding box center [1268, 194] width 8 height 9
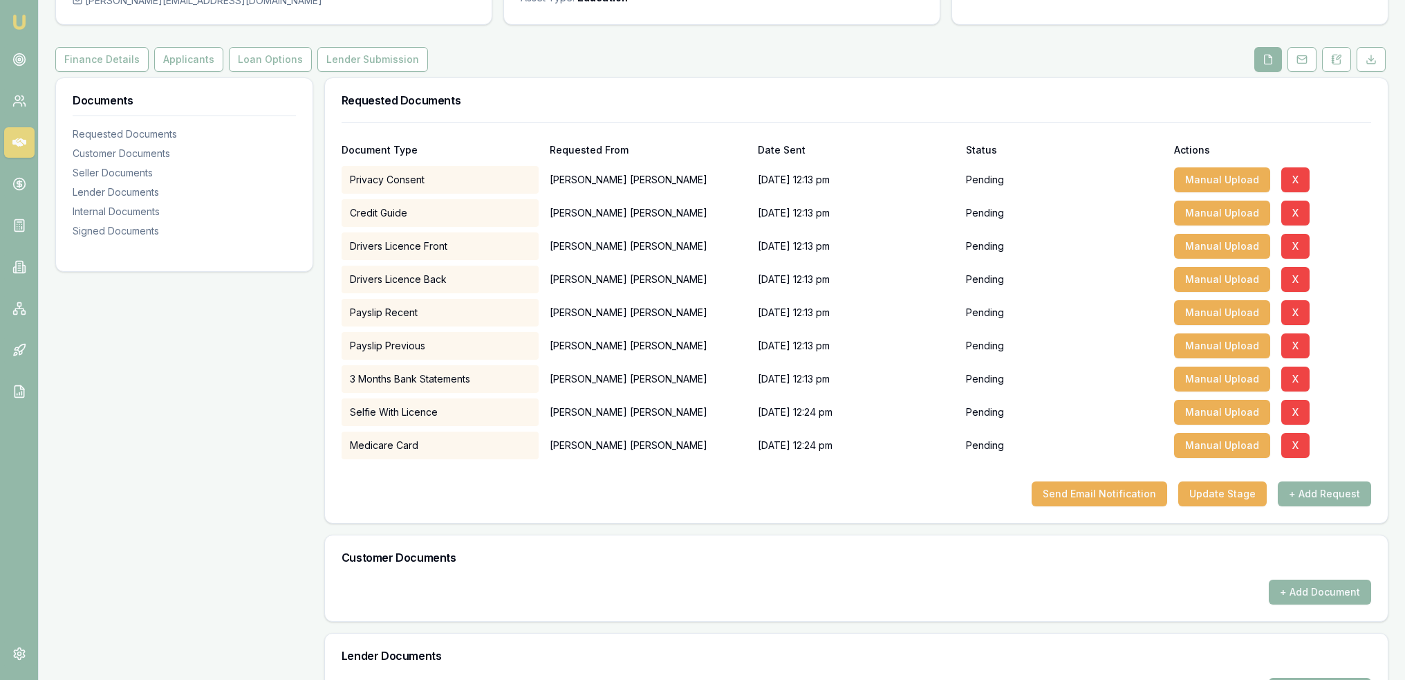
scroll to position [69, 0]
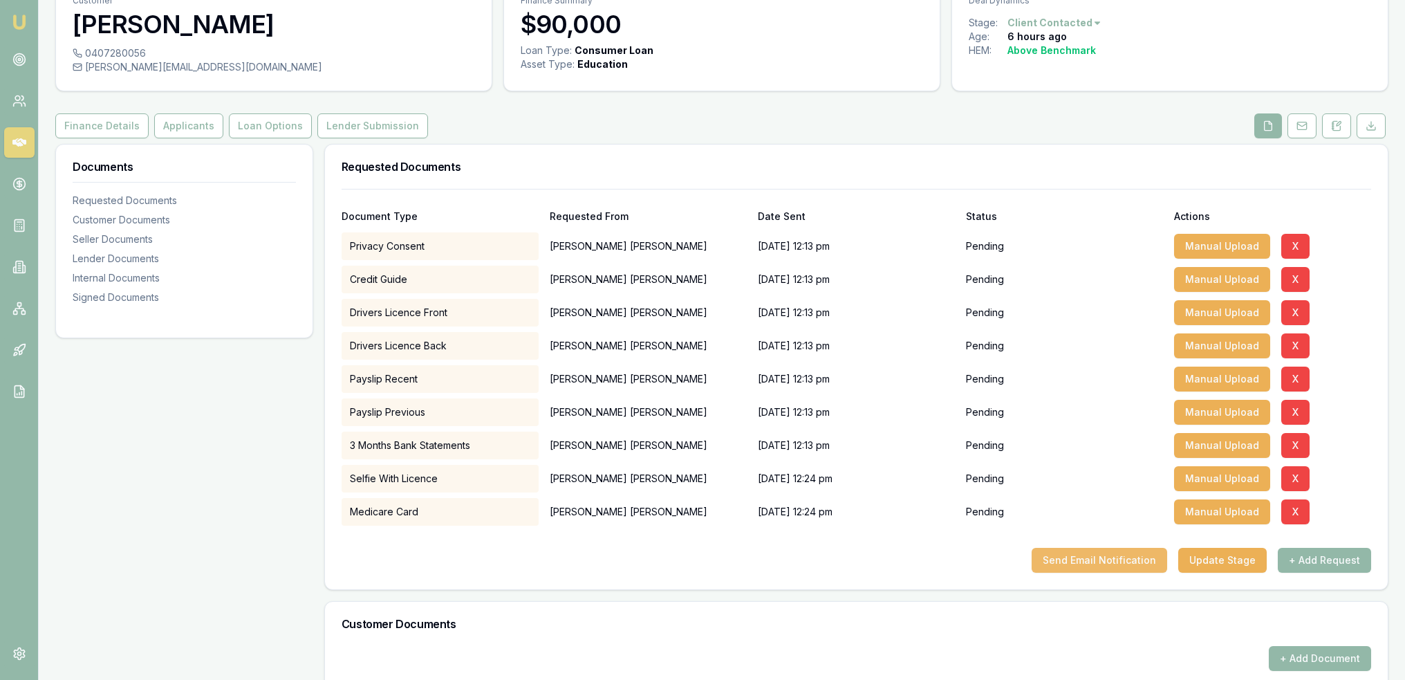
click at [1131, 564] on button "Send Email Notification" at bounding box center [1100, 560] width 136 height 25
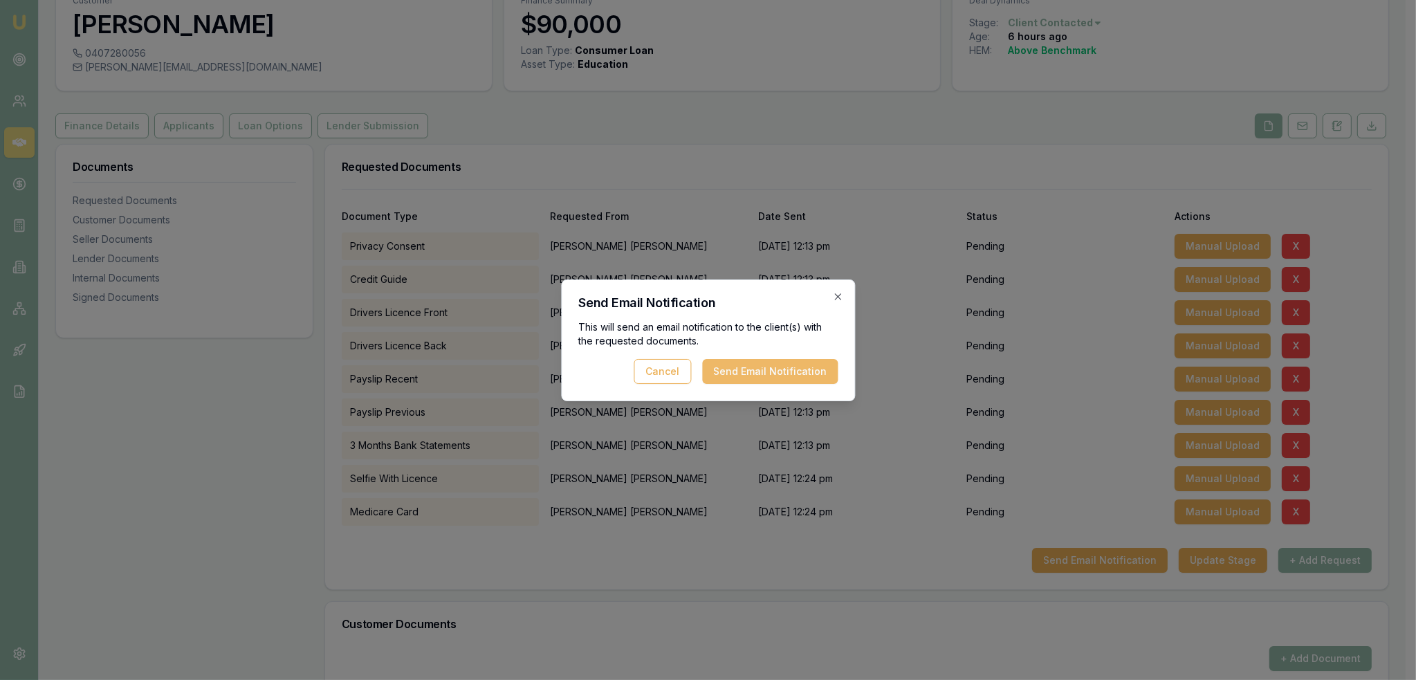
click at [784, 376] on button "Send Email Notification" at bounding box center [770, 371] width 136 height 25
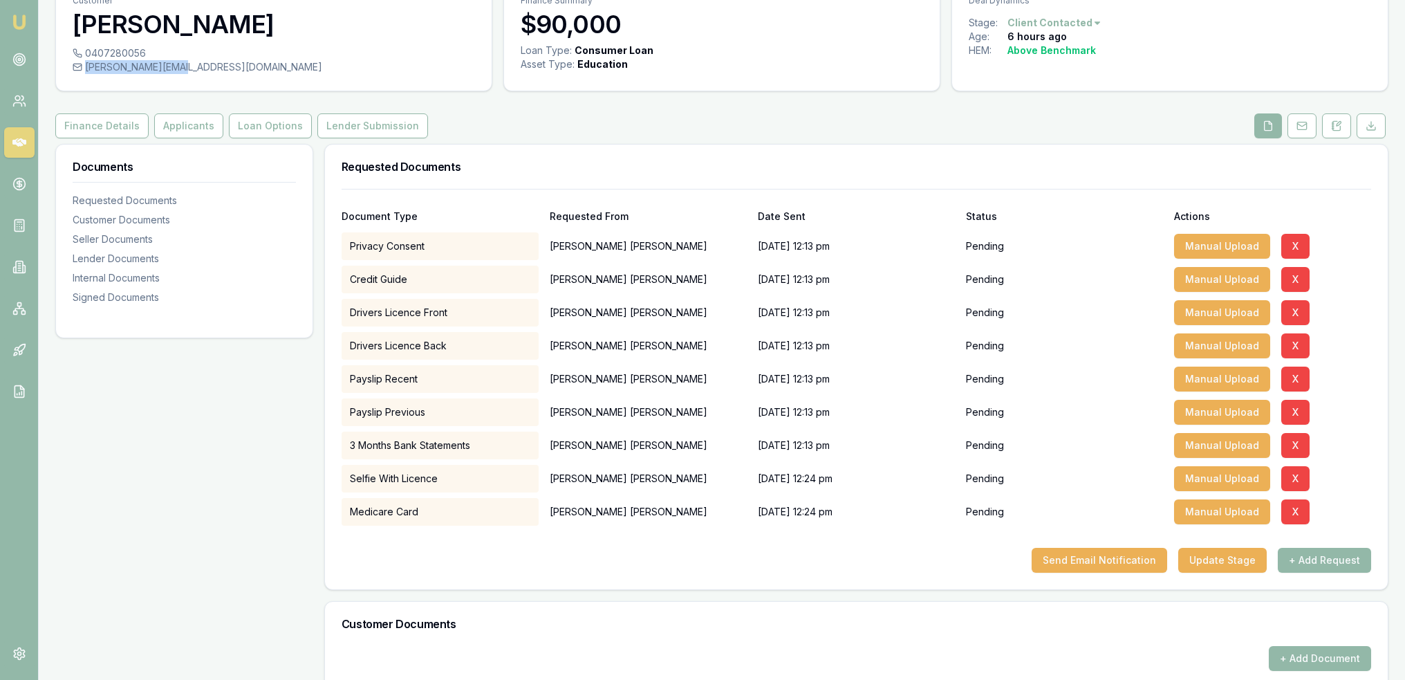
drag, startPoint x: 86, startPoint y: 66, endPoint x: 197, endPoint y: 77, distance: 112.0
click at [197, 77] on div "0407280056 adrian@ggsg.com.au" at bounding box center [274, 68] width 436 height 44
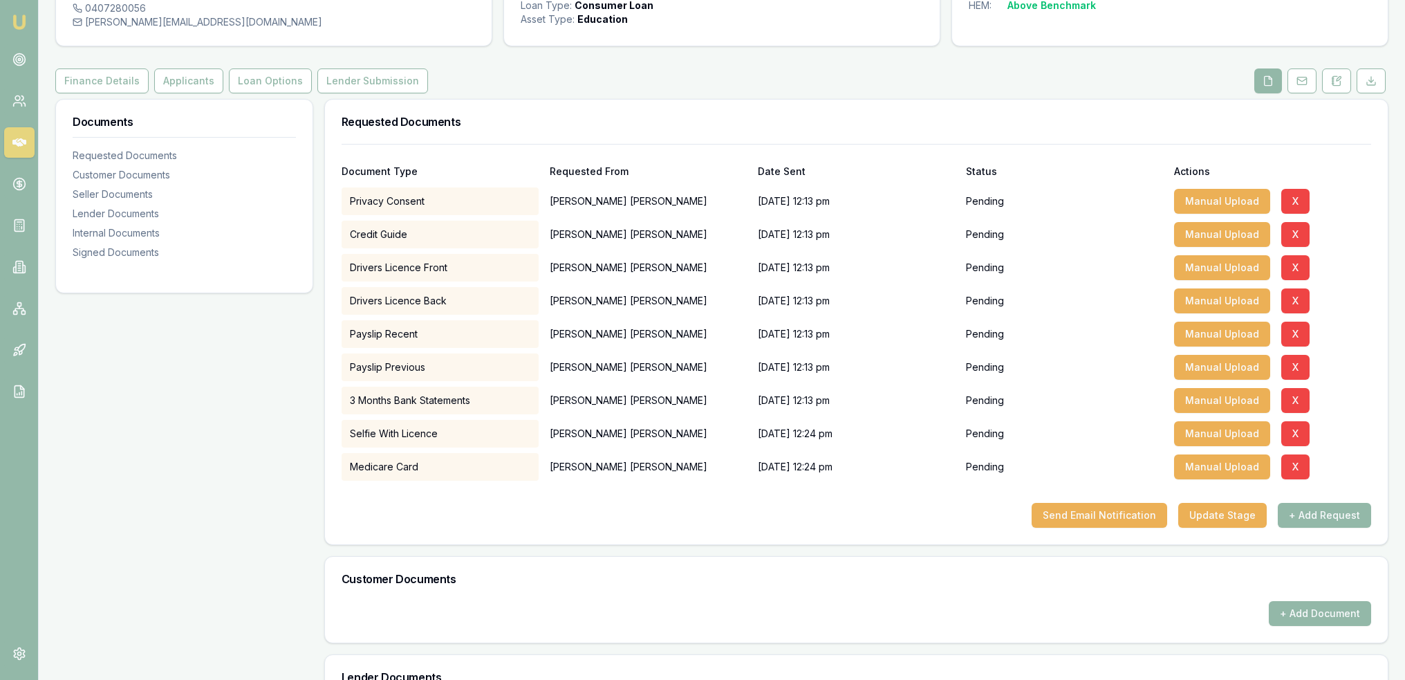
scroll to position [138, 0]
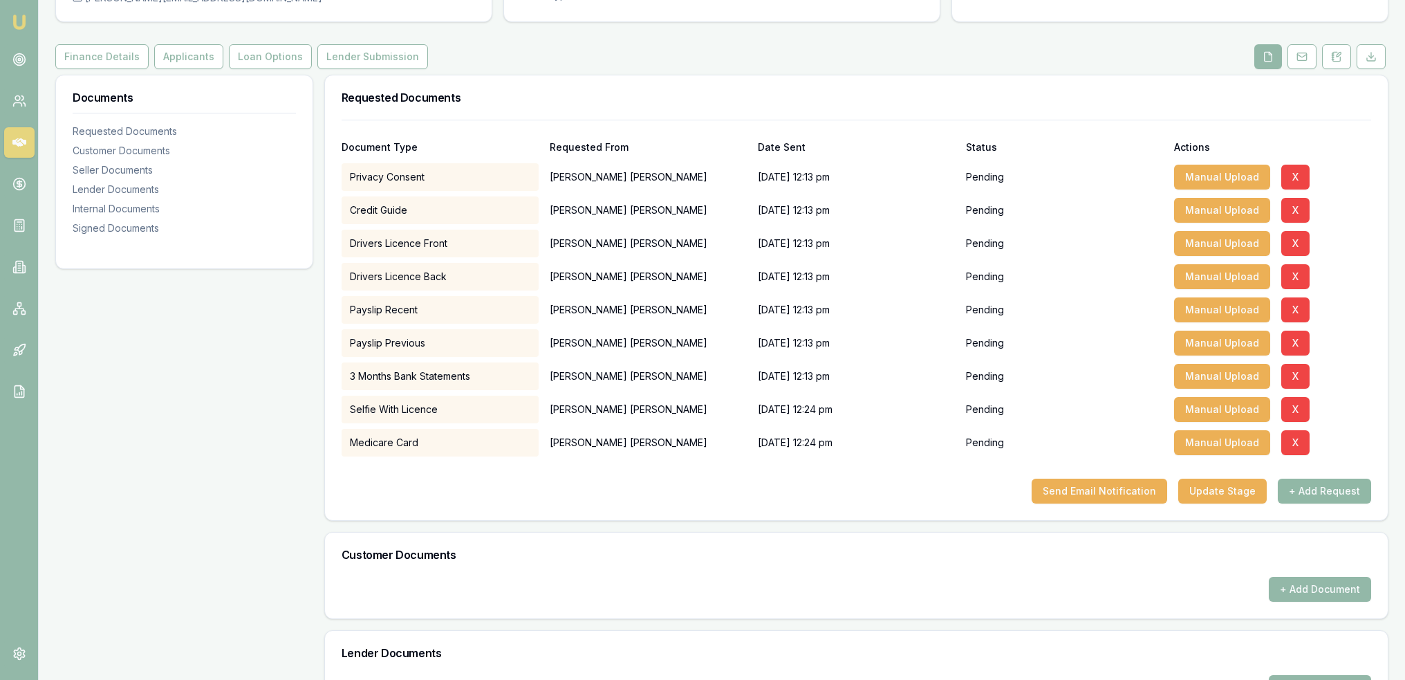
click at [1303, 490] on button "+ Add Request" at bounding box center [1324, 491] width 93 height 25
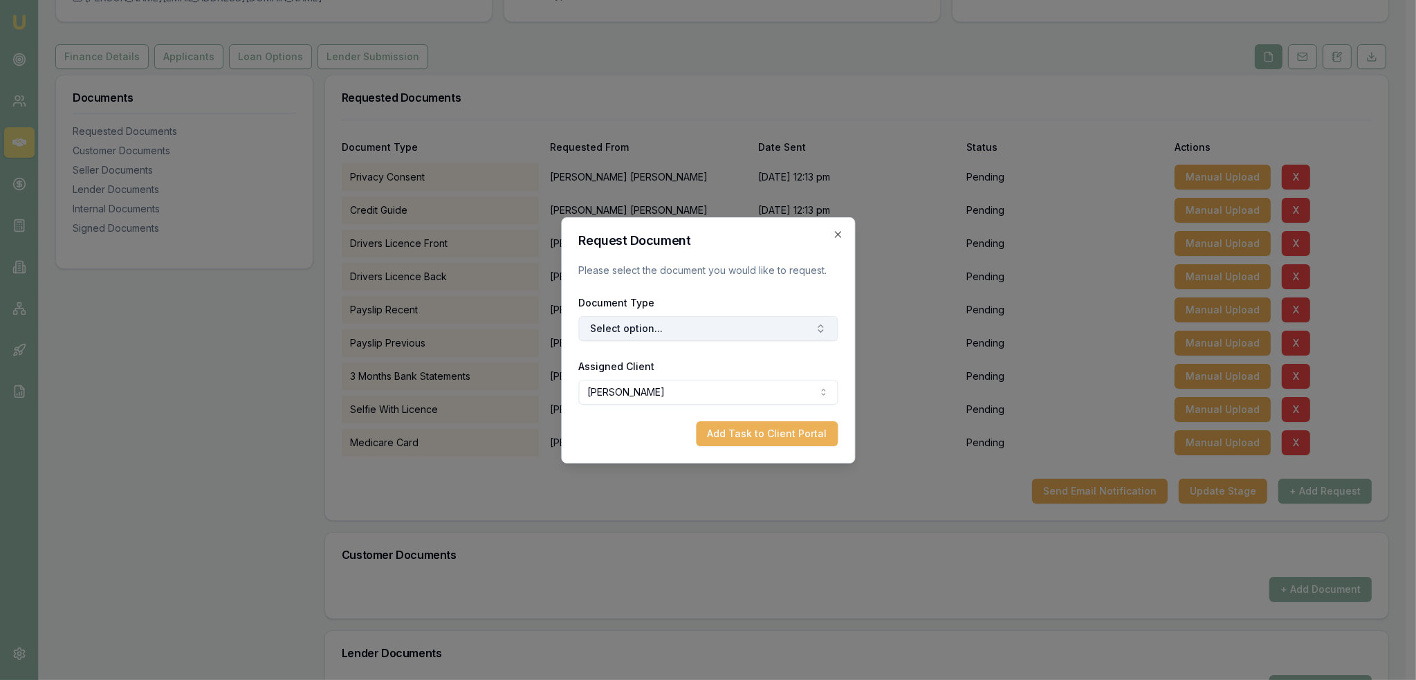
click at [668, 322] on button "Select option..." at bounding box center [707, 328] width 259 height 25
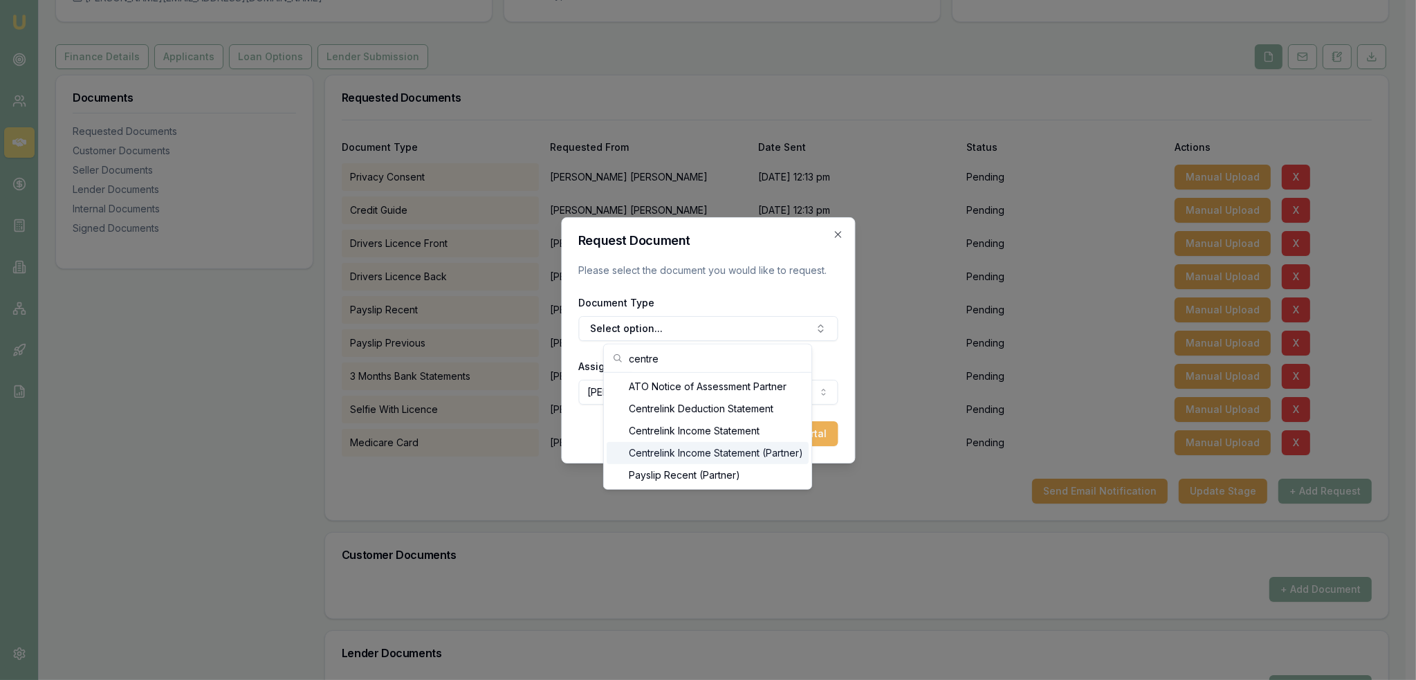
type input "centre"
click at [720, 457] on div "Centrelink Income Statement (Partner)" at bounding box center [708, 453] width 202 height 22
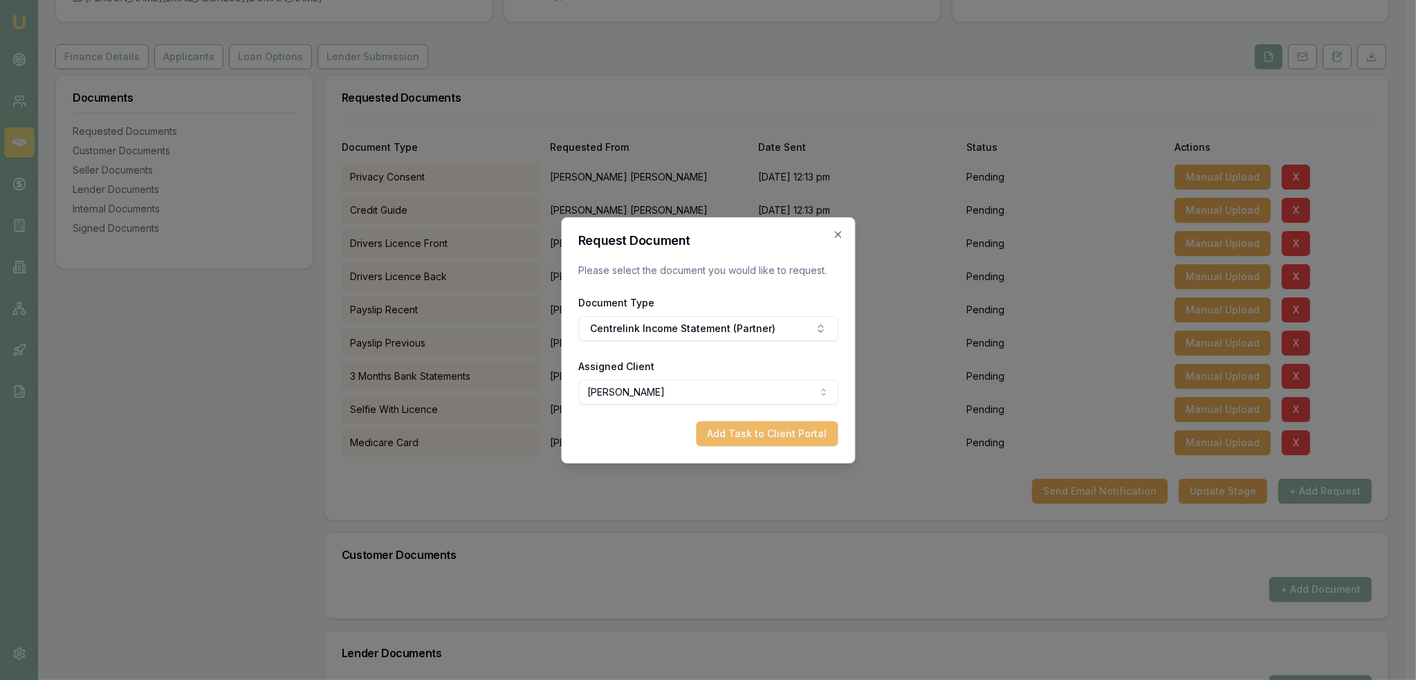
click at [809, 430] on button "Add Task to Client Portal" at bounding box center [767, 433] width 142 height 25
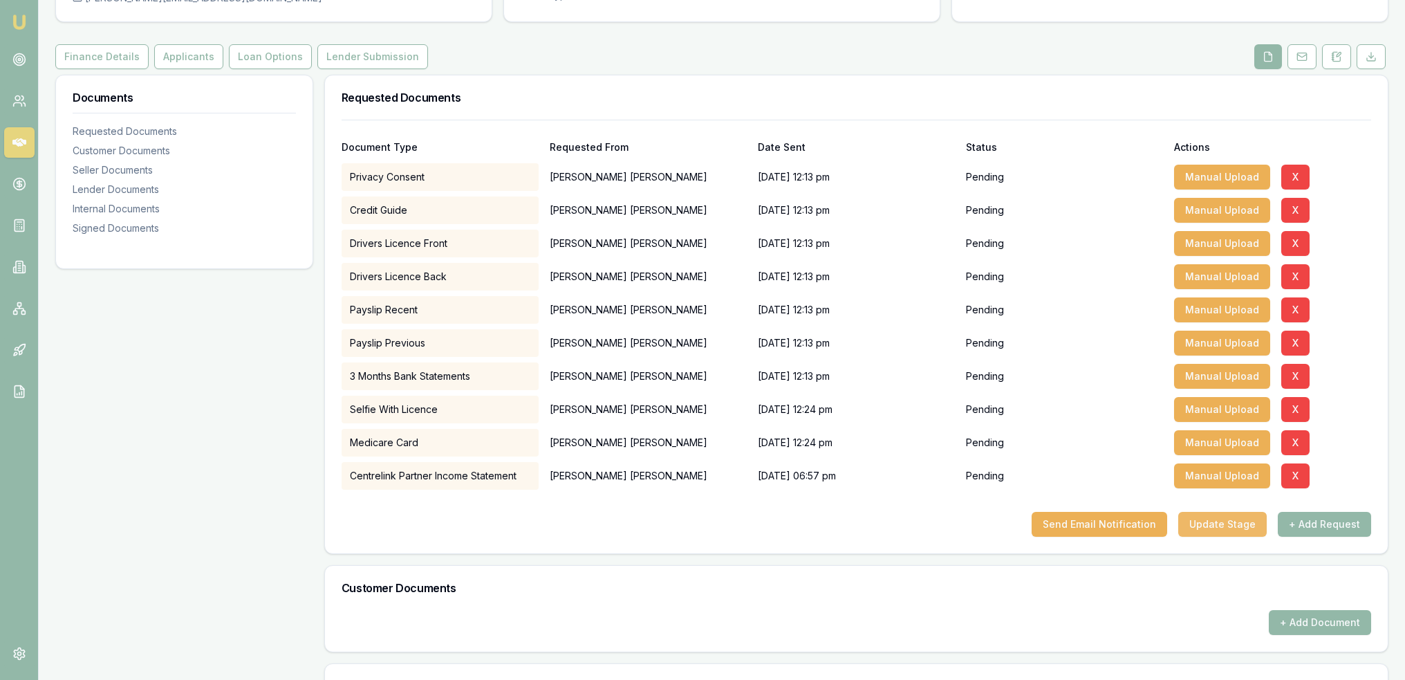
click at [1210, 528] on button "Update Stage" at bounding box center [1223, 524] width 89 height 25
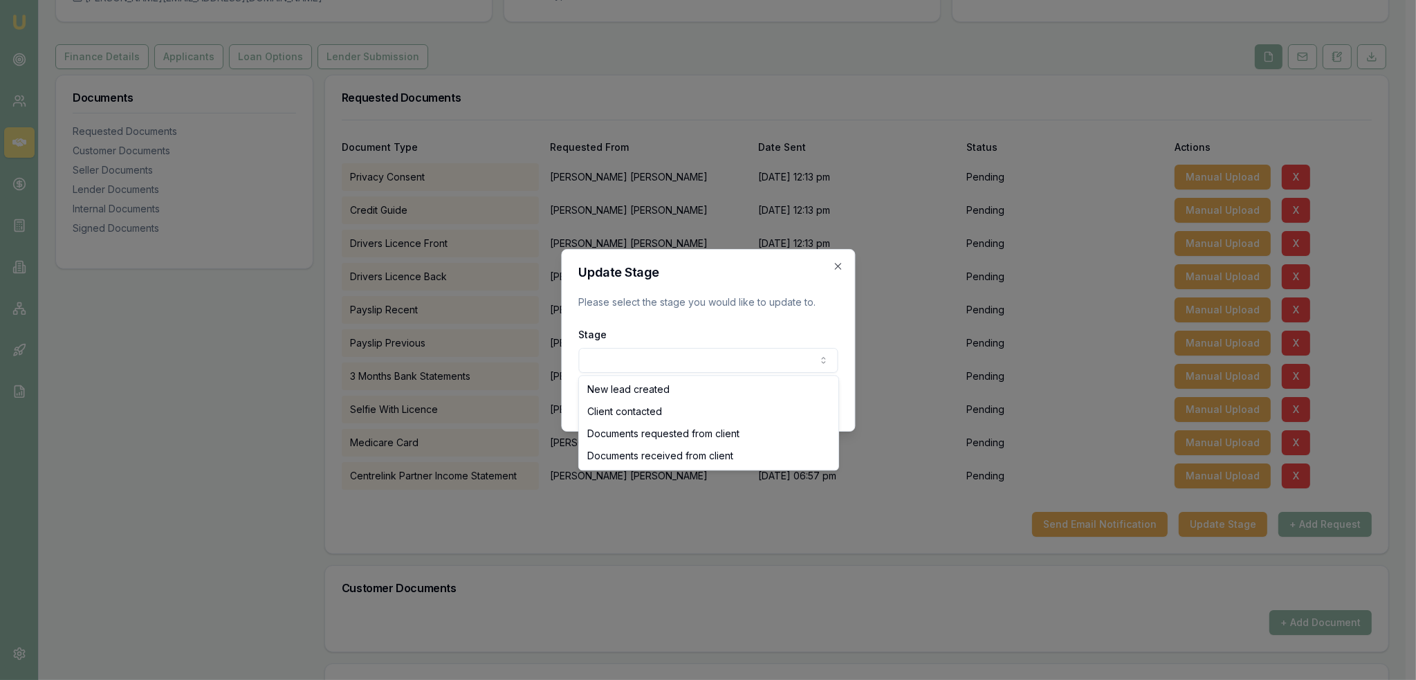
click at [681, 358] on body "Emu Broker Deals View D-4OWL9EH7NU Robyn Adams Toggle Menu Customer Adrian Cana…" at bounding box center [702, 202] width 1405 height 680
select select "DOCUMENTS_REQUESTED_FROM_CLIENT"
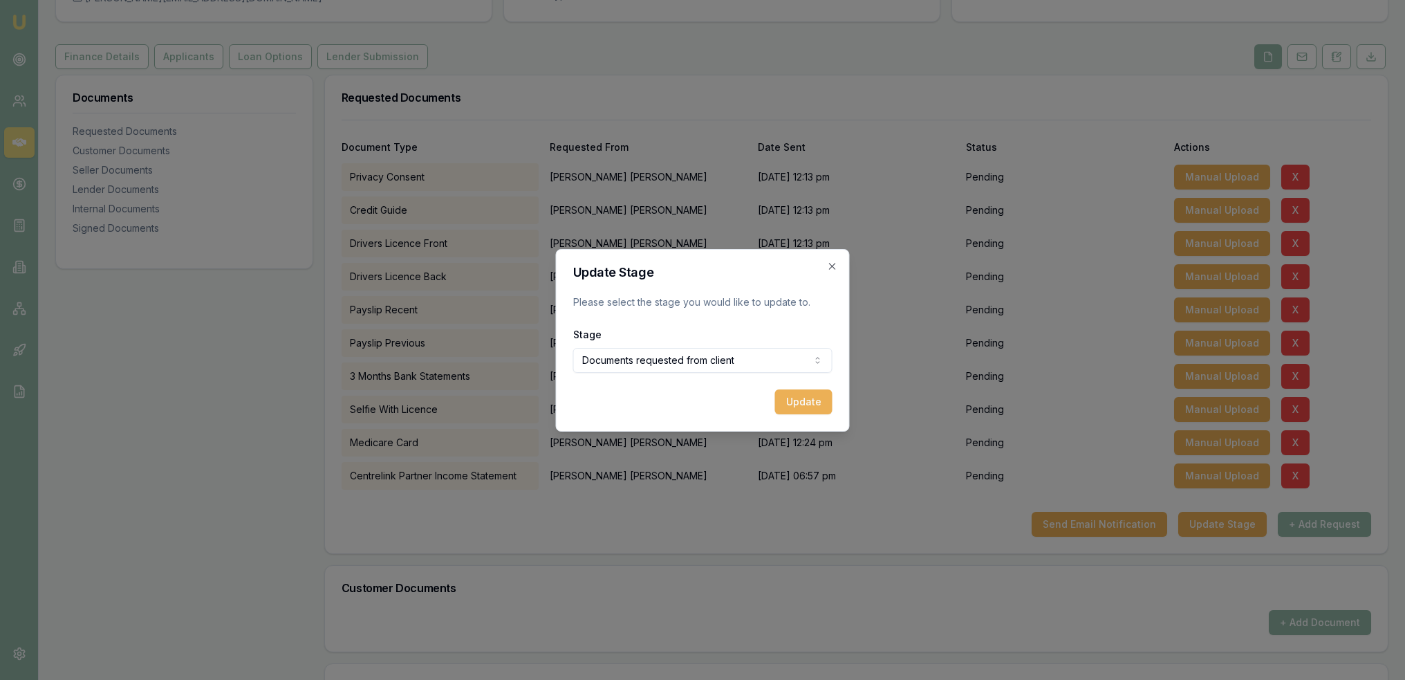
click at [808, 398] on button "Update" at bounding box center [803, 401] width 57 height 25
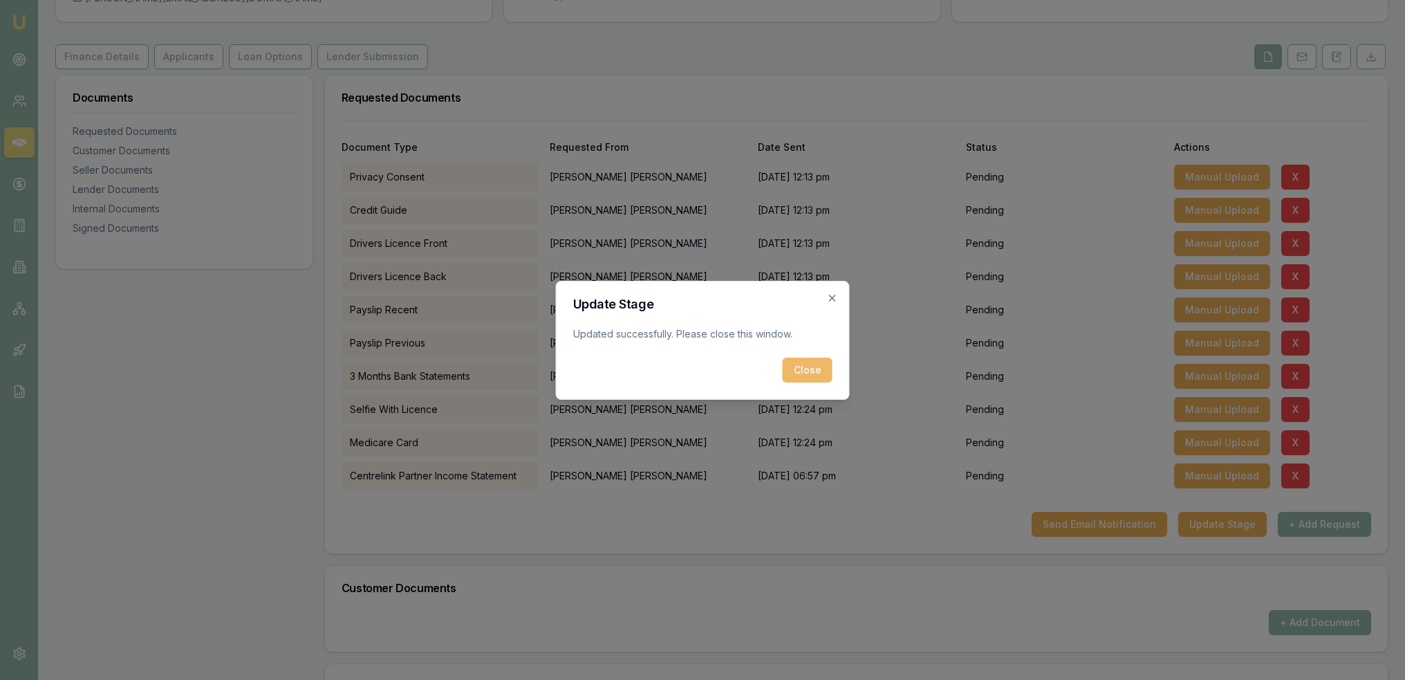
click at [814, 362] on button "Close" at bounding box center [808, 370] width 50 height 25
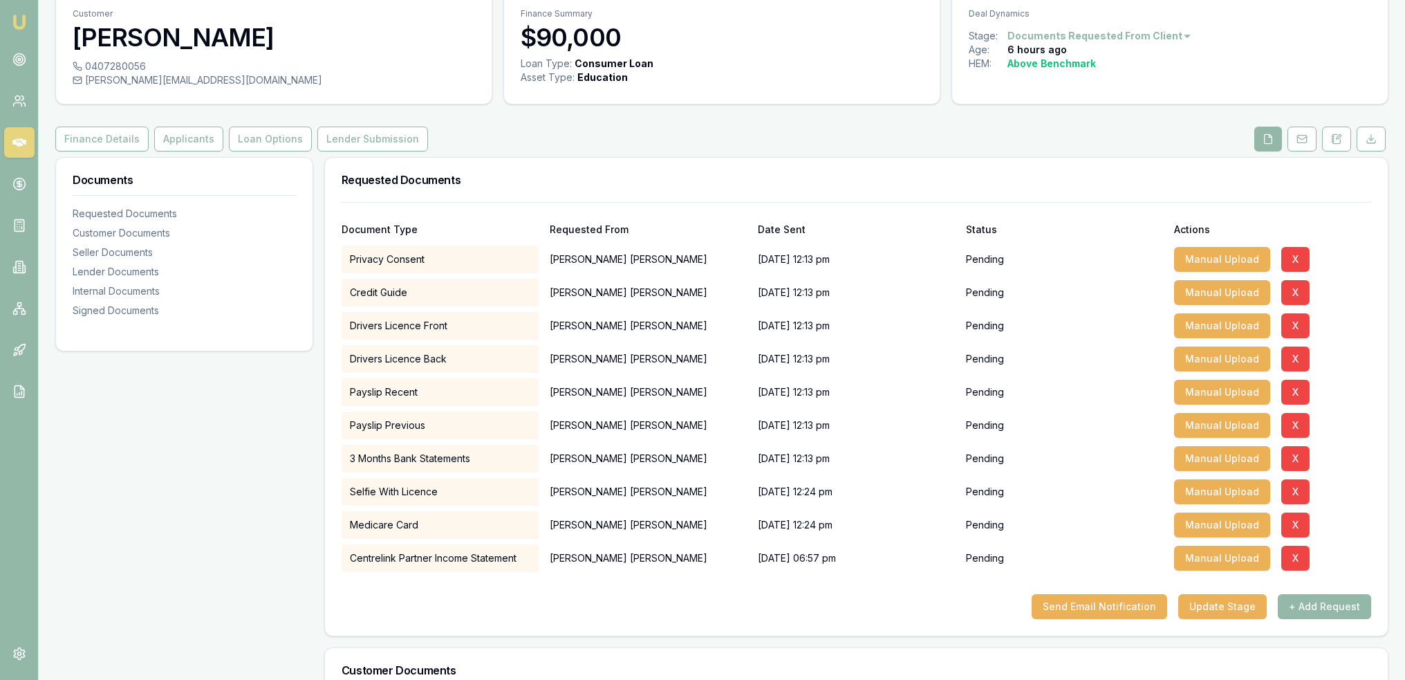
scroll to position [0, 0]
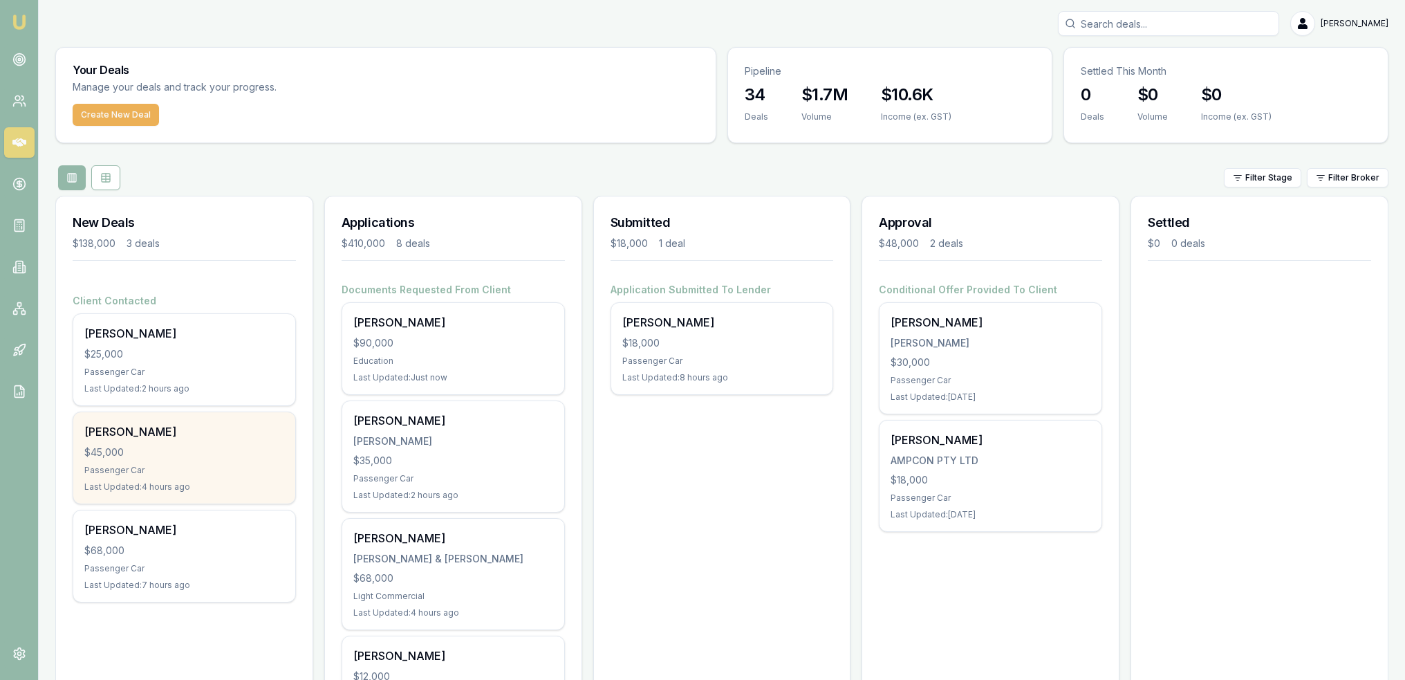
click at [163, 439] on div "Samantha Pike $45,000 Passenger Car Last Updated: 4 hours ago" at bounding box center [184, 457] width 222 height 91
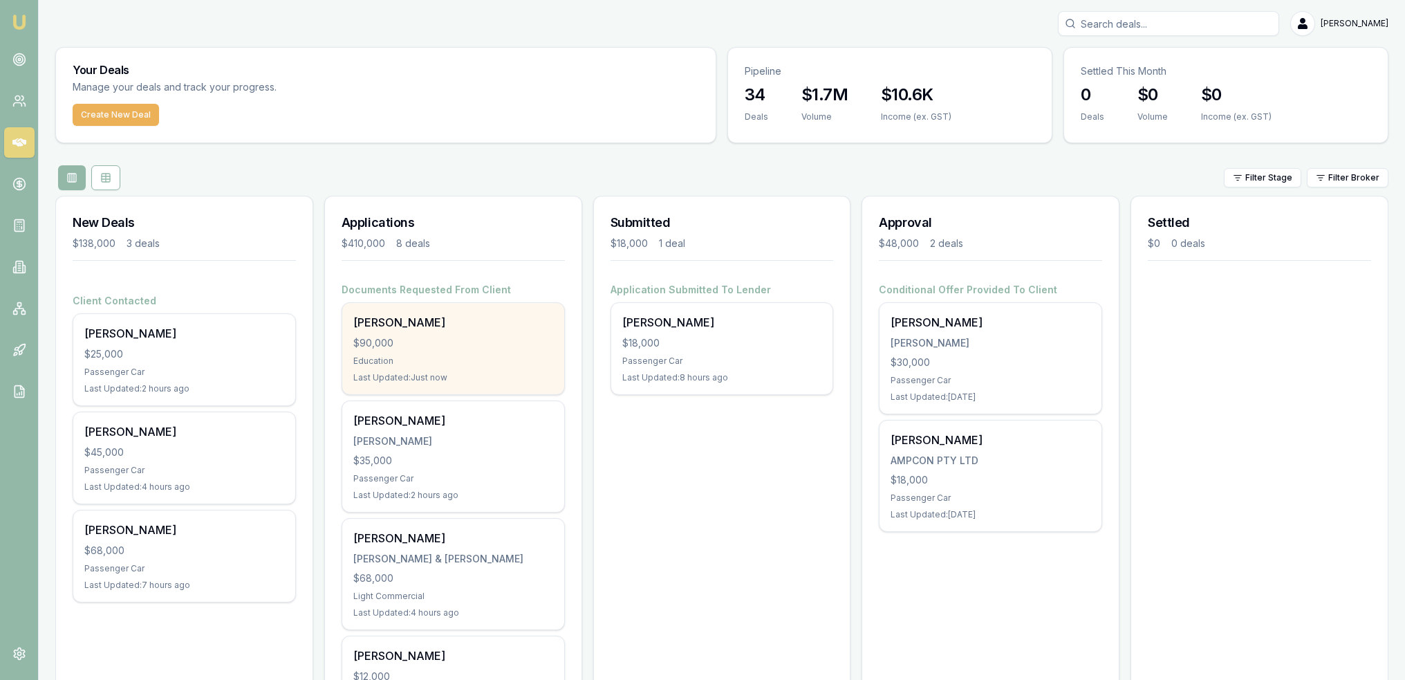
click at [459, 348] on div "$90,000" at bounding box center [453, 343] width 200 height 14
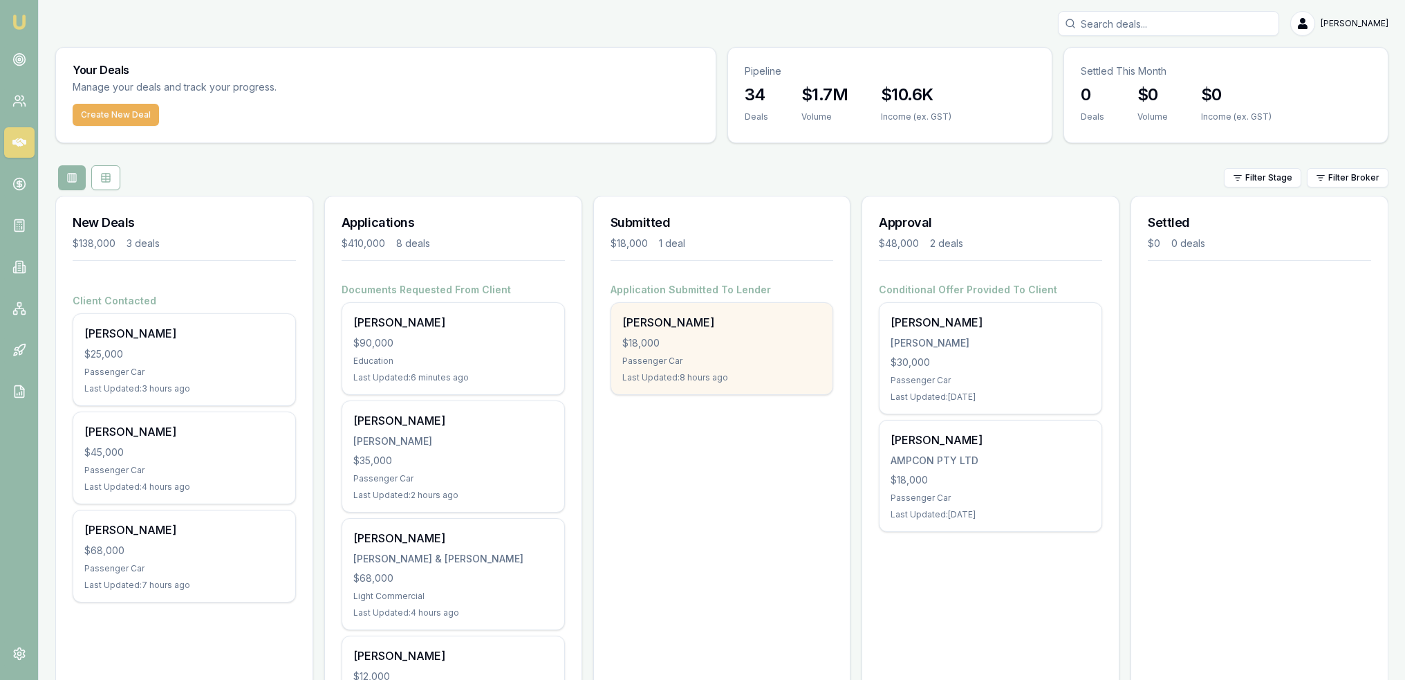
click at [732, 336] on div "$18,000" at bounding box center [722, 343] width 200 height 14
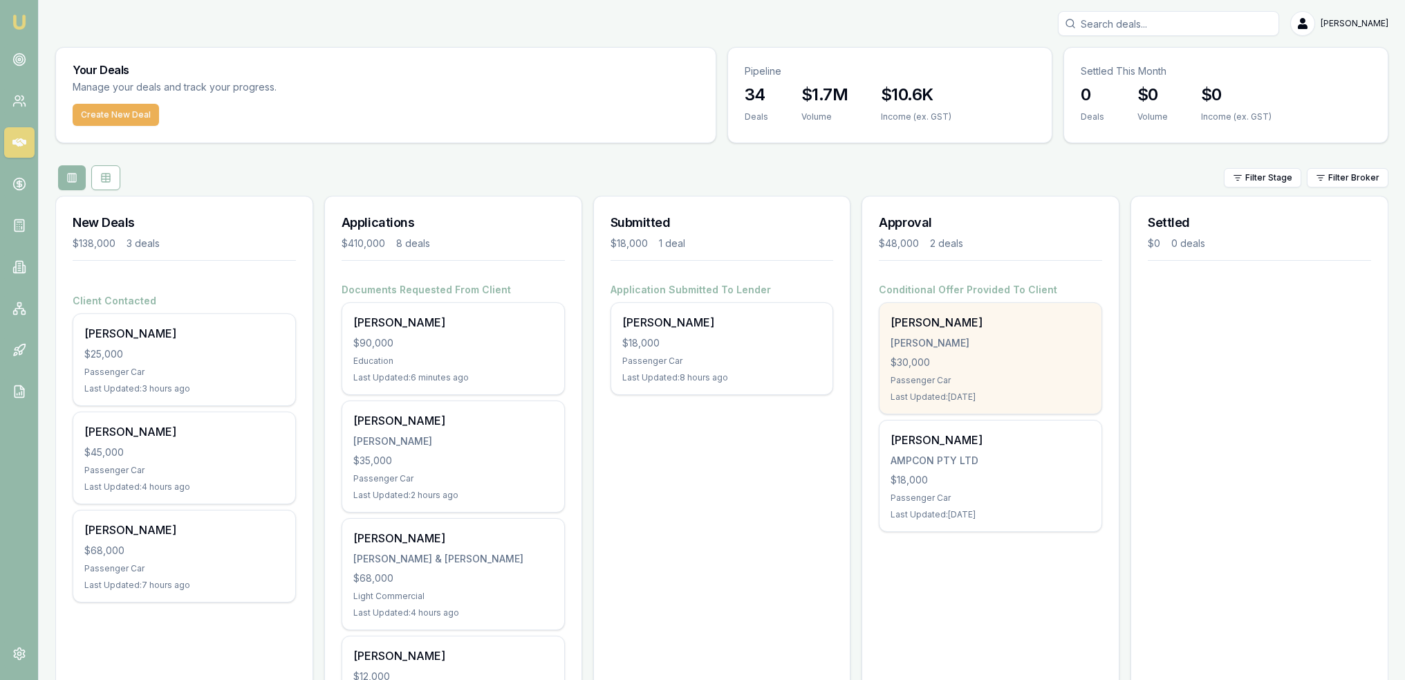
click at [1008, 371] on div "Michael Galvin GALVIN, MICHAEL JAMES $30,000 Passenger Car Last Updated: 3 days…" at bounding box center [991, 358] width 222 height 111
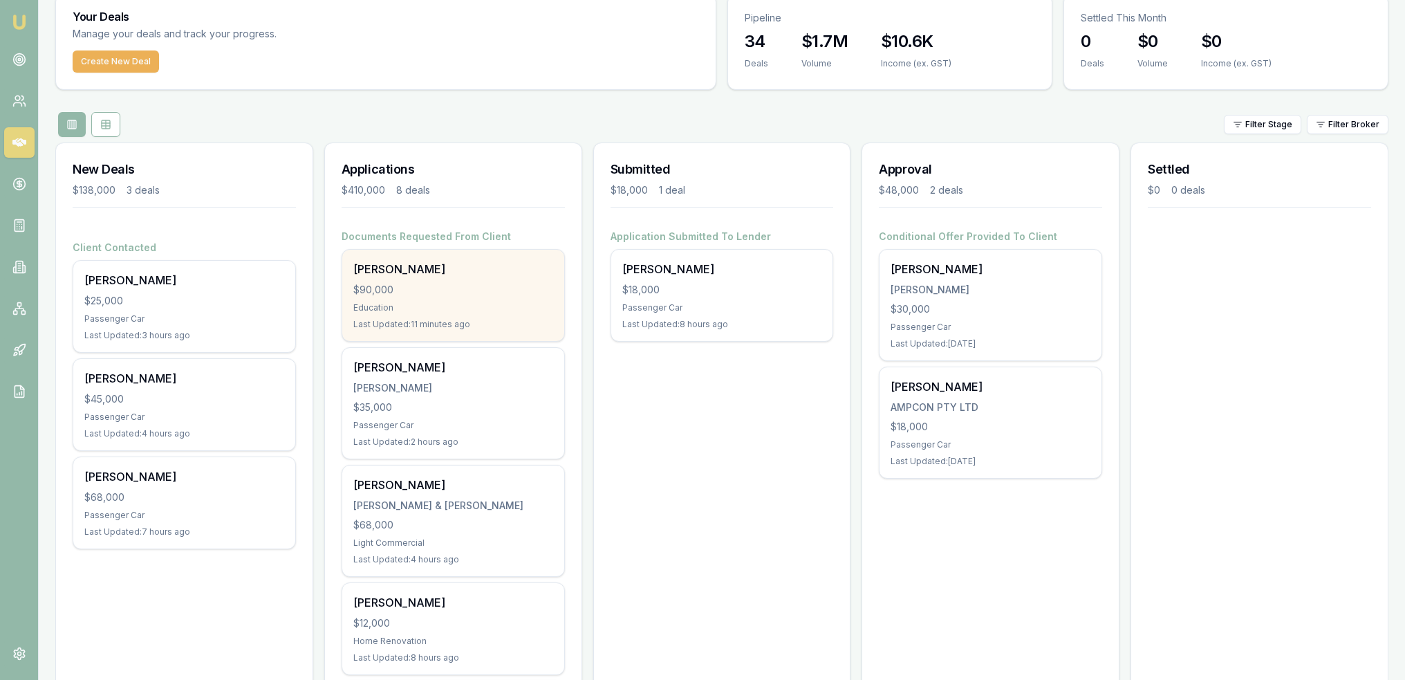
scroll to position [69, 0]
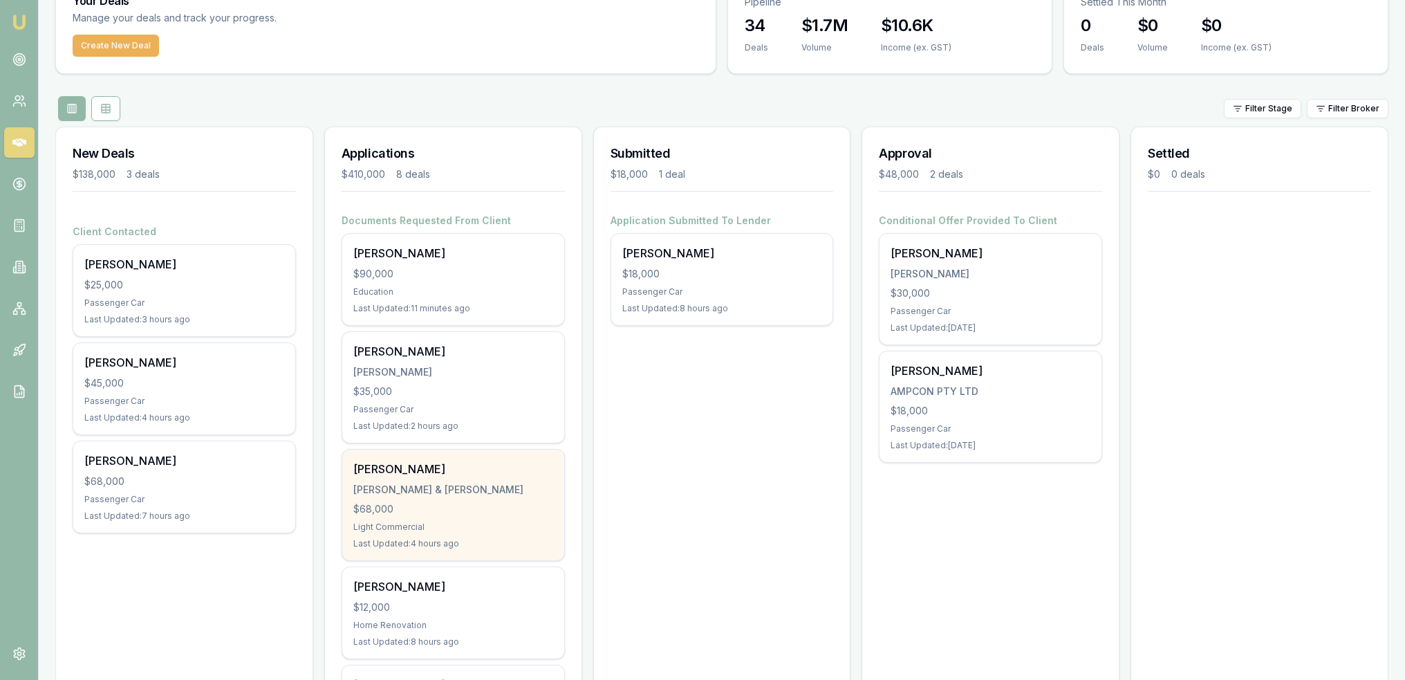
click at [463, 488] on div "H.P BELL & C.G WALTER" at bounding box center [453, 490] width 200 height 14
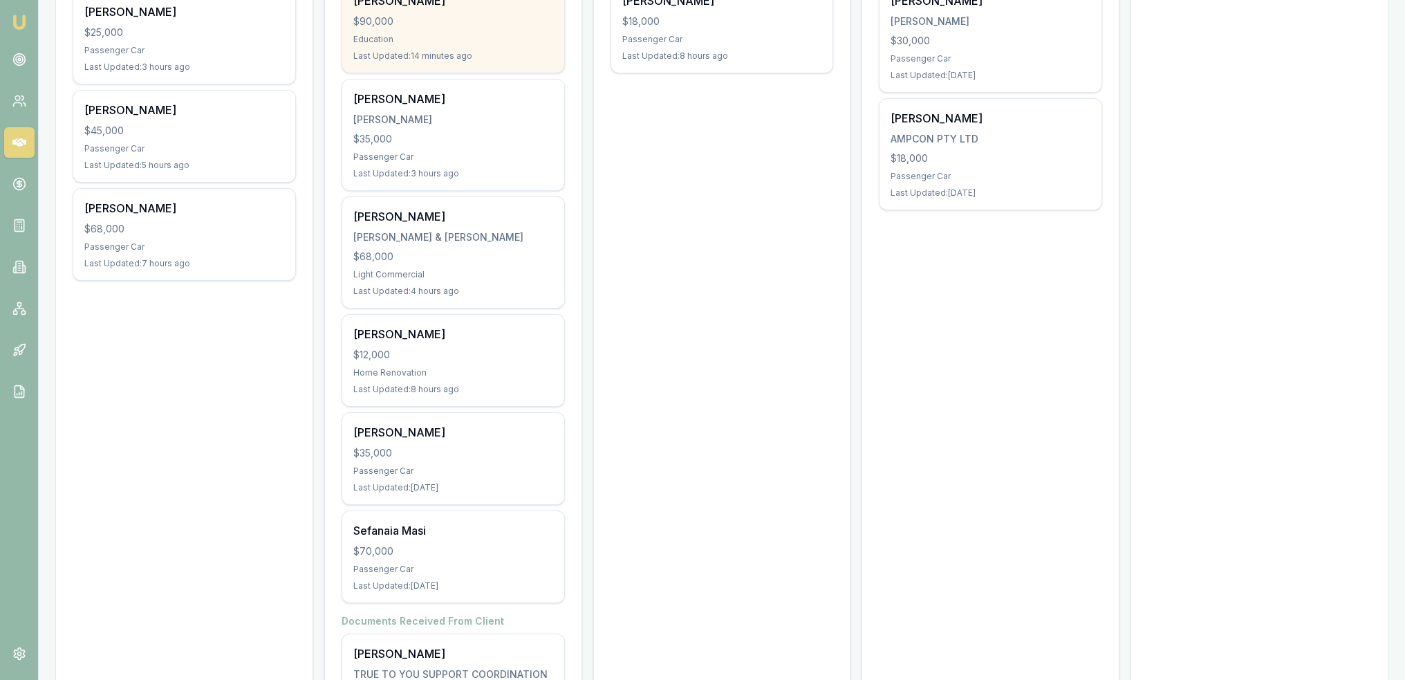
scroll to position [346, 0]
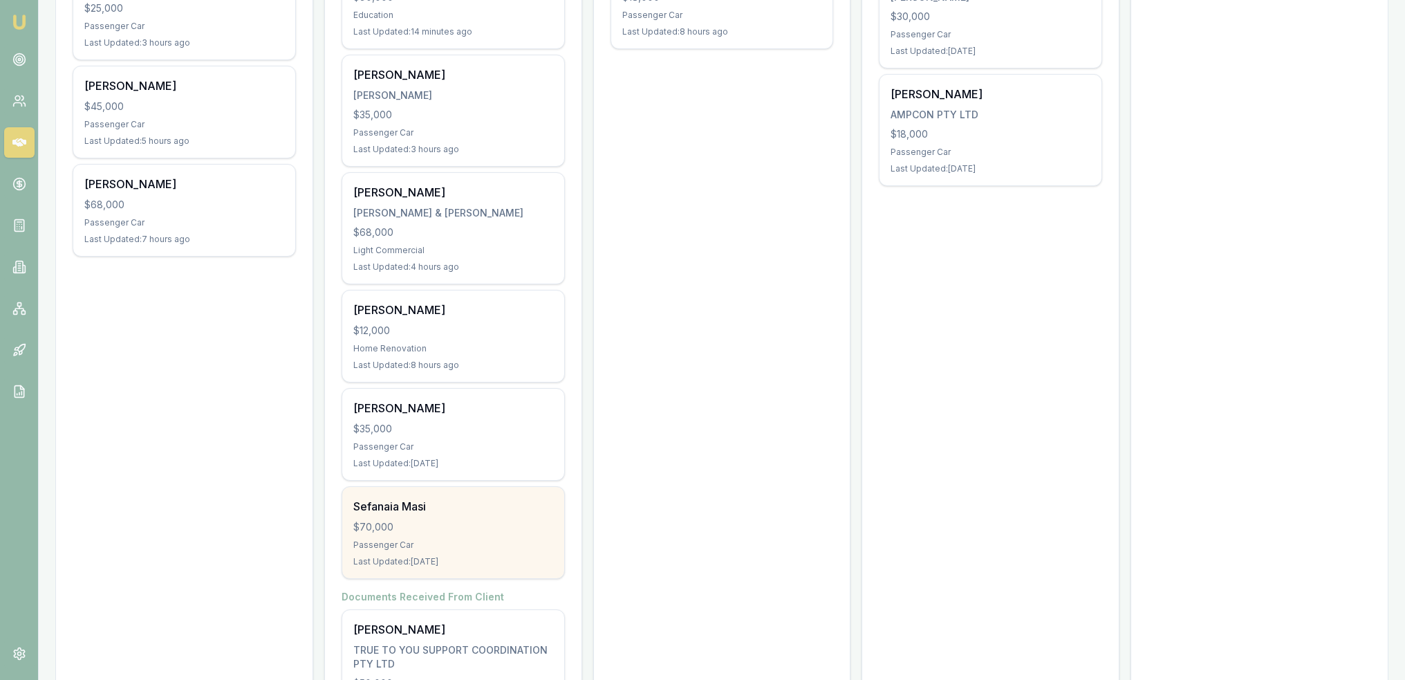
click at [490, 531] on div "$70,000" at bounding box center [453, 527] width 200 height 14
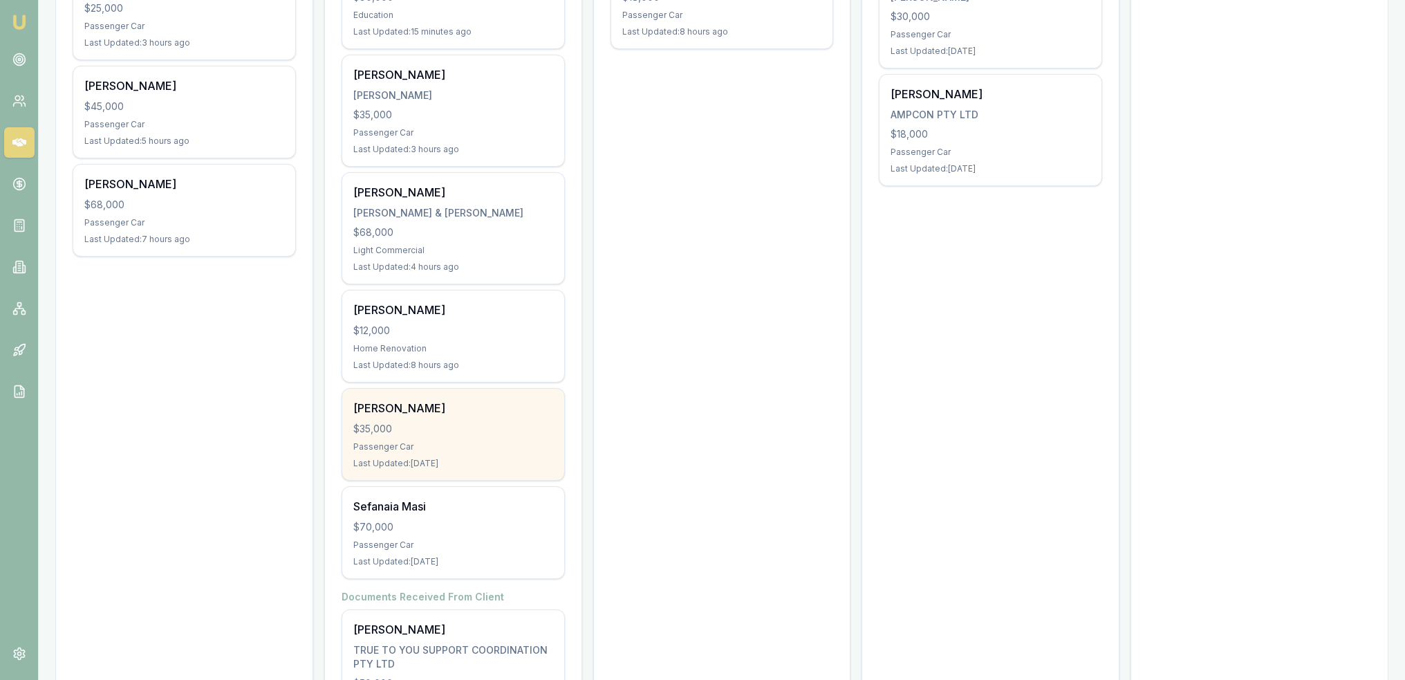
click at [441, 414] on div "Mervyn Cullen $35,000 Passenger Car Last Updated: 3 days ago" at bounding box center [453, 434] width 222 height 91
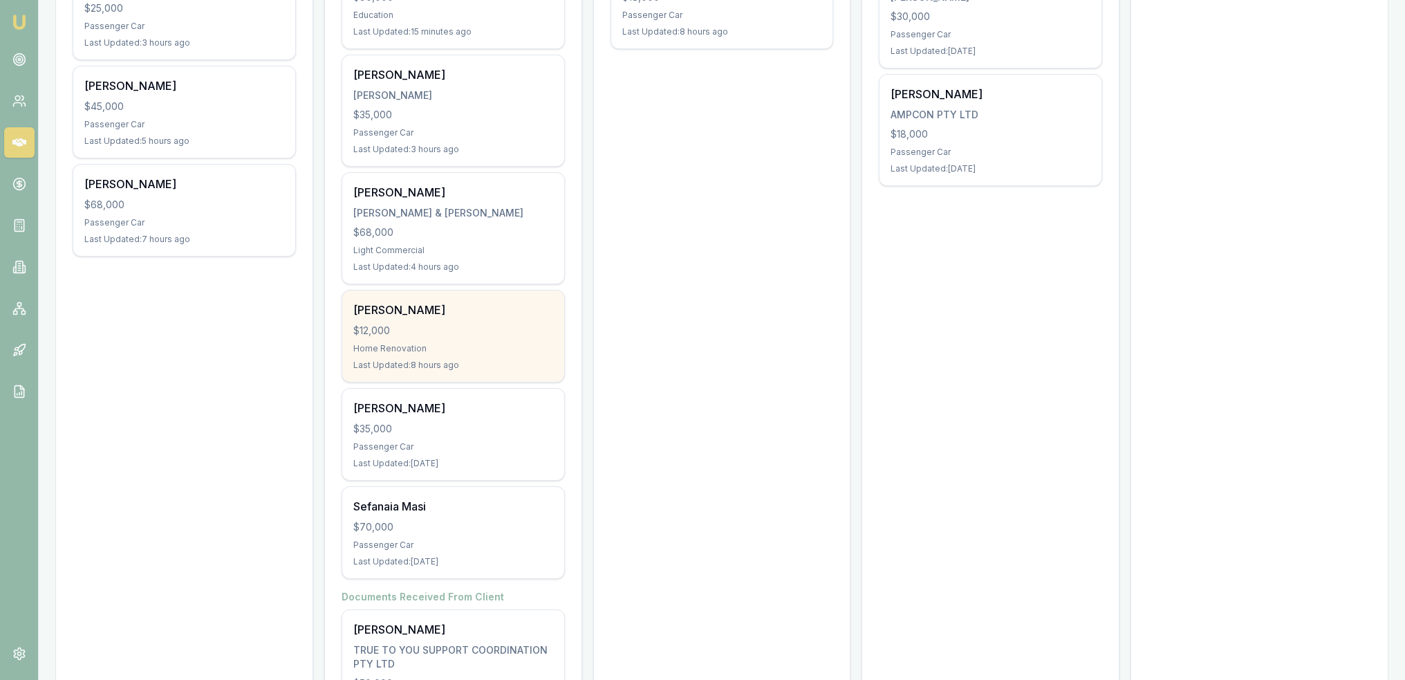
click at [422, 313] on div "Shane Hardy" at bounding box center [453, 310] width 200 height 17
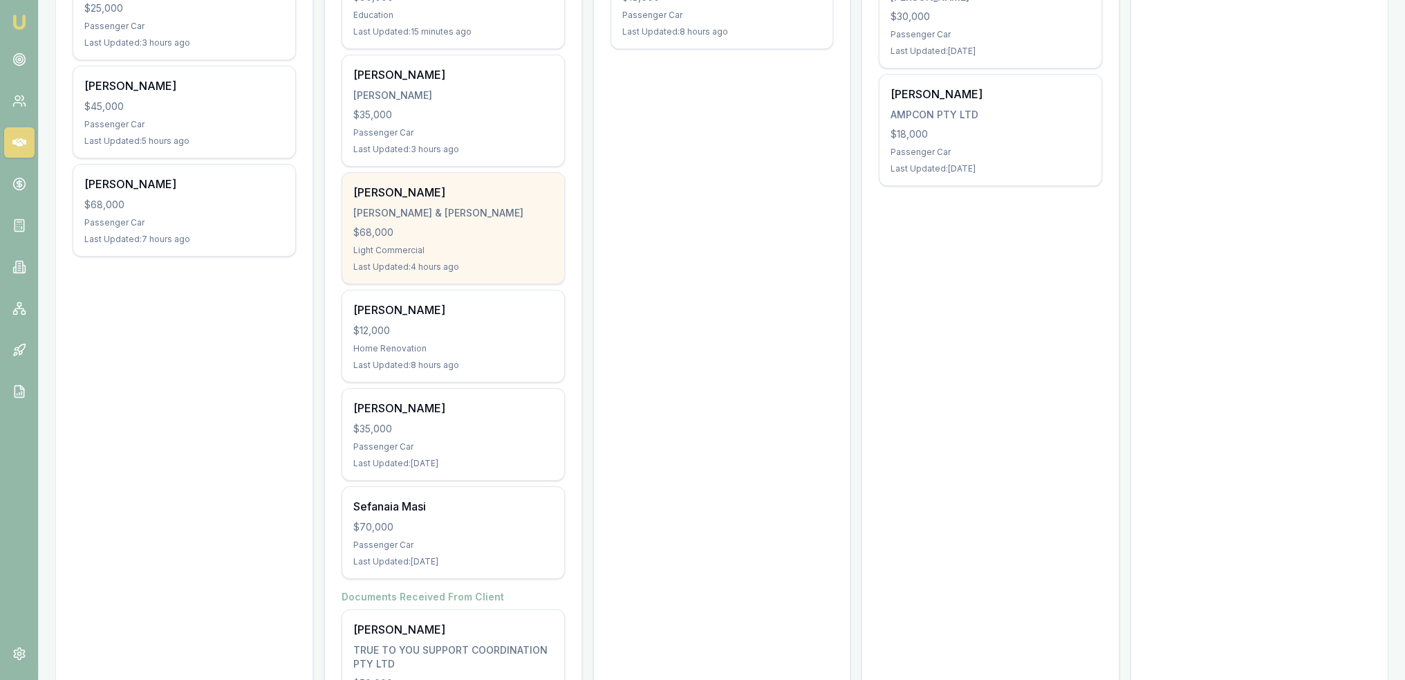
click at [421, 202] on div "Harrison Bell H.P BELL & C.G WALTER $68,000 Light Commercial Last Updated: 4 ho…" at bounding box center [453, 228] width 222 height 111
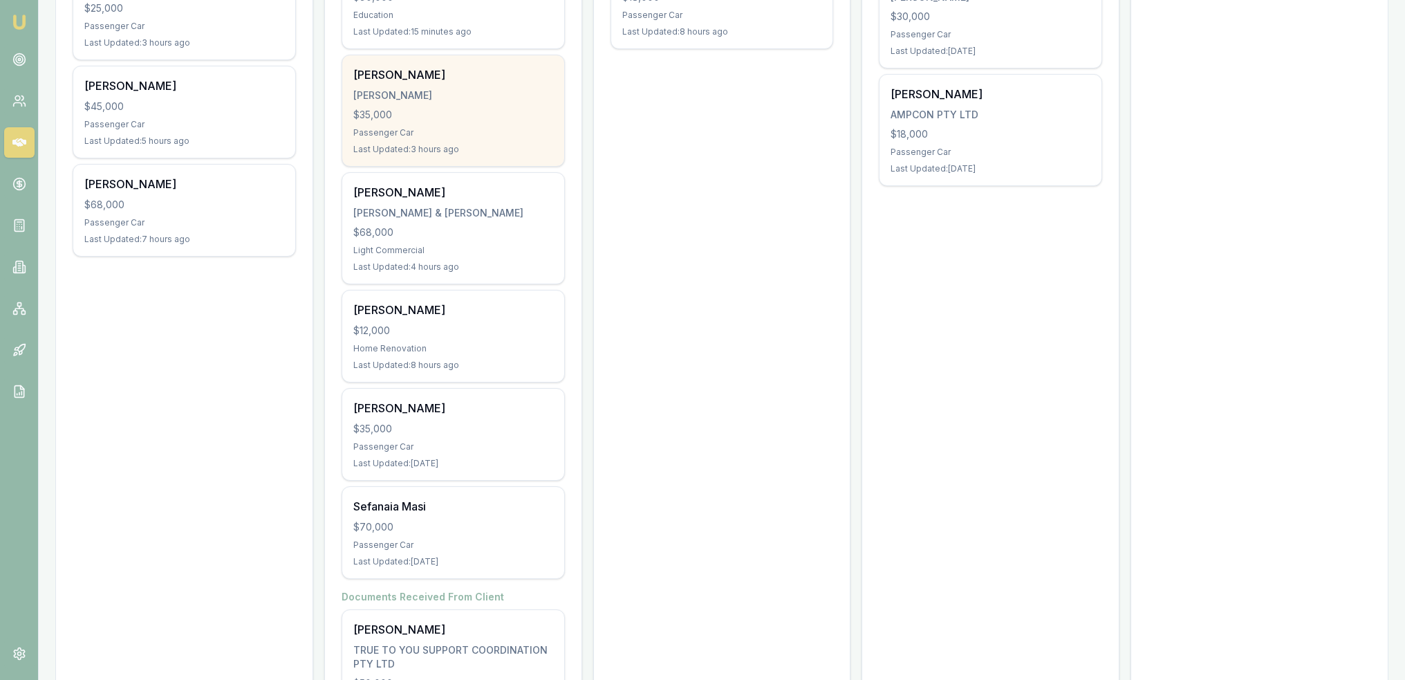
click at [427, 117] on div "$35,000" at bounding box center [453, 115] width 200 height 14
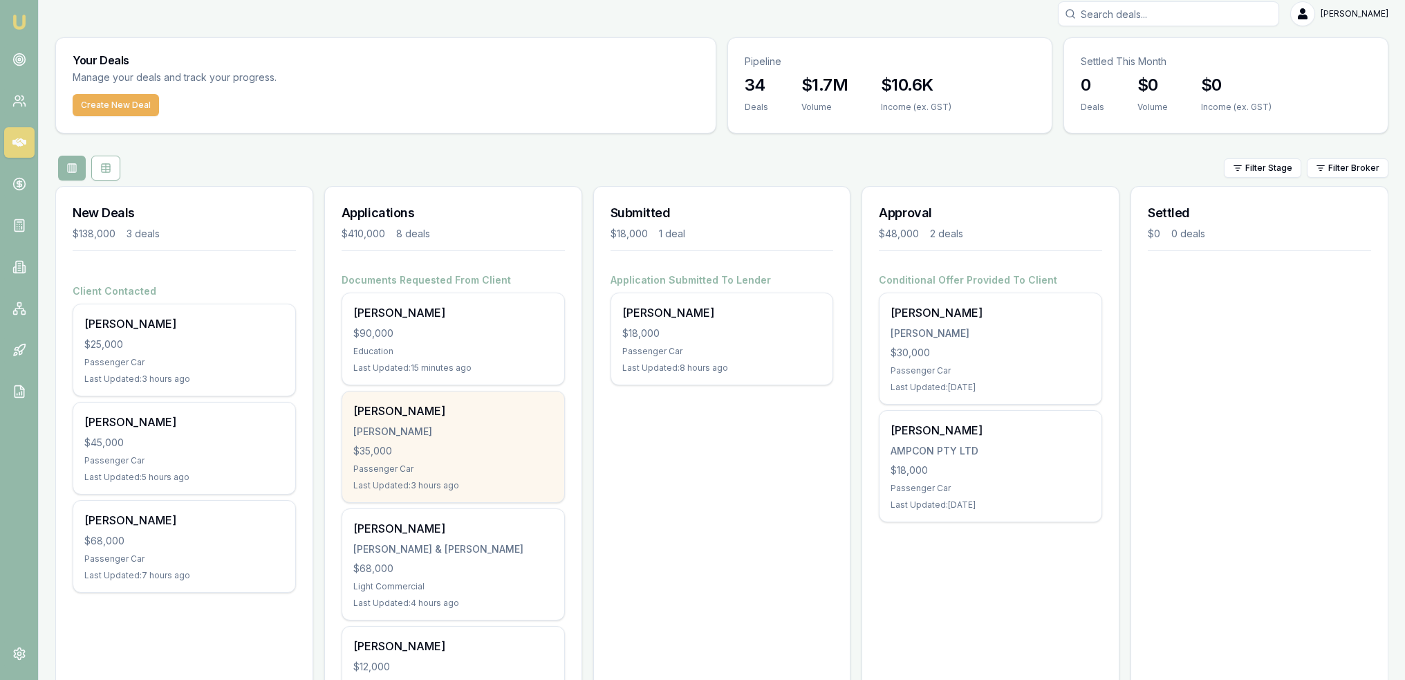
scroll to position [0, 0]
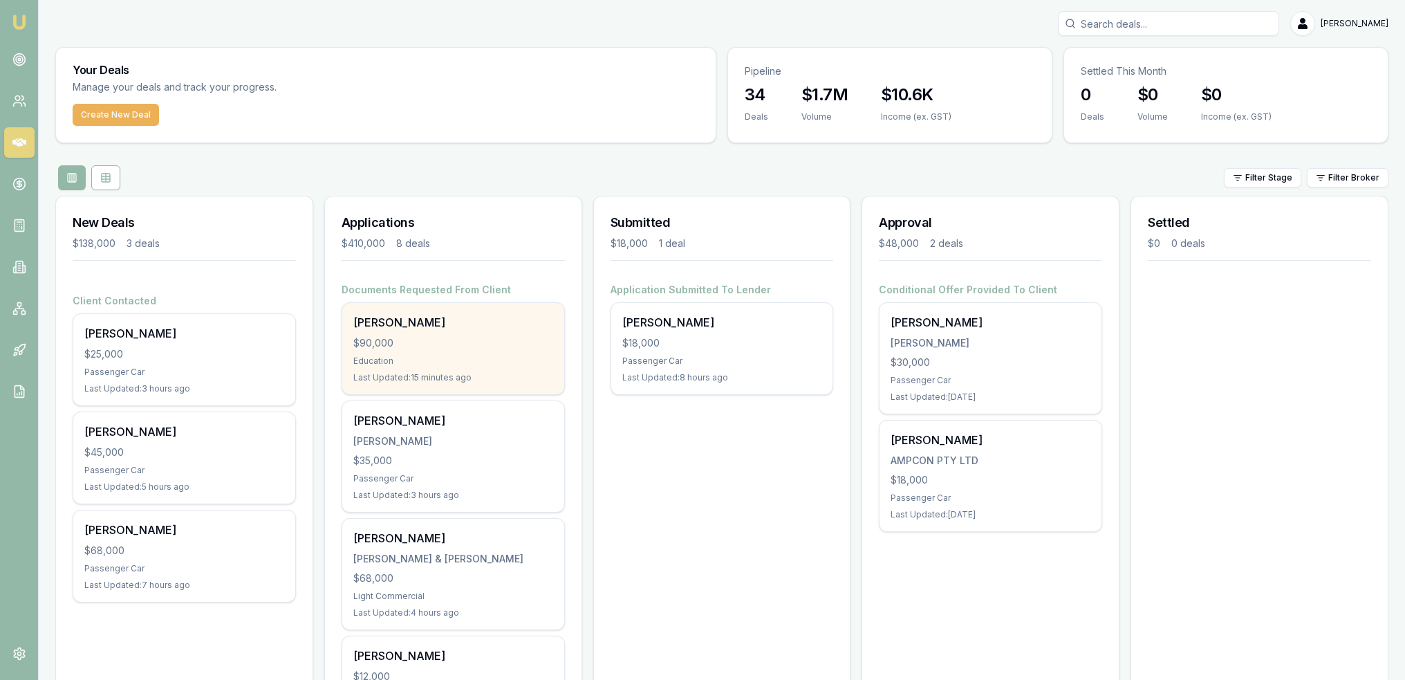
click at [482, 331] on div "Adrian Canale $90,000 Education Last Updated: 15 minutes ago" at bounding box center [453, 348] width 222 height 91
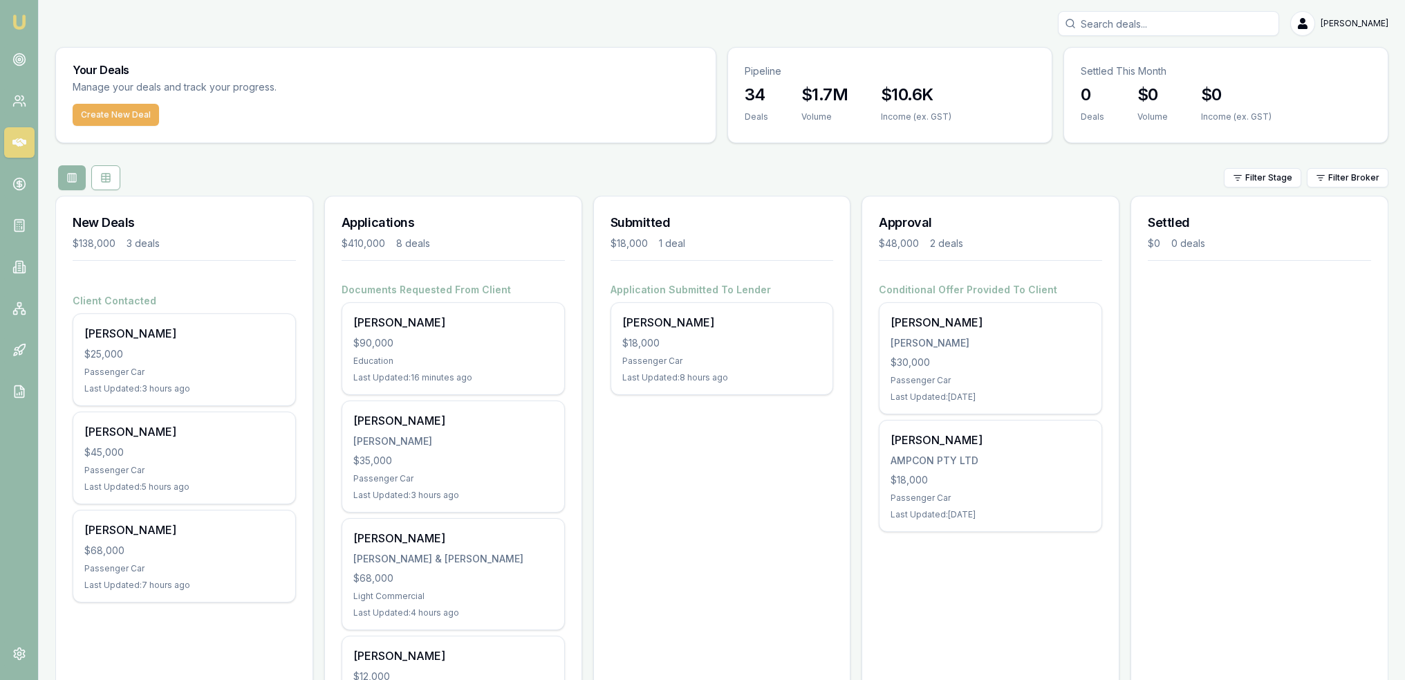
drag, startPoint x: 19, startPoint y: 14, endPoint x: 387, endPoint y: 222, distance: 422.8
click at [18, 15] on img at bounding box center [19, 22] width 17 height 17
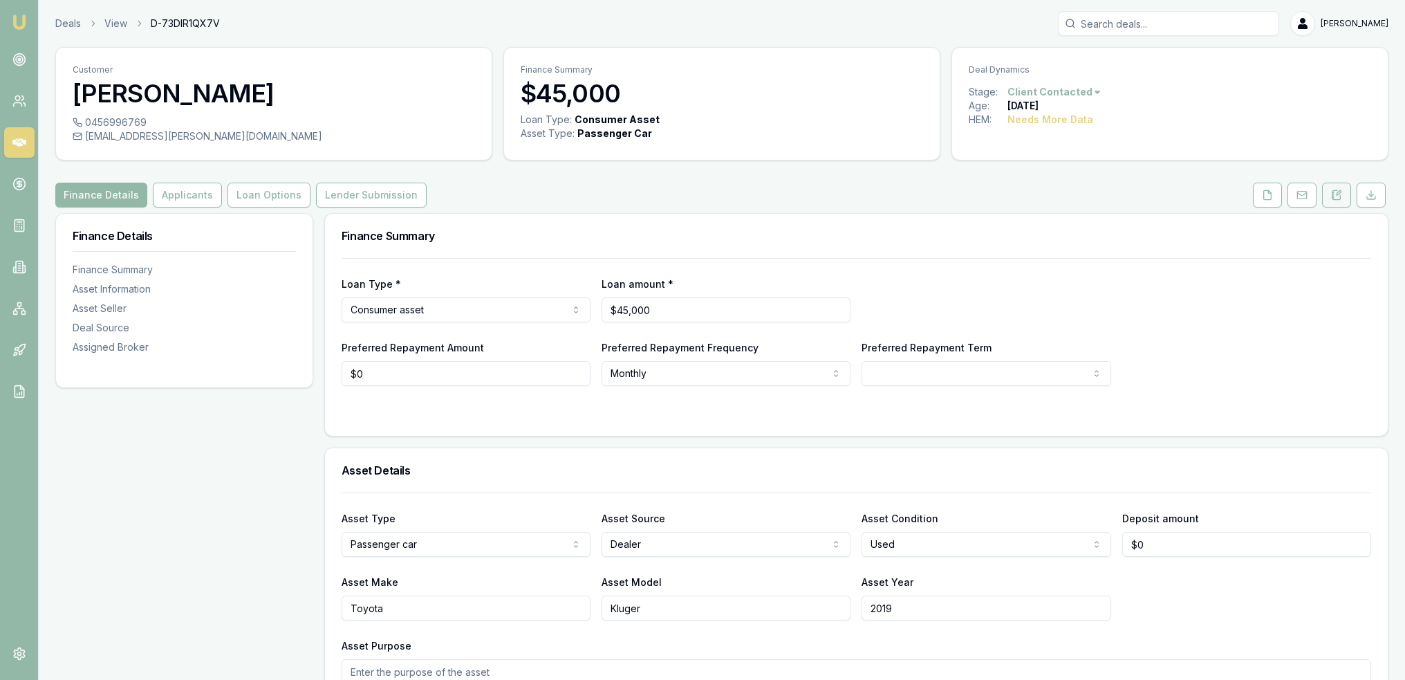
click at [1339, 194] on icon at bounding box center [1339, 193] width 4 height 4
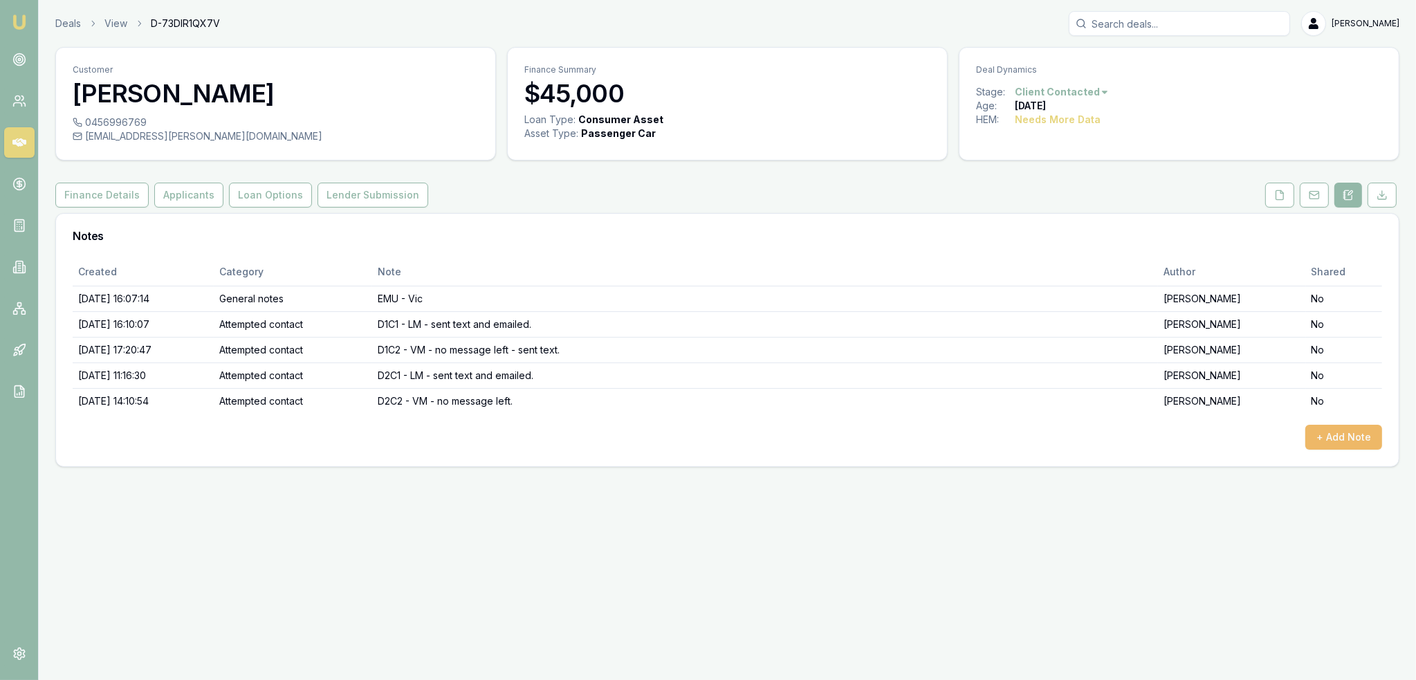
click at [1335, 441] on button "+ Add Note" at bounding box center [1343, 437] width 77 height 25
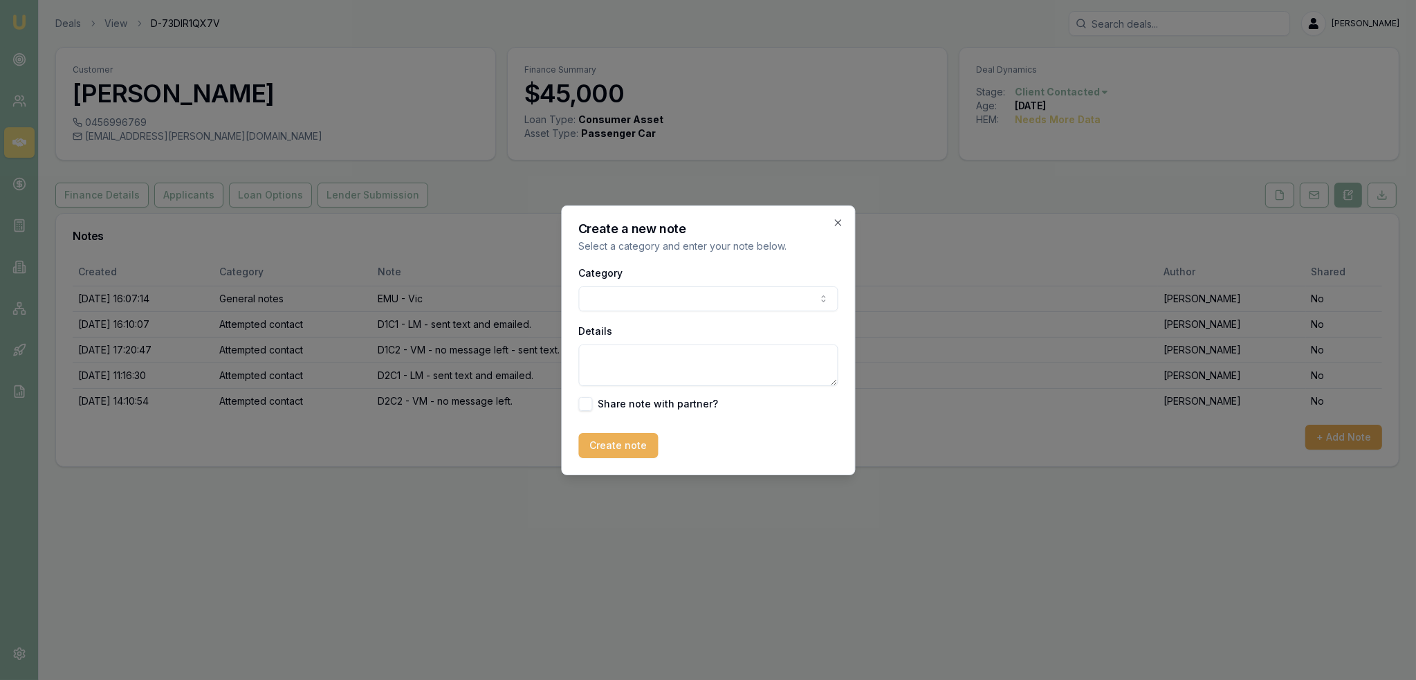
click at [638, 292] on body "Emu Broker Deals View D-73DIR1QX7V Robyn Adams Toggle Menu Customer Samantha Pi…" at bounding box center [708, 340] width 1416 height 680
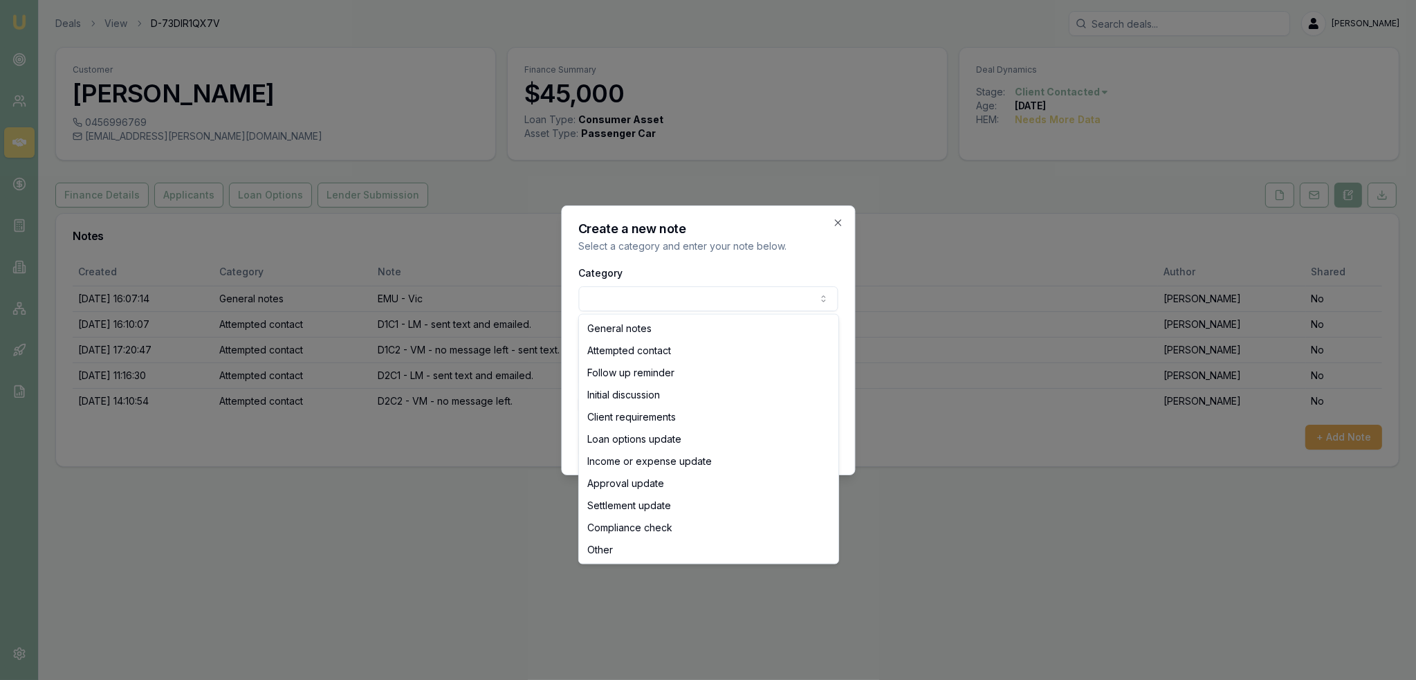
select select "ATTEMPTED_CONTACT"
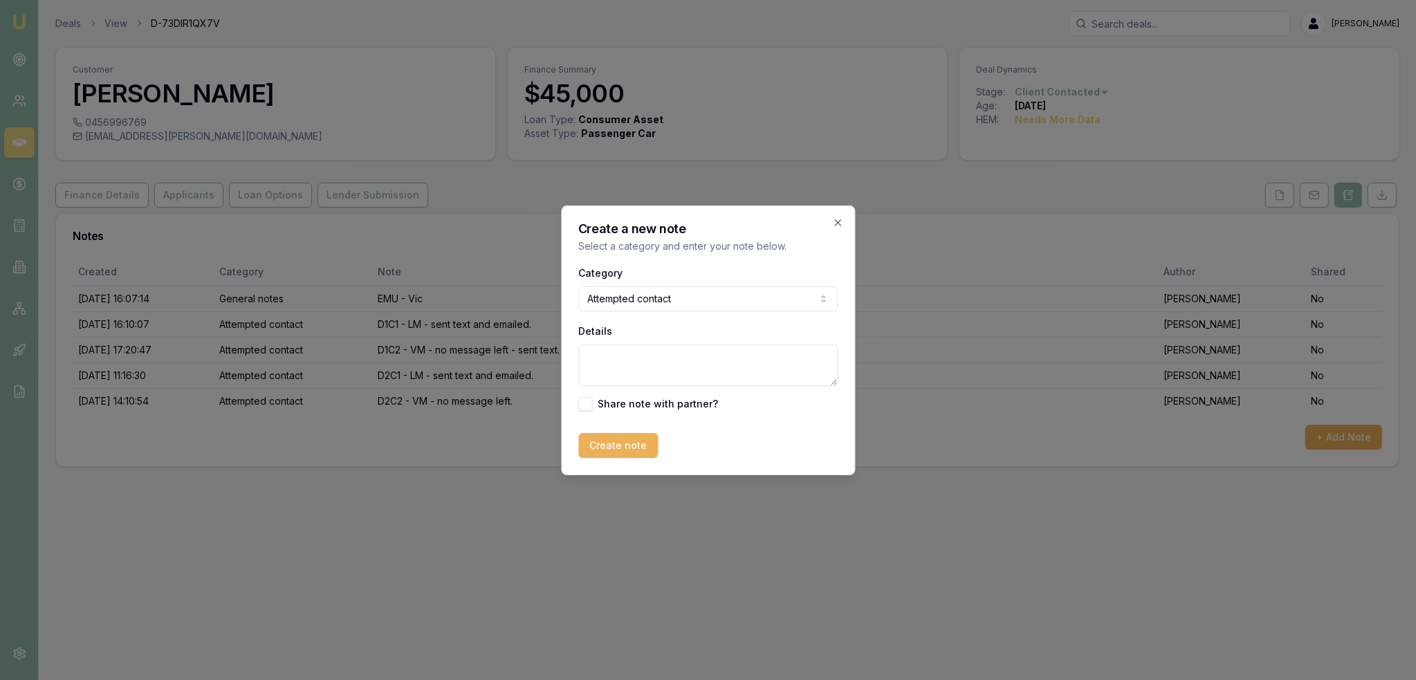
click at [629, 368] on textarea "Details" at bounding box center [707, 364] width 259 height 41
type textarea "D2C3 - LM - sent text."
click at [613, 452] on button "Create note" at bounding box center [618, 445] width 80 height 25
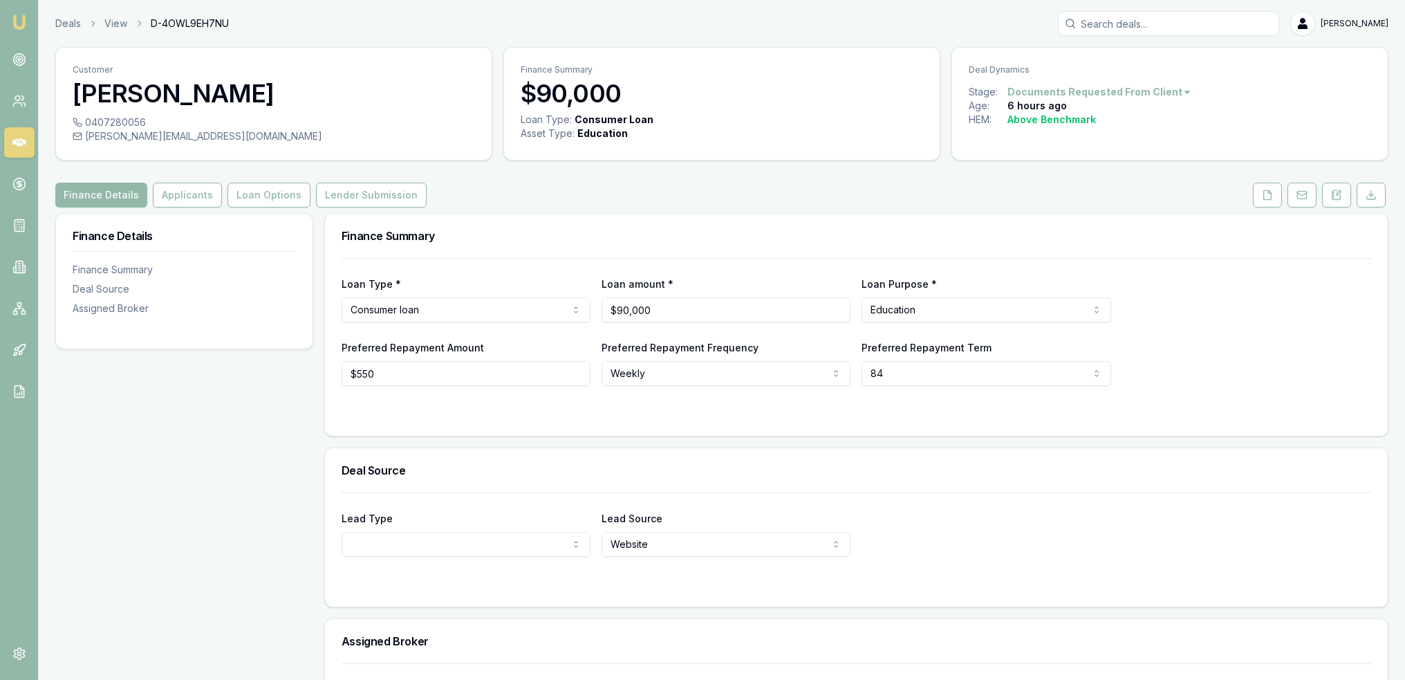
click at [1339, 193] on icon at bounding box center [1336, 195] width 11 height 11
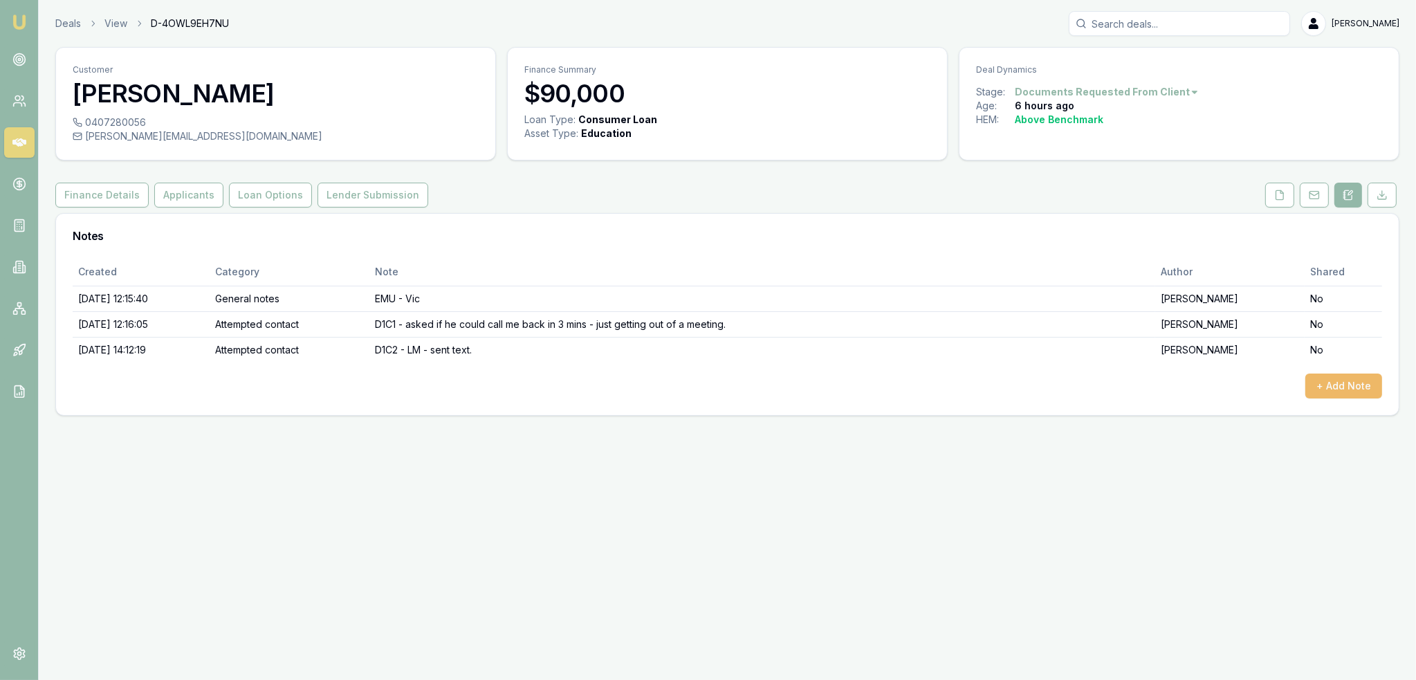
click at [1360, 387] on button "+ Add Note" at bounding box center [1343, 385] width 77 height 25
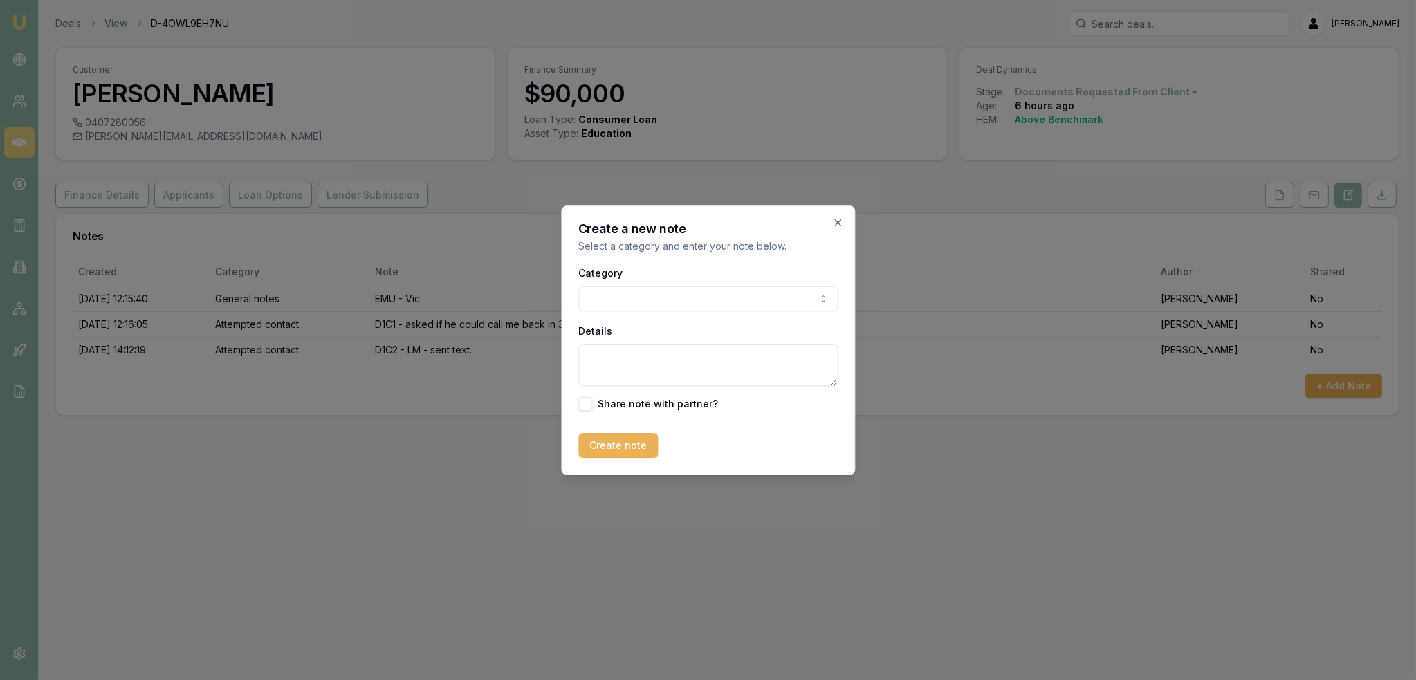
click at [638, 297] on body "Emu Broker Deals View D-4OWL9EH7NU Robyn Adams Toggle Menu Customer Adrian Cana…" at bounding box center [708, 340] width 1416 height 680
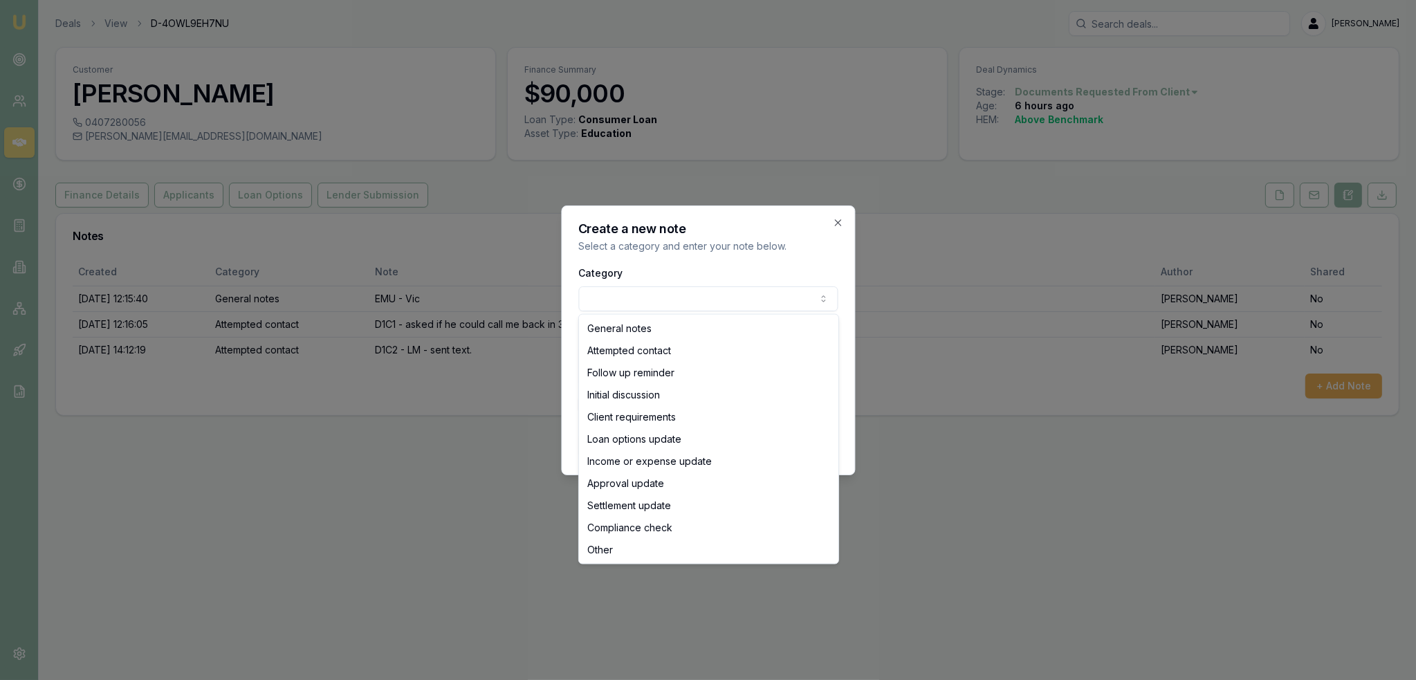
select select "INITIAL_DISCUSSION"
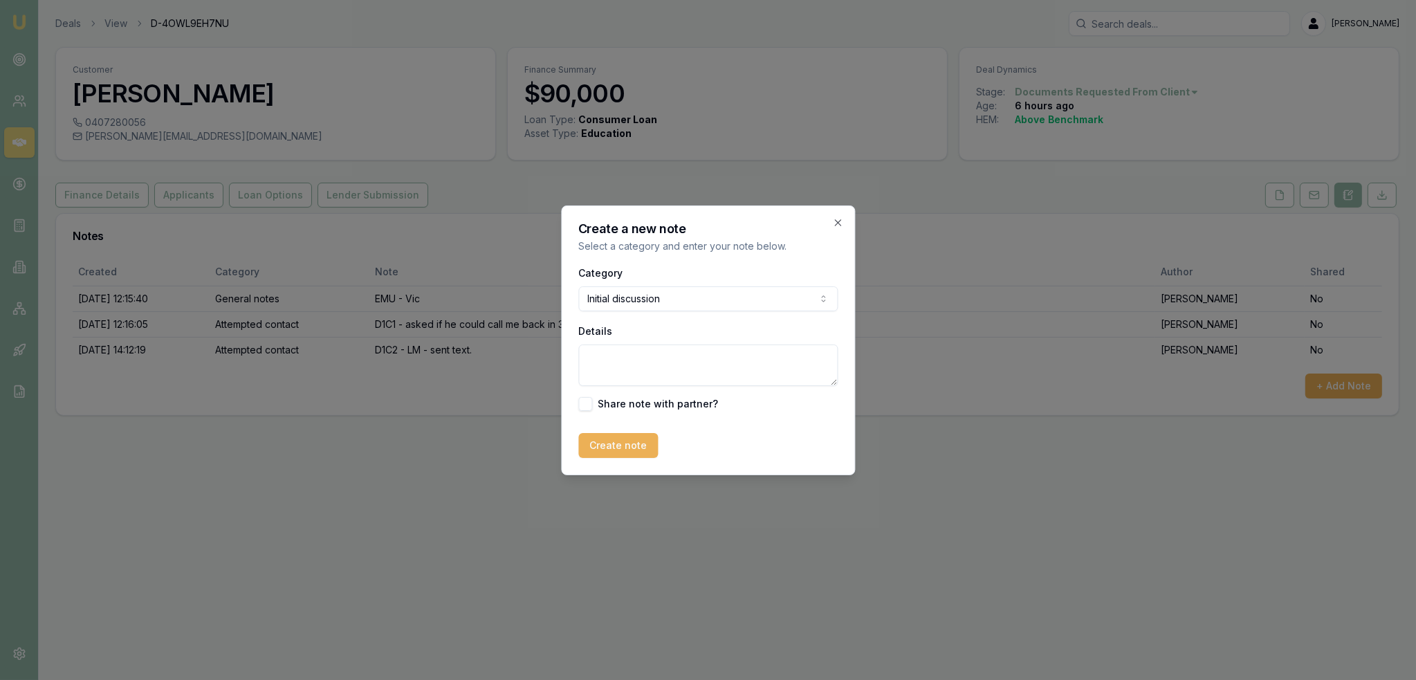
click at [642, 358] on textarea "Details" at bounding box center [707, 364] width 259 height 41
type textarea "Loan is to pay for secondary school fees for 2 kids. Lost their business throug…"
click at [629, 435] on button "Create note" at bounding box center [618, 445] width 80 height 25
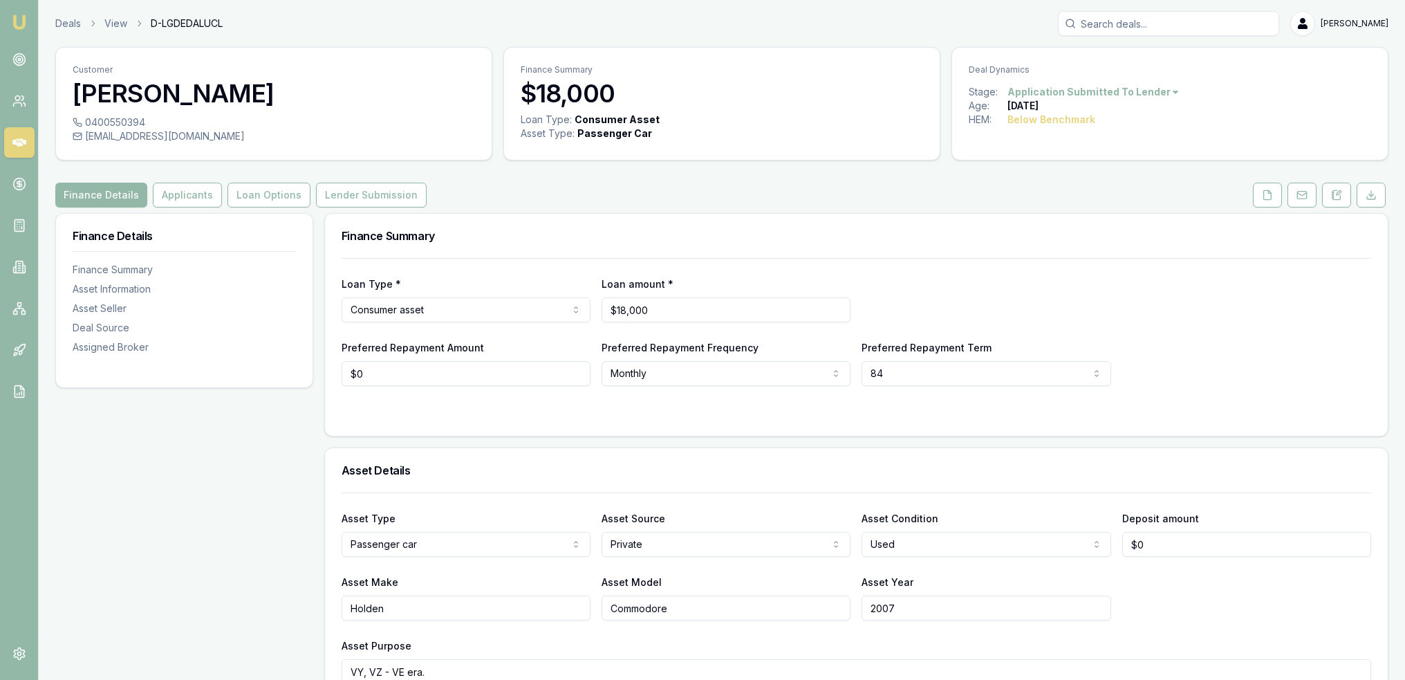
click at [1336, 192] on icon at bounding box center [1336, 195] width 11 height 11
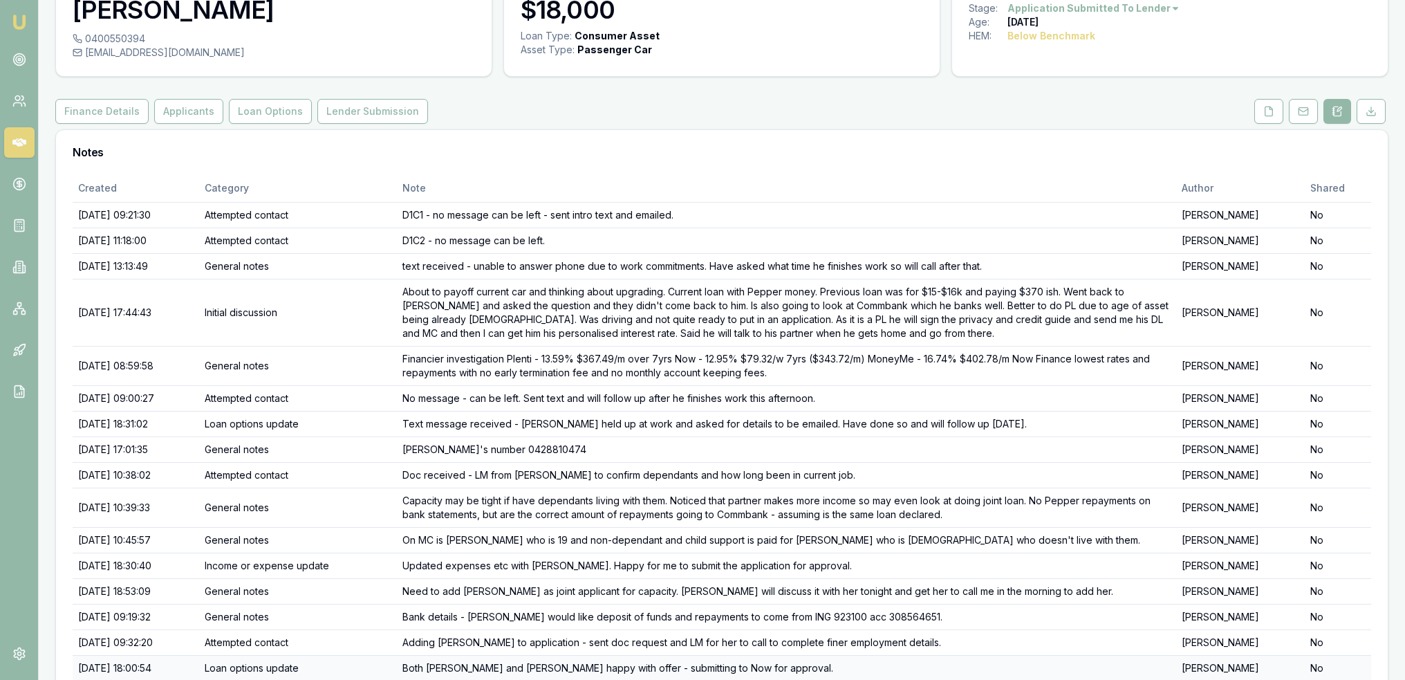
scroll to position [235, 0]
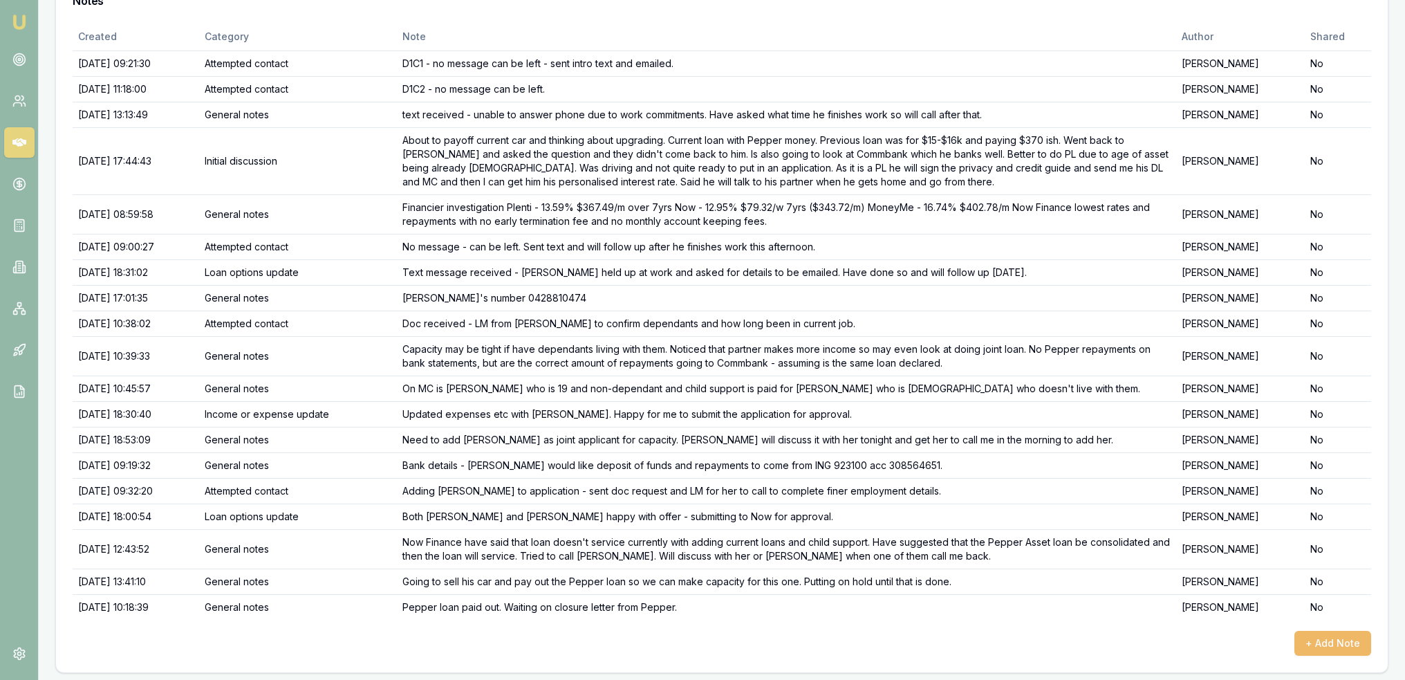
click at [1333, 638] on button "+ Add Note" at bounding box center [1333, 643] width 77 height 25
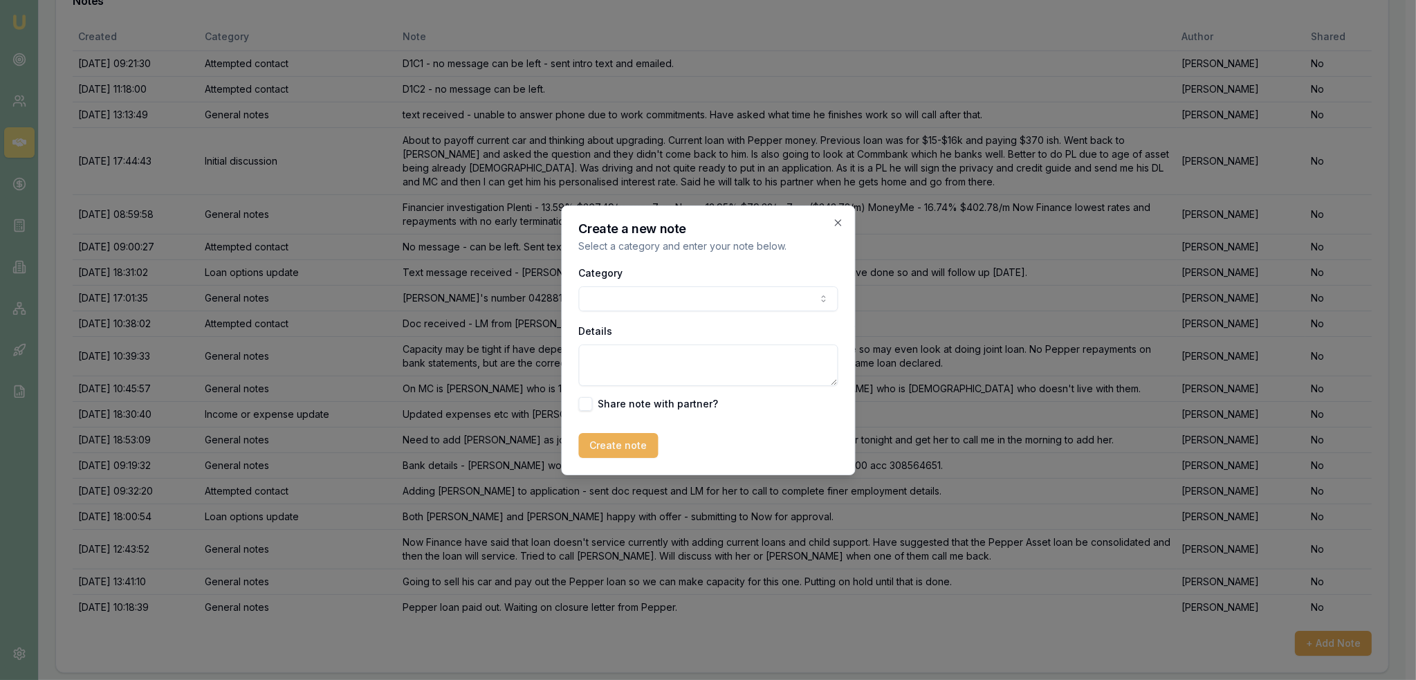
click at [612, 291] on body "Emu Broker Deals View D-LGDEDALUCL [PERSON_NAME] Toggle Menu Customer [PERSON_N…" at bounding box center [702, 105] width 1405 height 680
drag, startPoint x: 617, startPoint y: 378, endPoint x: 620, endPoint y: 371, distance: 7.7
click at [617, 376] on textarea "Details" at bounding box center [702, 364] width 259 height 41
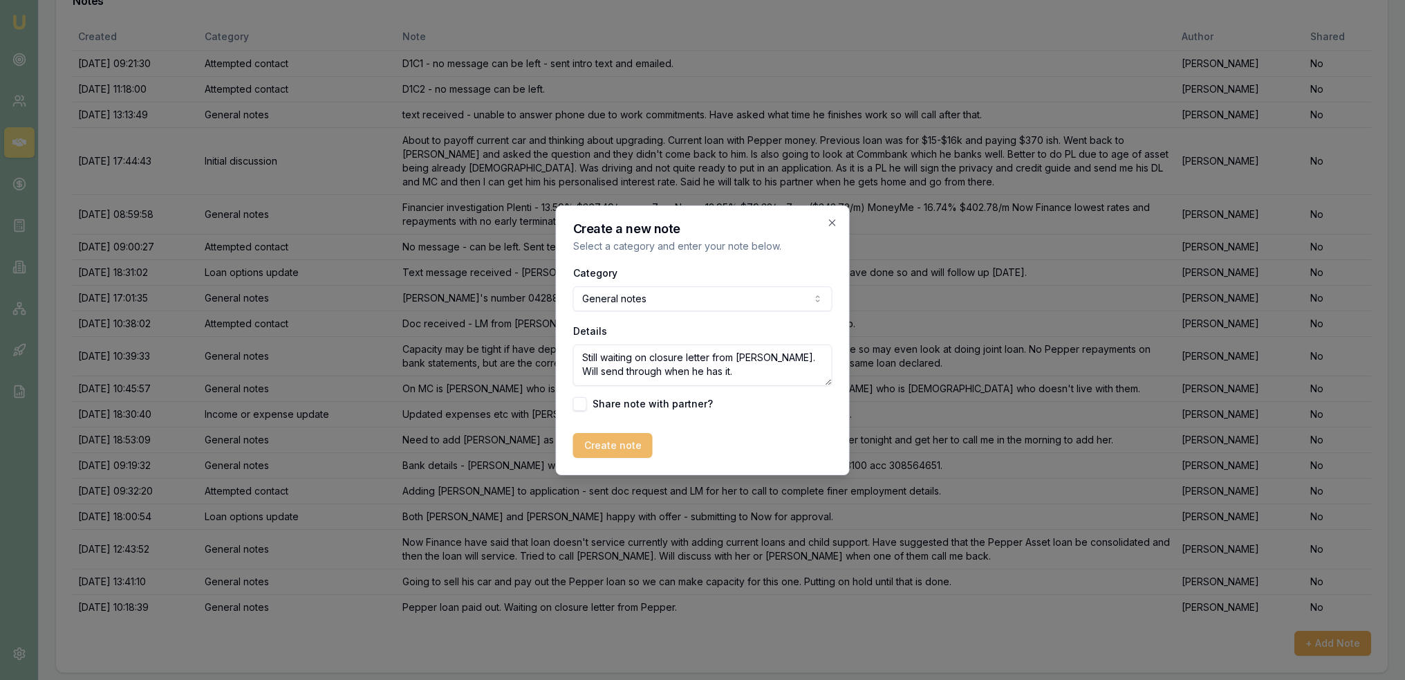
type textarea "Still waiting on closure letter from [PERSON_NAME]. Will send through when he h…"
click at [603, 453] on button "Create note" at bounding box center [613, 445] width 80 height 25
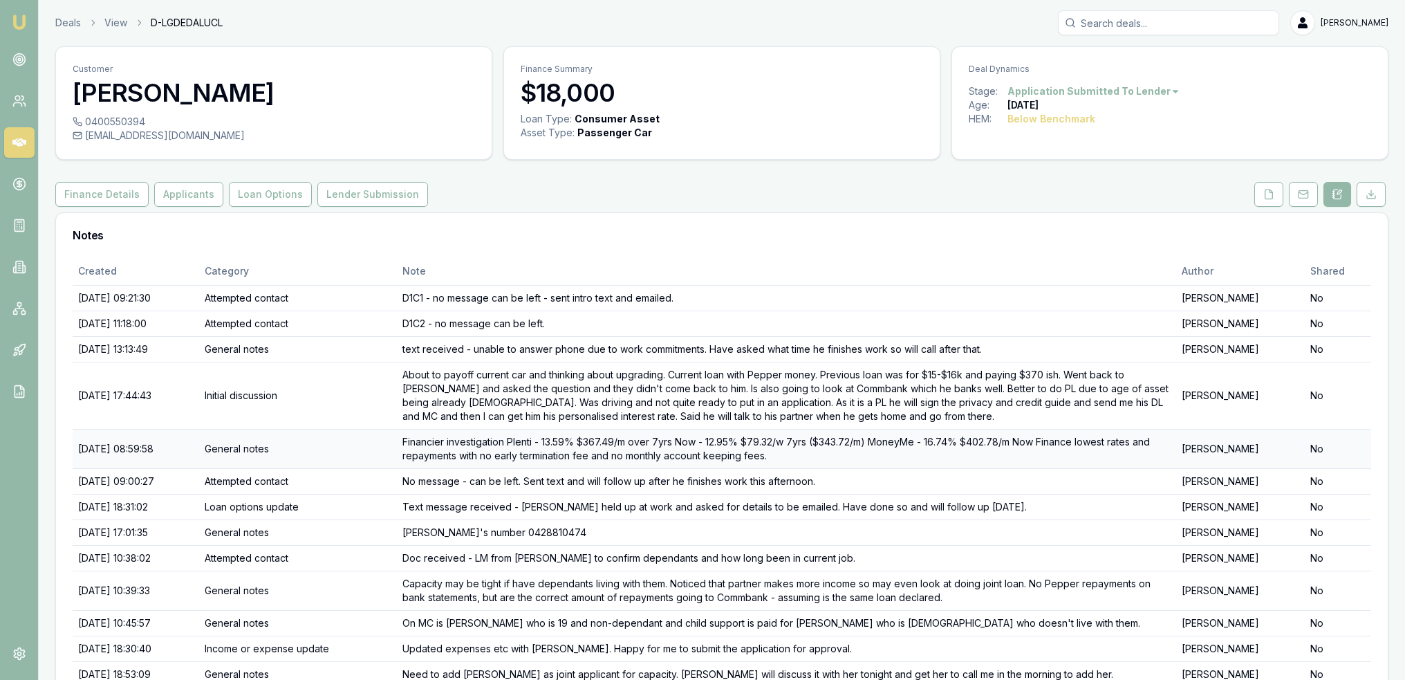
scroll to position [0, 0]
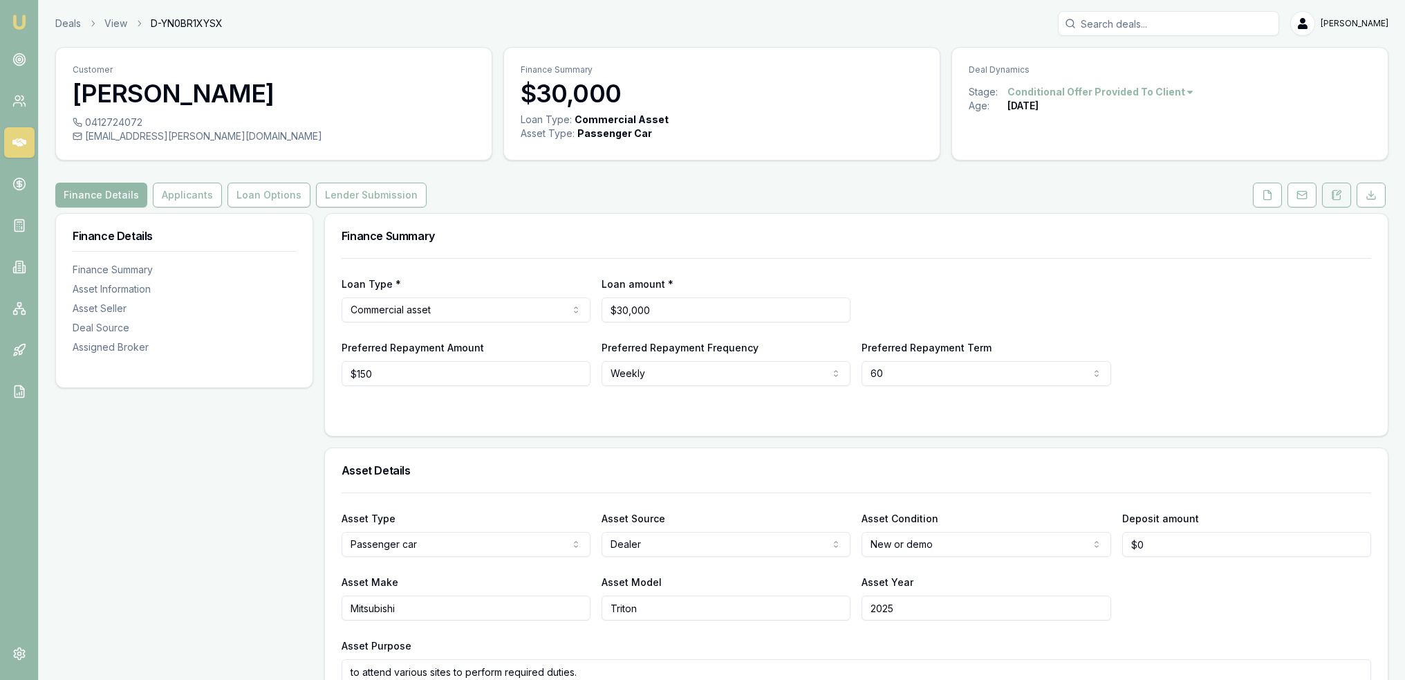
drag, startPoint x: 1331, startPoint y: 196, endPoint x: 1327, endPoint y: 202, distance: 7.4
click at [1331, 196] on icon at bounding box center [1336, 195] width 11 height 11
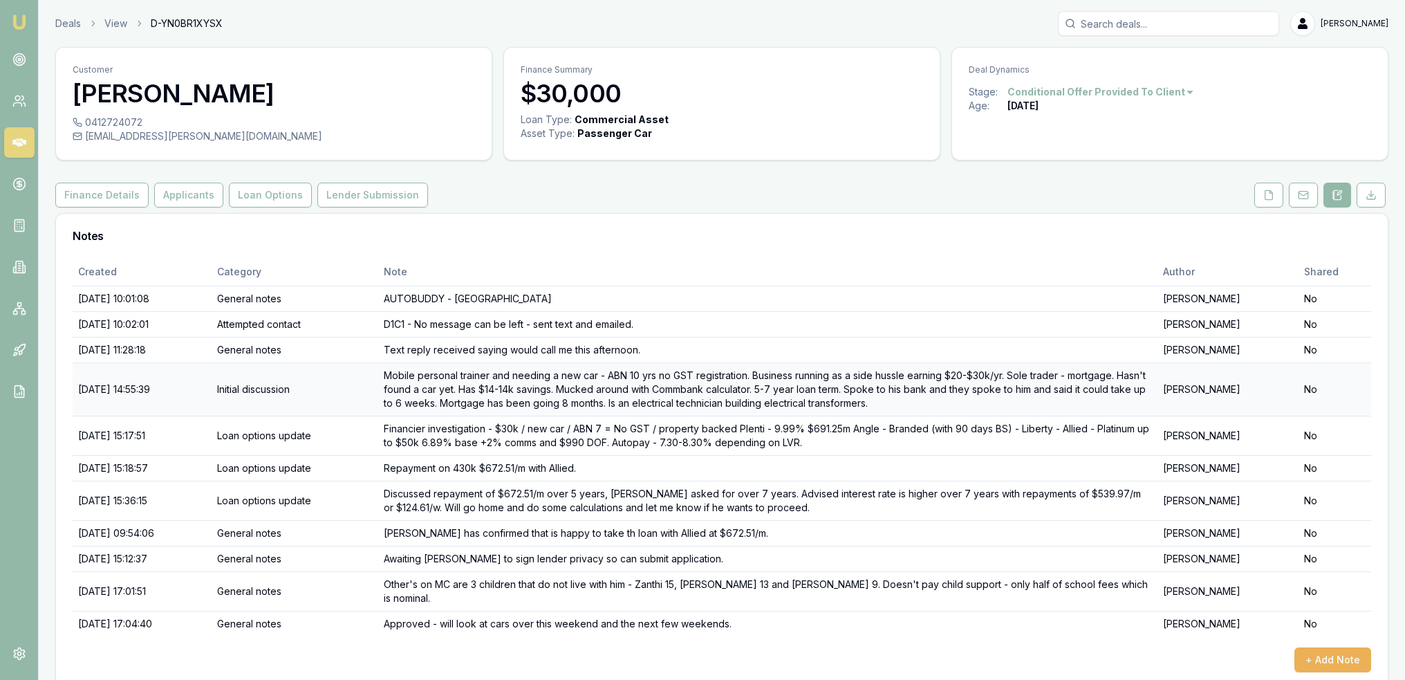
scroll to position [4, 0]
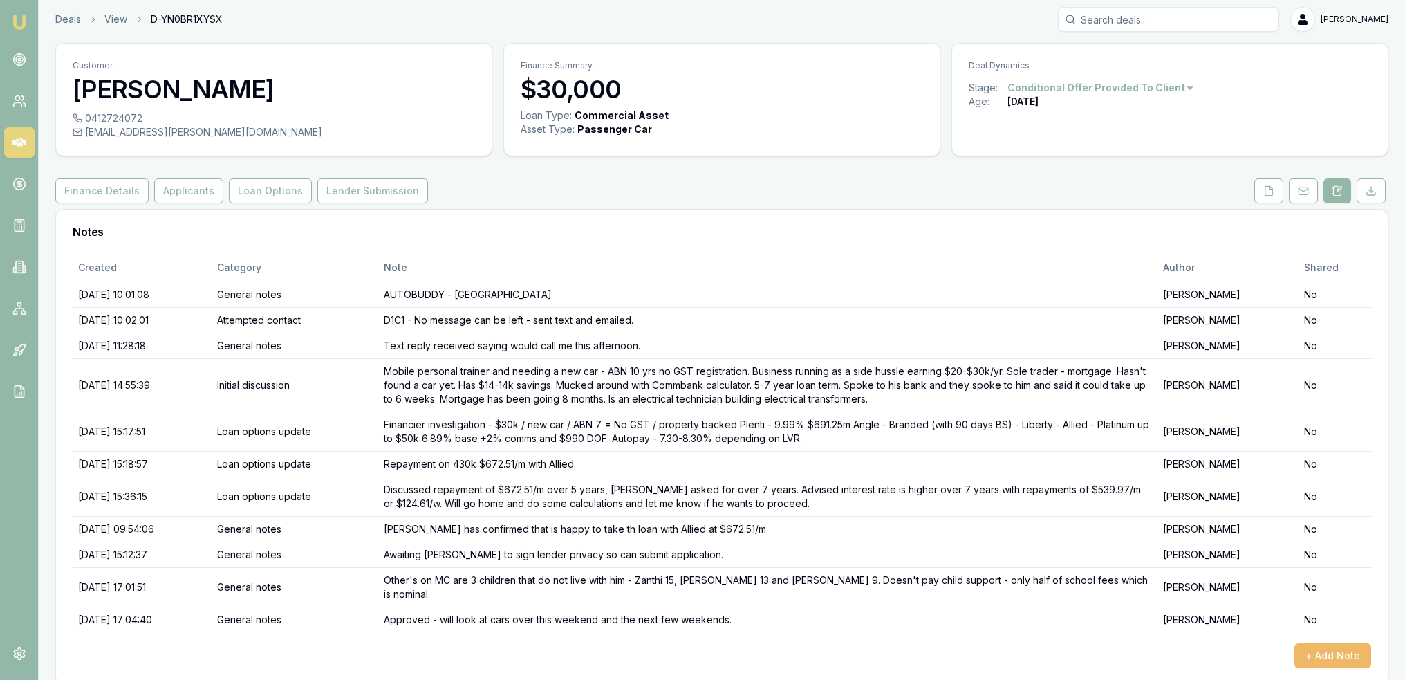
click at [1306, 643] on button "+ Add Note" at bounding box center [1333, 655] width 77 height 25
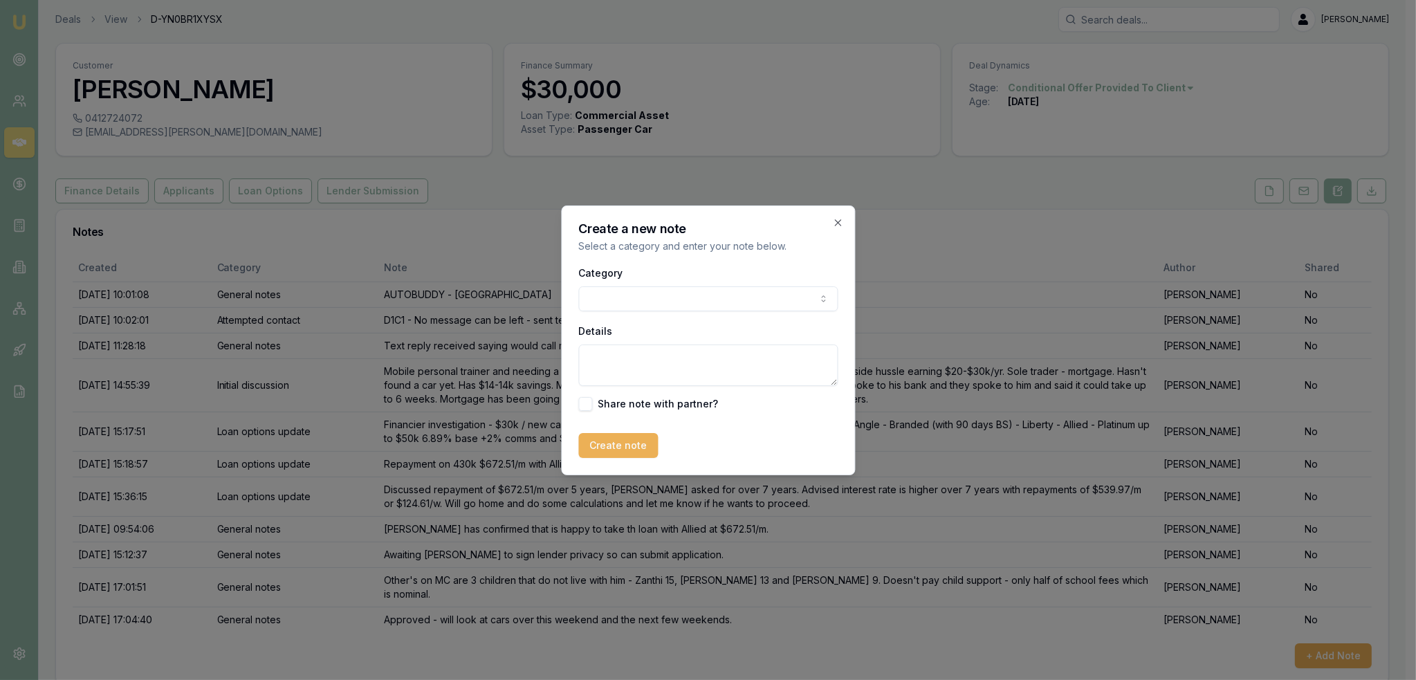
click at [728, 295] on body "Emu Broker Deals View D-YN0BR1XYSX Robyn Adams Toggle Menu Customer Michael Gal…" at bounding box center [702, 336] width 1405 height 680
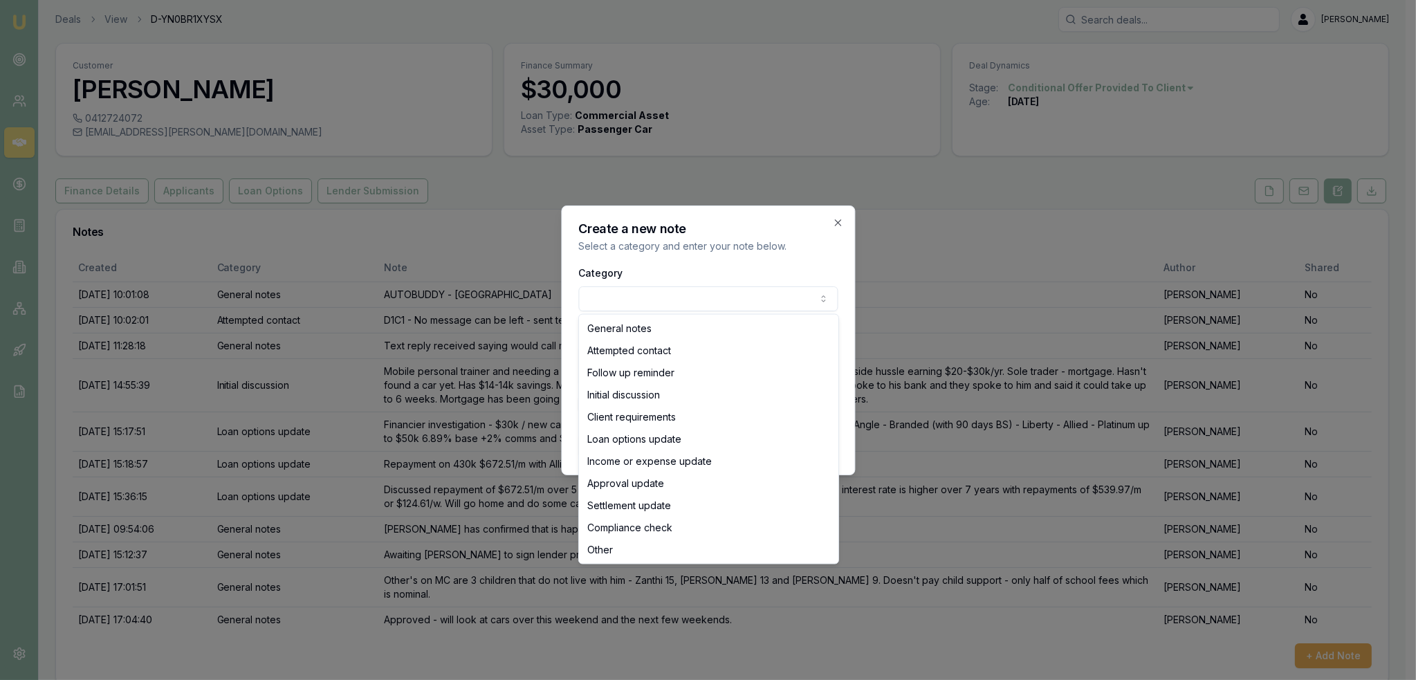
select select "ATTEMPTED_CONTACT"
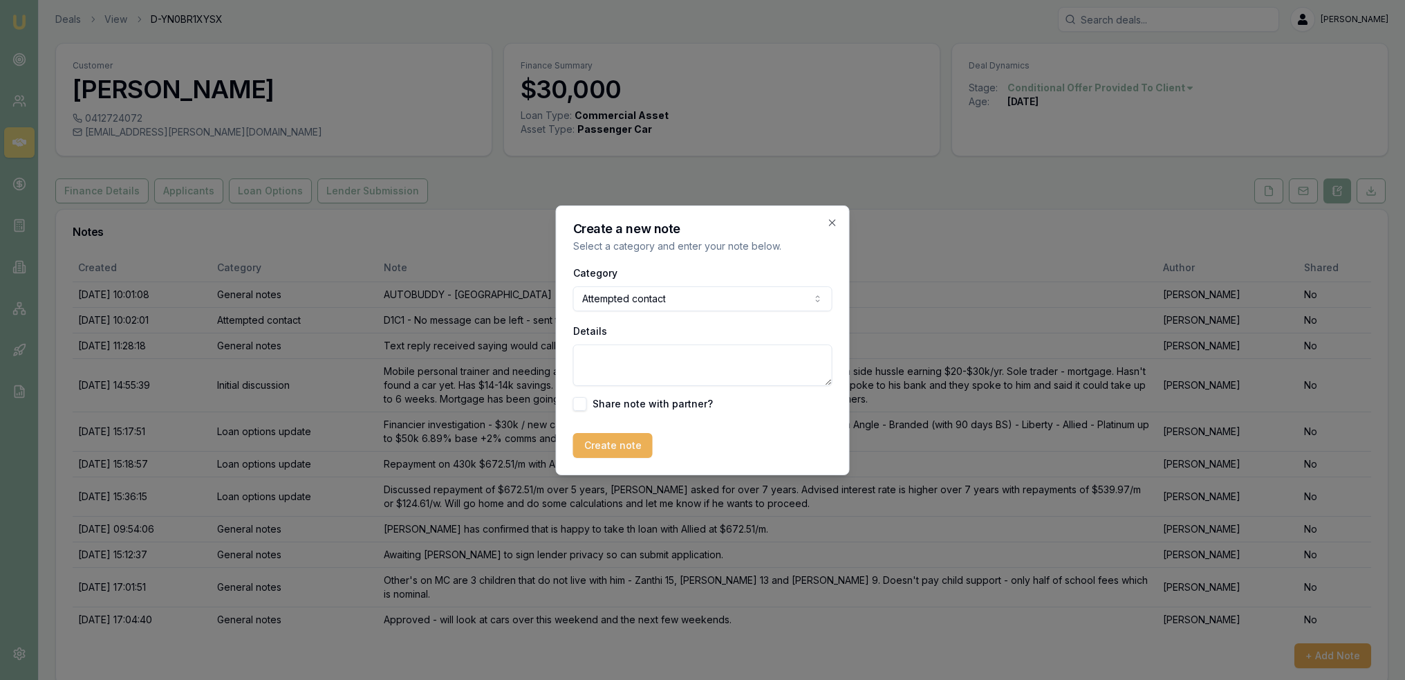
click at [647, 367] on textarea "Details" at bounding box center [702, 364] width 259 height 41
type textarea "R"
type textarea "T"
click at [685, 384] on textarea "Text received asking how he gets funds for the car. Tried to call and no messag…" at bounding box center [702, 364] width 259 height 41
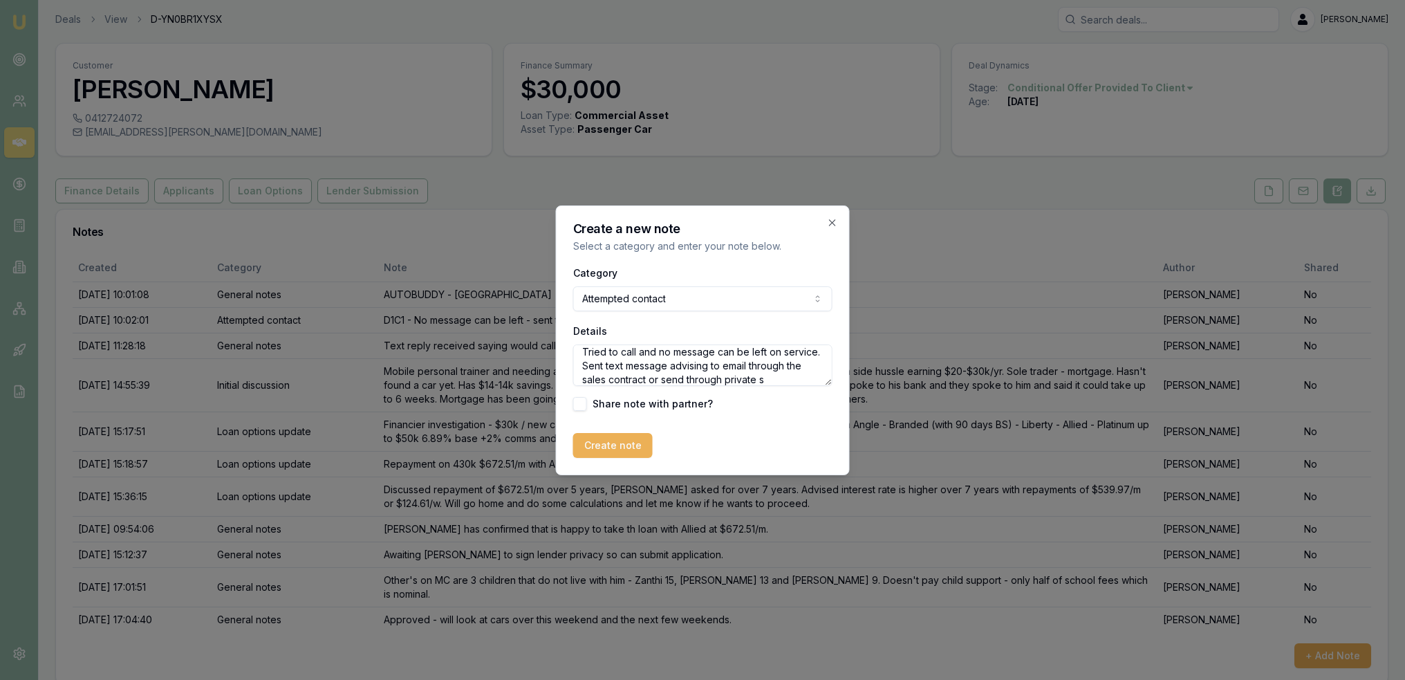
scroll to position [33, 0]
type textarea "Text received asking how he gets funds for the car. Tried to call and no messag…"
click at [619, 443] on button "Create note" at bounding box center [613, 445] width 80 height 25
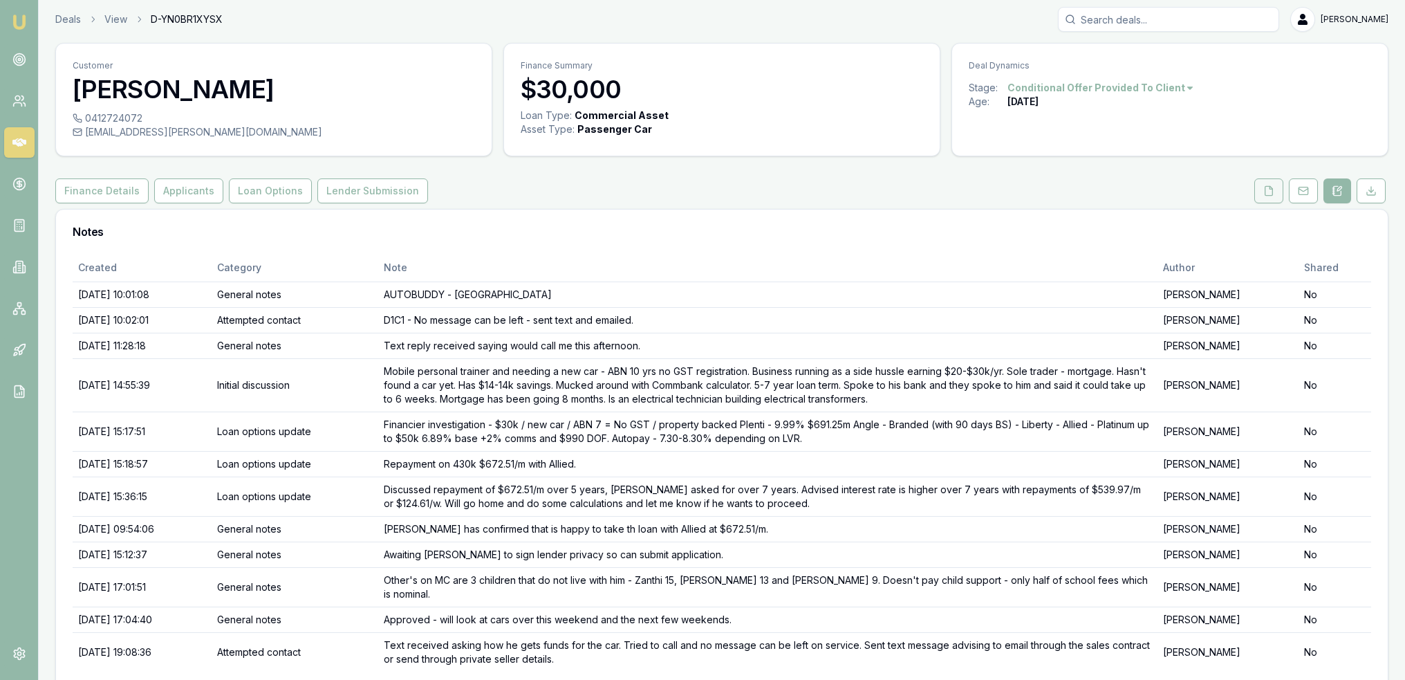
click at [1273, 193] on icon at bounding box center [1270, 190] width 8 height 9
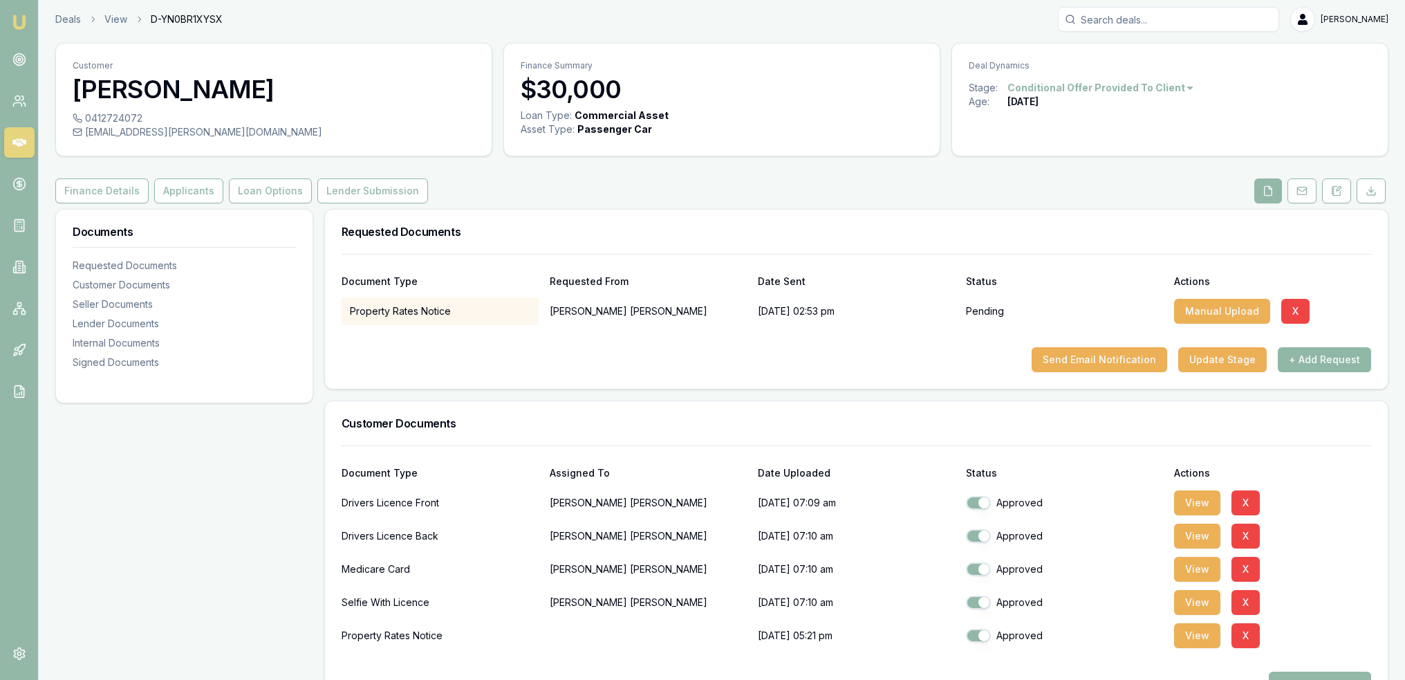
click at [1284, 354] on button "+ Add Request" at bounding box center [1324, 359] width 93 height 25
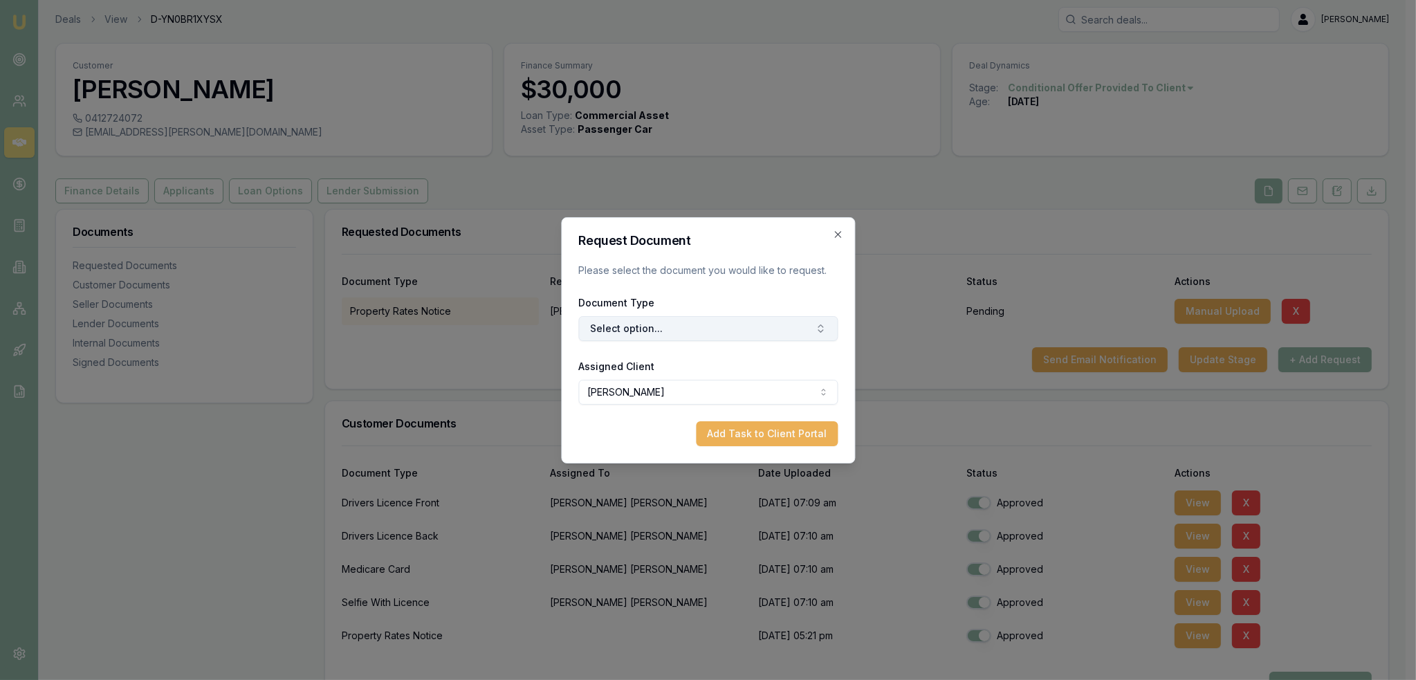
click at [772, 324] on button "Select option..." at bounding box center [707, 328] width 259 height 25
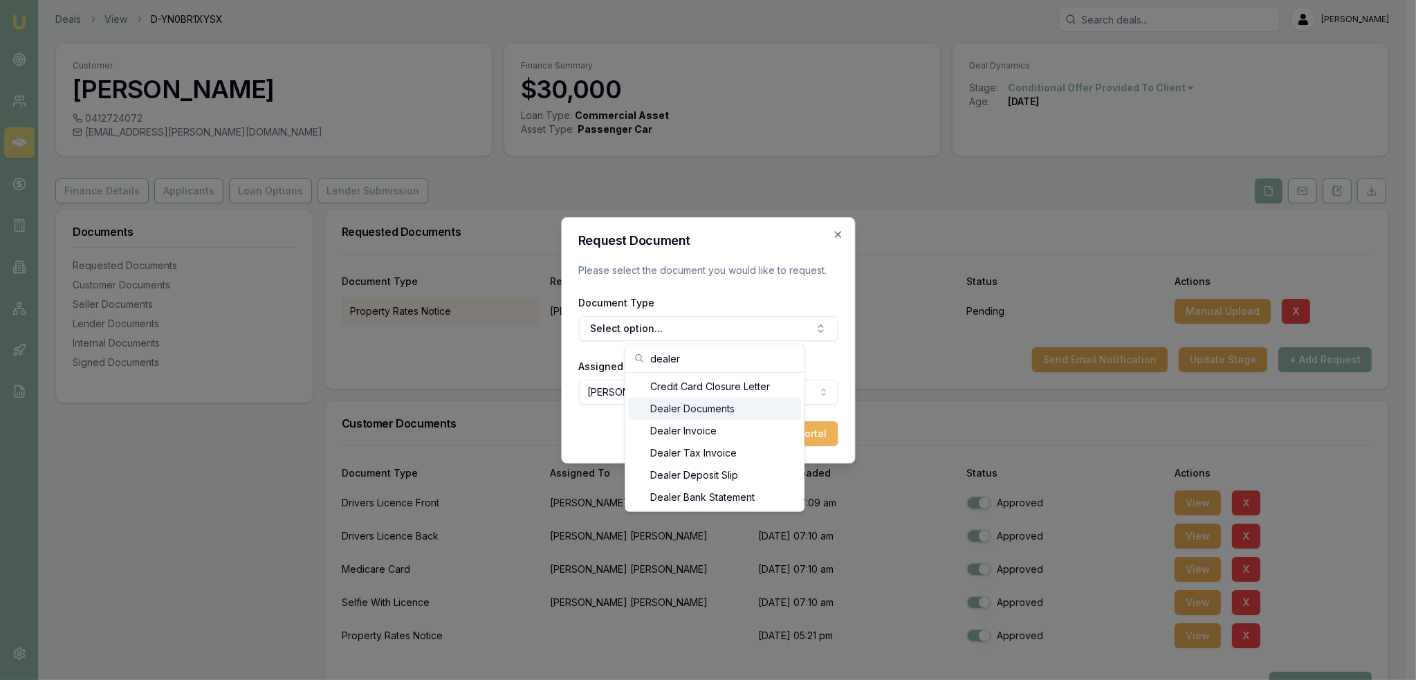
type input "dealer"
click at [730, 406] on div "Dealer Documents" at bounding box center [714, 409] width 173 height 22
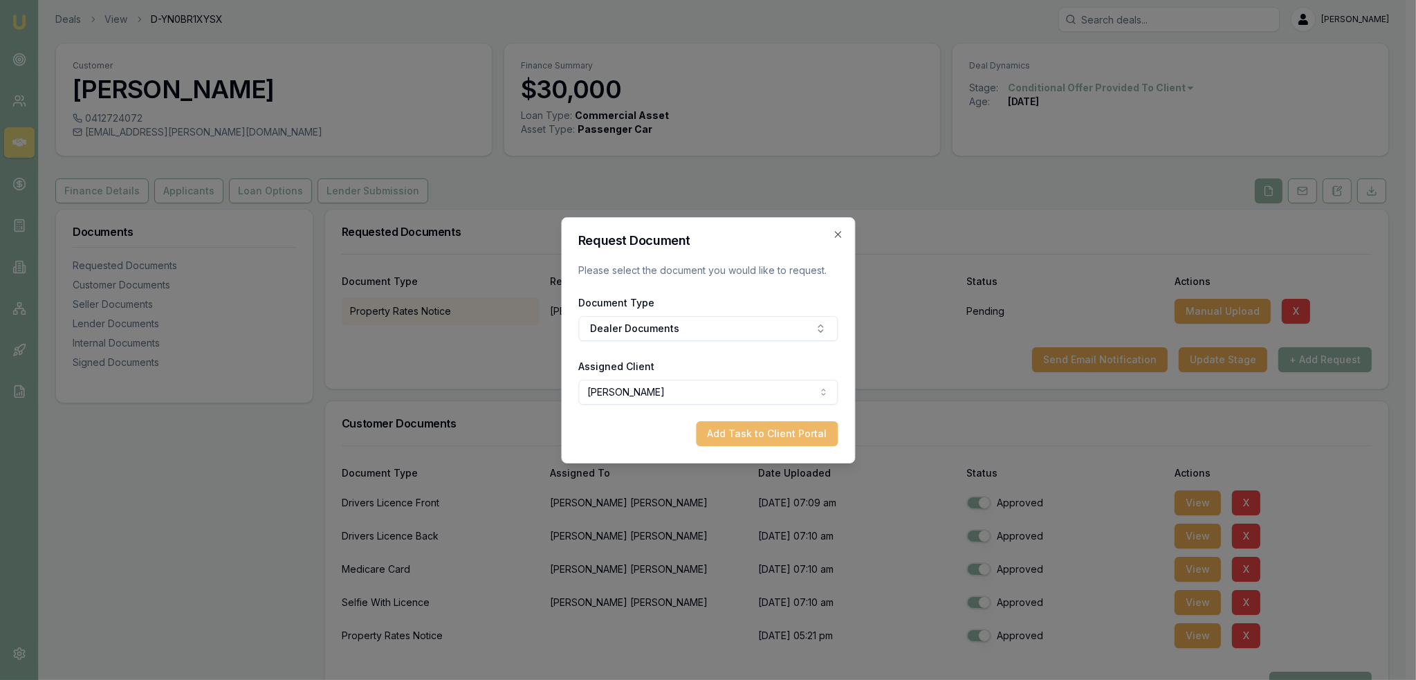
click at [782, 432] on button "Add Task to Client Portal" at bounding box center [767, 433] width 142 height 25
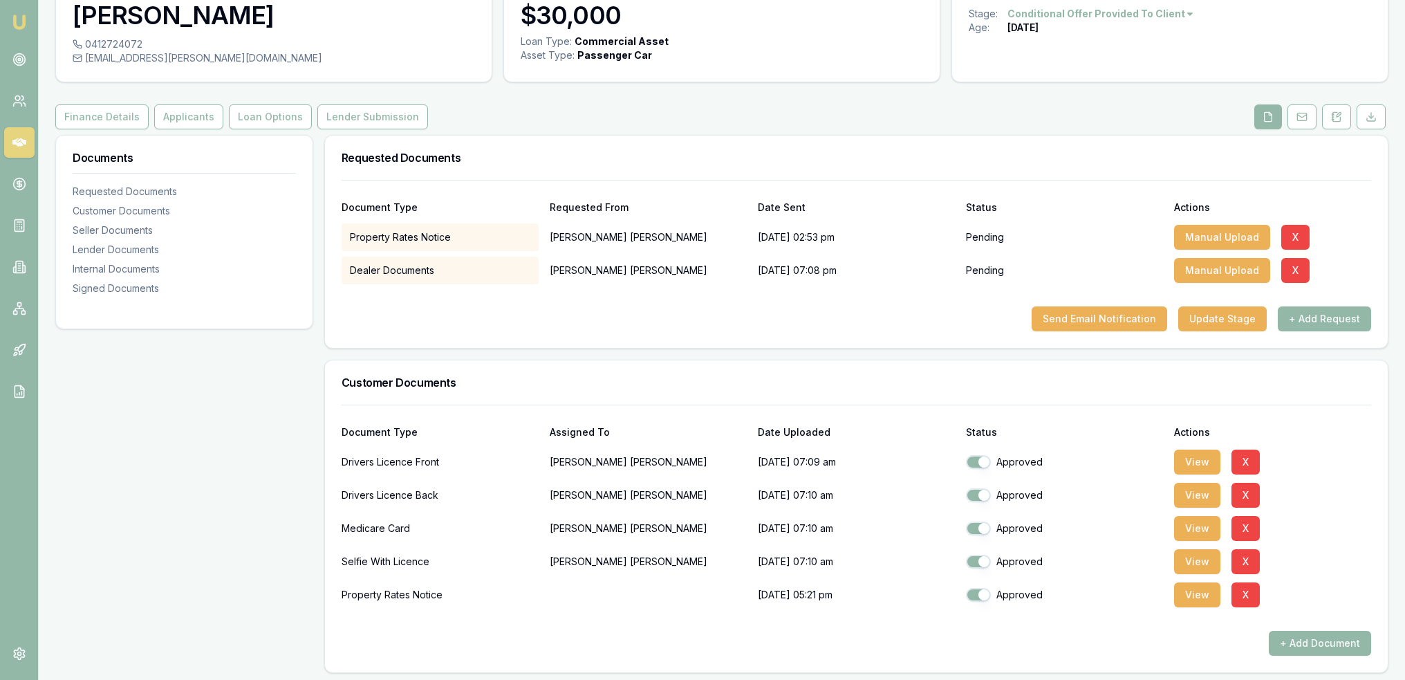
scroll to position [212, 0]
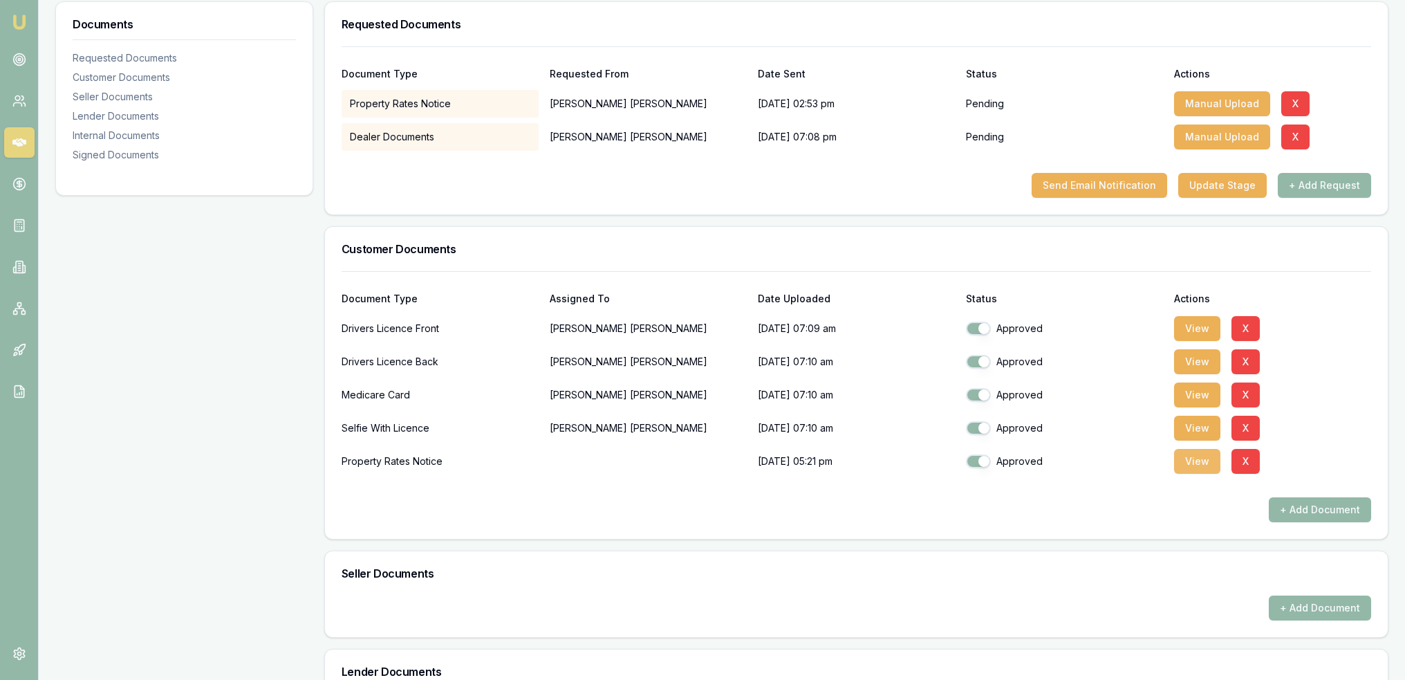
click at [1212, 464] on button "View" at bounding box center [1197, 461] width 46 height 25
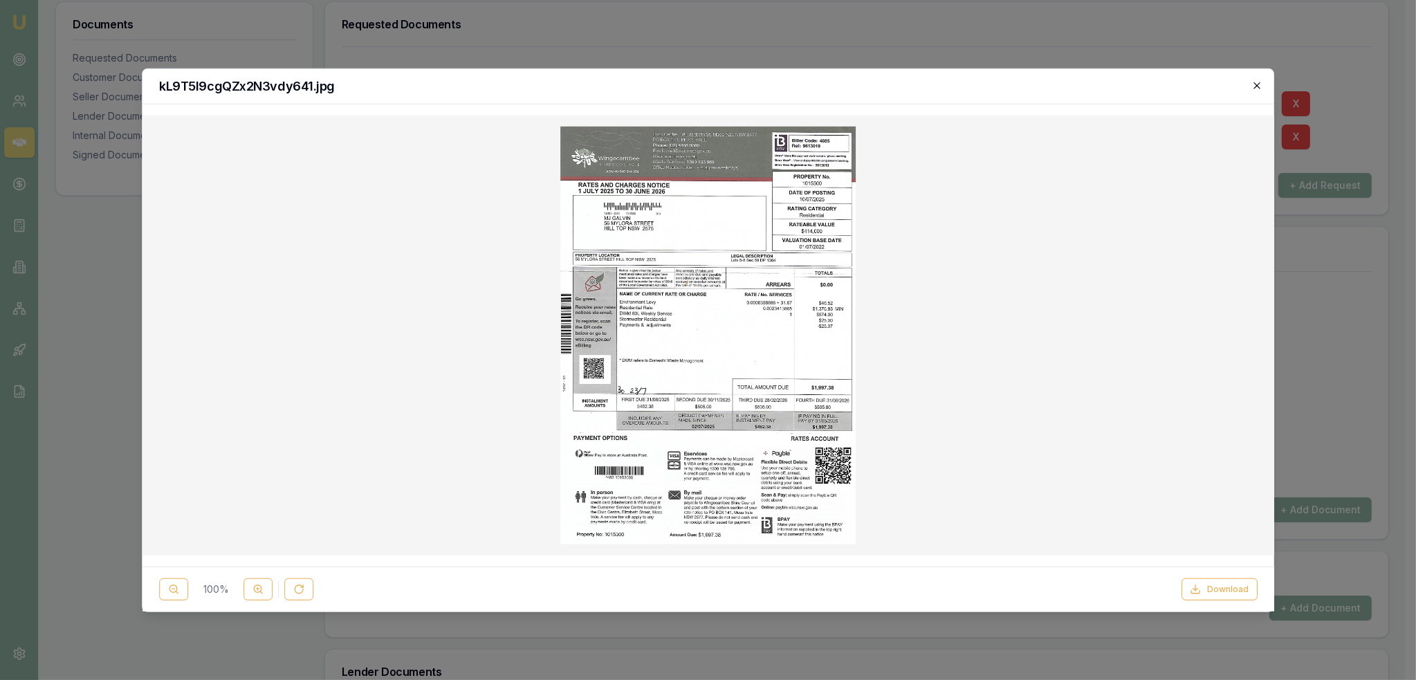
click at [1253, 88] on icon "button" at bounding box center [1256, 85] width 11 height 11
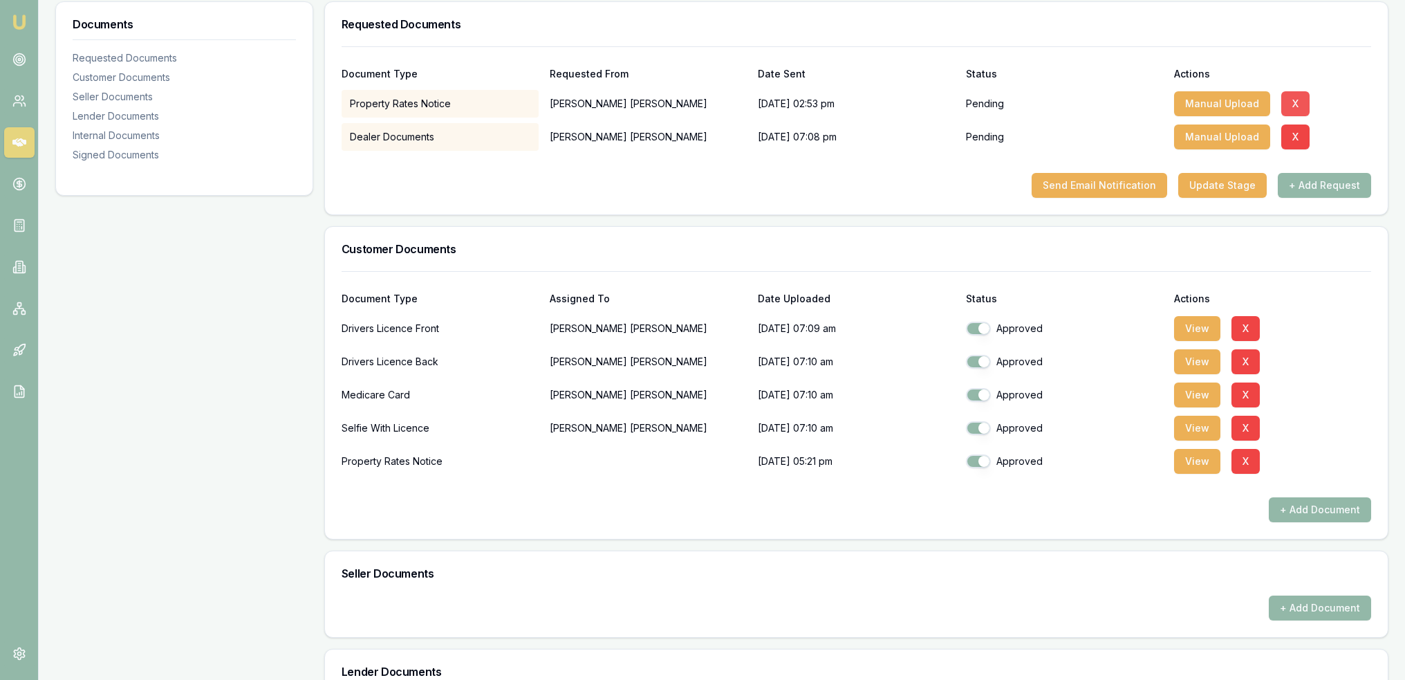
click at [1286, 99] on button "X" at bounding box center [1296, 103] width 28 height 25
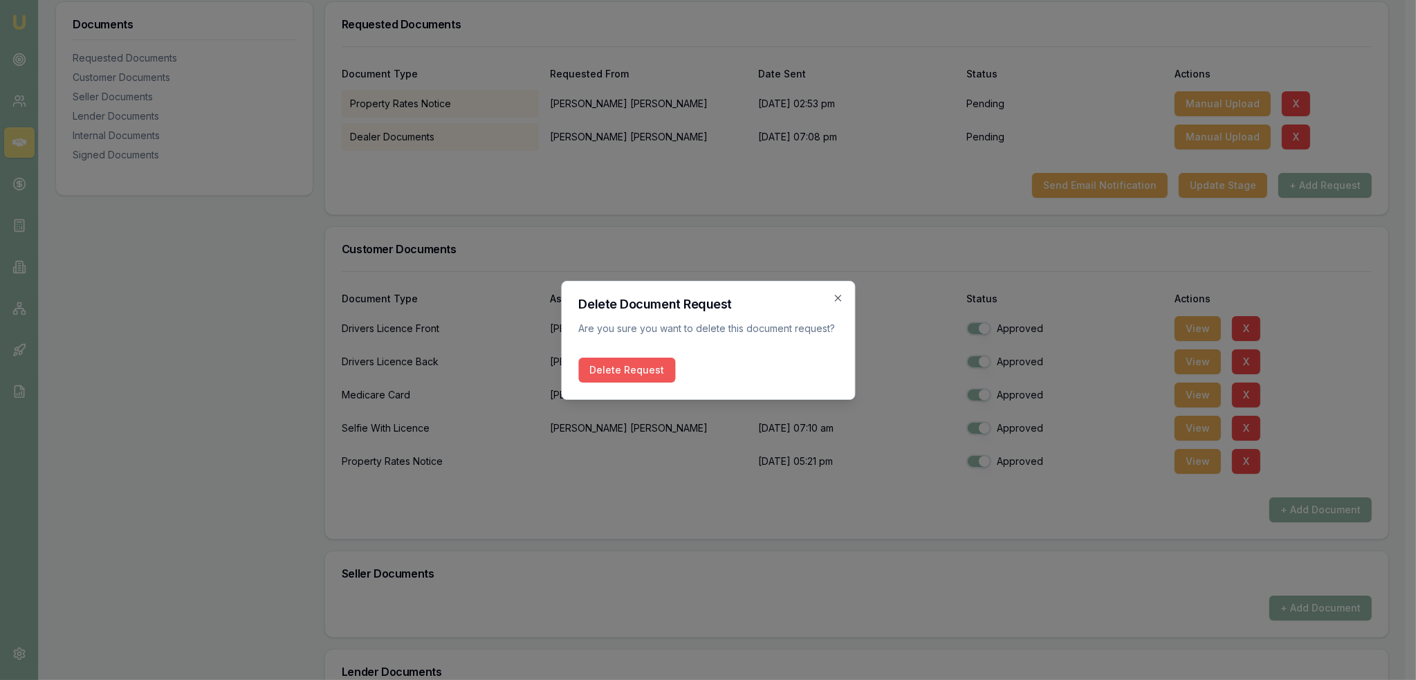
click at [639, 369] on button "Delete Request" at bounding box center [626, 370] width 97 height 25
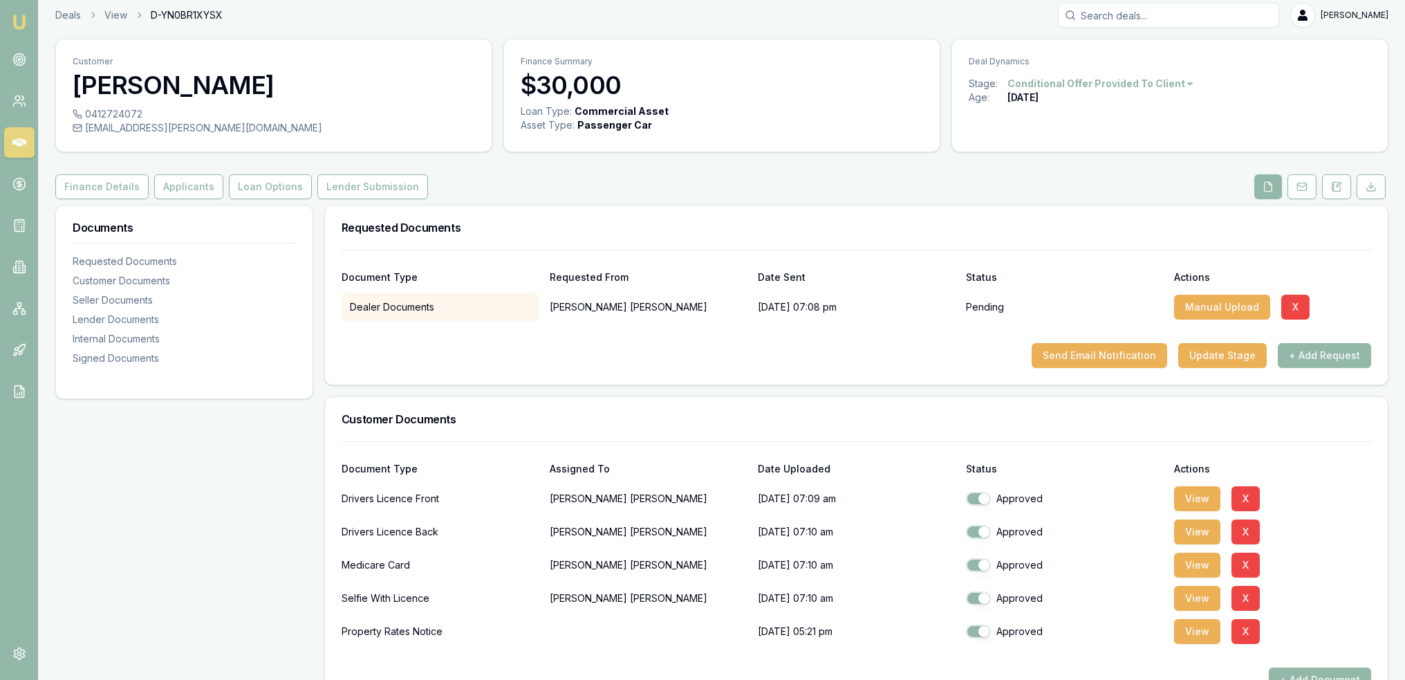
scroll to position [0, 0]
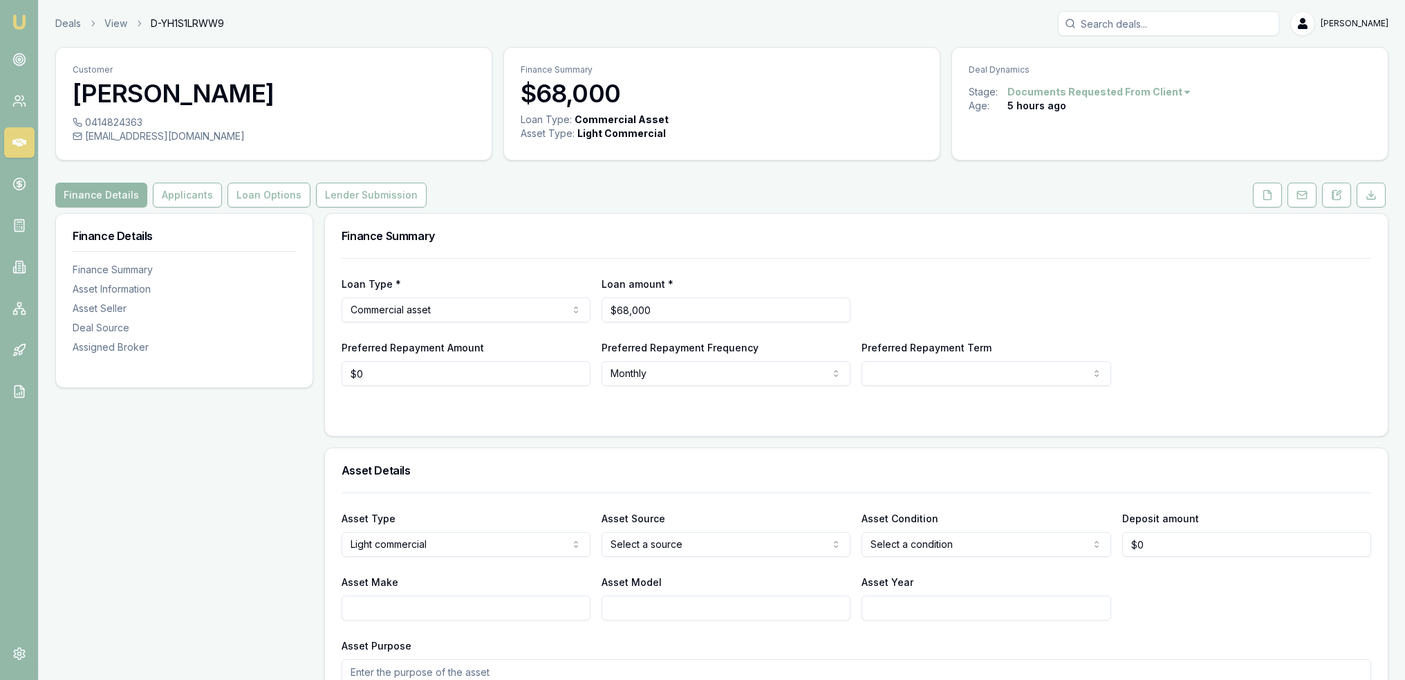
click at [1268, 201] on button at bounding box center [1267, 195] width 29 height 25
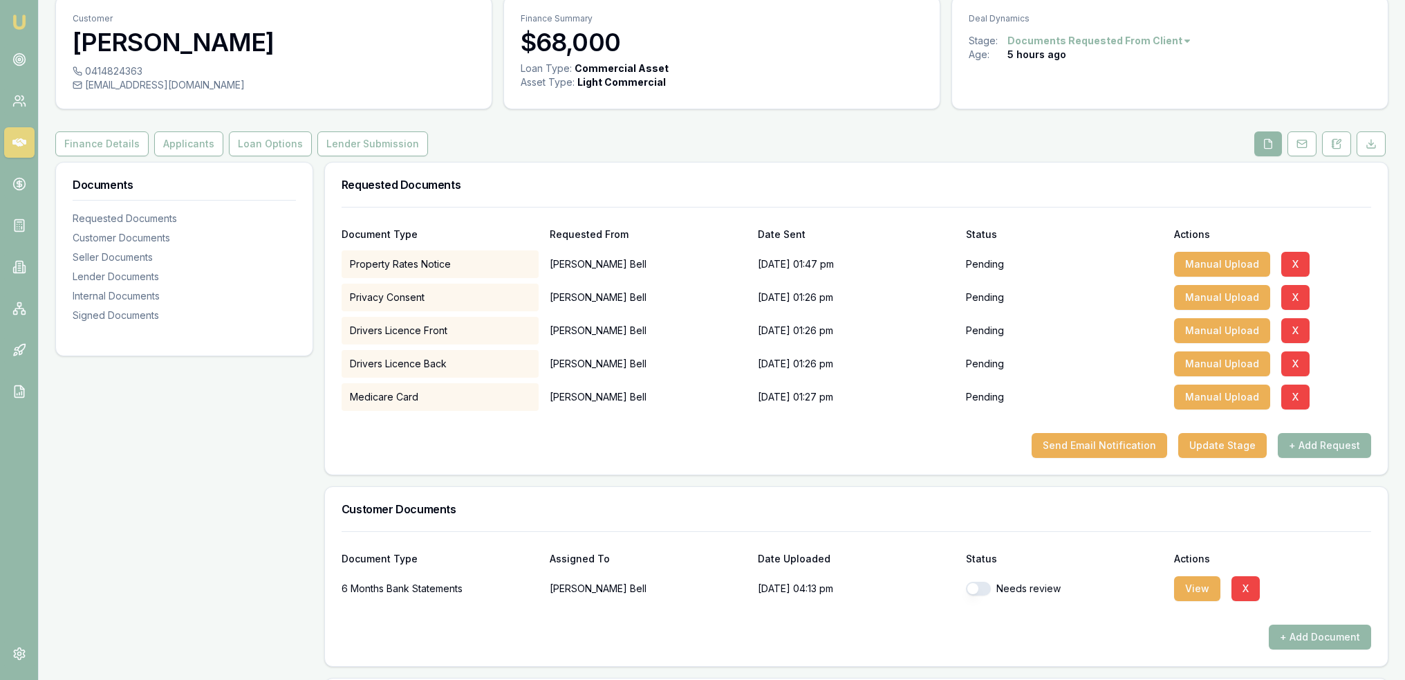
scroll to position [277, 0]
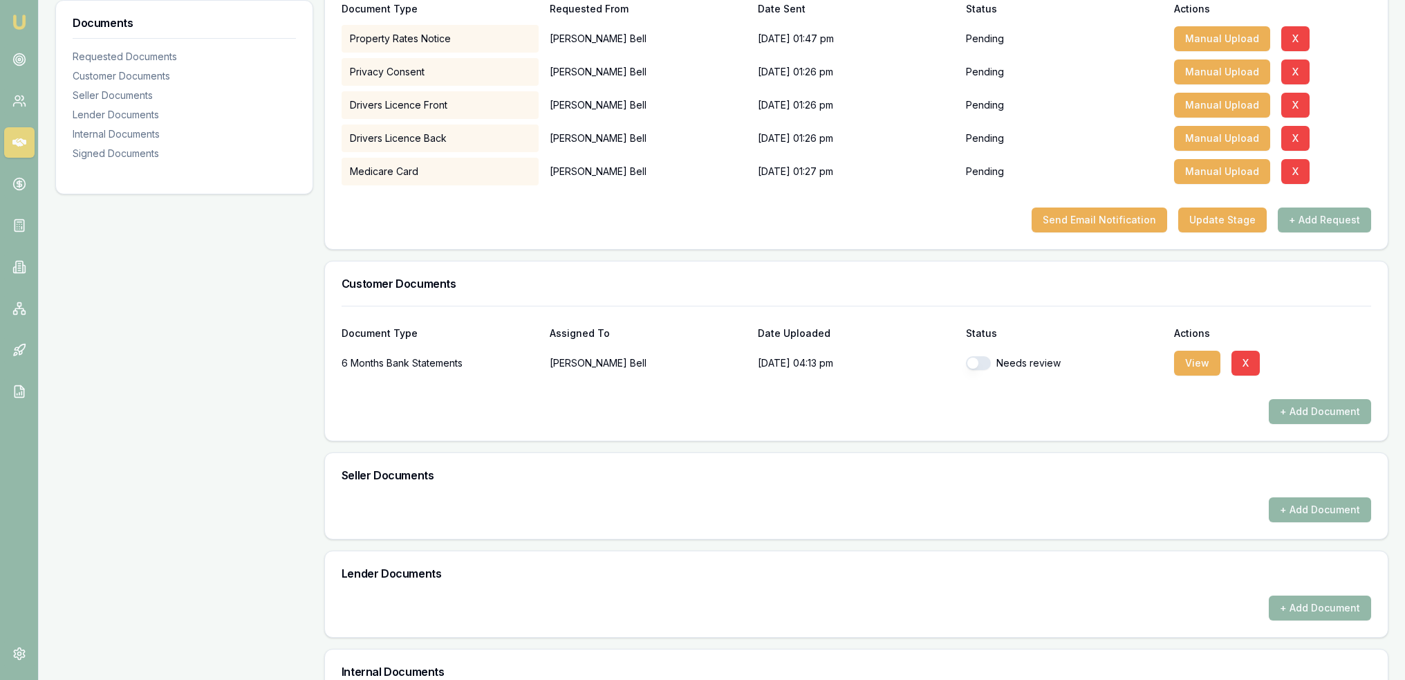
click at [982, 364] on button "button" at bounding box center [978, 363] width 25 height 14
checkbox input "true"
click at [1205, 360] on button "View" at bounding box center [1197, 363] width 46 height 25
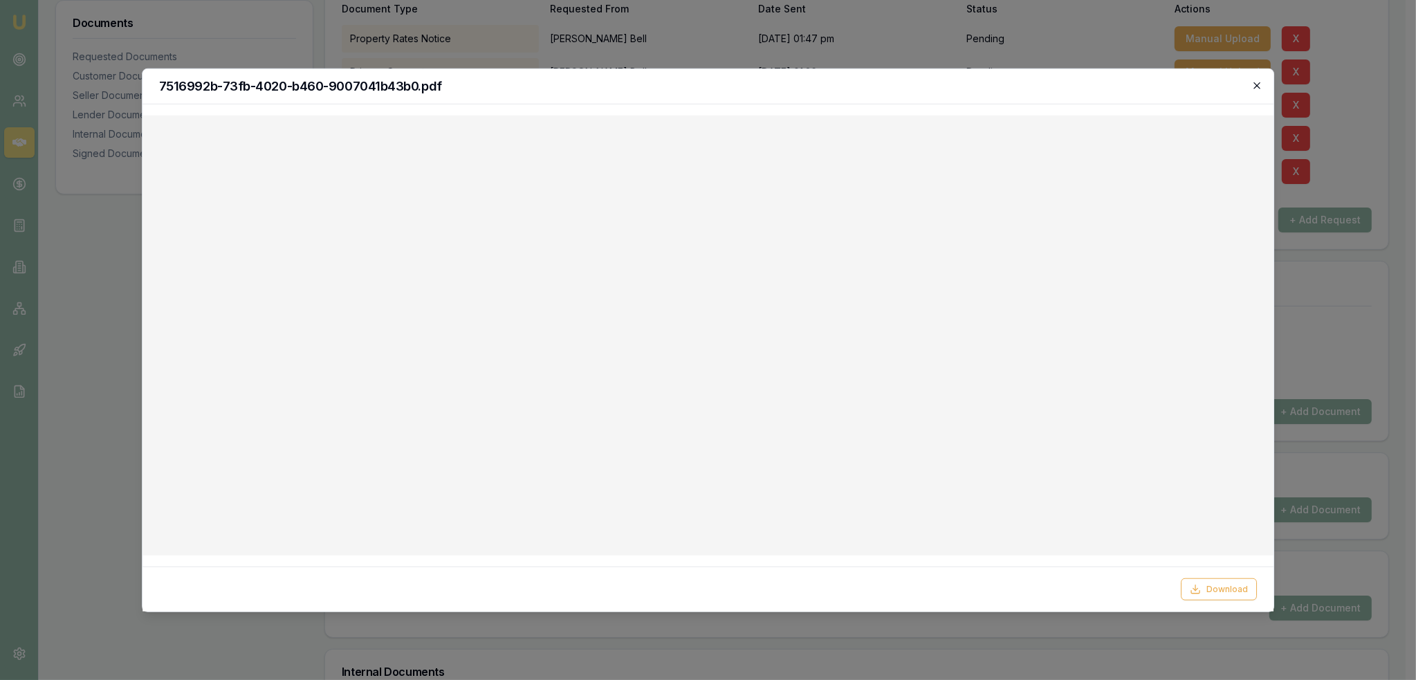
click at [1259, 88] on icon "button" at bounding box center [1257, 85] width 6 height 6
